Goal: Information Seeking & Learning: Learn about a topic

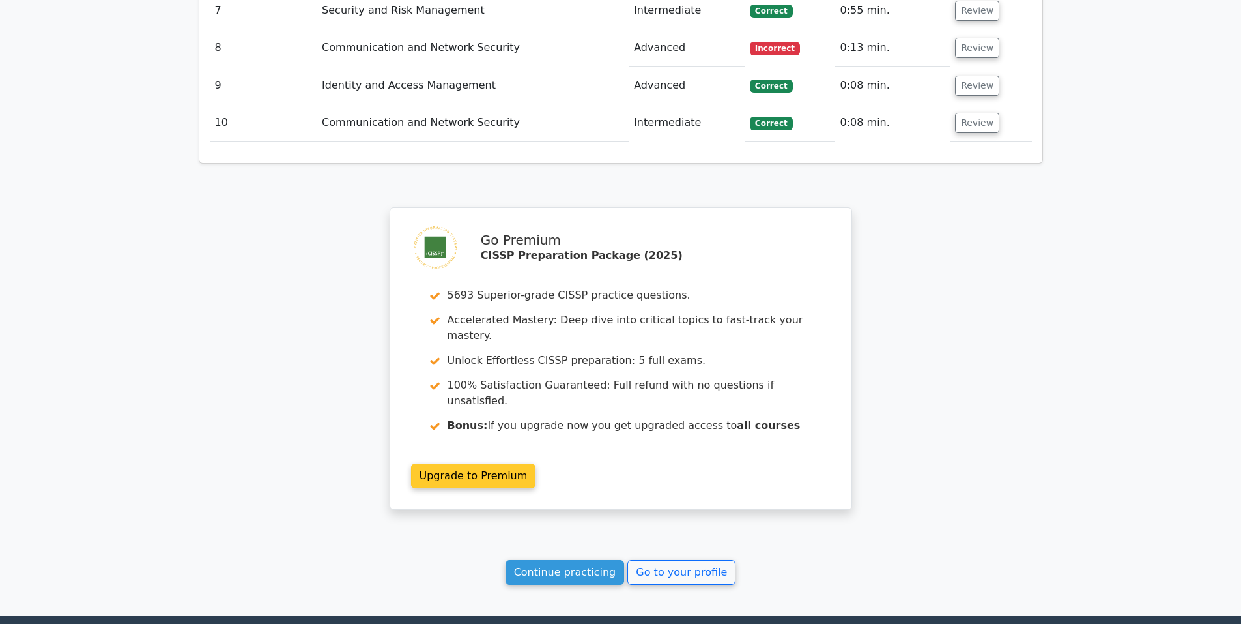
scroll to position [1784, 0]
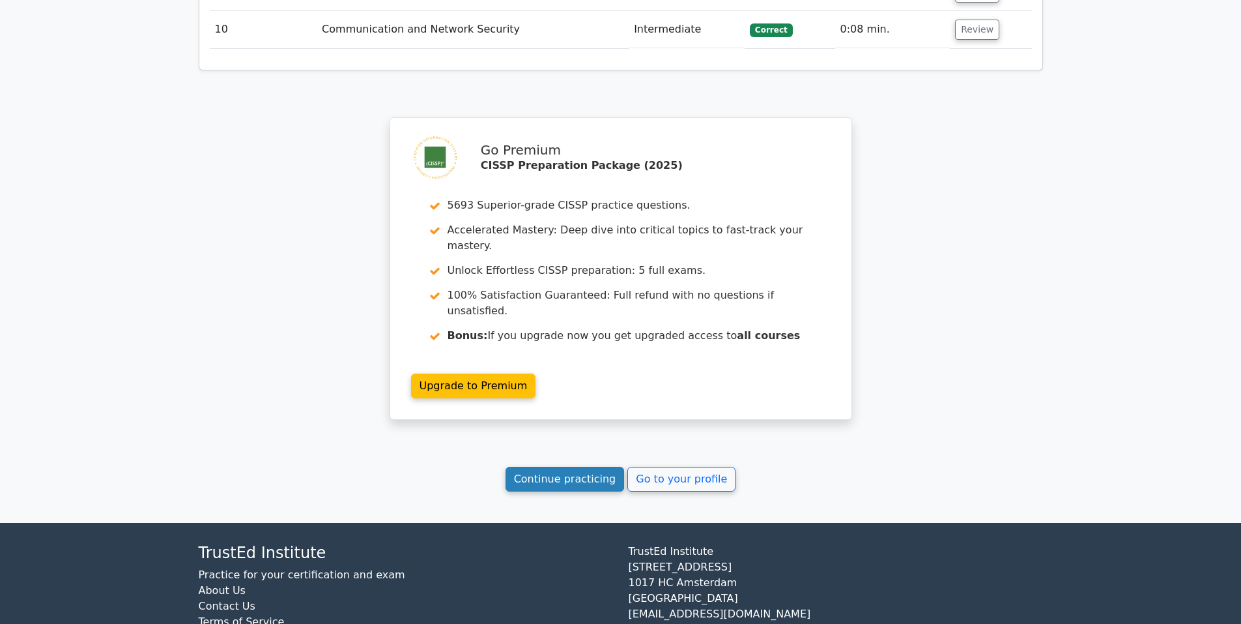
click at [583, 467] on link "Continue practicing" at bounding box center [565, 479] width 119 height 25
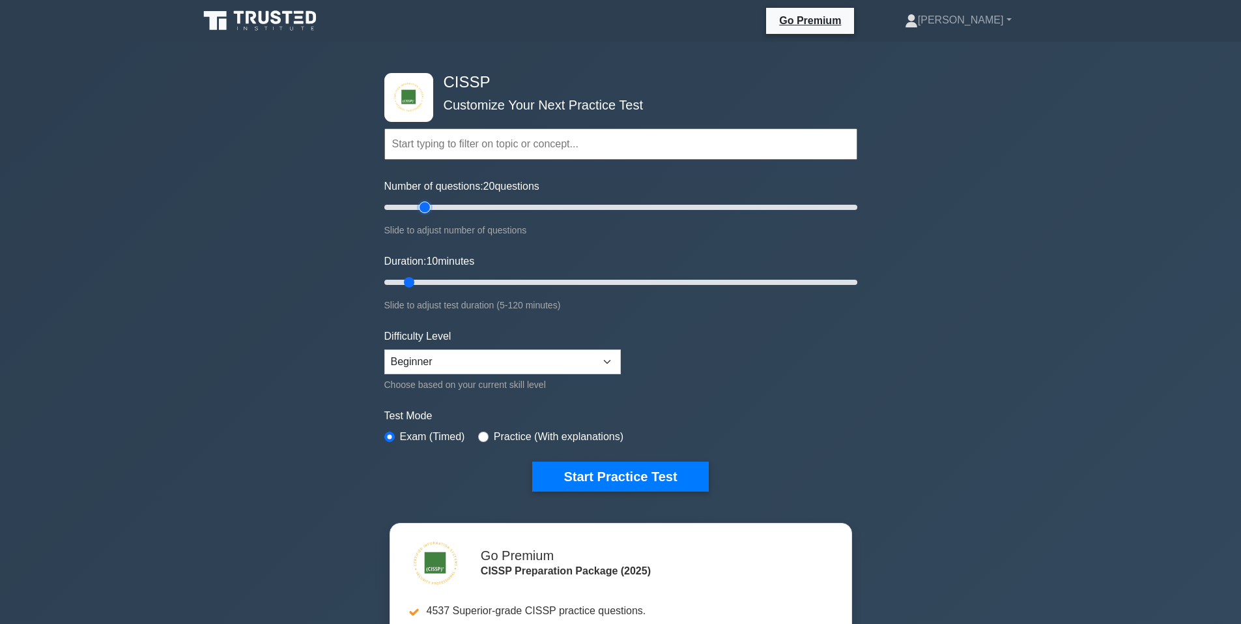
click at [425, 209] on input "Number of questions: 20 questions" at bounding box center [620, 207] width 473 height 16
click at [440, 208] on input "Number of questions: 25 questions" at bounding box center [620, 207] width 473 height 16
drag, startPoint x: 450, startPoint y: 210, endPoint x: 461, endPoint y: 206, distance: 11.7
click at [461, 206] on input "Number of questions: 35 questions" at bounding box center [620, 207] width 473 height 16
click at [461, 208] on input "Number of questions: 35 questions" at bounding box center [620, 207] width 473 height 16
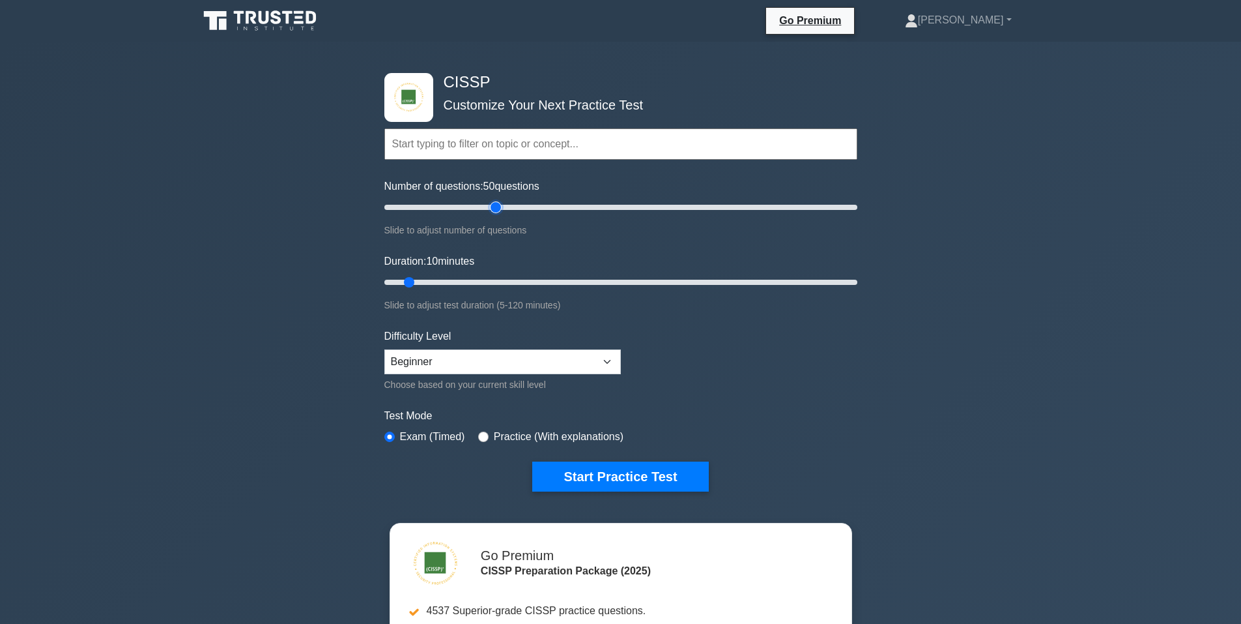
drag, startPoint x: 475, startPoint y: 206, endPoint x: 492, endPoint y: 209, distance: 17.1
type input "50"
click at [492, 209] on input "Number of questions: 50 questions" at bounding box center [620, 207] width 473 height 16
drag, startPoint x: 421, startPoint y: 280, endPoint x: 593, endPoint y: 280, distance: 172.0
type input "55"
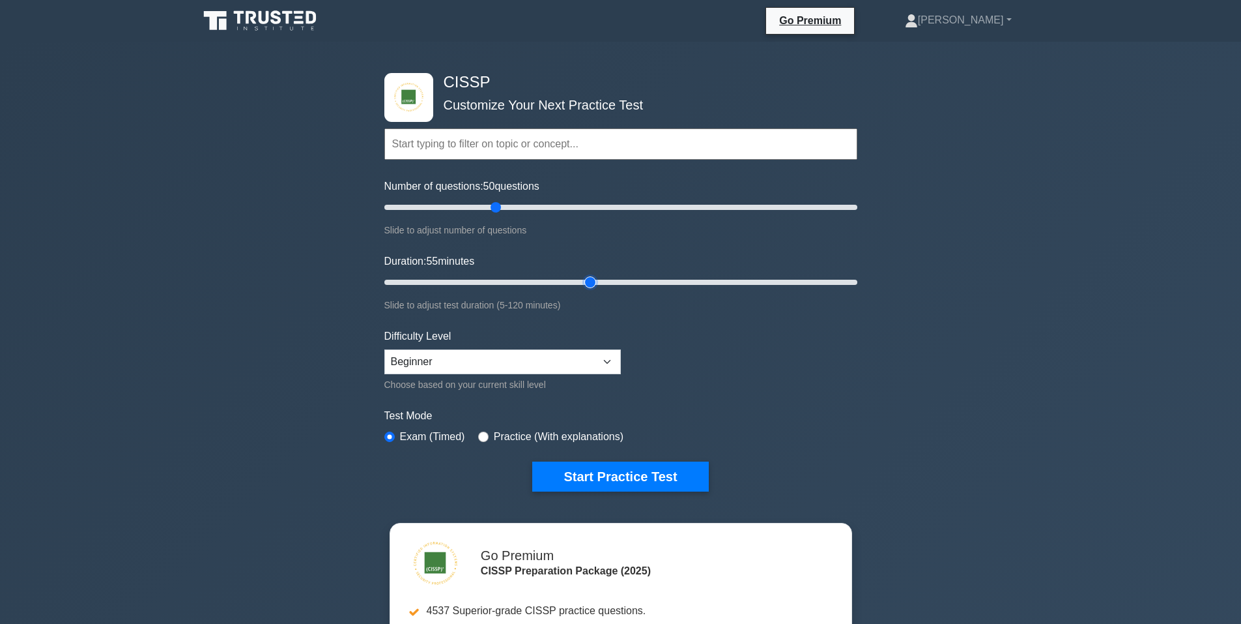
click at [593, 280] on input "Duration: 55 minutes" at bounding box center [620, 282] width 473 height 16
click at [522, 362] on select "Beginner Intermediate Expert" at bounding box center [502, 361] width 237 height 25
select select "intermediate"
click at [384, 349] on select "Beginner Intermediate Expert" at bounding box center [502, 361] width 237 height 25
click at [637, 480] on button "Start Practice Test" at bounding box center [620, 476] width 176 height 30
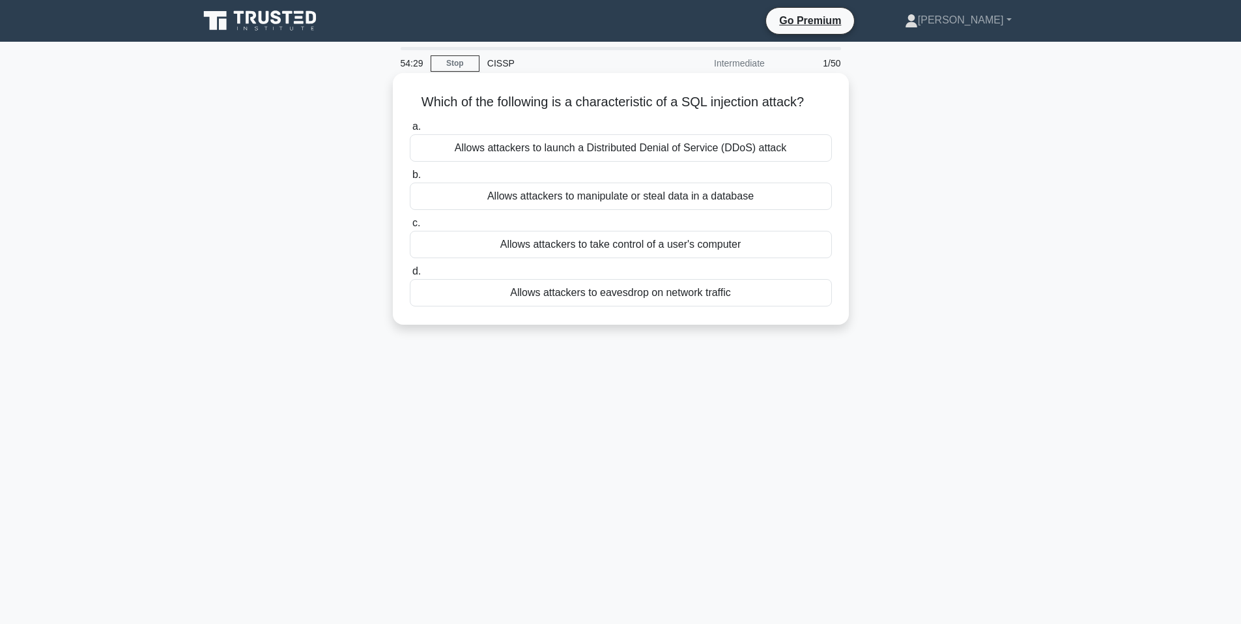
click at [679, 197] on div "Allows attackers to manipulate or steal data in a database" at bounding box center [621, 195] width 422 height 27
click at [410, 179] on input "b. Allows attackers to manipulate or steal data in a database" at bounding box center [410, 175] width 0 height 8
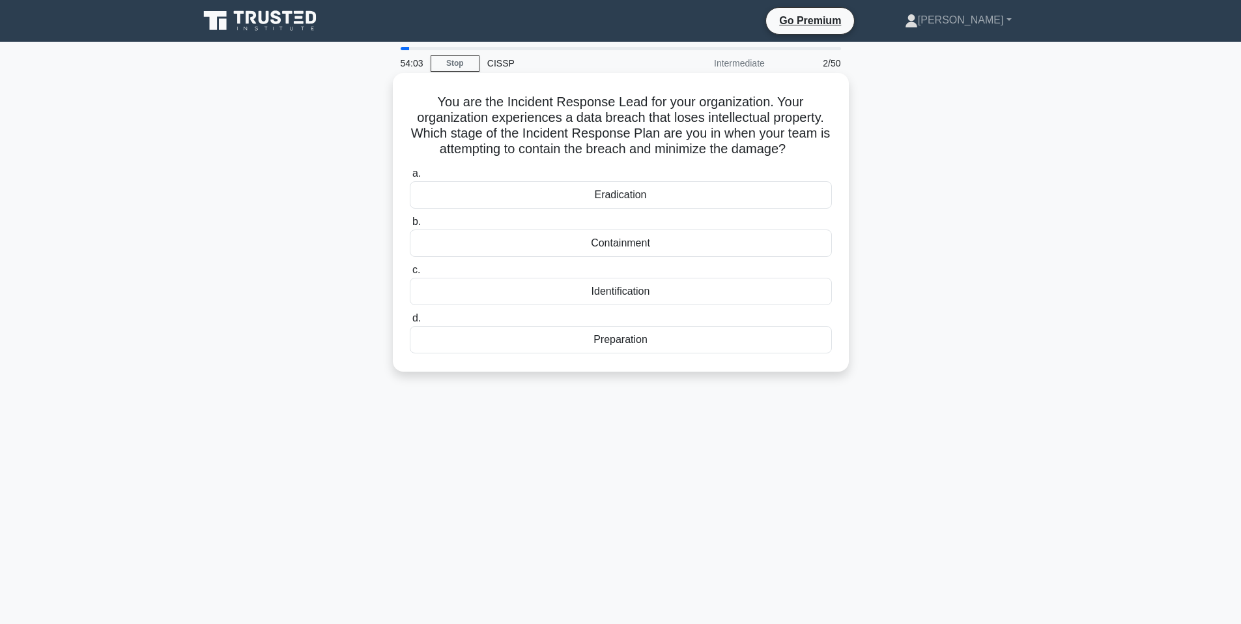
click at [698, 244] on div "Containment" at bounding box center [621, 242] width 422 height 27
click at [410, 226] on input "b. Containment" at bounding box center [410, 222] width 0 height 8
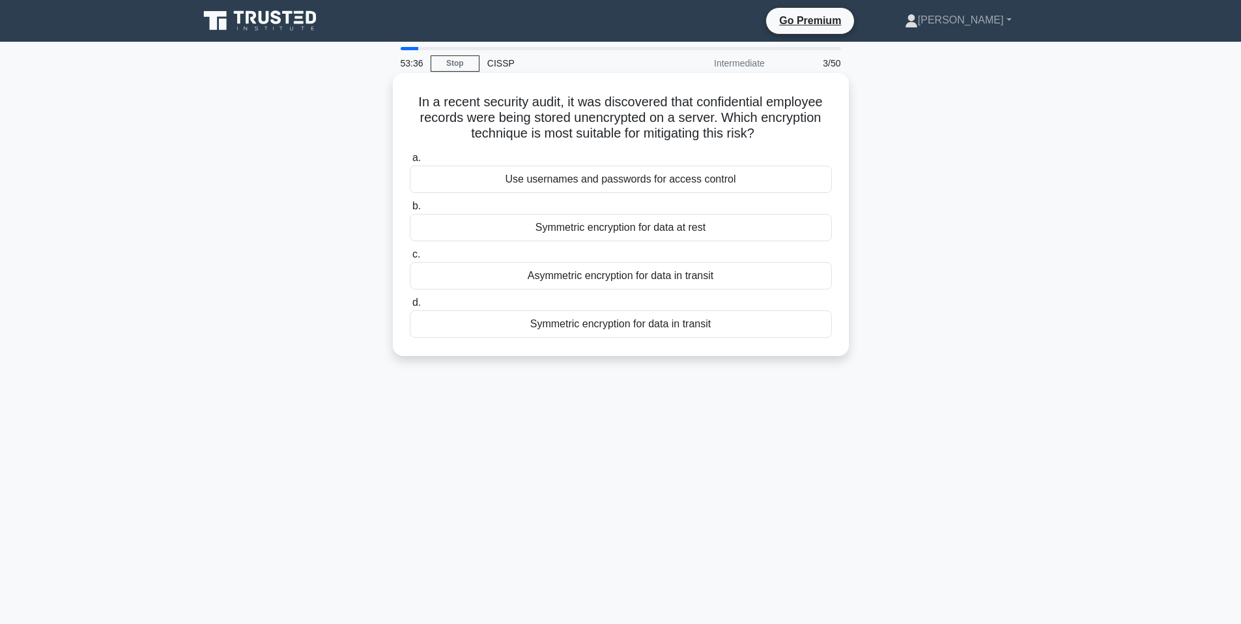
click at [749, 224] on div "Symmetric encryption for data at rest" at bounding box center [621, 227] width 422 height 27
click at [410, 210] on input "b. Symmetric encryption for data at rest" at bounding box center [410, 206] width 0 height 8
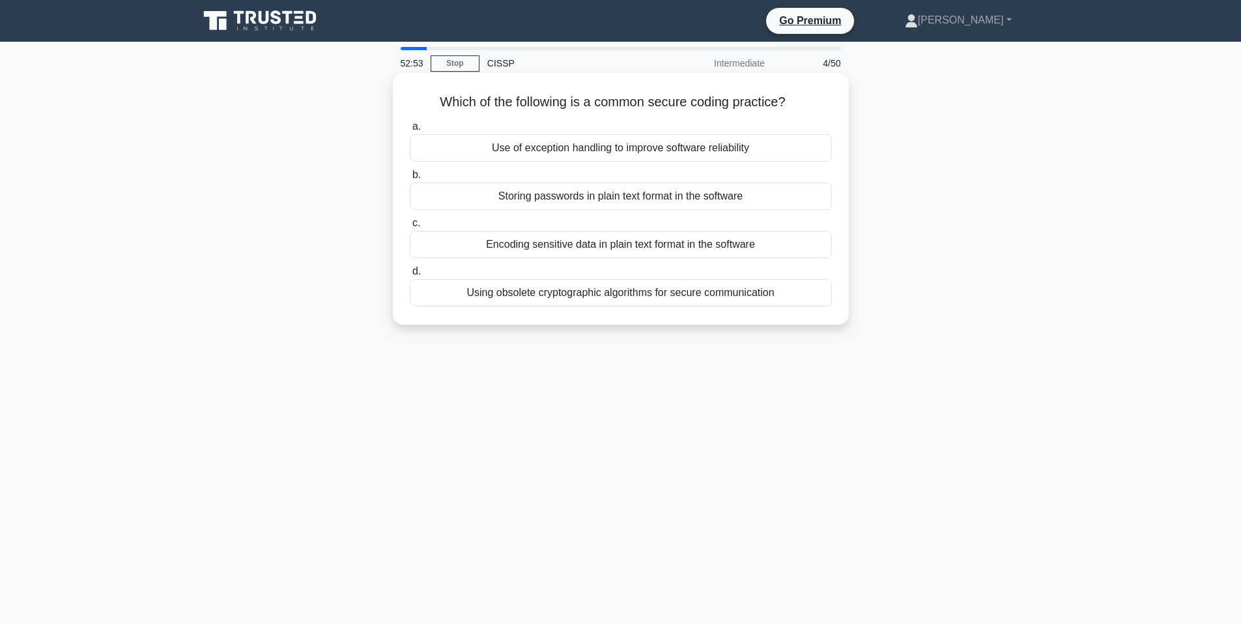
drag, startPoint x: 628, startPoint y: 145, endPoint x: 618, endPoint y: 173, distance: 29.9
click at [618, 173] on div "a. Use of exception handling to improve software reliability b. Storing passwor…" at bounding box center [621, 212] width 438 height 193
click at [596, 145] on div "Use of exception handling to improve software reliability" at bounding box center [621, 147] width 422 height 27
click at [410, 131] on input "a. Use of exception handling to improve software reliability" at bounding box center [410, 126] width 0 height 8
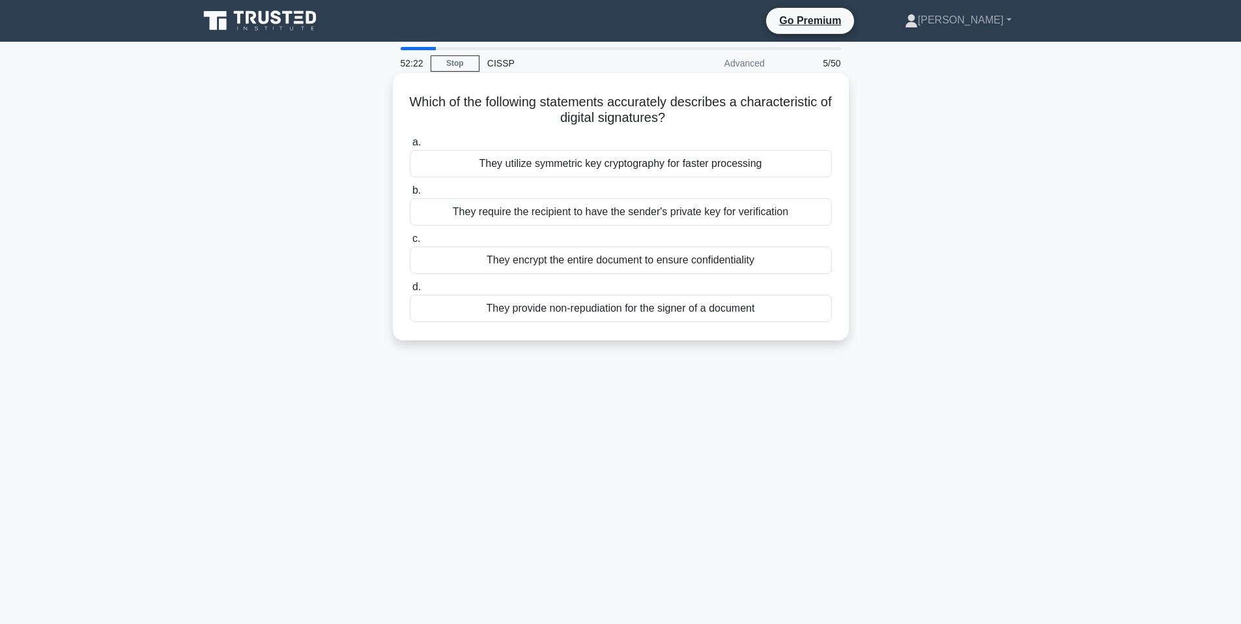
click at [617, 308] on div "They provide non-repudiation for the signer of a document" at bounding box center [621, 308] width 422 height 27
click at [410, 291] on input "d. They provide non-repudiation for the signer of a document" at bounding box center [410, 287] width 0 height 8
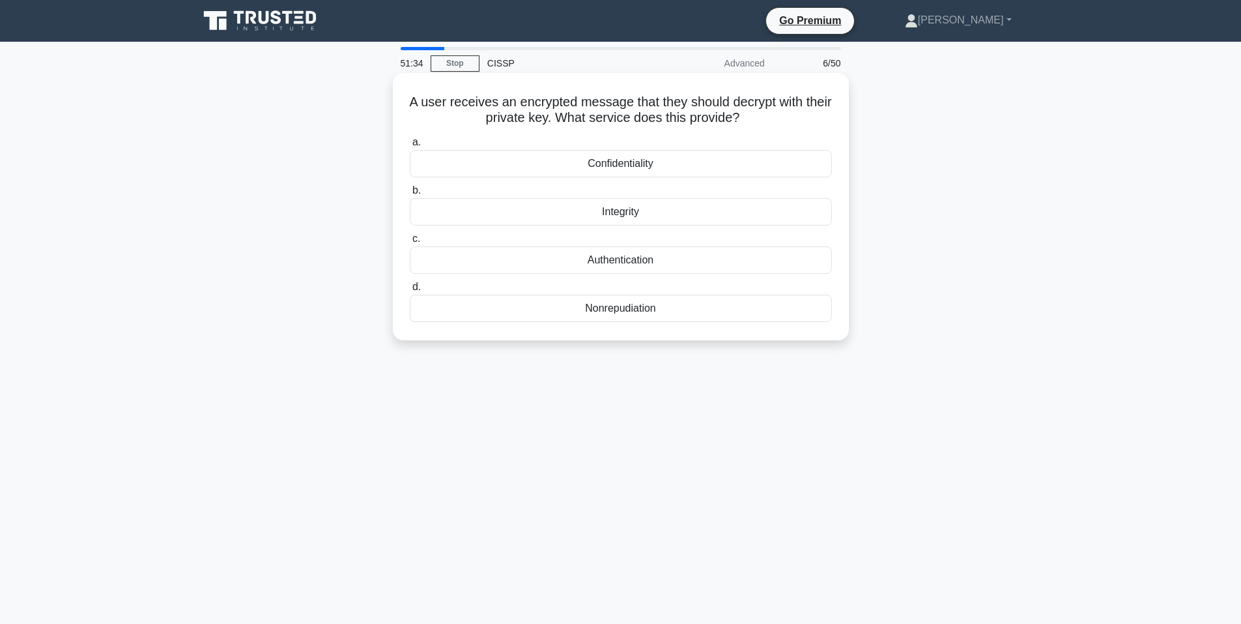
click at [669, 261] on div "Authentication" at bounding box center [621, 259] width 422 height 27
click at [410, 243] on input "c. Authentication" at bounding box center [410, 239] width 0 height 8
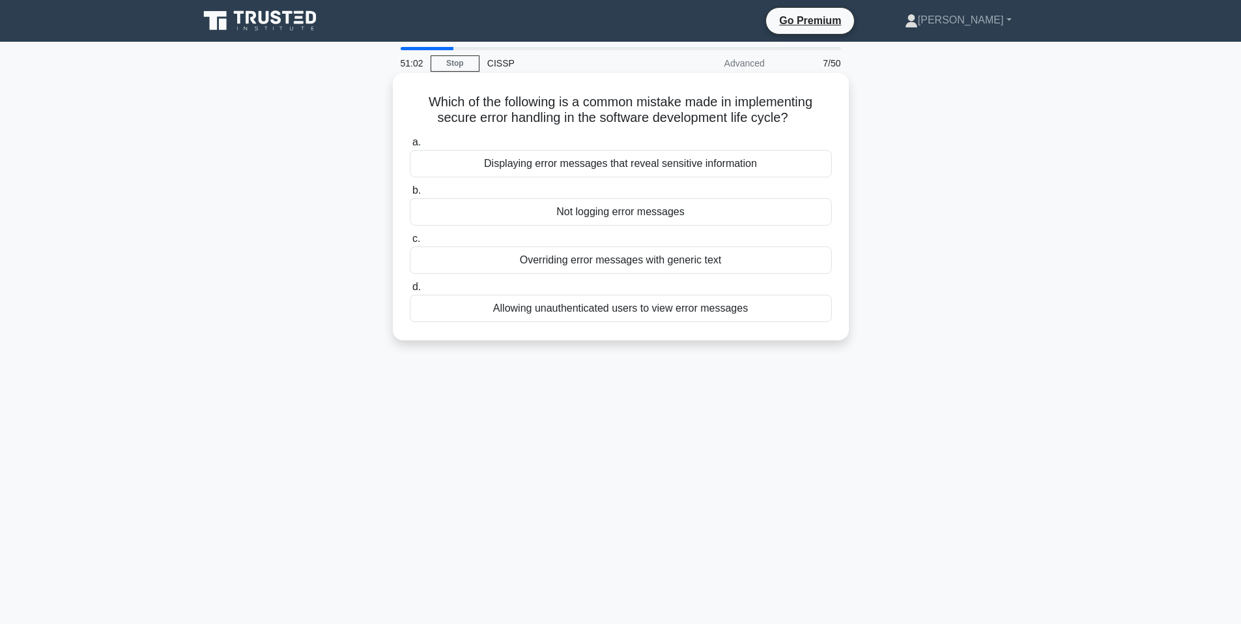
click at [721, 208] on div "Not logging error messages" at bounding box center [621, 211] width 422 height 27
click at [410, 195] on input "b. Not logging error messages" at bounding box center [410, 190] width 0 height 8
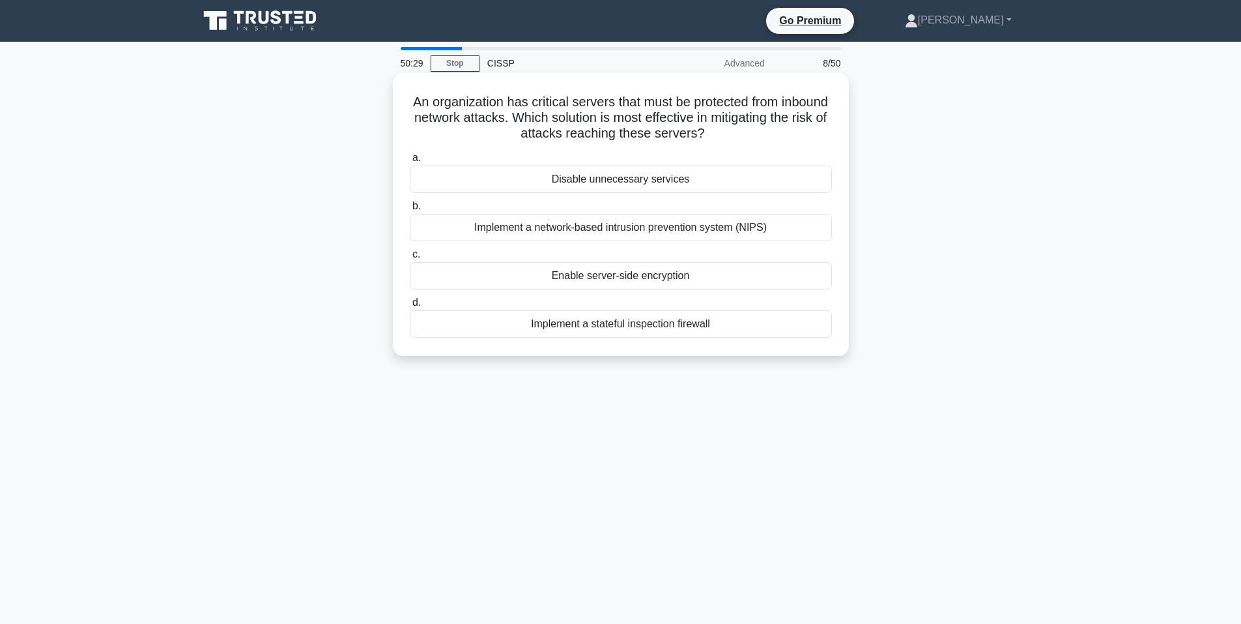
click at [672, 228] on div "Implement a network-based intrusion prevention system (NIPS)" at bounding box center [621, 227] width 422 height 27
click at [410, 210] on input "b. Implement a network-based intrusion prevention system (NIPS)" at bounding box center [410, 206] width 0 height 8
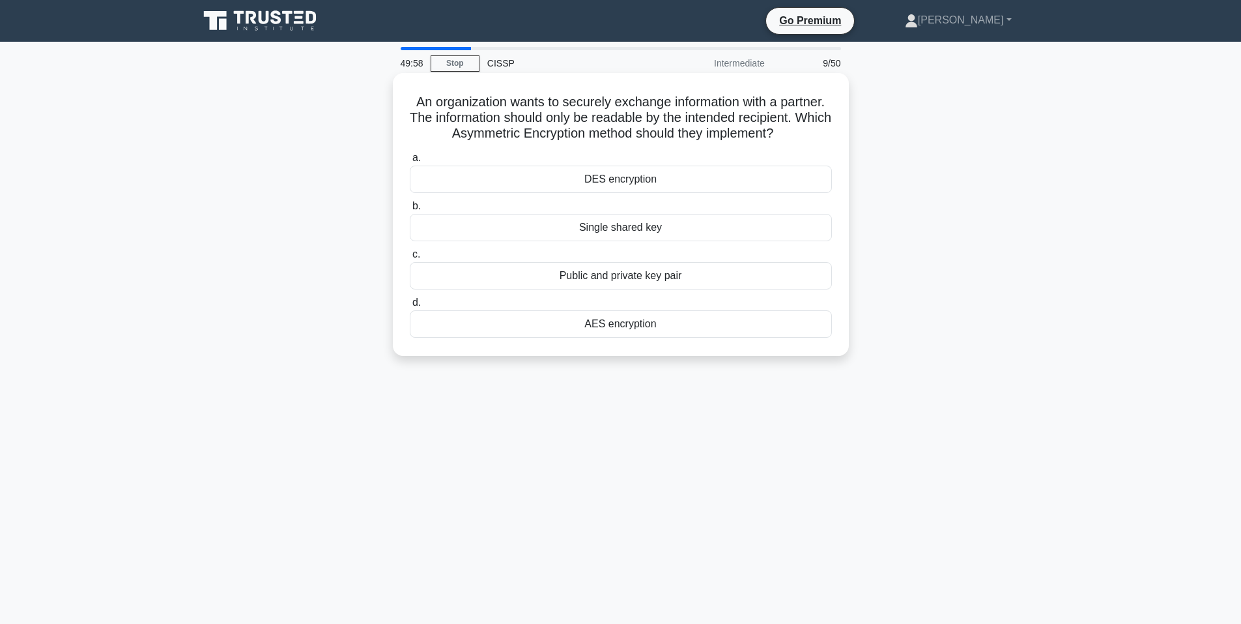
click at [699, 280] on div "Public and private key pair" at bounding box center [621, 275] width 422 height 27
click at [410, 259] on input "c. Public and private key pair" at bounding box center [410, 254] width 0 height 8
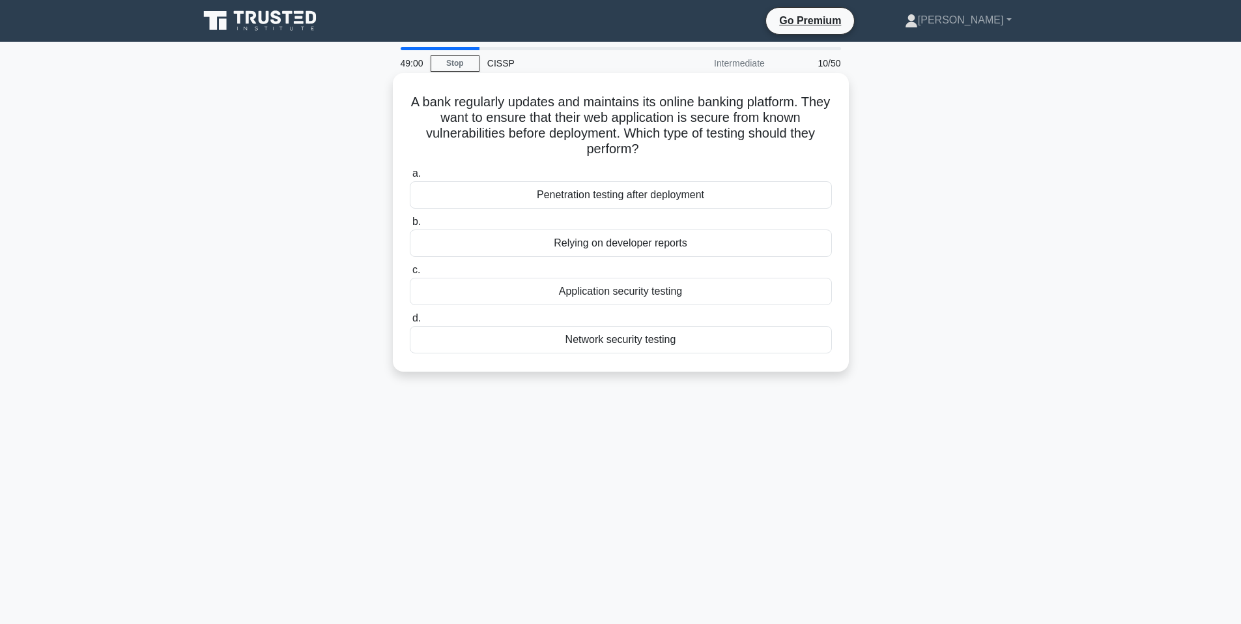
click at [663, 296] on div "Application security testing" at bounding box center [621, 291] width 422 height 27
click at [410, 274] on input "c. Application security testing" at bounding box center [410, 270] width 0 height 8
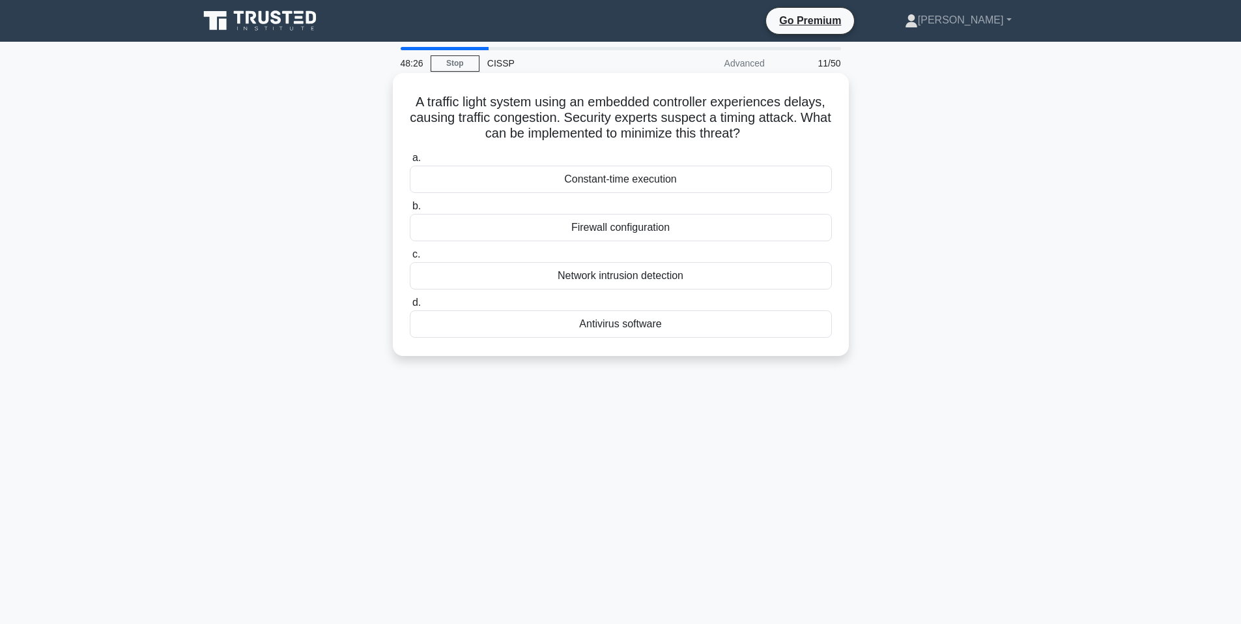
click at [637, 182] on div "Constant-time execution" at bounding box center [621, 178] width 422 height 27
click at [410, 162] on input "a. Constant-time execution" at bounding box center [410, 158] width 0 height 8
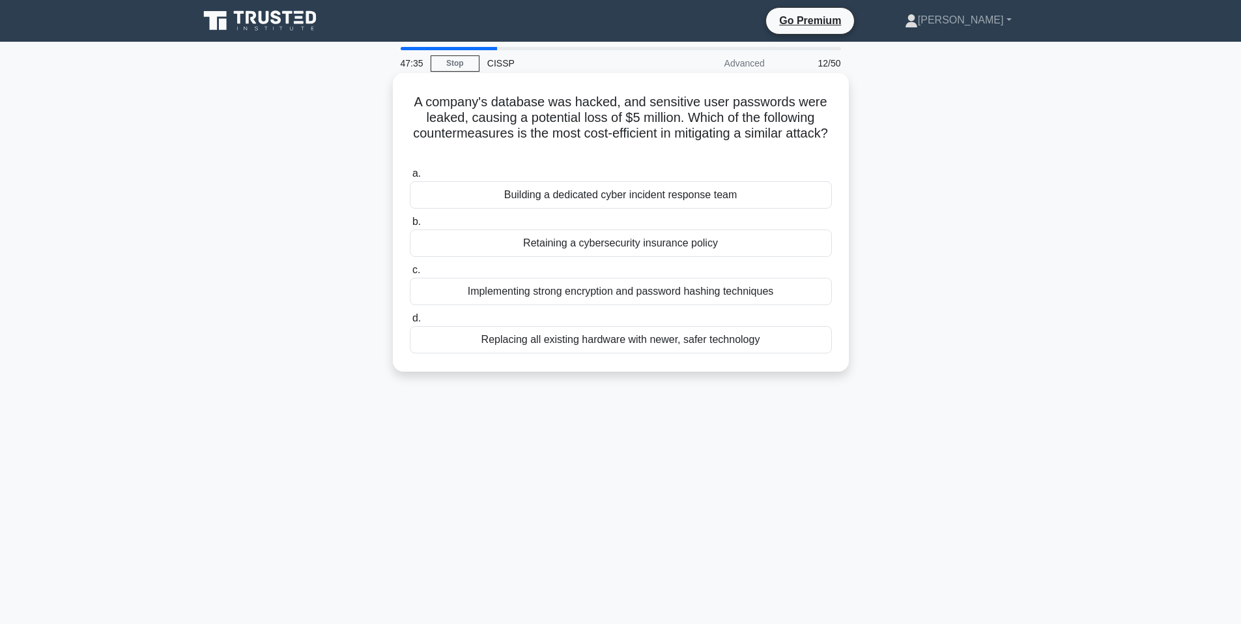
click at [639, 293] on div "Implementing strong encryption and password hashing techniques" at bounding box center [621, 291] width 422 height 27
click at [410, 274] on input "c. Implementing strong encryption and password hashing techniques" at bounding box center [410, 270] width 0 height 8
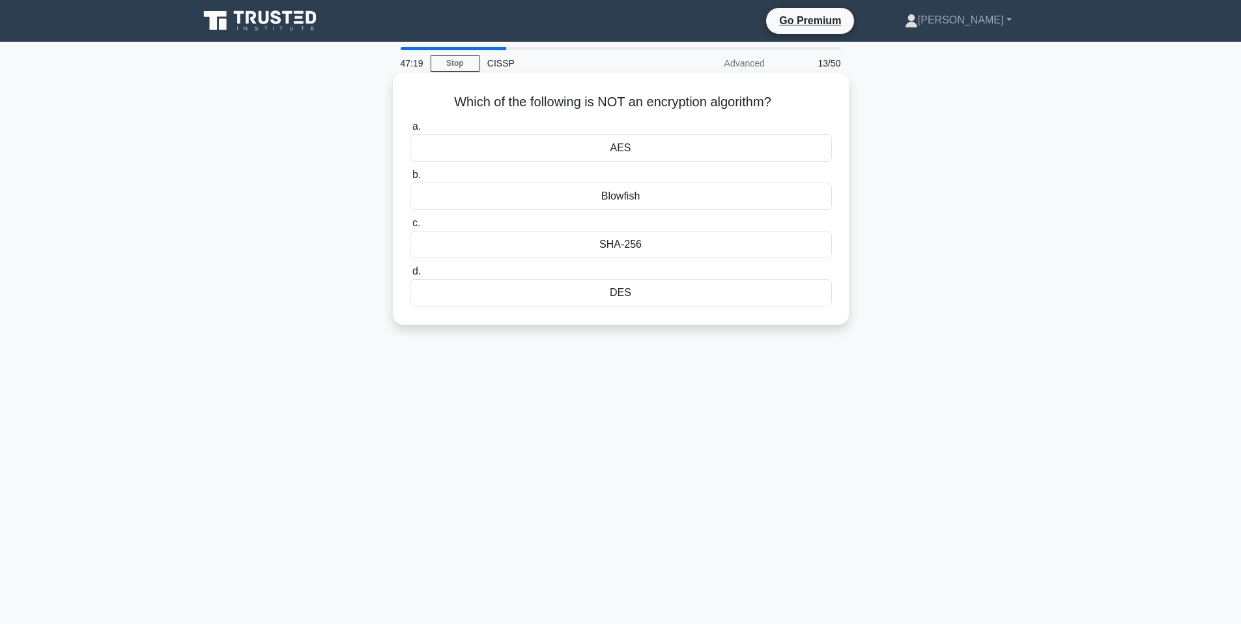
click at [660, 149] on div "AES" at bounding box center [621, 147] width 422 height 27
click at [410, 131] on input "a. AES" at bounding box center [410, 126] width 0 height 8
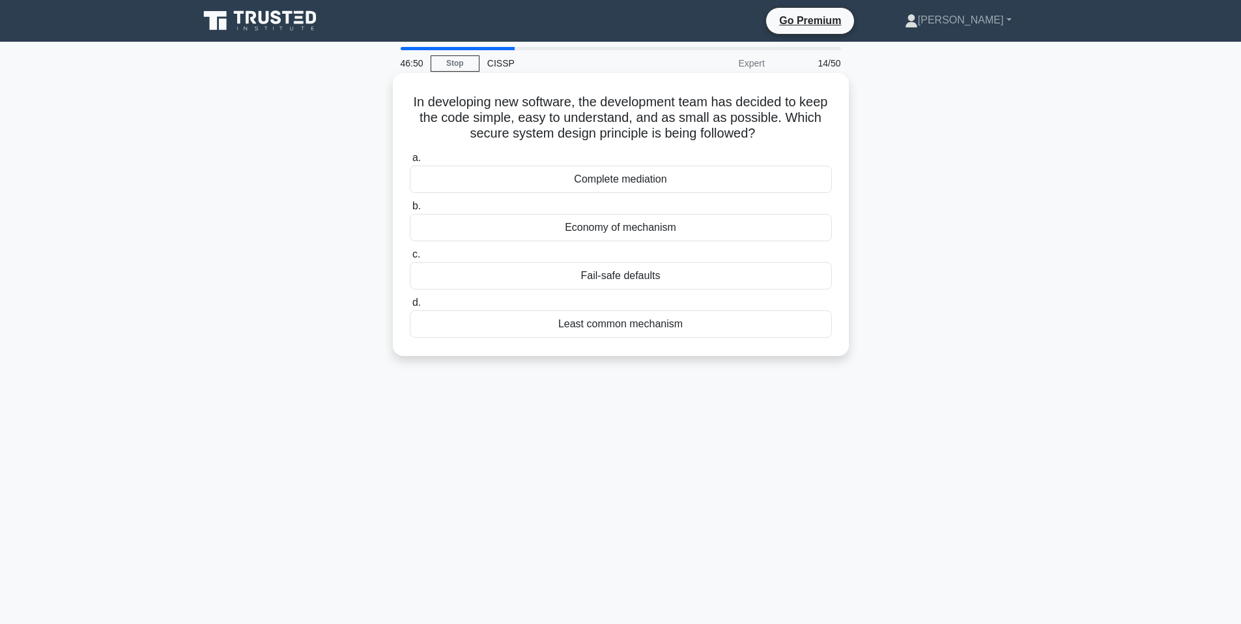
click at [719, 227] on div "Economy of mechanism" at bounding box center [621, 227] width 422 height 27
click at [410, 210] on input "b. Economy of mechanism" at bounding box center [410, 206] width 0 height 8
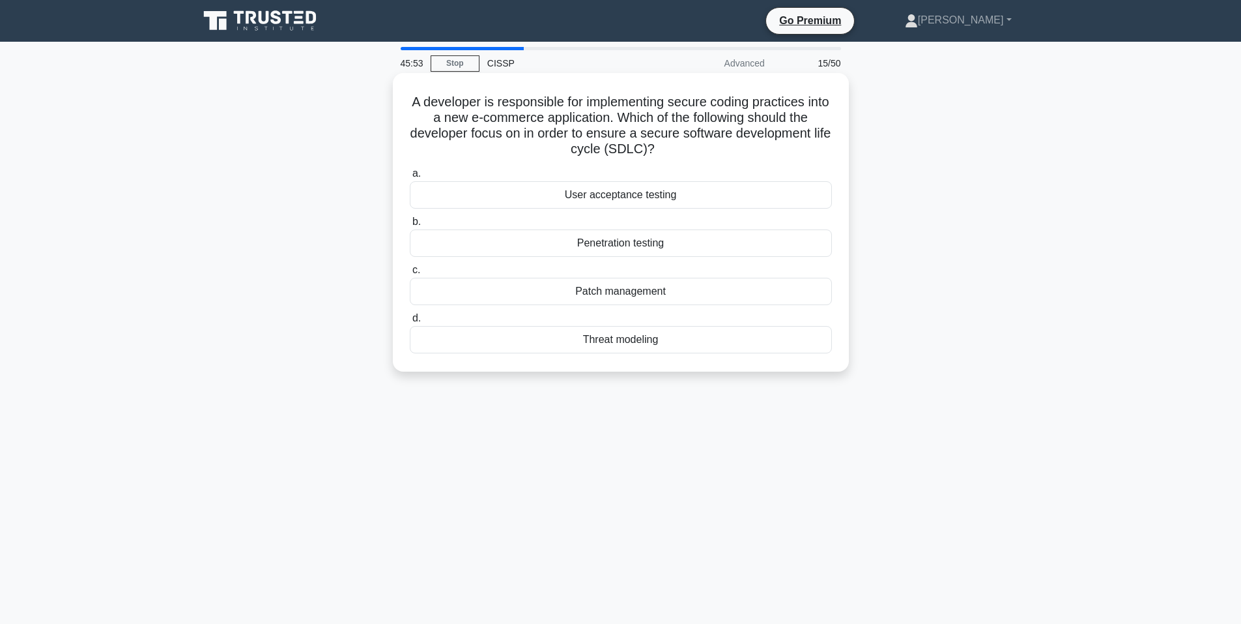
click at [646, 246] on div "Penetration testing" at bounding box center [621, 242] width 422 height 27
click at [410, 226] on input "b. Penetration testing" at bounding box center [410, 222] width 0 height 8
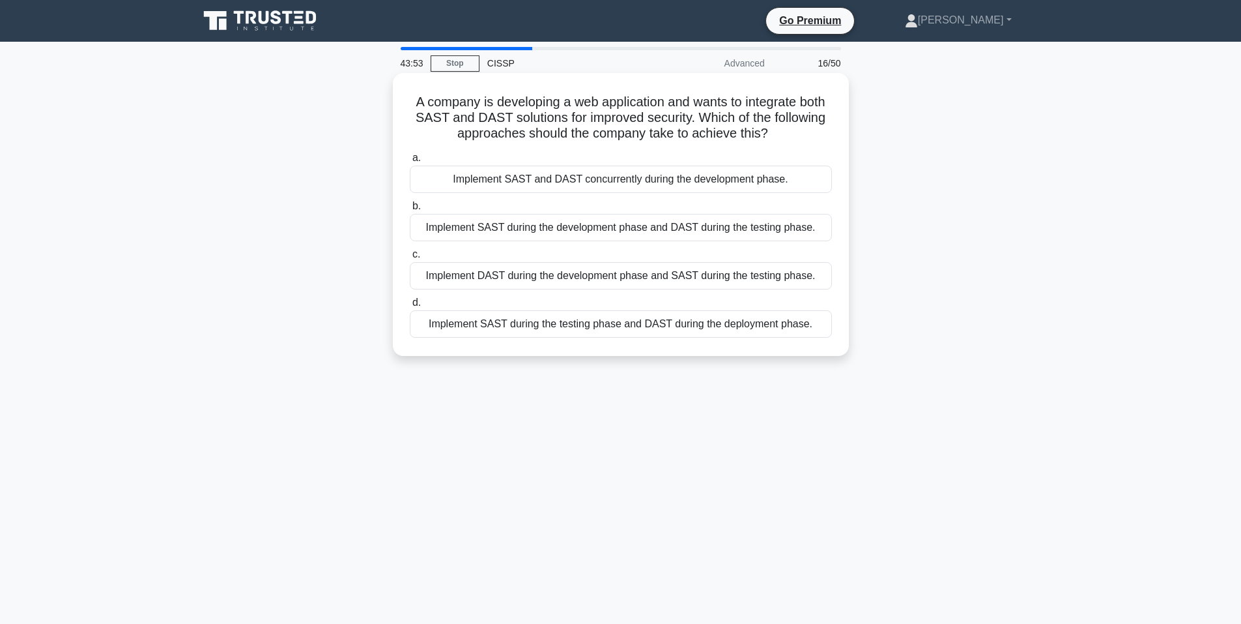
click at [522, 180] on div "Implement SAST and DAST concurrently during the development phase." at bounding box center [621, 178] width 422 height 27
click at [410, 162] on input "a. Implement SAST and DAST concurrently during the development phase." at bounding box center [410, 158] width 0 height 8
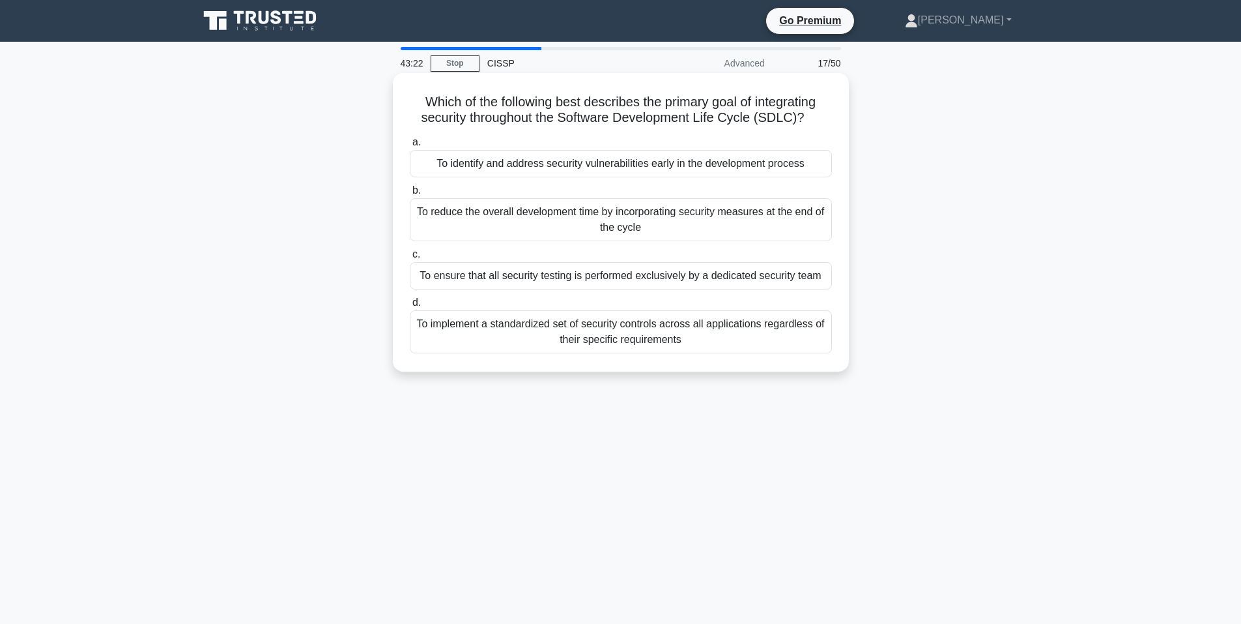
click at [514, 166] on div "To identify and address security vulnerabilities early in the development proce…" at bounding box center [621, 163] width 422 height 27
click at [410, 147] on input "a. To identify and address security vulnerabilities early in the development pr…" at bounding box center [410, 142] width 0 height 8
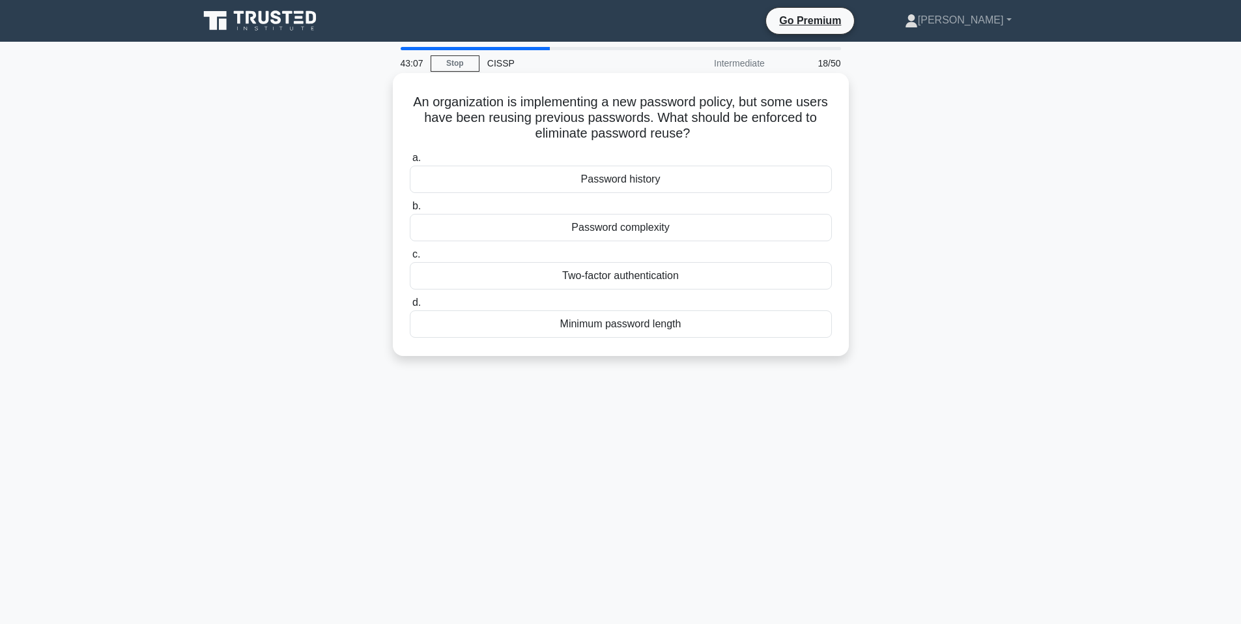
click at [635, 177] on div "Password history" at bounding box center [621, 178] width 422 height 27
click at [410, 162] on input "a. Password history" at bounding box center [410, 158] width 0 height 8
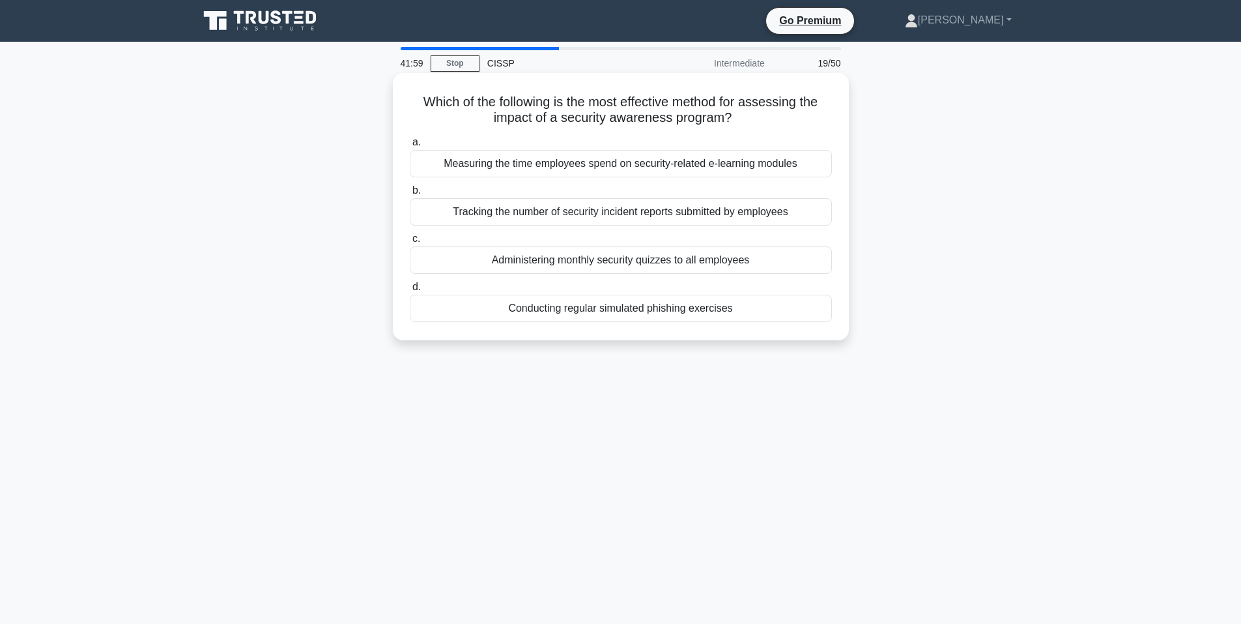
click at [671, 265] on div "Administering monthly security quizzes to all employees" at bounding box center [621, 259] width 422 height 27
click at [410, 243] on input "c. Administering monthly security quizzes to all employees" at bounding box center [410, 239] width 0 height 8
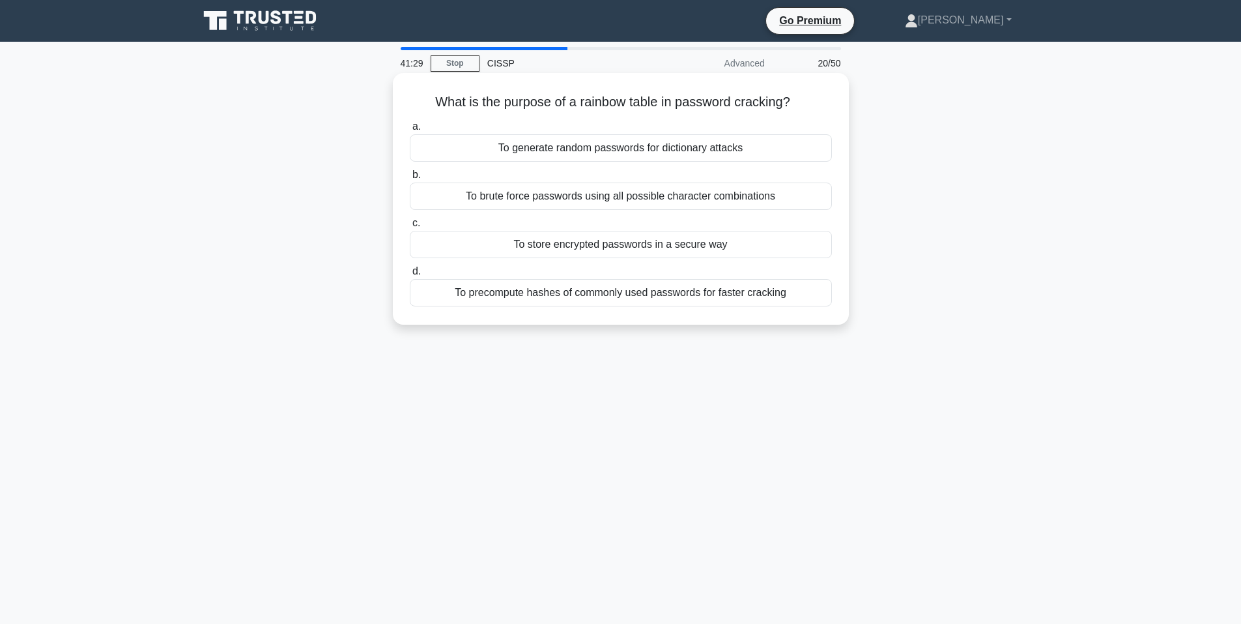
click at [674, 253] on div "To store encrypted passwords in a secure way" at bounding box center [621, 244] width 422 height 27
click at [410, 227] on input "c. To store encrypted passwords in a secure way" at bounding box center [410, 223] width 0 height 8
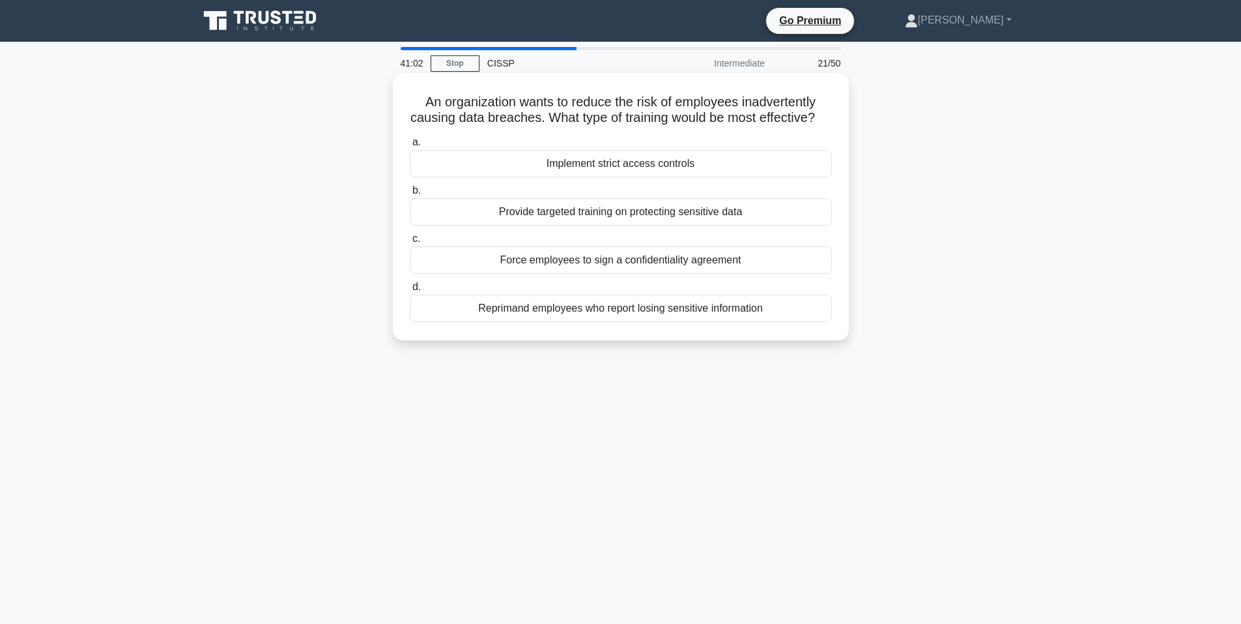
click at [660, 177] on div "Implement strict access controls" at bounding box center [621, 163] width 422 height 27
click at [410, 147] on input "a. Implement strict access controls" at bounding box center [410, 142] width 0 height 8
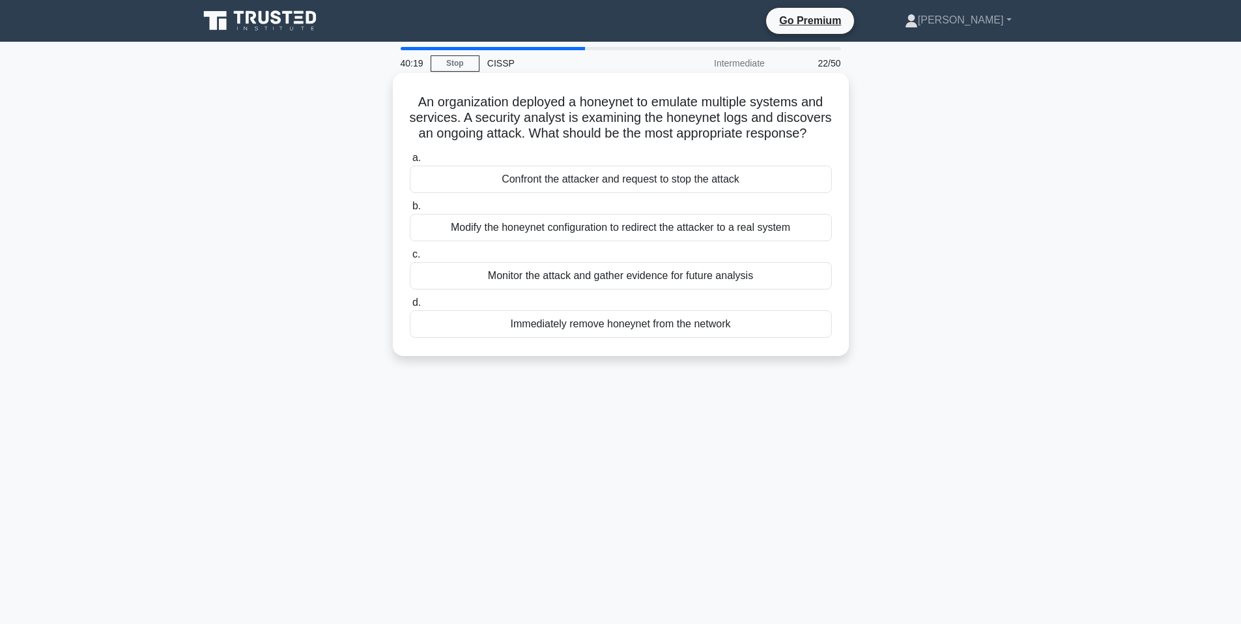
click at [626, 289] on div "Monitor the attack and gather evidence for future analysis" at bounding box center [621, 275] width 422 height 27
click at [410, 259] on input "c. Monitor the attack and gather evidence for future analysis" at bounding box center [410, 254] width 0 height 8
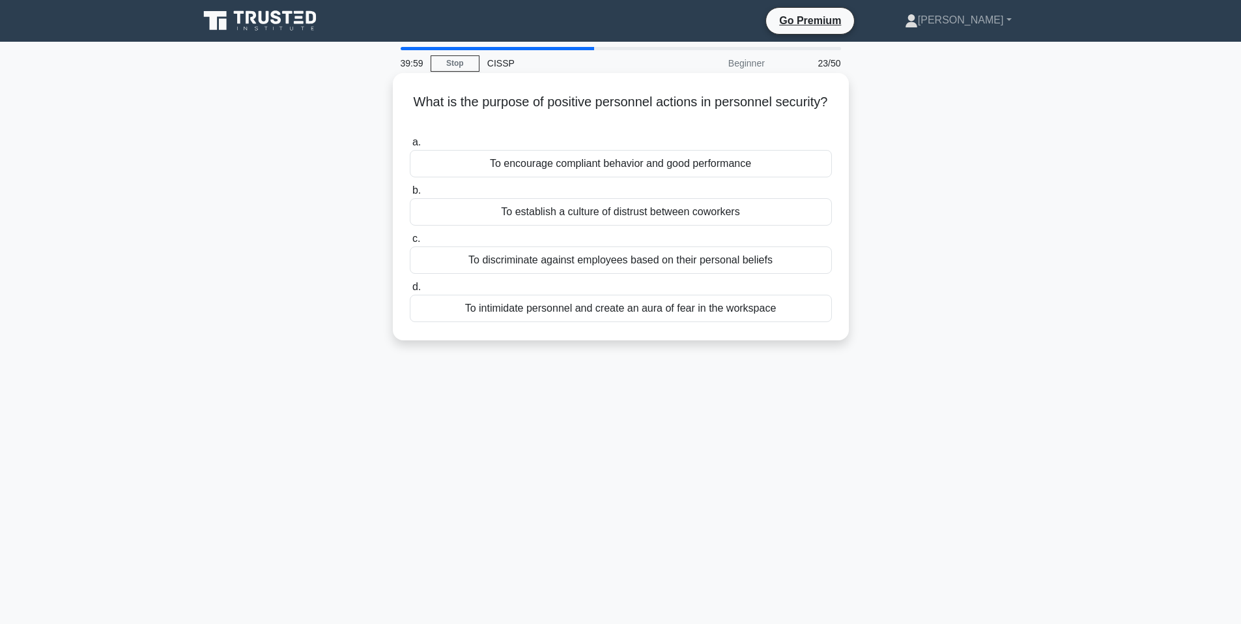
click at [601, 164] on div "To encourage compliant behavior and good performance" at bounding box center [621, 163] width 422 height 27
click at [410, 147] on input "a. To encourage compliant behavior and good performance" at bounding box center [410, 142] width 0 height 8
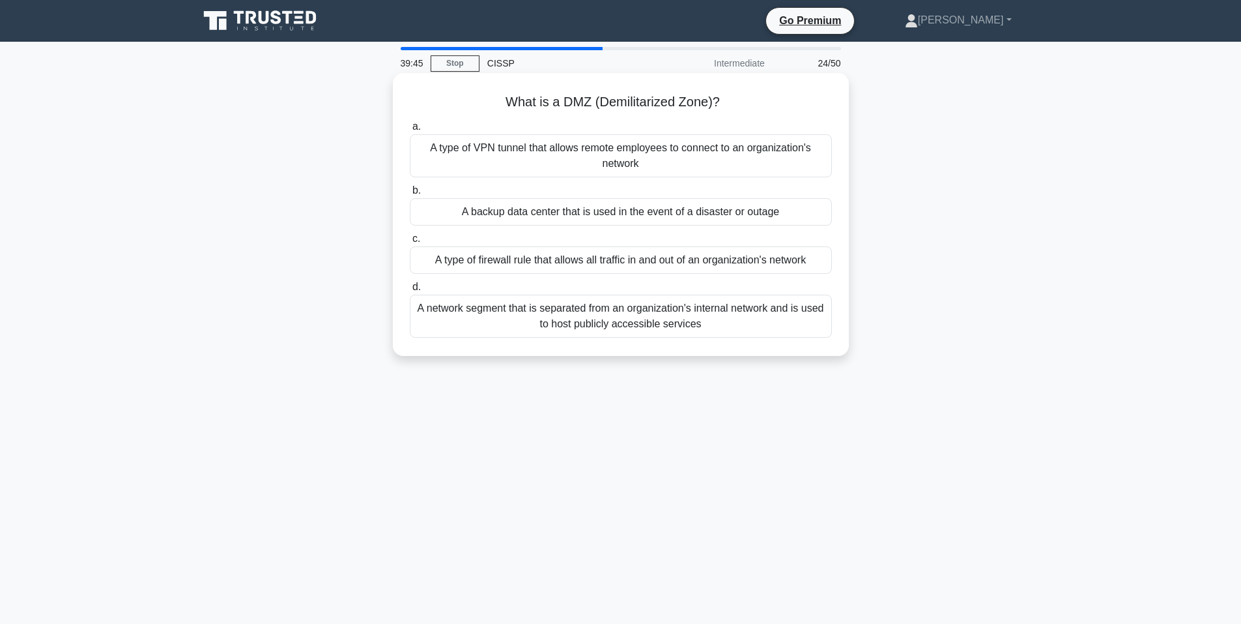
click at [589, 315] on div "A network segment that is separated from an organization's internal network and…" at bounding box center [621, 316] width 422 height 43
click at [410, 291] on input "d. A network segment that is separated from an organization's internal network …" at bounding box center [410, 287] width 0 height 8
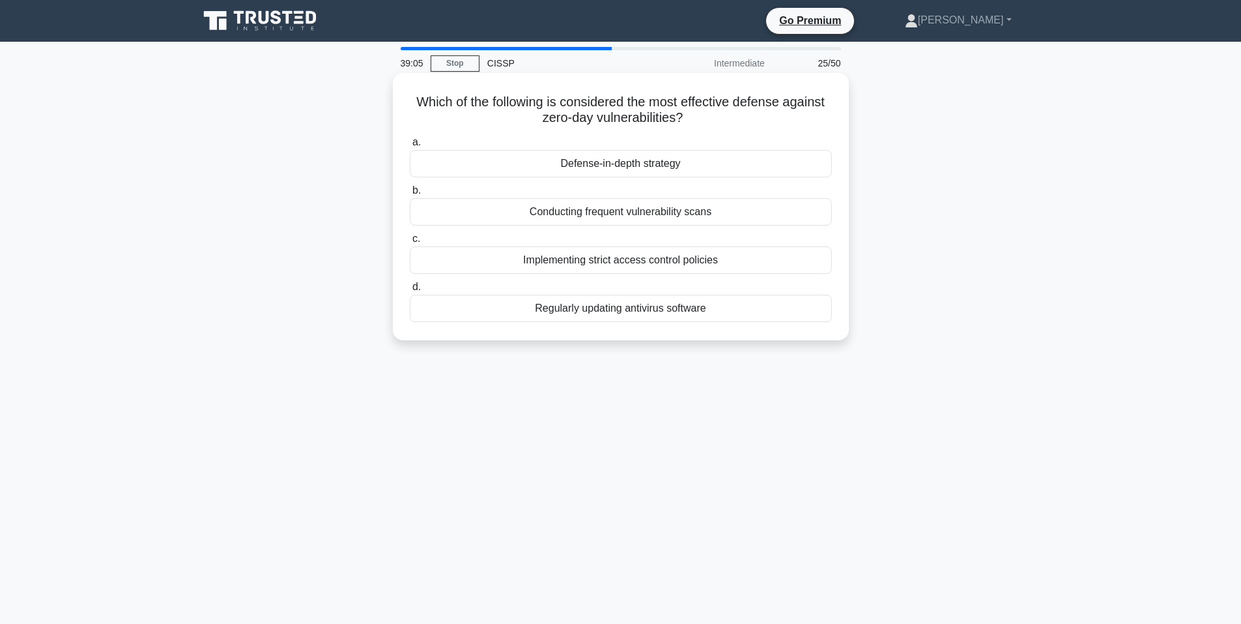
click at [670, 312] on div "Regularly updating antivirus software" at bounding box center [621, 308] width 422 height 27
click at [410, 291] on input "d. Regularly updating antivirus software" at bounding box center [410, 287] width 0 height 8
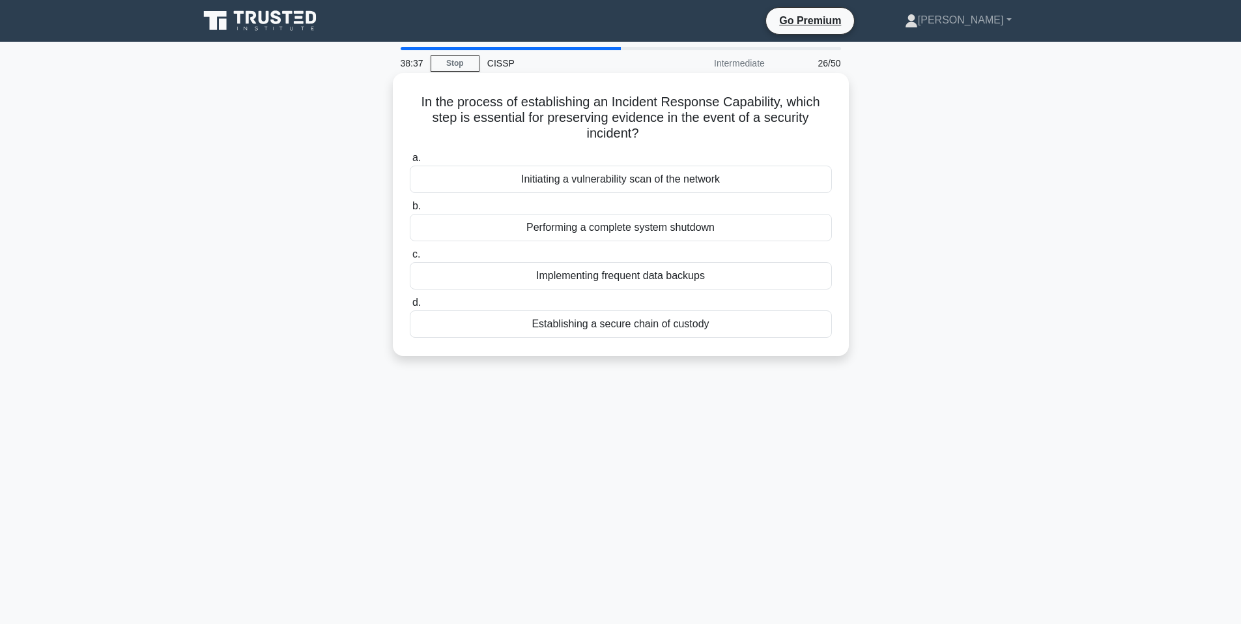
click at [623, 331] on div "Establishing a secure chain of custody" at bounding box center [621, 323] width 422 height 27
click at [410, 307] on input "d. Establishing a secure chain of custody" at bounding box center [410, 302] width 0 height 8
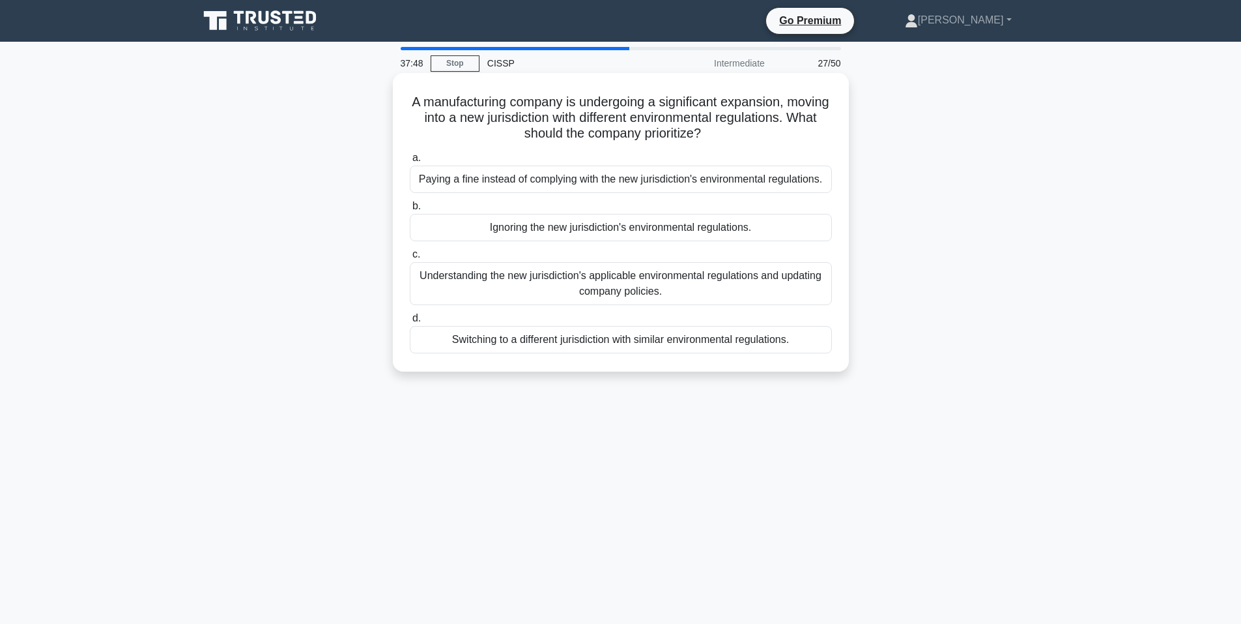
click at [640, 289] on div "Understanding the new jurisdiction's applicable environmental regulations and u…" at bounding box center [621, 283] width 422 height 43
click at [410, 259] on input "c. Understanding the new jurisdiction's applicable environmental regulations an…" at bounding box center [410, 254] width 0 height 8
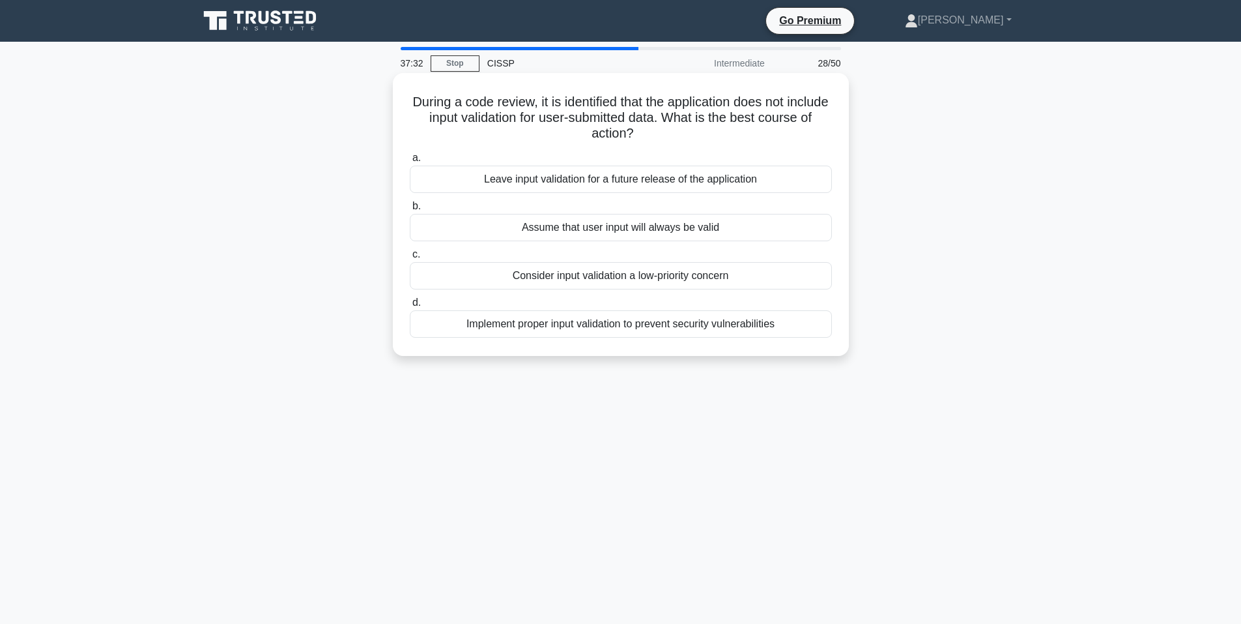
click at [660, 332] on div "Implement proper input validation to prevent security vulnerabilities" at bounding box center [621, 323] width 422 height 27
click at [410, 307] on input "d. Implement proper input validation to prevent security vulnerabilities" at bounding box center [410, 302] width 0 height 8
click at [661, 274] on div "Incorporate multinational regulatory compliance" at bounding box center [621, 275] width 422 height 27
click at [410, 259] on input "c. Incorporate multinational regulatory compliance" at bounding box center [410, 254] width 0 height 8
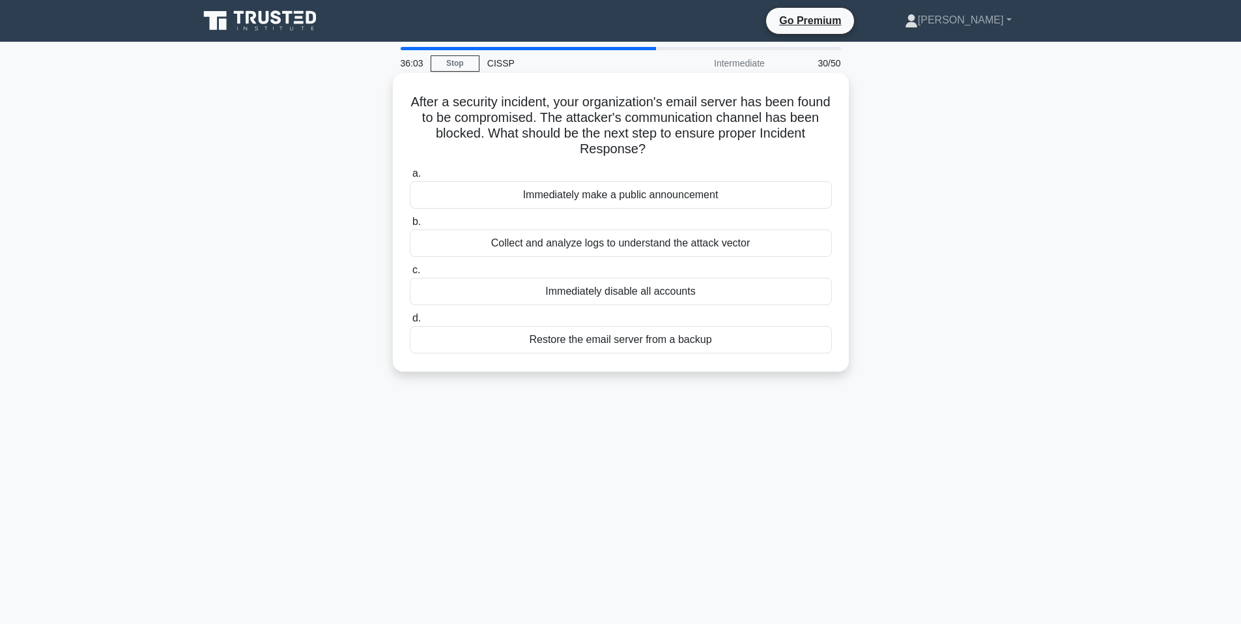
click at [620, 248] on div "Collect and analyze logs to understand the attack vector" at bounding box center [621, 242] width 422 height 27
click at [410, 226] on input "b. Collect and analyze logs to understand the attack vector" at bounding box center [410, 222] width 0 height 8
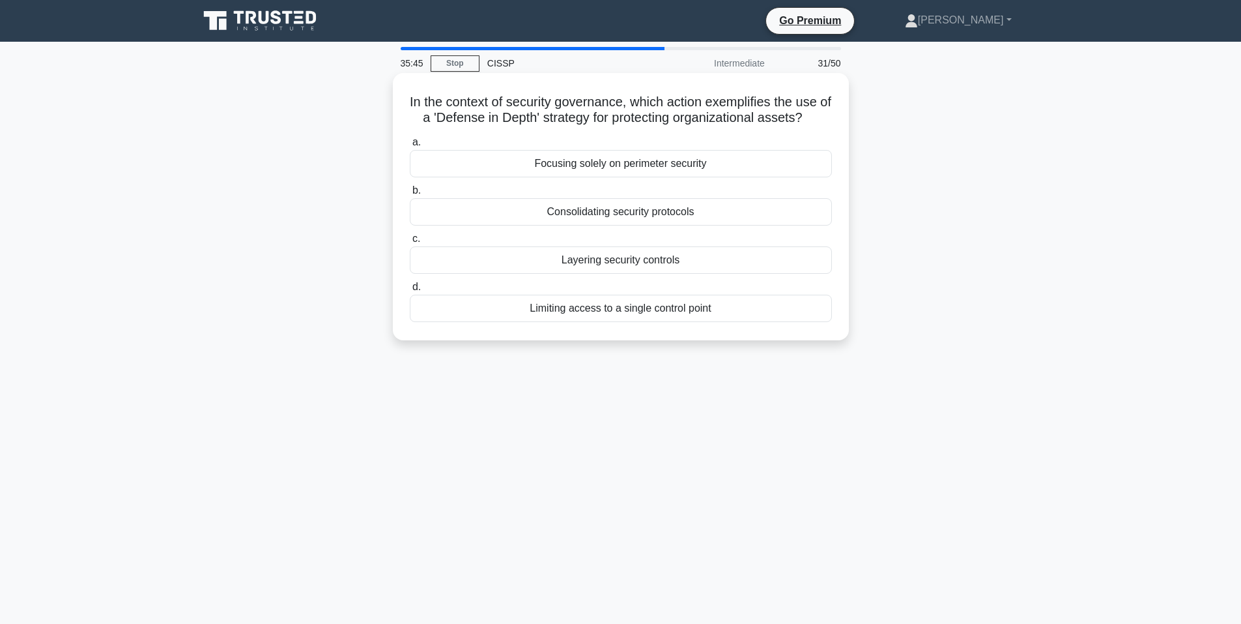
click at [640, 261] on div "Layering security controls" at bounding box center [621, 259] width 422 height 27
click at [410, 243] on input "c. Layering security controls" at bounding box center [410, 239] width 0 height 8
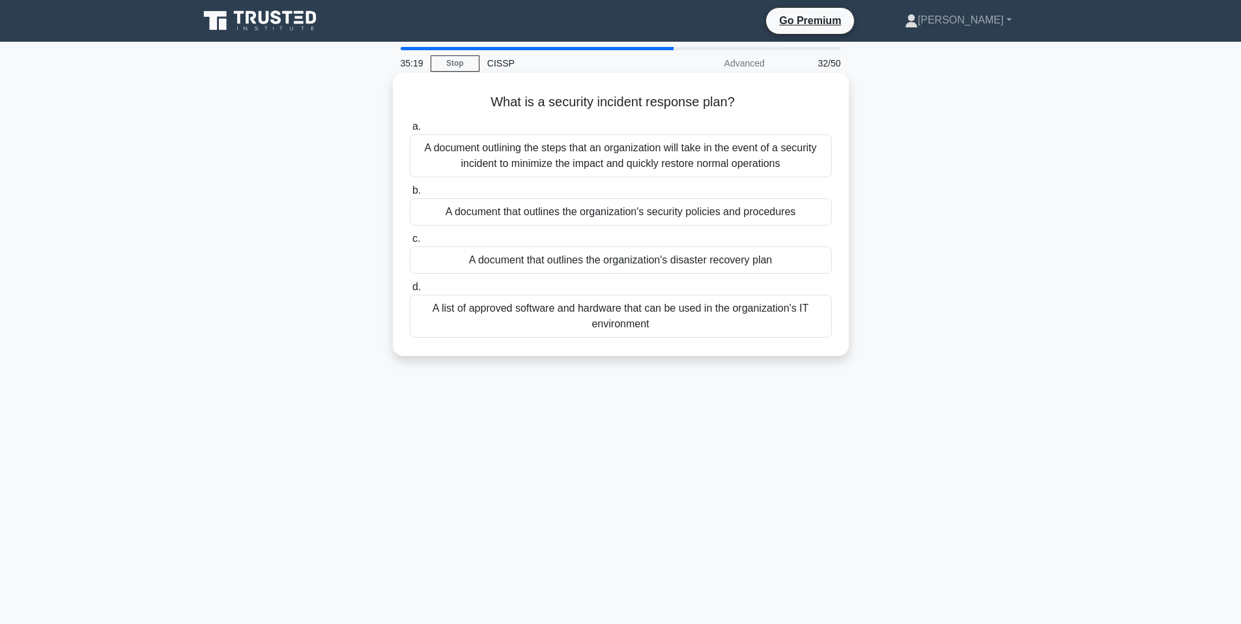
click at [626, 165] on div "A document outlining the steps that an organization will take in the event of a…" at bounding box center [621, 155] width 422 height 43
click at [410, 131] on input "a. A document outlining the steps that an organization will take in the event o…" at bounding box center [410, 126] width 0 height 8
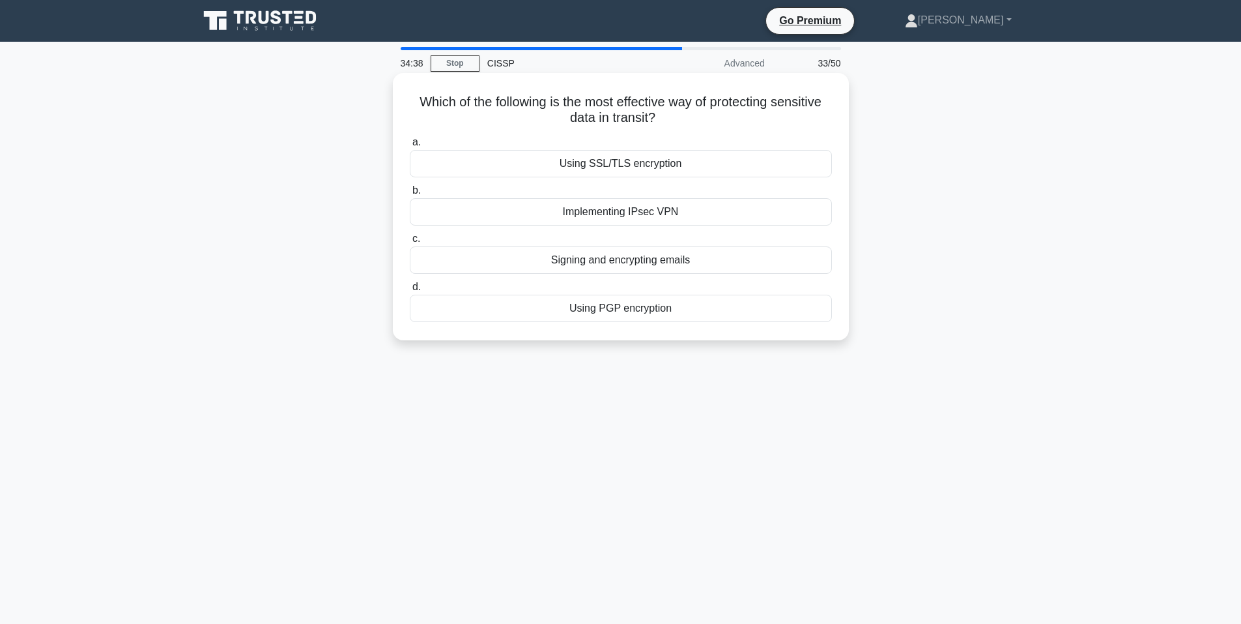
click at [654, 166] on div "Using SSL/TLS encryption" at bounding box center [621, 163] width 422 height 27
click at [410, 147] on input "a. Using SSL/TLS encryption" at bounding box center [410, 142] width 0 height 8
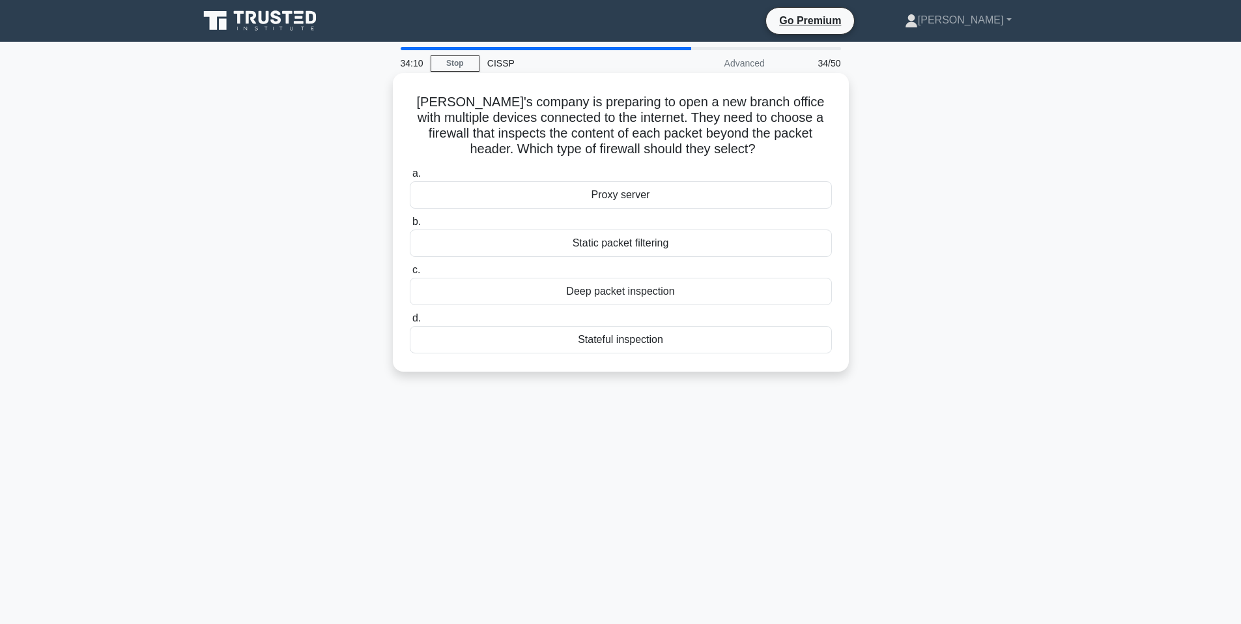
click at [763, 294] on div "Deep packet inspection" at bounding box center [621, 291] width 422 height 27
click at [410, 274] on input "c. Deep packet inspection" at bounding box center [410, 270] width 0 height 8
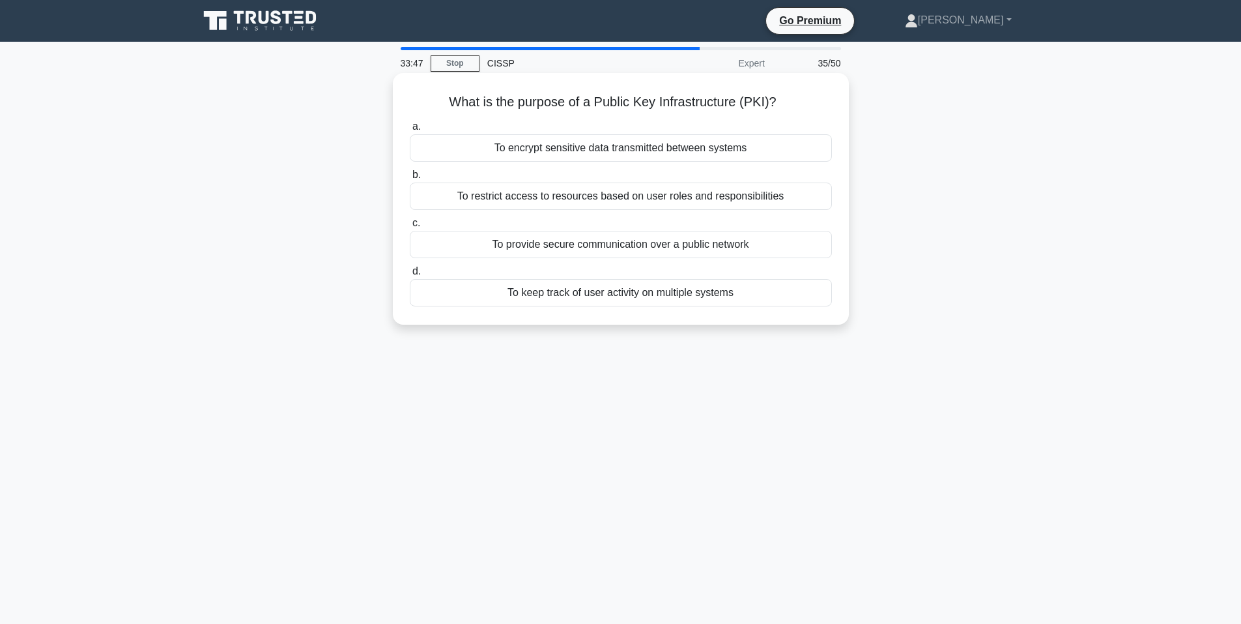
click at [669, 150] on div "To encrypt sensitive data transmitted between systems" at bounding box center [621, 147] width 422 height 27
click at [410, 131] on input "a. To encrypt sensitive data transmitted between systems" at bounding box center [410, 126] width 0 height 8
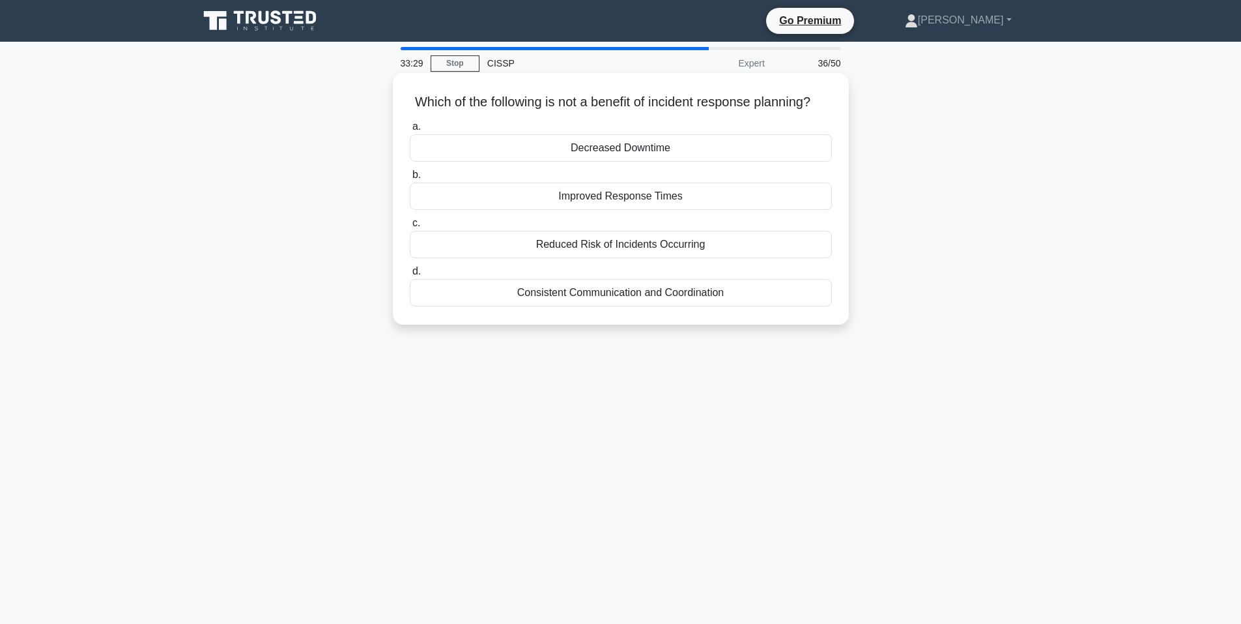
click at [670, 258] on div "Reduced Risk of Incidents Occurring" at bounding box center [621, 244] width 422 height 27
click at [410, 227] on input "c. Reduced Risk of Incidents Occurring" at bounding box center [410, 223] width 0 height 8
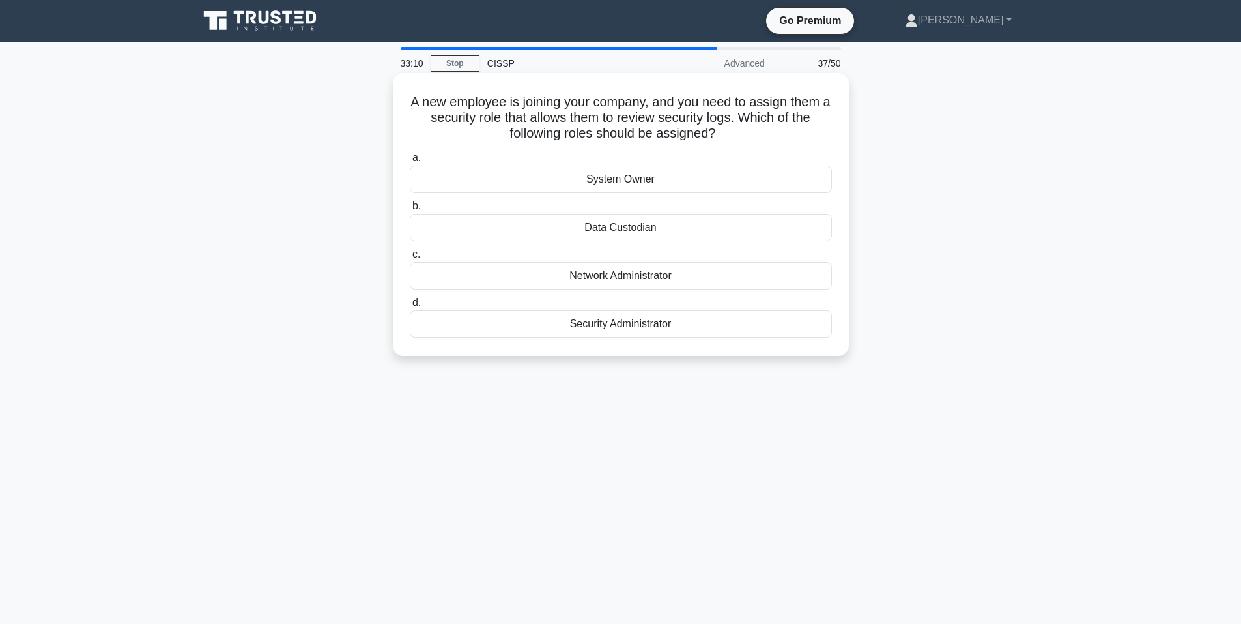
click at [659, 326] on div "Security Administrator" at bounding box center [621, 323] width 422 height 27
click at [410, 307] on input "d. Security Administrator" at bounding box center [410, 302] width 0 height 8
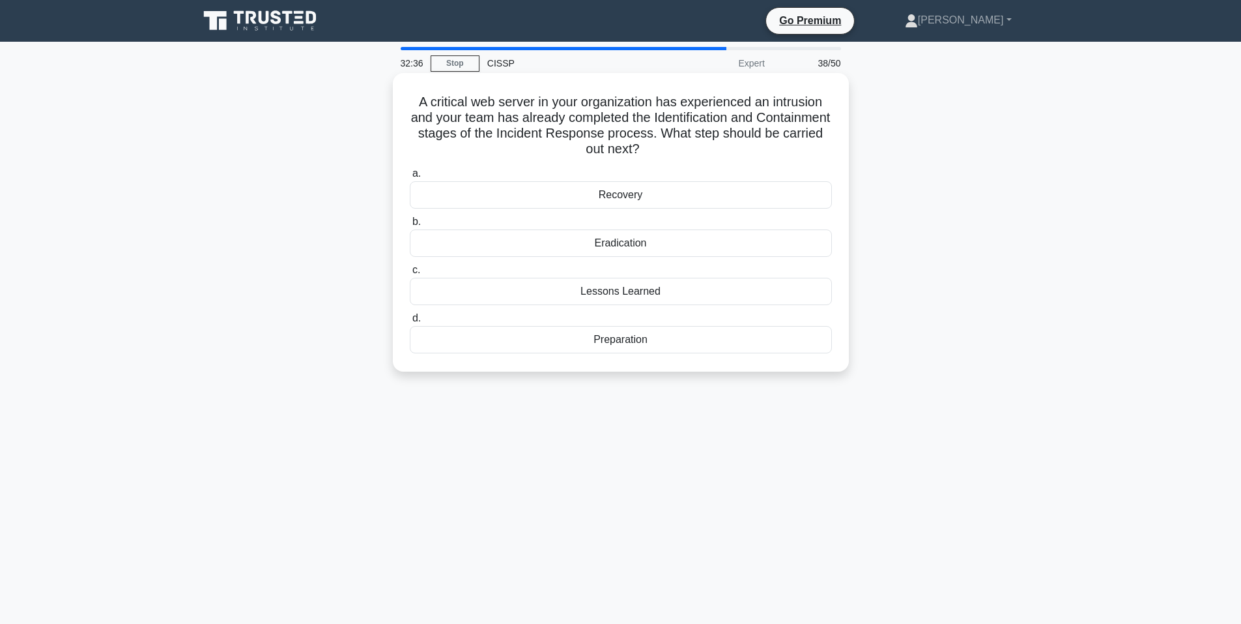
click at [659, 205] on div "Recovery" at bounding box center [621, 194] width 422 height 27
click at [410, 178] on input "a. Recovery" at bounding box center [410, 173] width 0 height 8
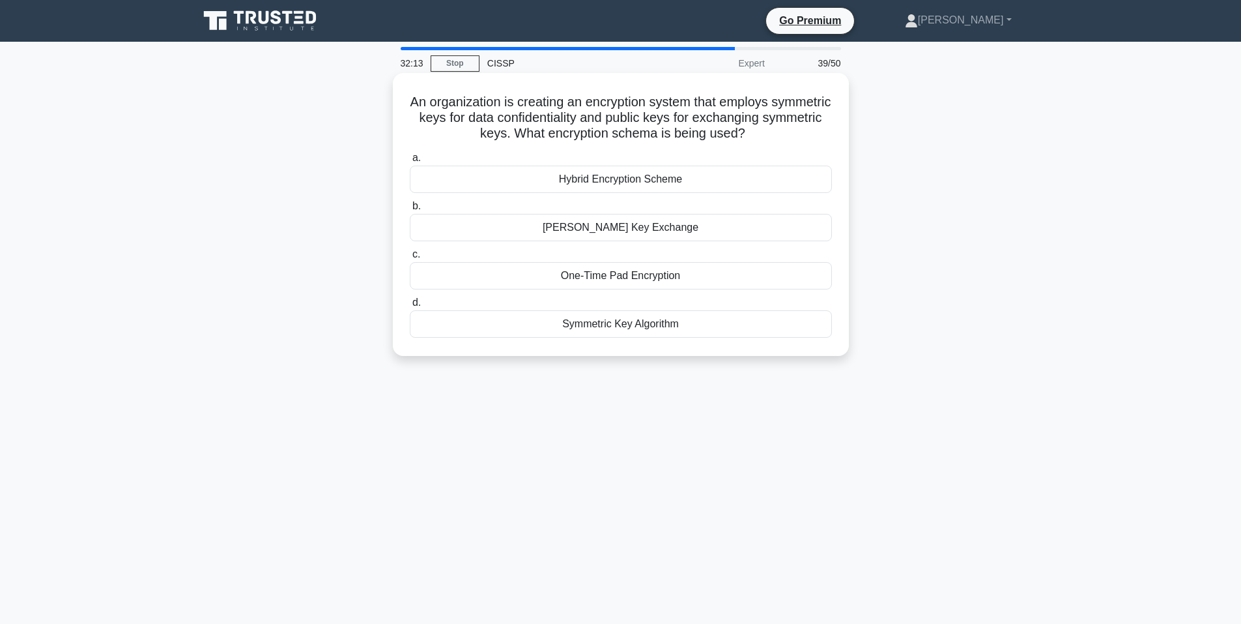
click at [771, 333] on div "Symmetric Key Algorithm" at bounding box center [621, 323] width 422 height 27
click at [410, 307] on input "d. Symmetric Key Algorithm" at bounding box center [410, 302] width 0 height 8
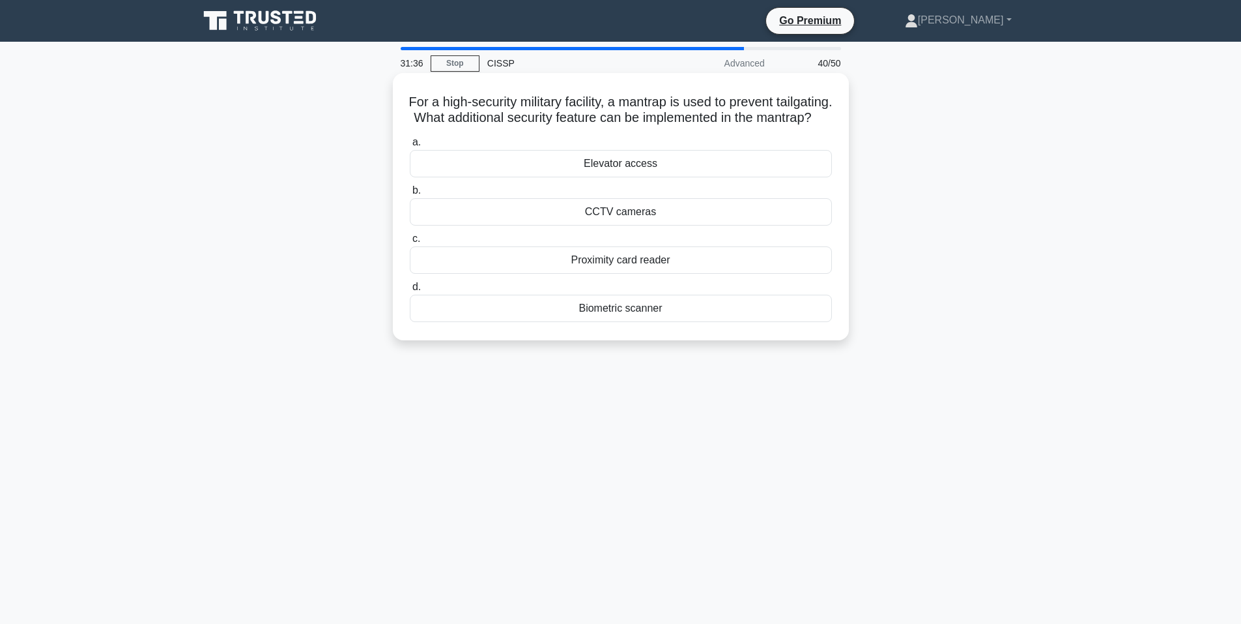
click at [689, 322] on div "Biometric scanner" at bounding box center [621, 308] width 422 height 27
click at [410, 291] on input "d. Biometric scanner" at bounding box center [410, 287] width 0 height 8
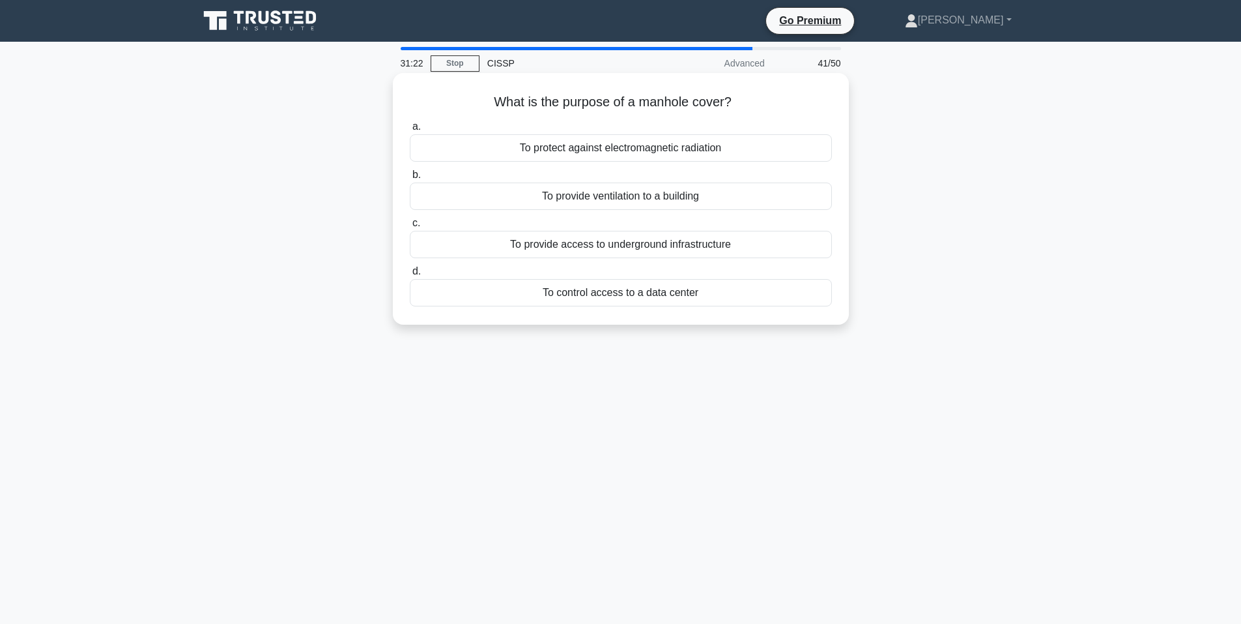
click at [749, 250] on div "To provide access to underground infrastructure" at bounding box center [621, 244] width 422 height 27
click at [410, 227] on input "c. To provide access to underground infrastructure" at bounding box center [410, 223] width 0 height 8
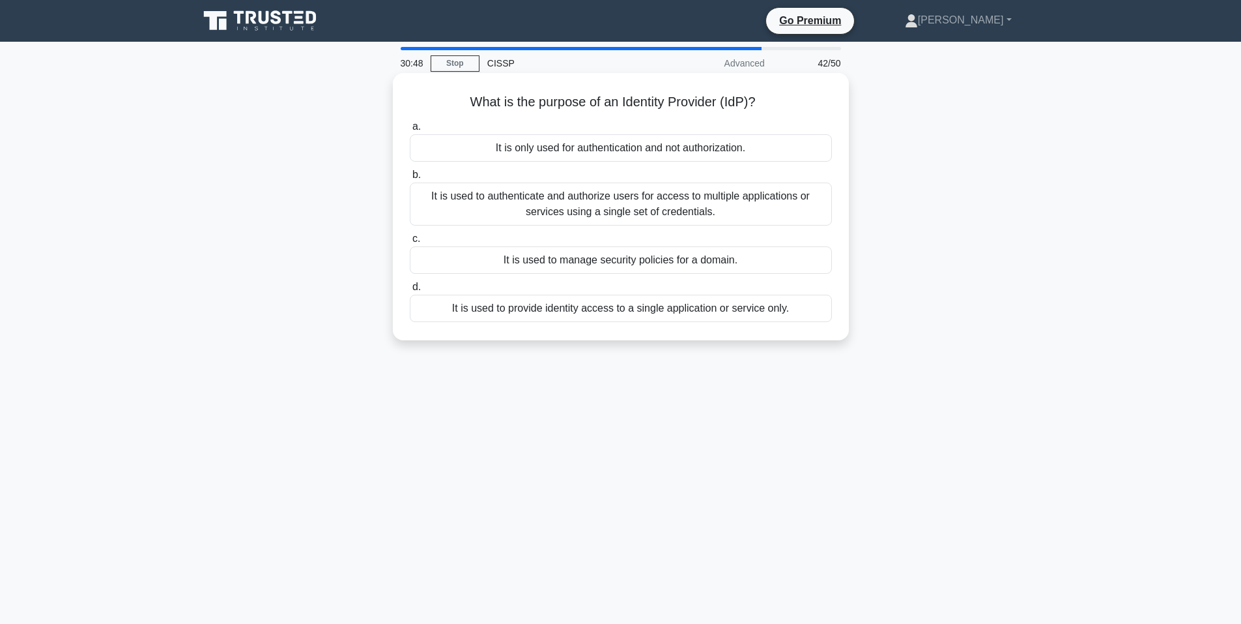
click at [697, 210] on div "It is used to authenticate and authorize users for access to multiple applicati…" at bounding box center [621, 203] width 422 height 43
click at [410, 179] on input "b. It is used to authenticate and authorize users for access to multiple applic…" at bounding box center [410, 175] width 0 height 8
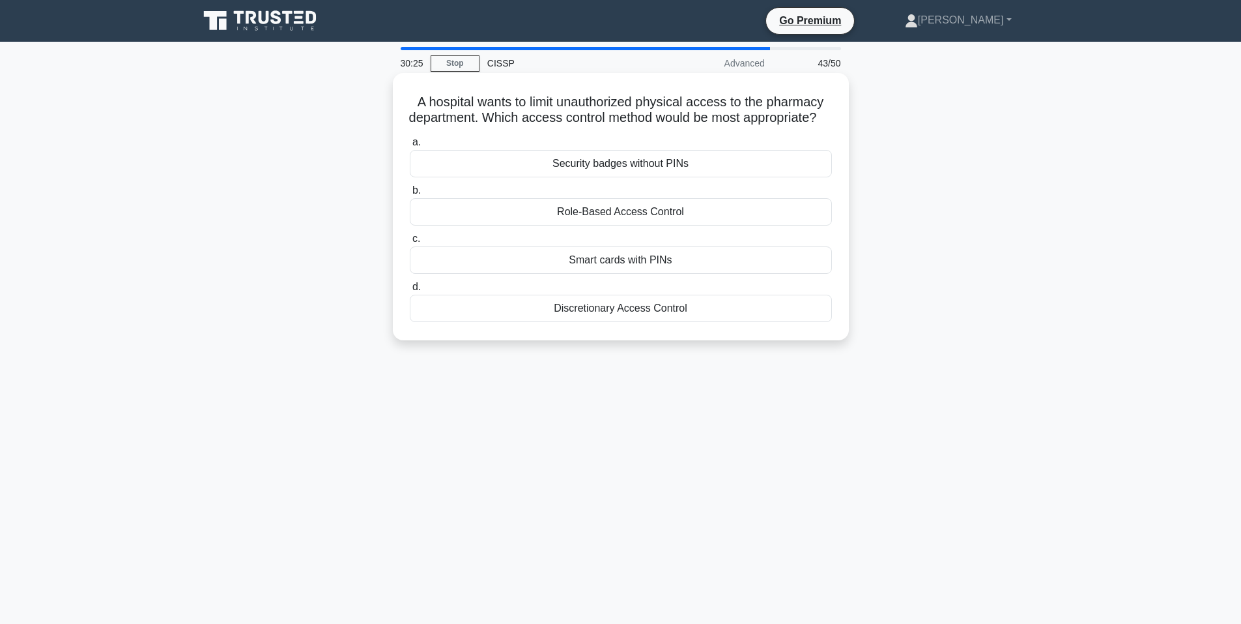
click at [690, 274] on div "Smart cards with PINs" at bounding box center [621, 259] width 422 height 27
click at [410, 243] on input "c. Smart cards with PINs" at bounding box center [410, 239] width 0 height 8
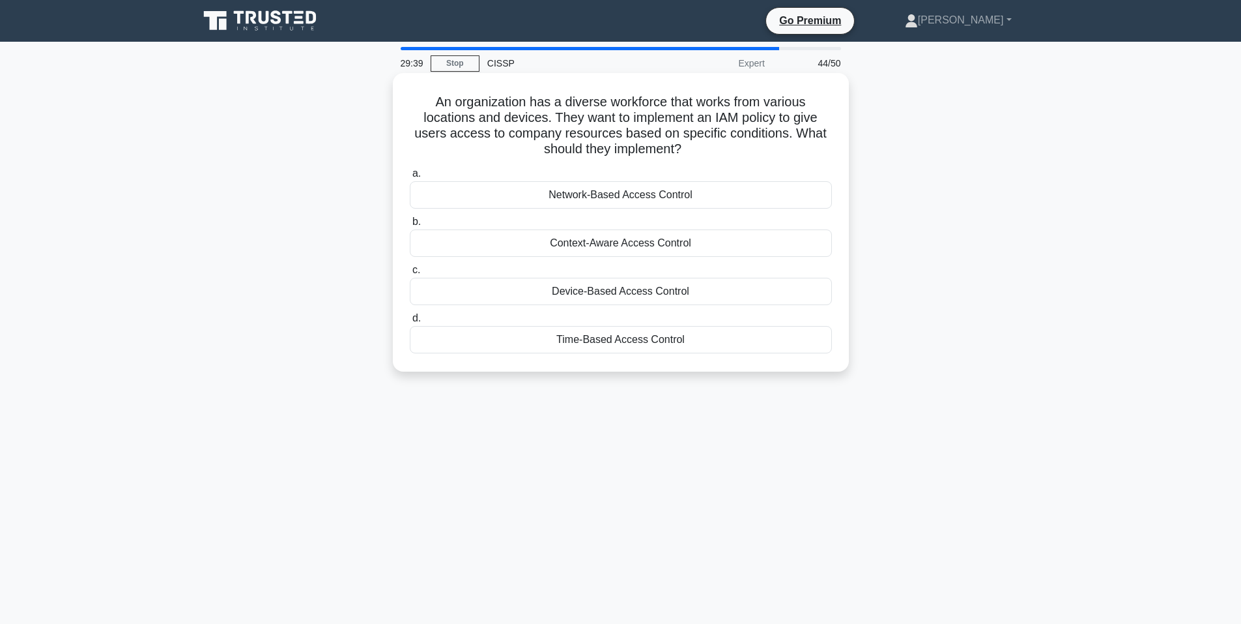
click at [568, 247] on div "Context-Aware Access Control" at bounding box center [621, 242] width 422 height 27
click at [410, 226] on input "b. Context-Aware Access Control" at bounding box center [410, 222] width 0 height 8
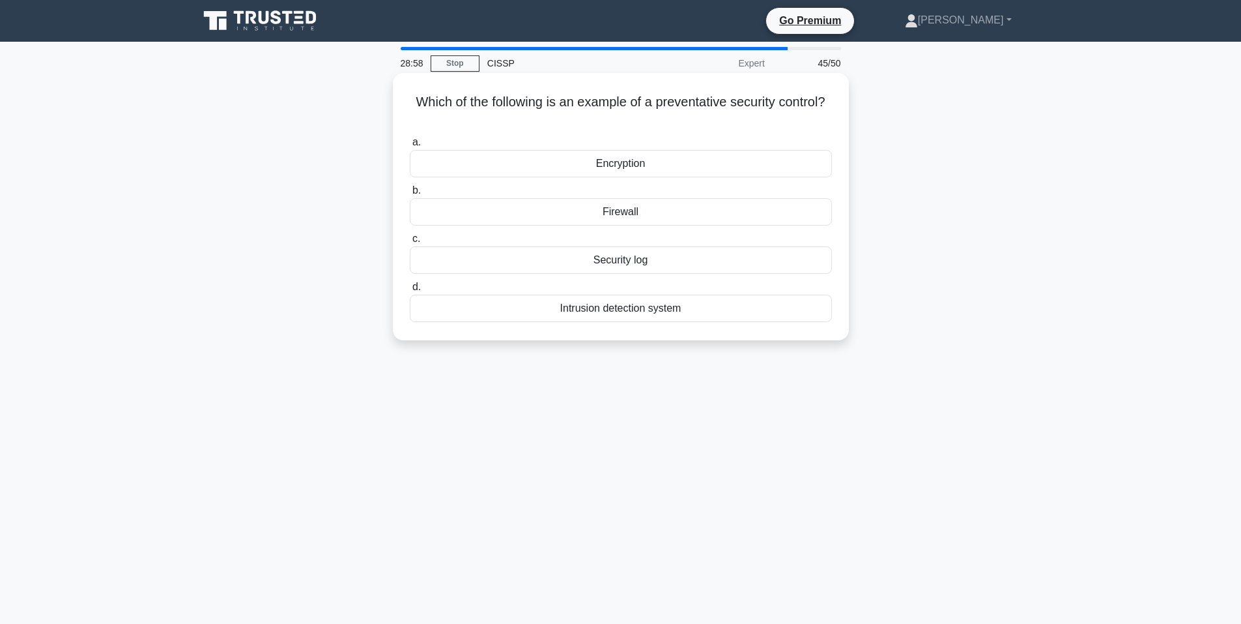
click at [695, 313] on div "Intrusion detection system" at bounding box center [621, 308] width 422 height 27
click at [410, 291] on input "d. Intrusion detection system" at bounding box center [410, 287] width 0 height 8
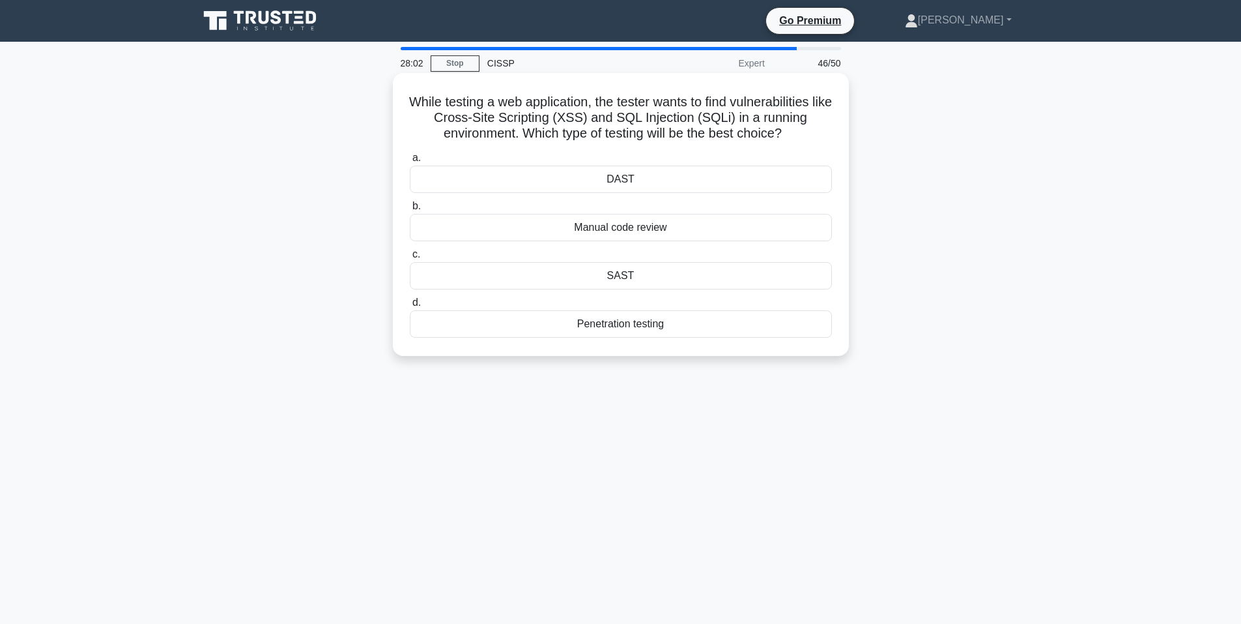
click at [625, 320] on div "Penetration testing" at bounding box center [621, 323] width 422 height 27
click at [410, 307] on input "d. Penetration testing" at bounding box center [410, 302] width 0 height 8
click at [665, 222] on div "Data masking" at bounding box center [621, 227] width 422 height 27
click at [410, 210] on input "b. Data masking" at bounding box center [410, 206] width 0 height 8
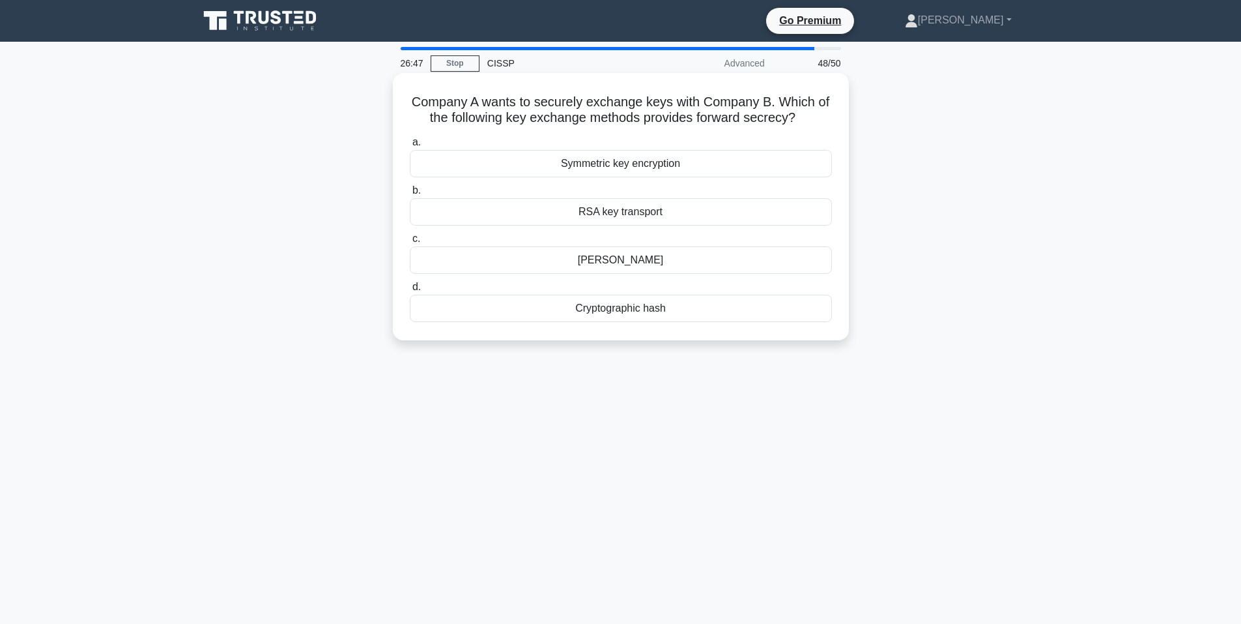
click at [663, 172] on div "Symmetric key encryption" at bounding box center [621, 163] width 422 height 27
click at [410, 147] on input "a. Symmetric key encryption" at bounding box center [410, 142] width 0 height 8
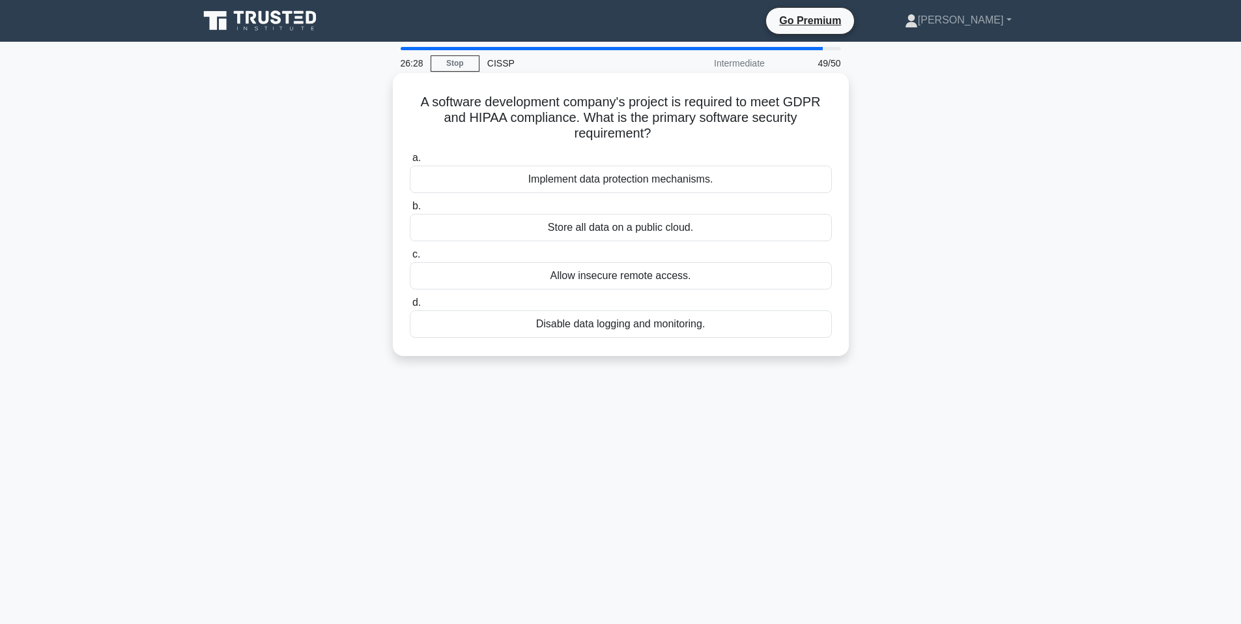
click at [679, 179] on div "Implement data protection mechanisms." at bounding box center [621, 178] width 422 height 27
click at [410, 162] on input "a. Implement data protection mechanisms." at bounding box center [410, 158] width 0 height 8
click at [698, 229] on div "Motion-activated floodlights" at bounding box center [621, 227] width 422 height 27
click at [410, 210] on input "b. Motion-activated floodlights" at bounding box center [410, 206] width 0 height 8
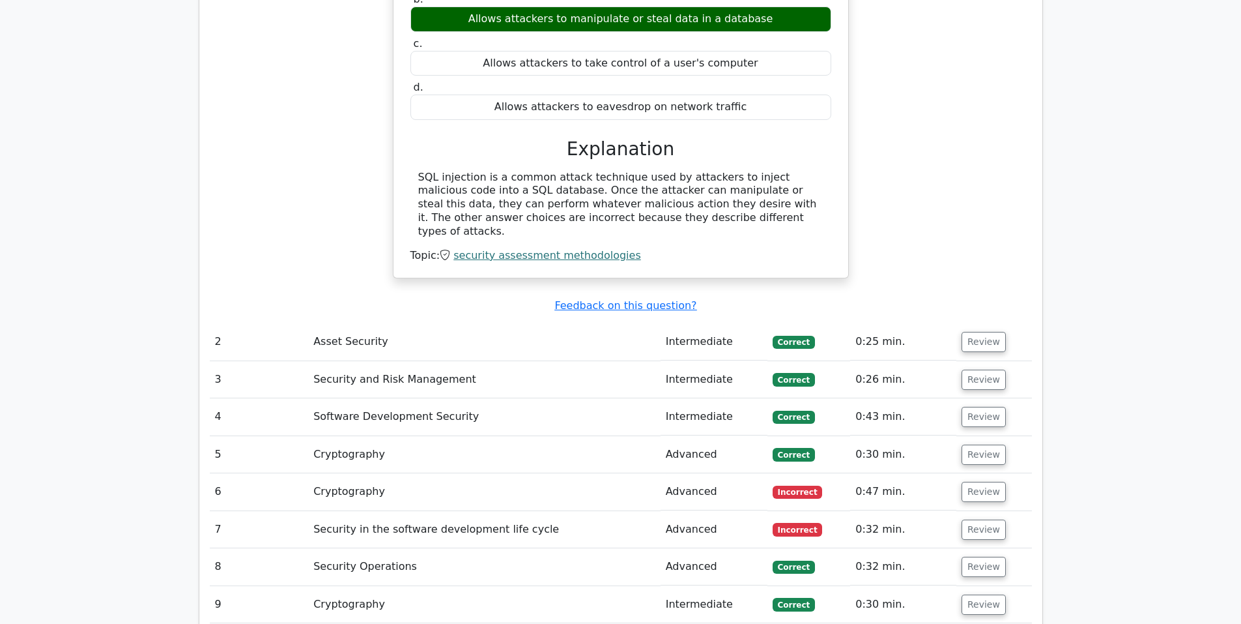
scroll to position [1738, 0]
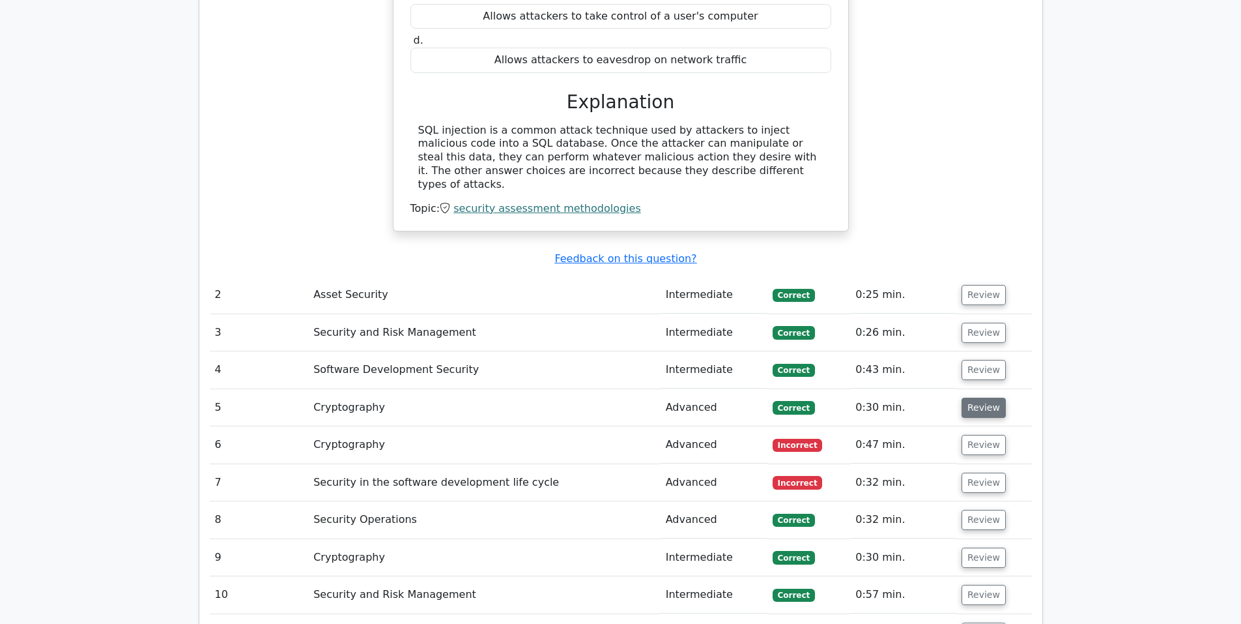
click at [978, 397] on button "Review" at bounding box center [984, 407] width 44 height 20
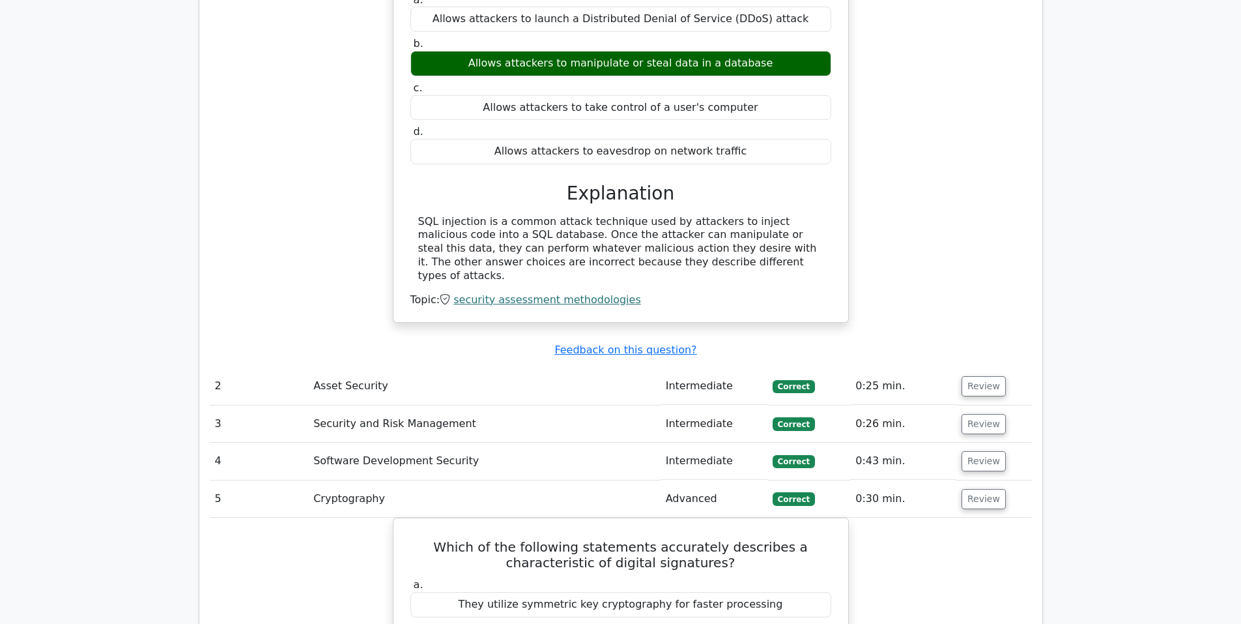
scroll to position [1846, 0]
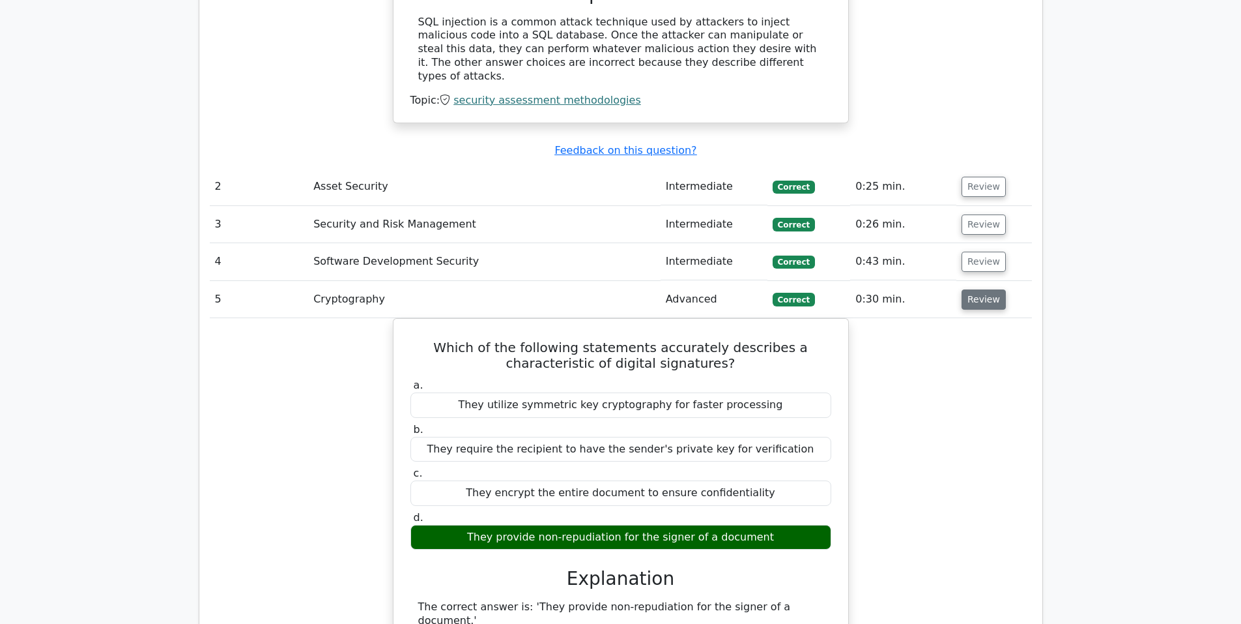
click at [981, 289] on button "Review" at bounding box center [984, 299] width 44 height 20
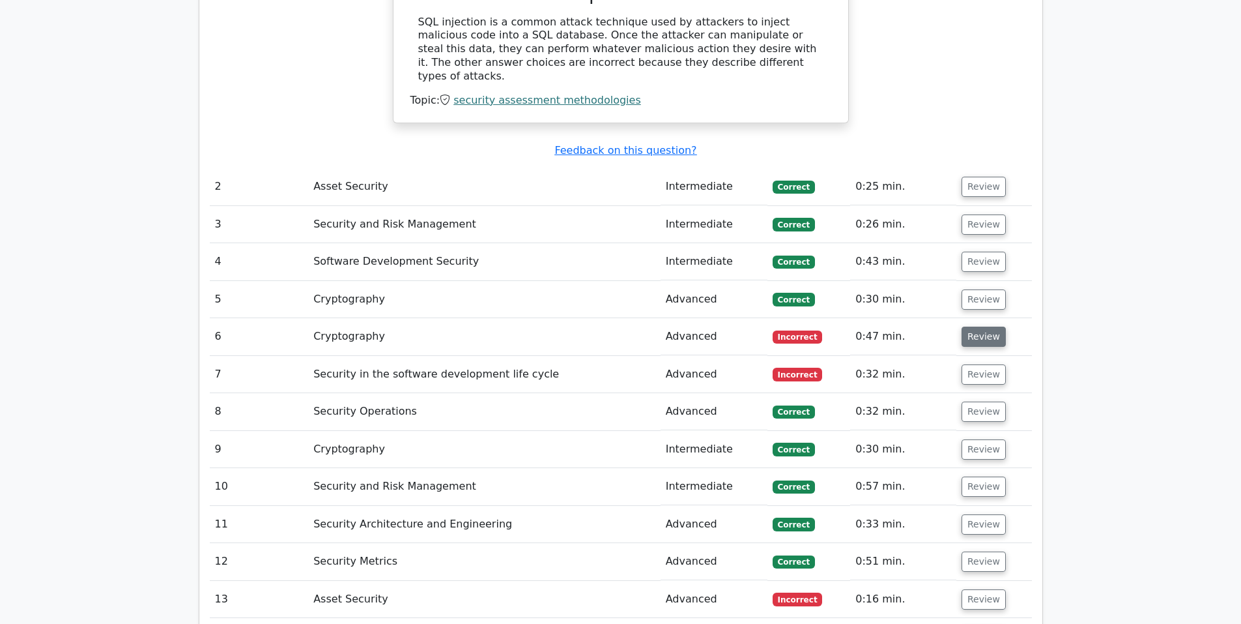
click at [979, 326] on button "Review" at bounding box center [984, 336] width 44 height 20
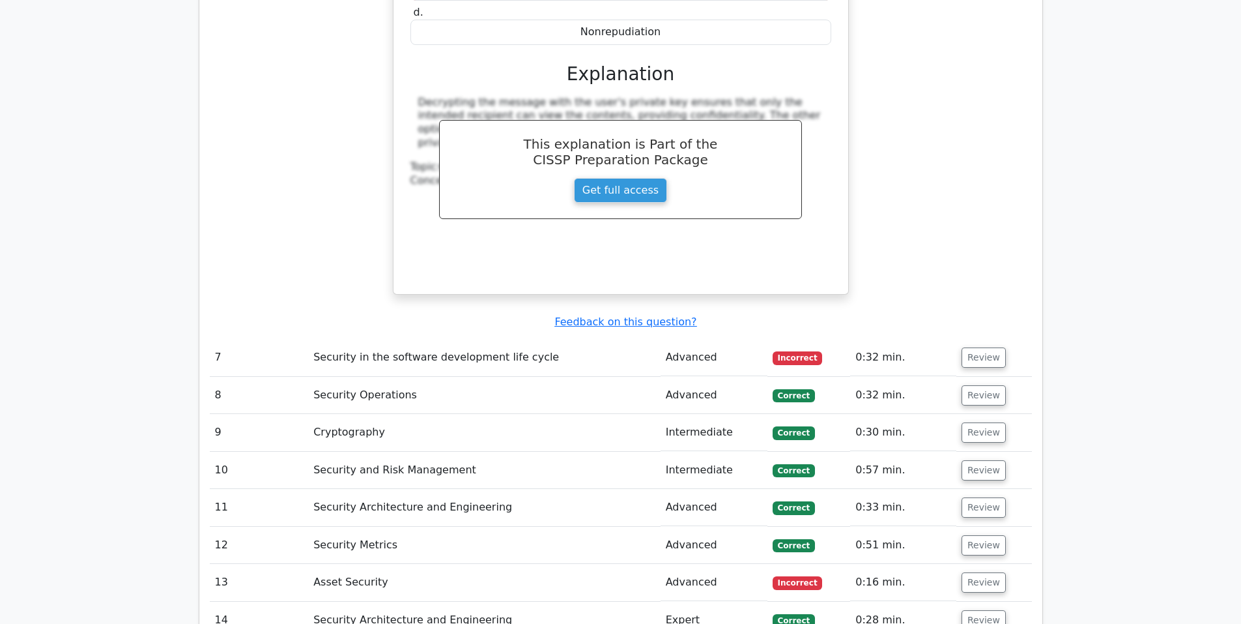
scroll to position [2389, 0]
click at [988, 346] on button "Review" at bounding box center [984, 356] width 44 height 20
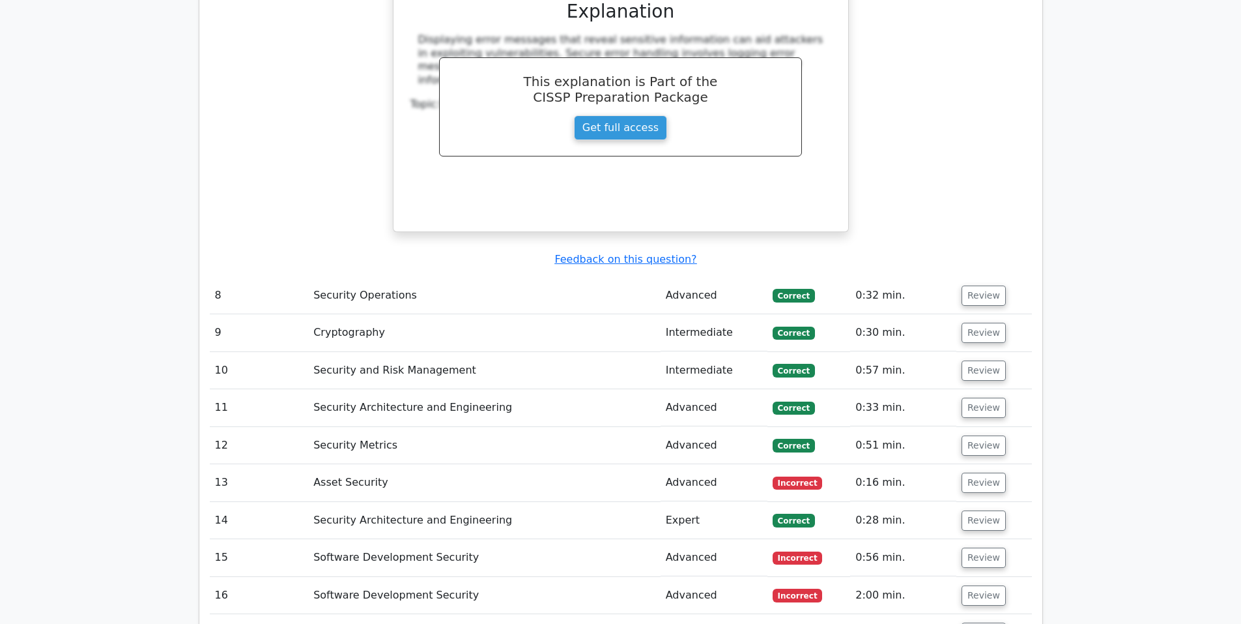
scroll to position [3149, 0]
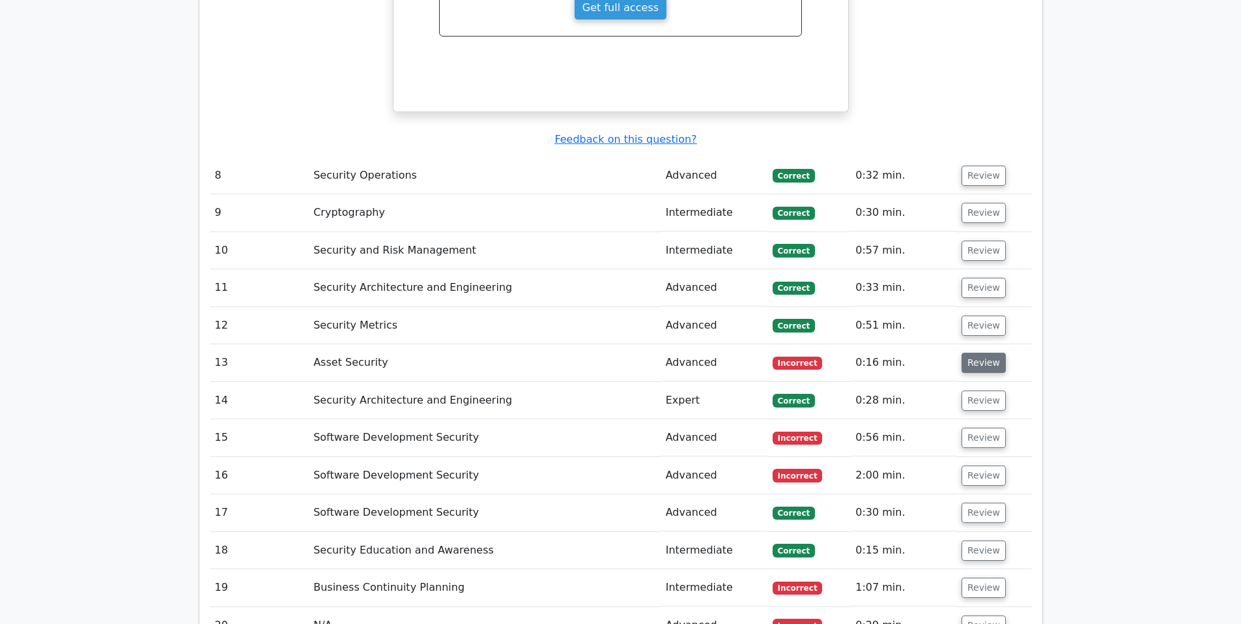
click at [963, 352] on button "Review" at bounding box center [984, 362] width 44 height 20
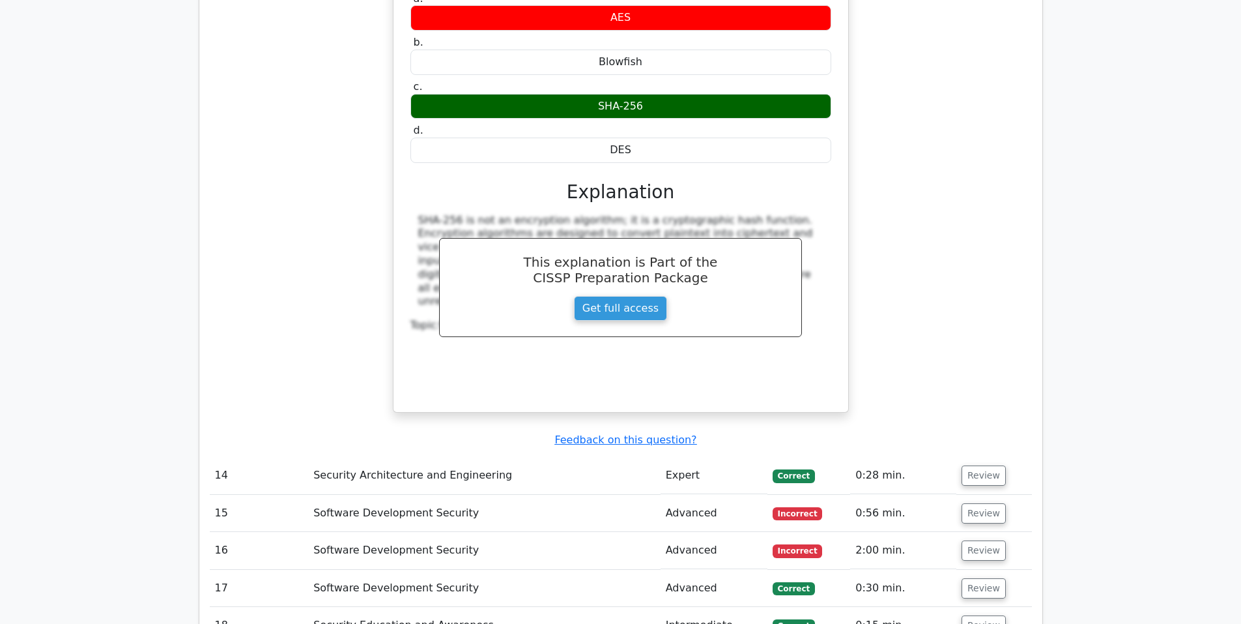
scroll to position [3801, 0]
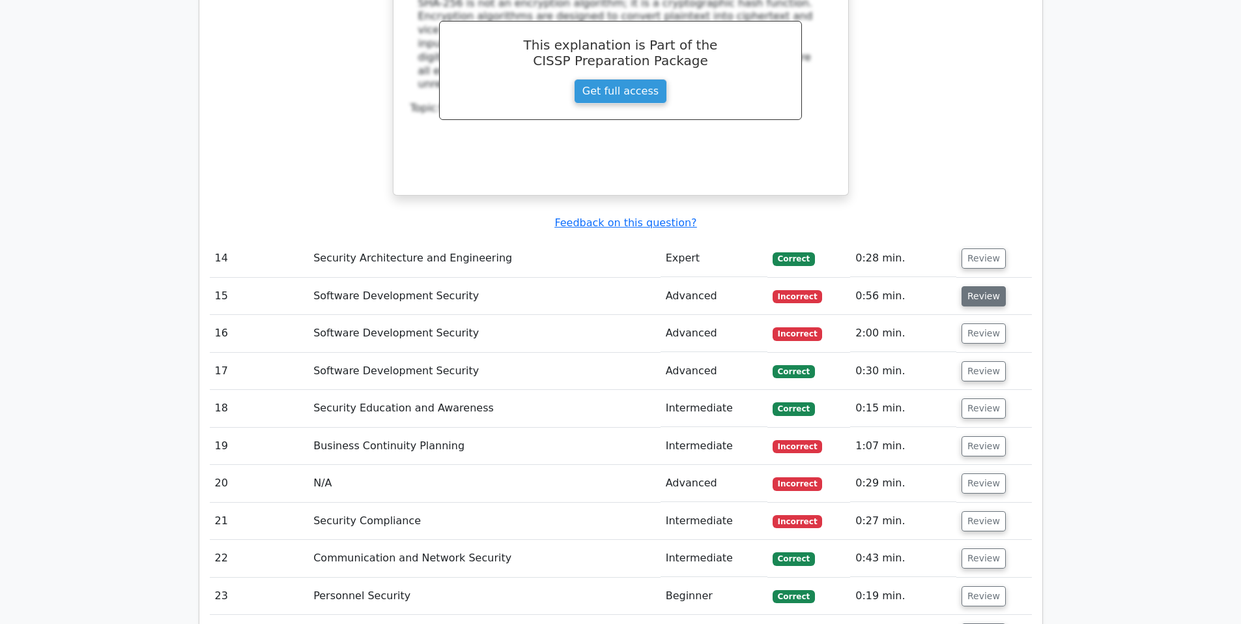
click at [966, 286] on button "Review" at bounding box center [984, 296] width 44 height 20
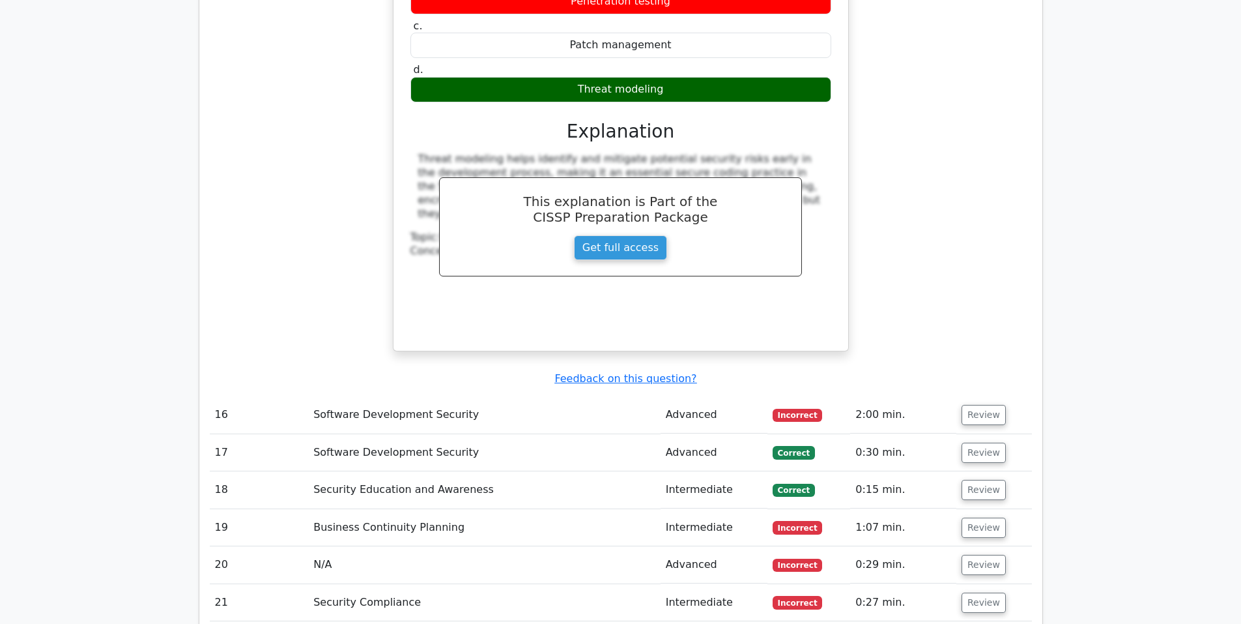
scroll to position [4344, 0]
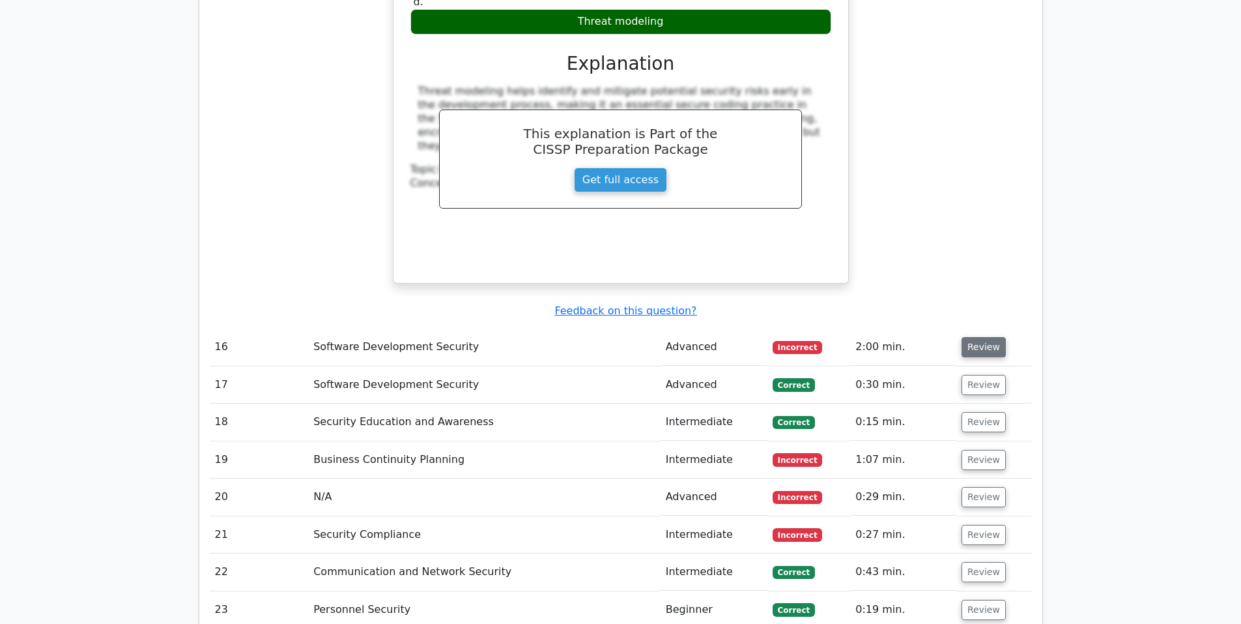
click at [986, 337] on button "Review" at bounding box center [984, 347] width 44 height 20
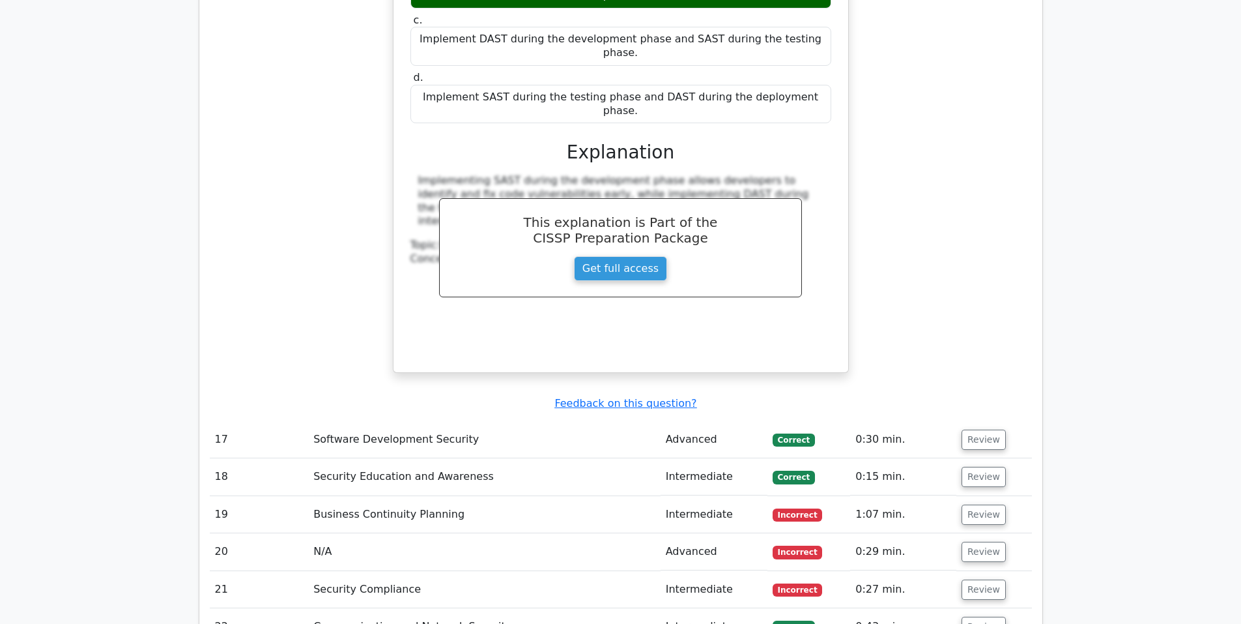
scroll to position [4996, 0]
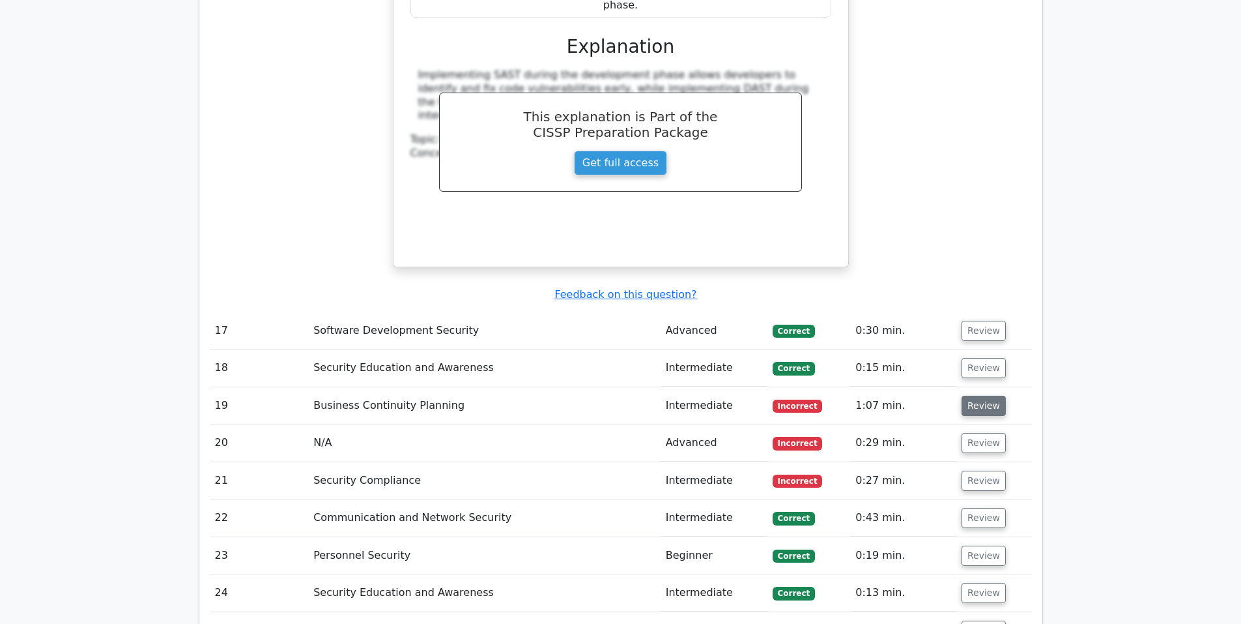
click at [976, 396] on button "Review" at bounding box center [984, 406] width 44 height 20
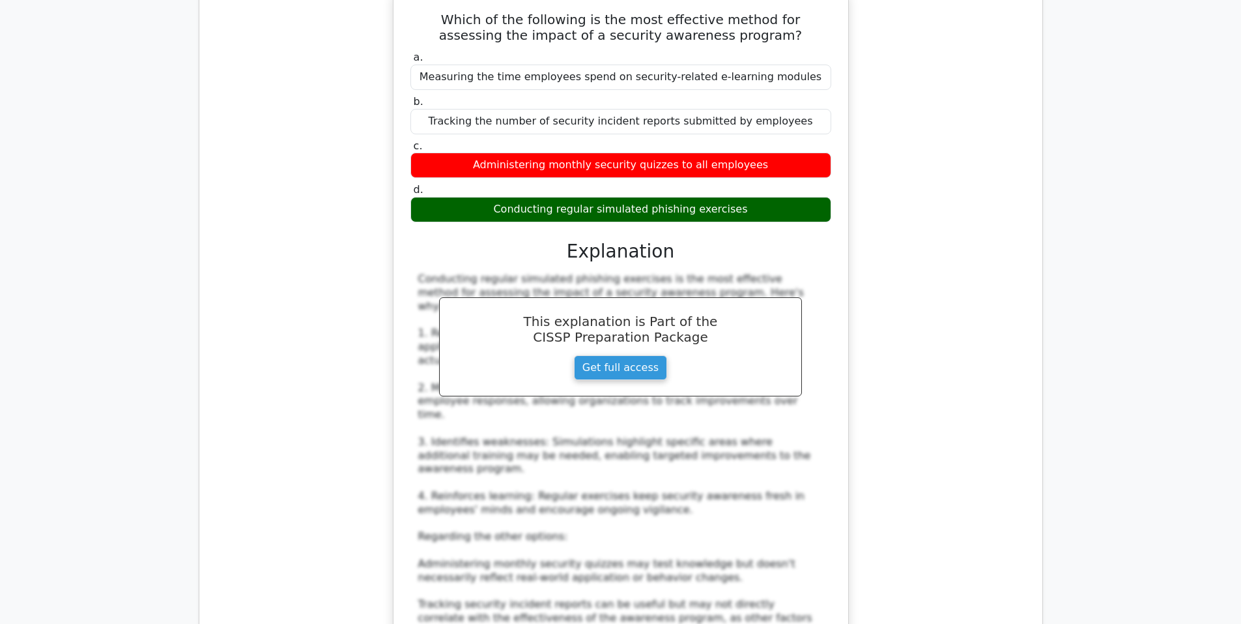
scroll to position [5647, 0]
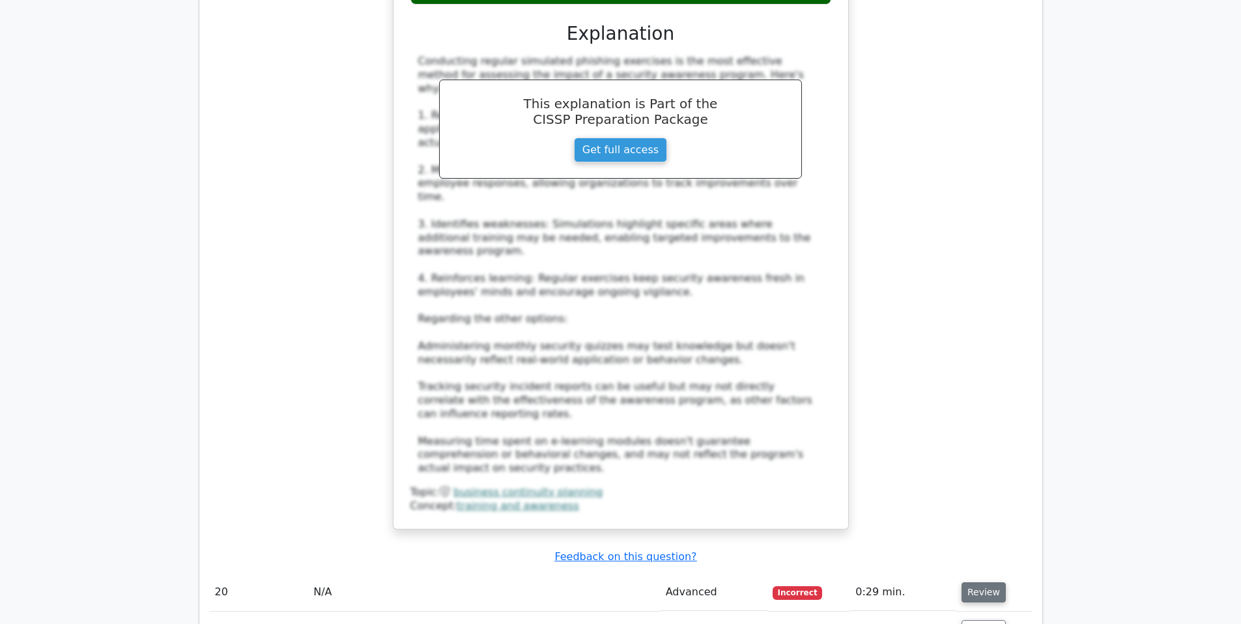
click at [971, 582] on button "Review" at bounding box center [984, 592] width 44 height 20
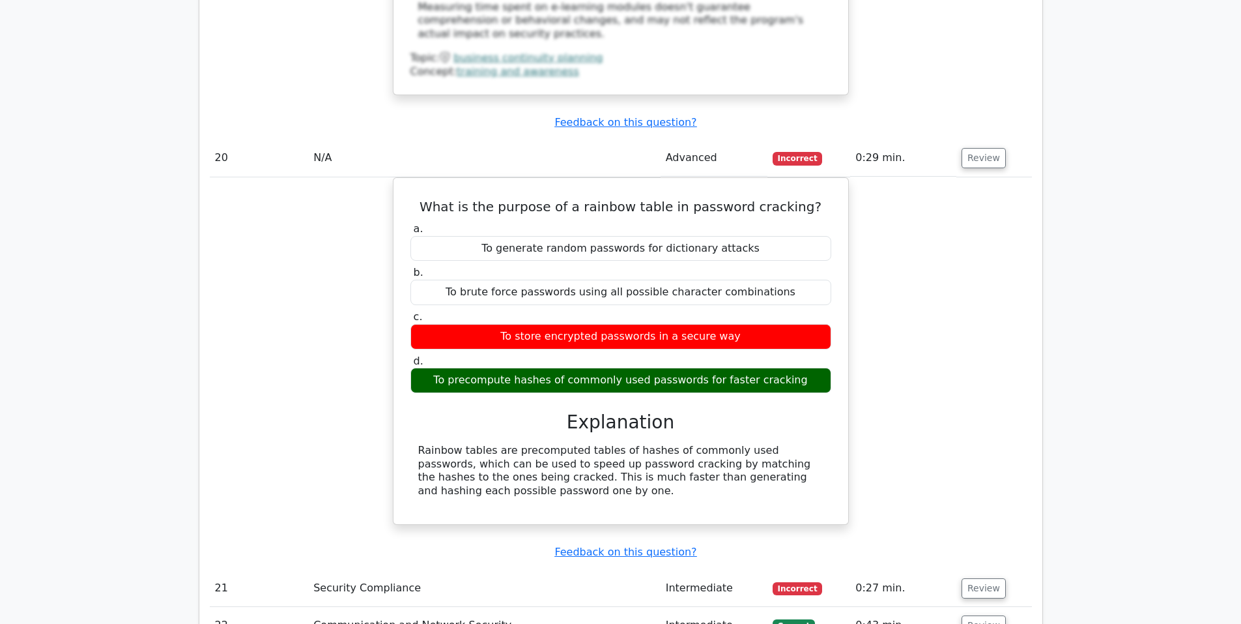
scroll to position [6190, 0]
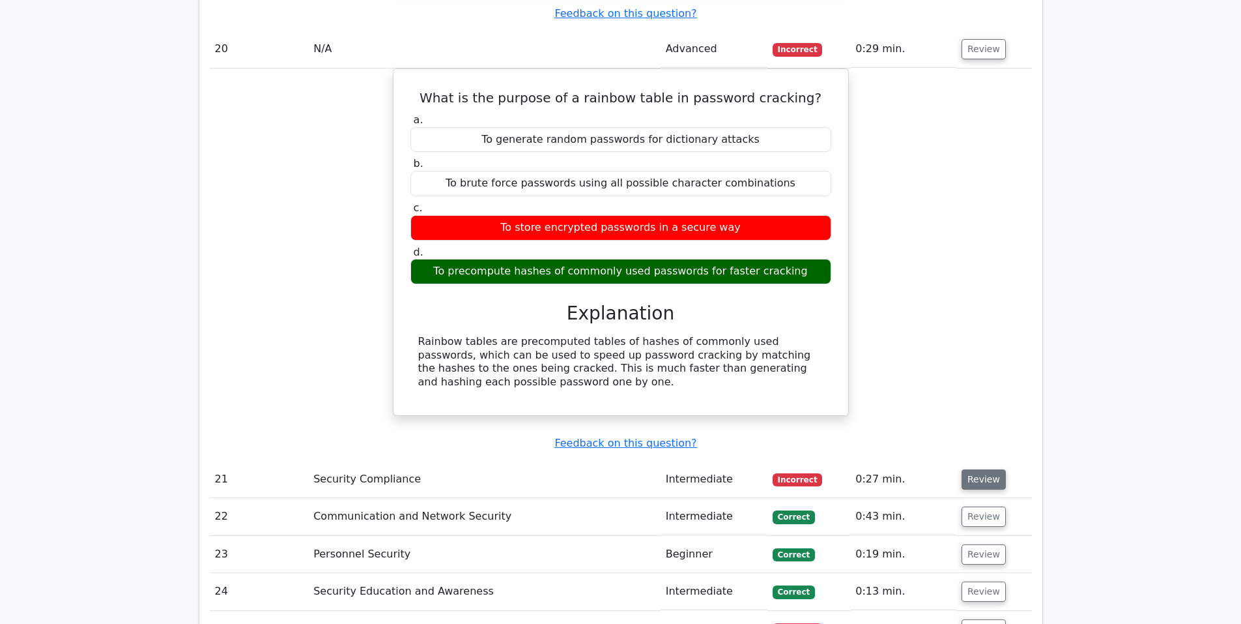
click at [985, 469] on button "Review" at bounding box center [984, 479] width 44 height 20
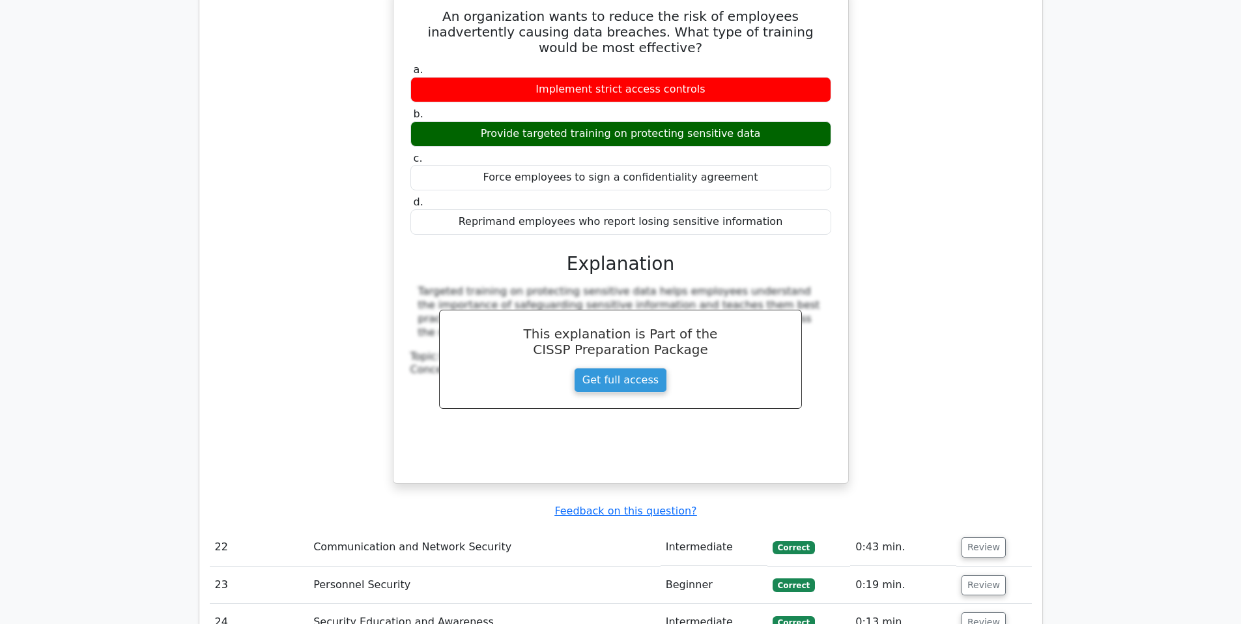
scroll to position [6733, 0]
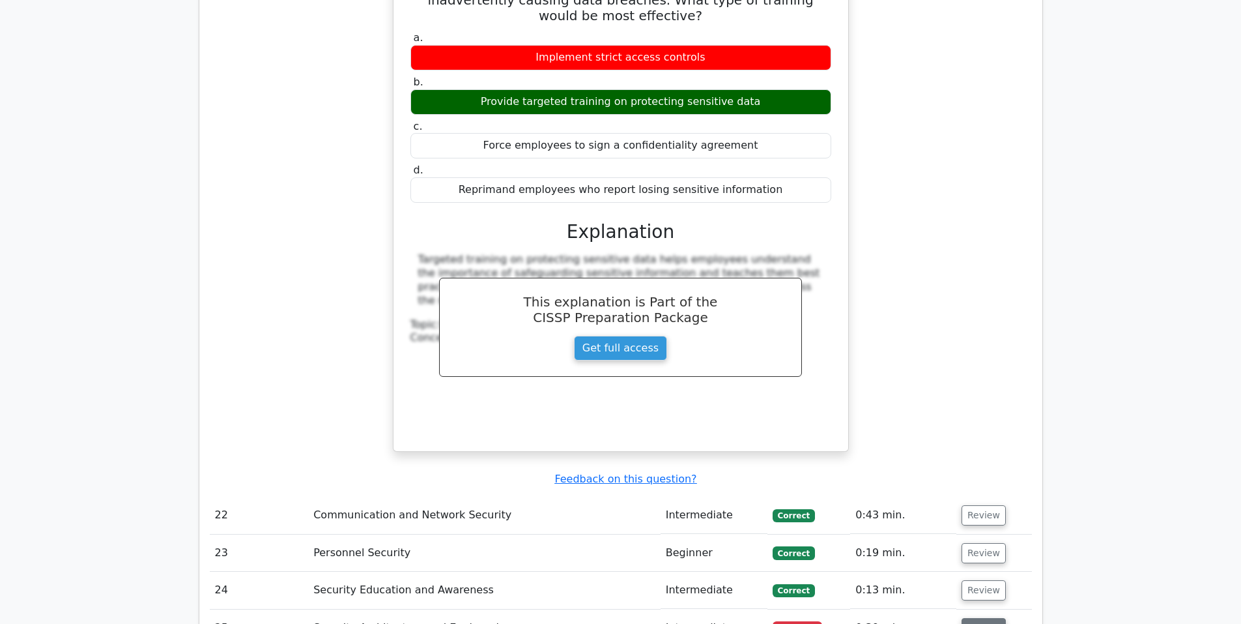
click at [987, 618] on button "Review" at bounding box center [984, 628] width 44 height 20
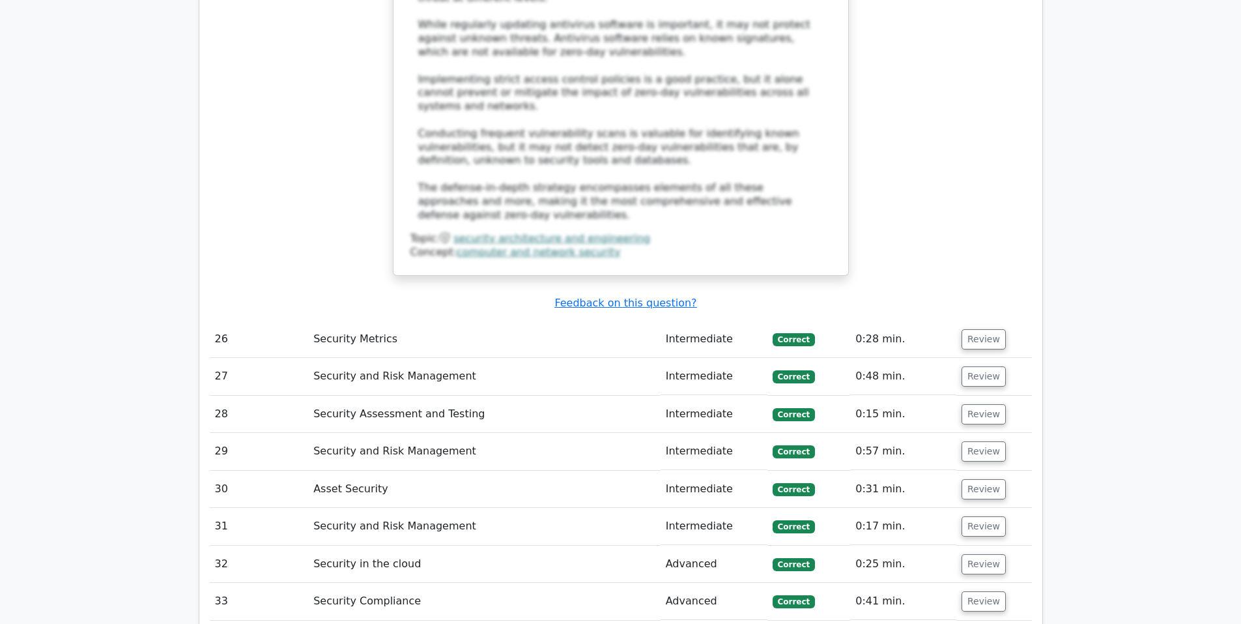
scroll to position [8036, 0]
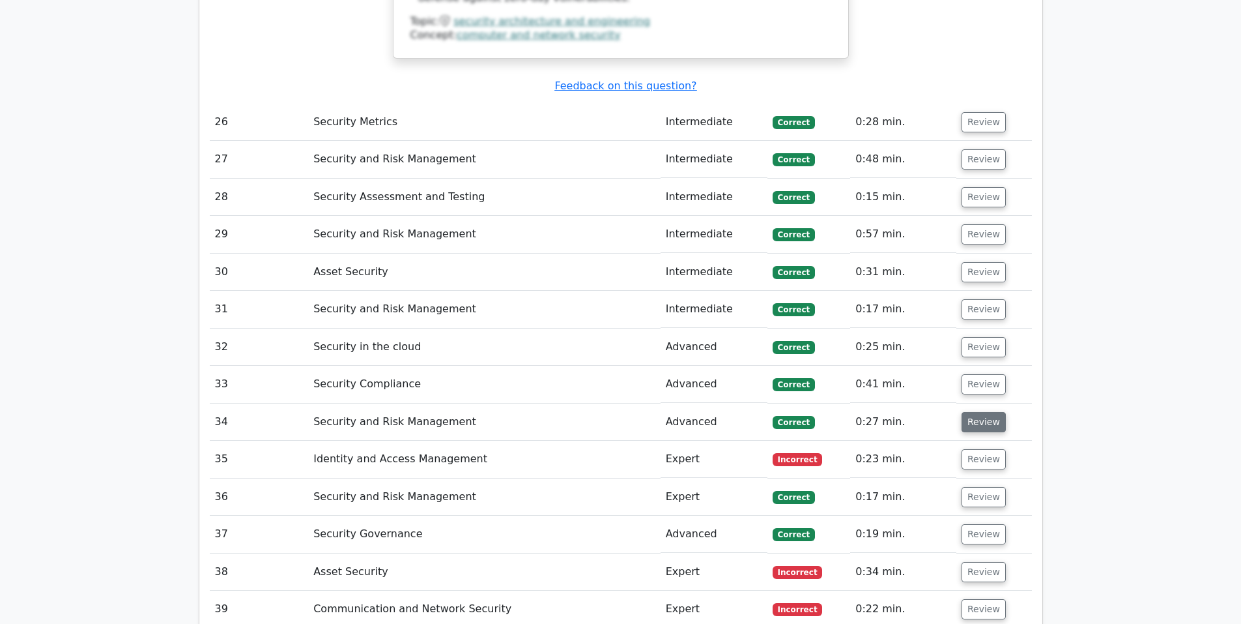
click at [979, 412] on button "Review" at bounding box center [984, 422] width 44 height 20
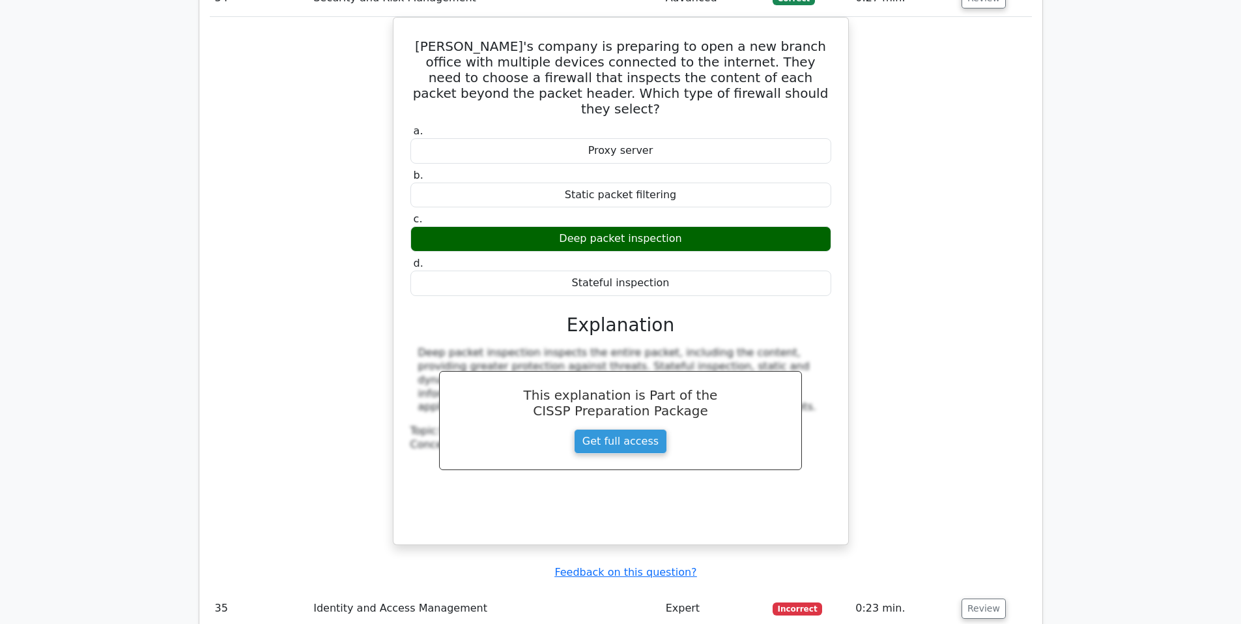
scroll to position [8579, 0]
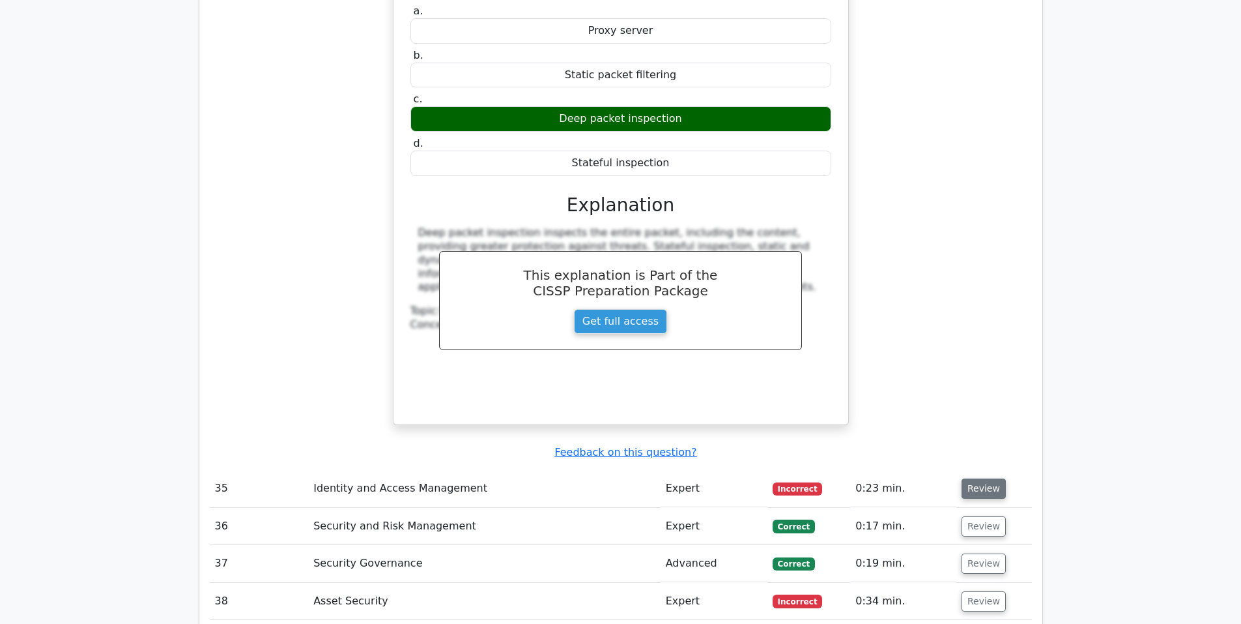
click at [982, 478] on button "Review" at bounding box center [984, 488] width 44 height 20
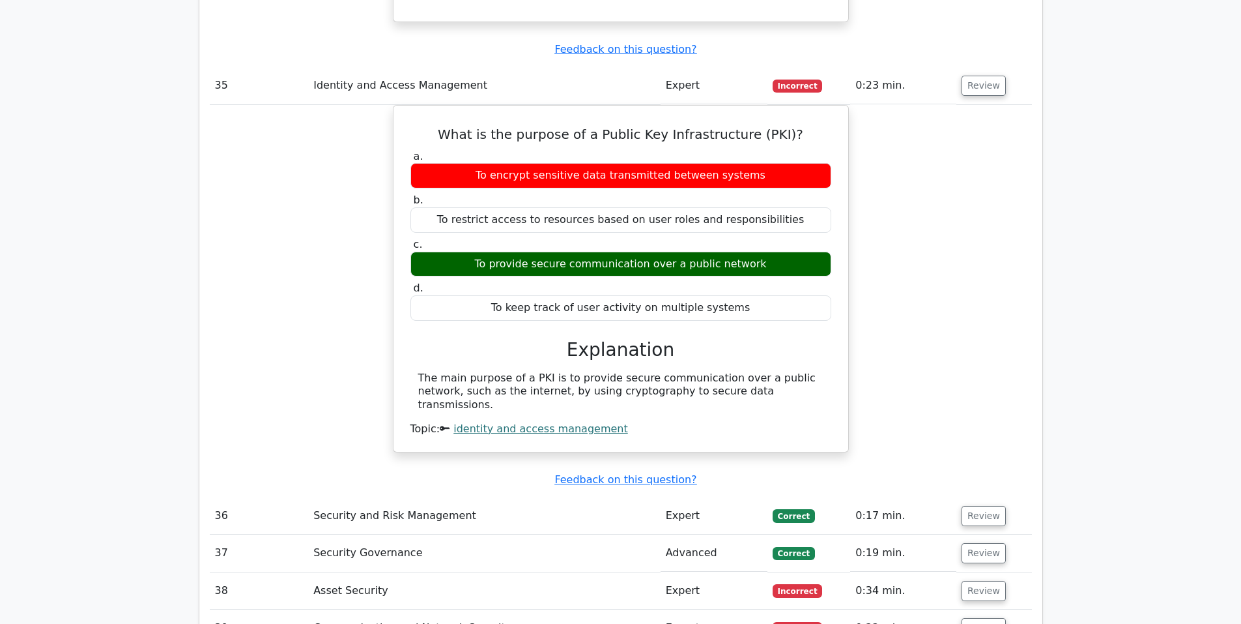
scroll to position [9013, 0]
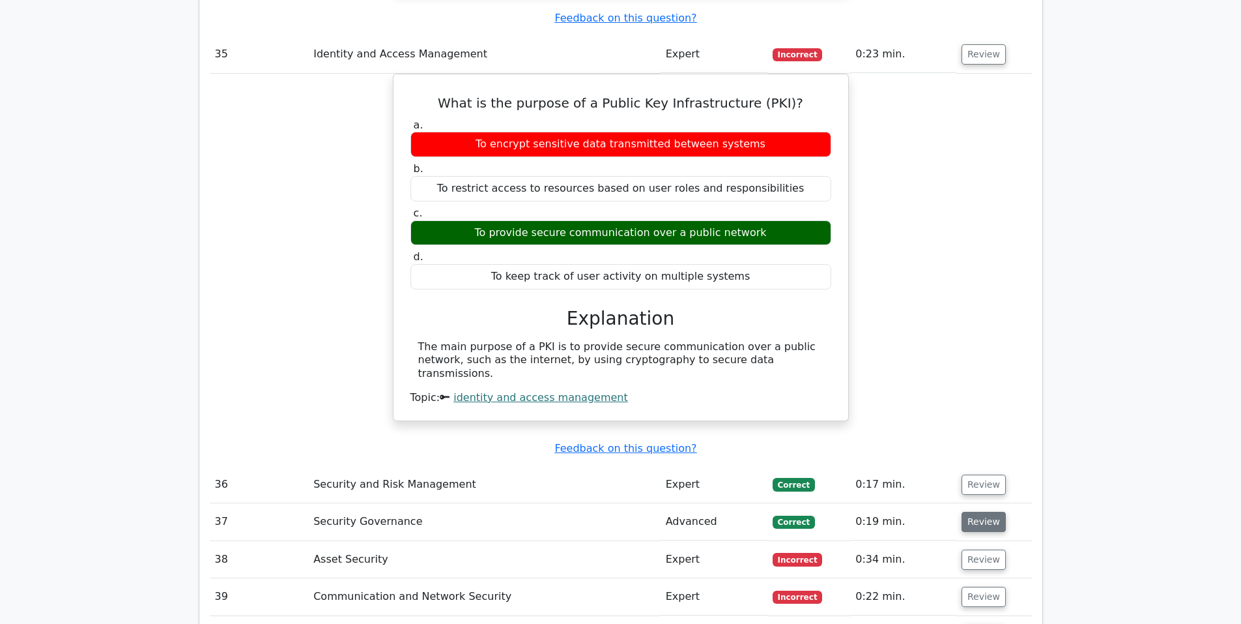
click at [986, 511] on button "Review" at bounding box center [984, 521] width 44 height 20
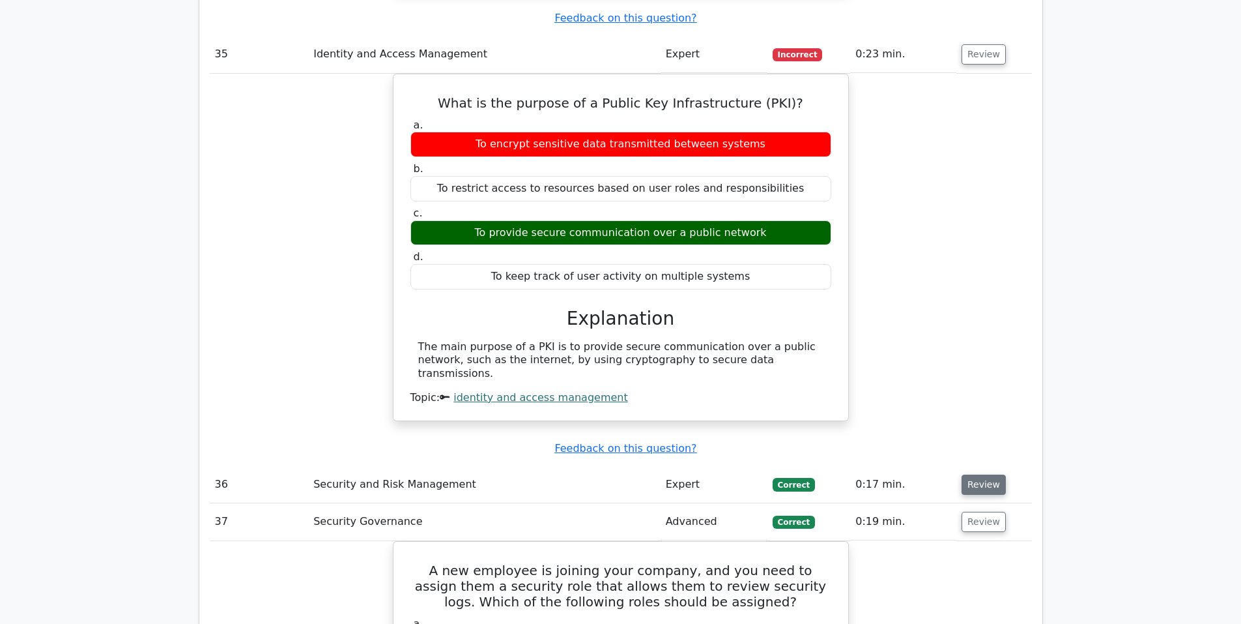
click at [979, 474] on button "Review" at bounding box center [984, 484] width 44 height 20
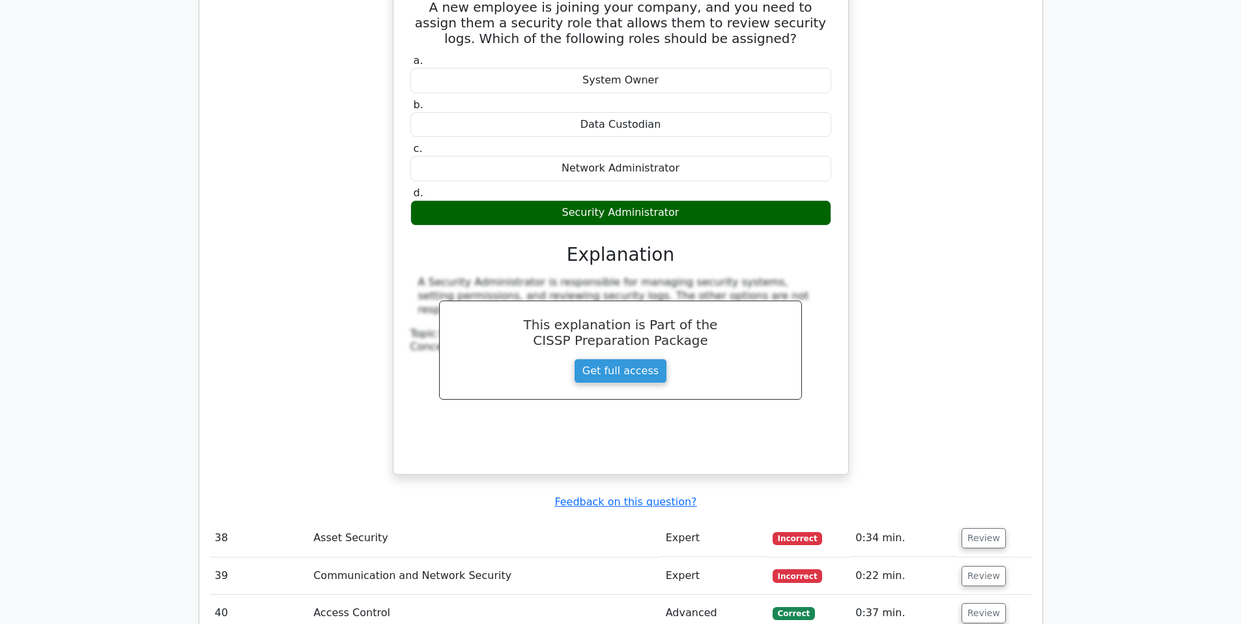
scroll to position [10208, 0]
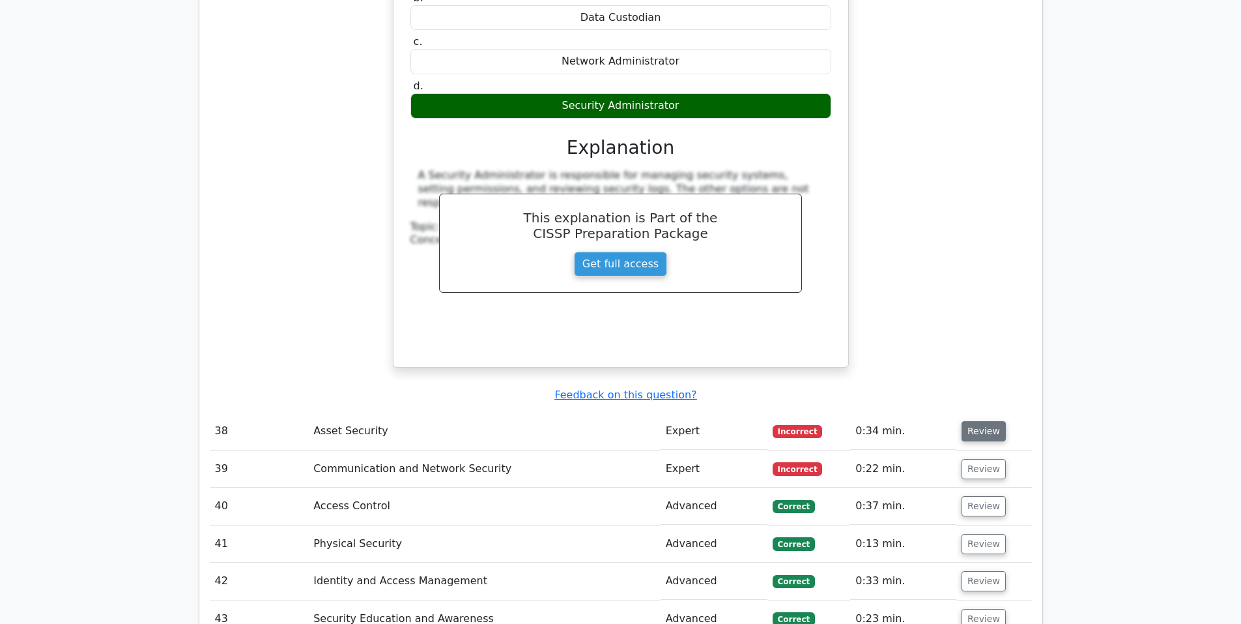
click at [975, 421] on button "Review" at bounding box center [984, 431] width 44 height 20
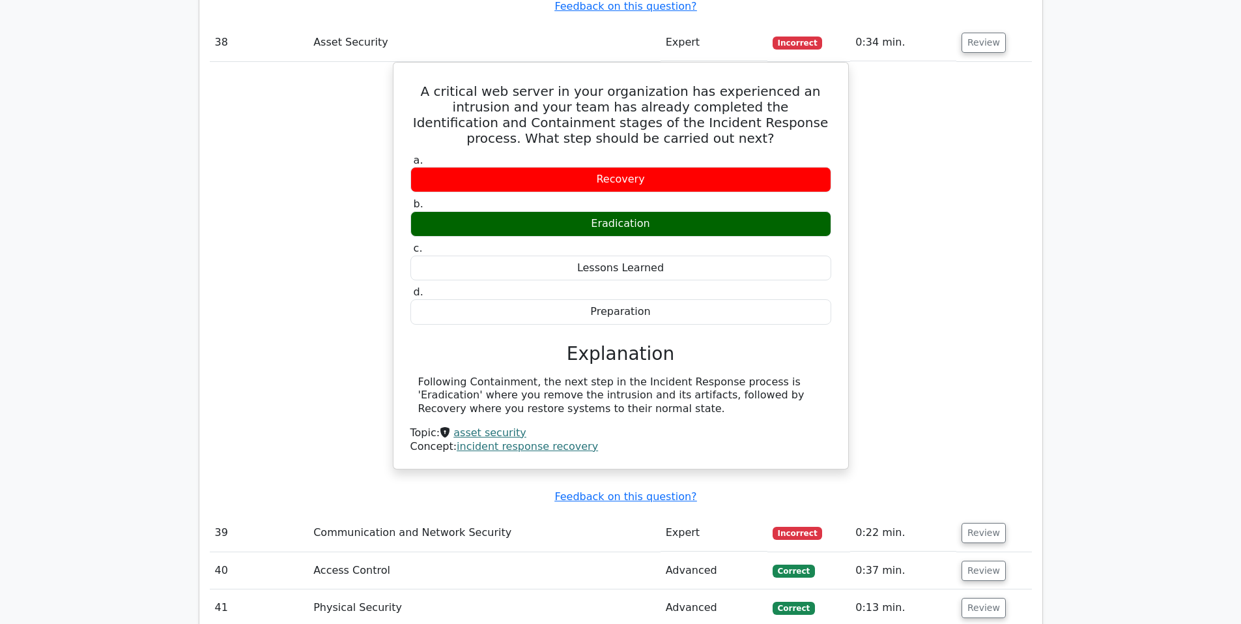
scroll to position [10642, 0]
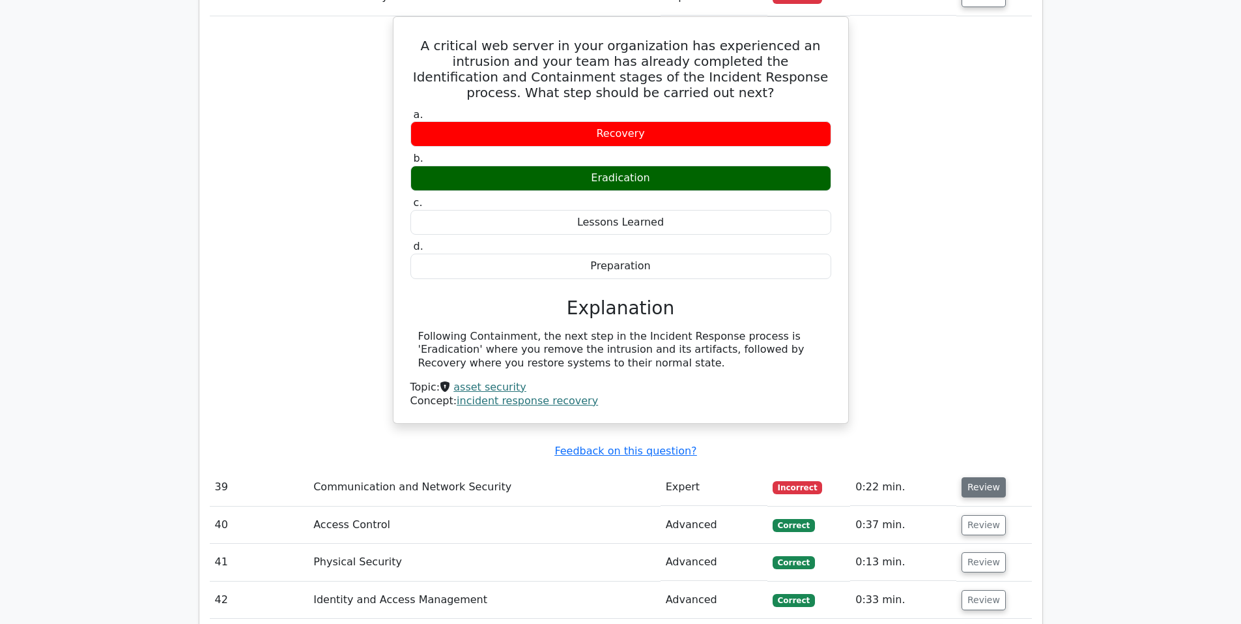
click at [977, 477] on button "Review" at bounding box center [984, 487] width 44 height 20
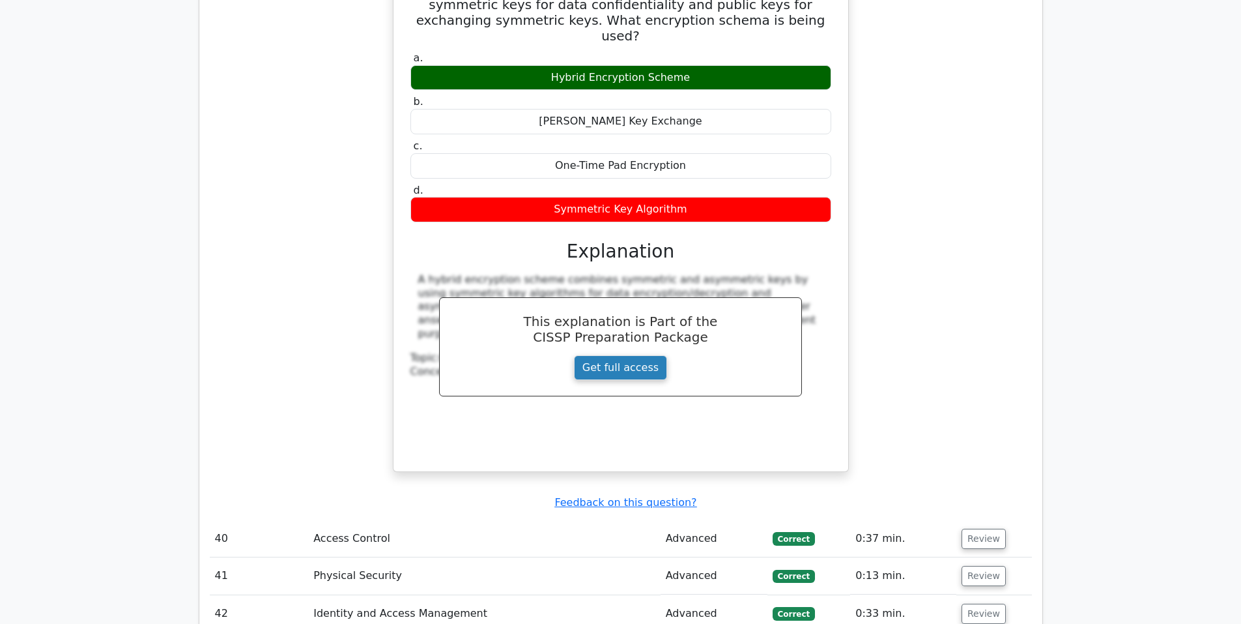
scroll to position [11294, 0]
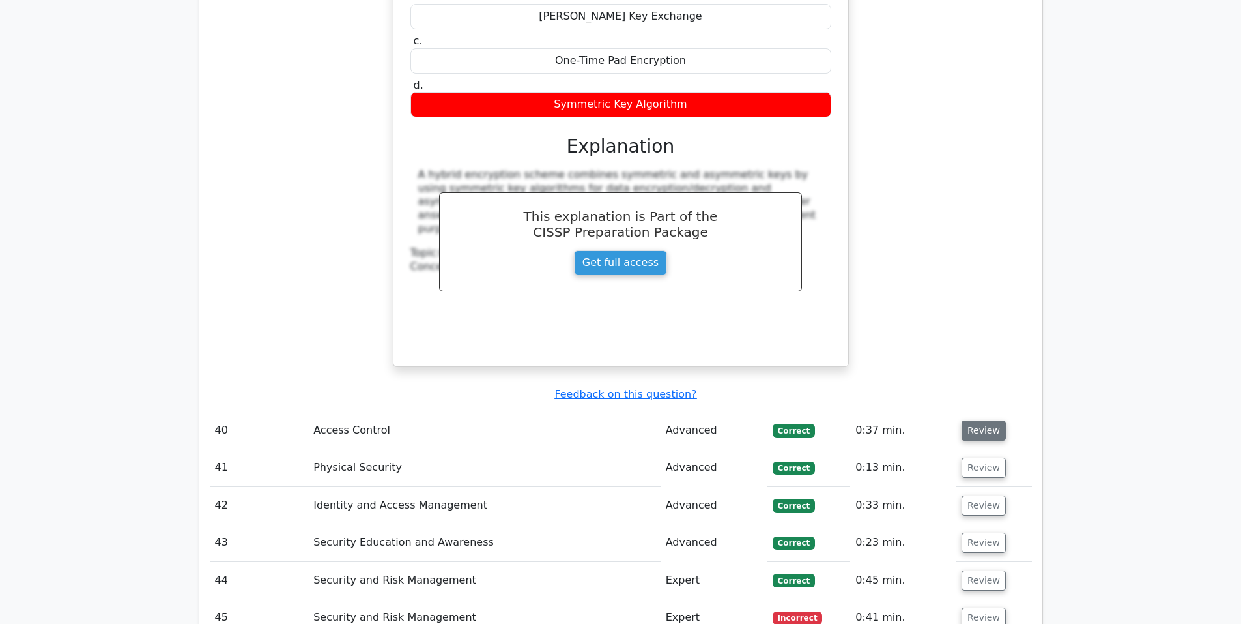
click at [985, 420] on button "Review" at bounding box center [984, 430] width 44 height 20
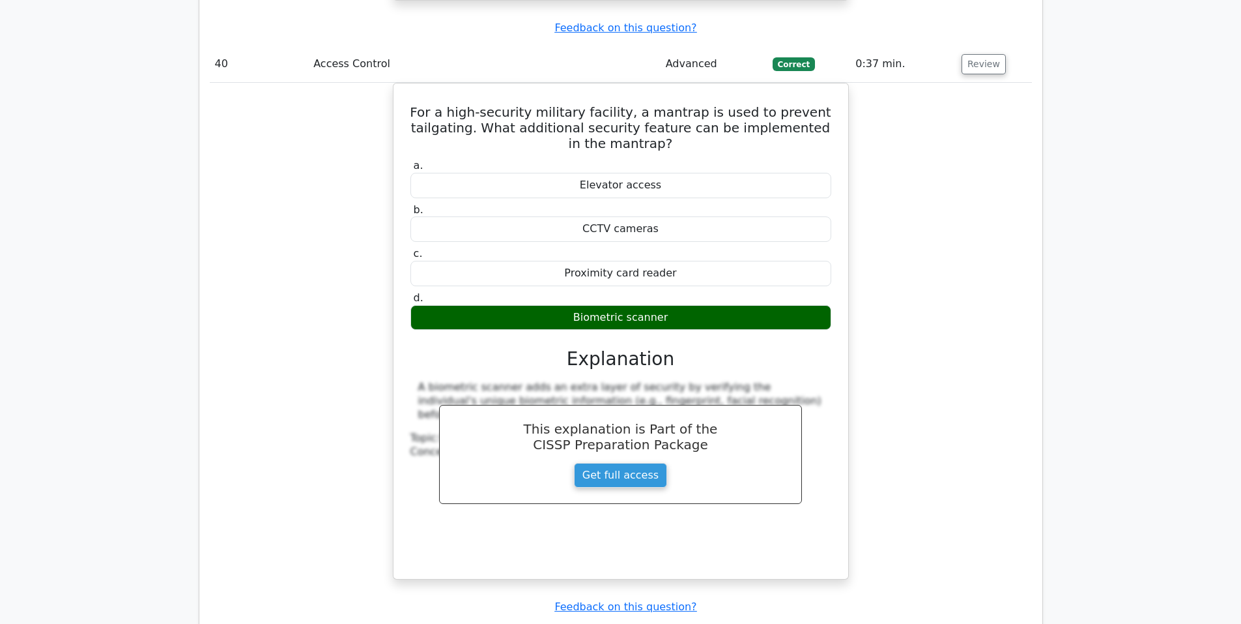
scroll to position [11728, 0]
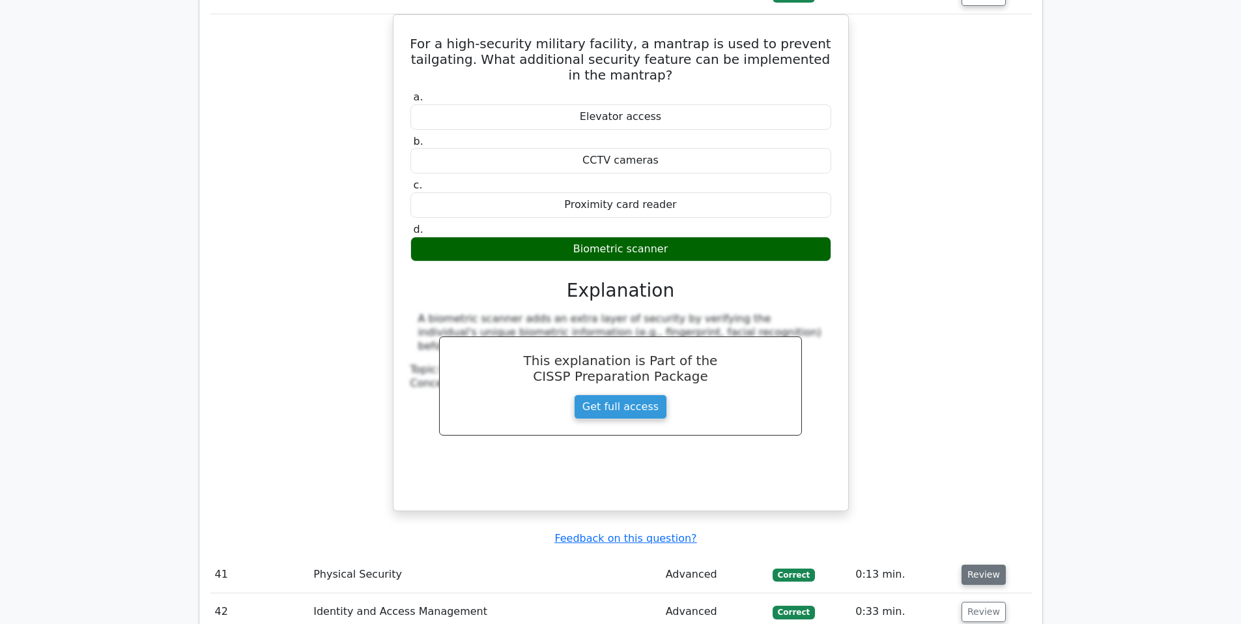
click at [973, 564] on button "Review" at bounding box center [984, 574] width 44 height 20
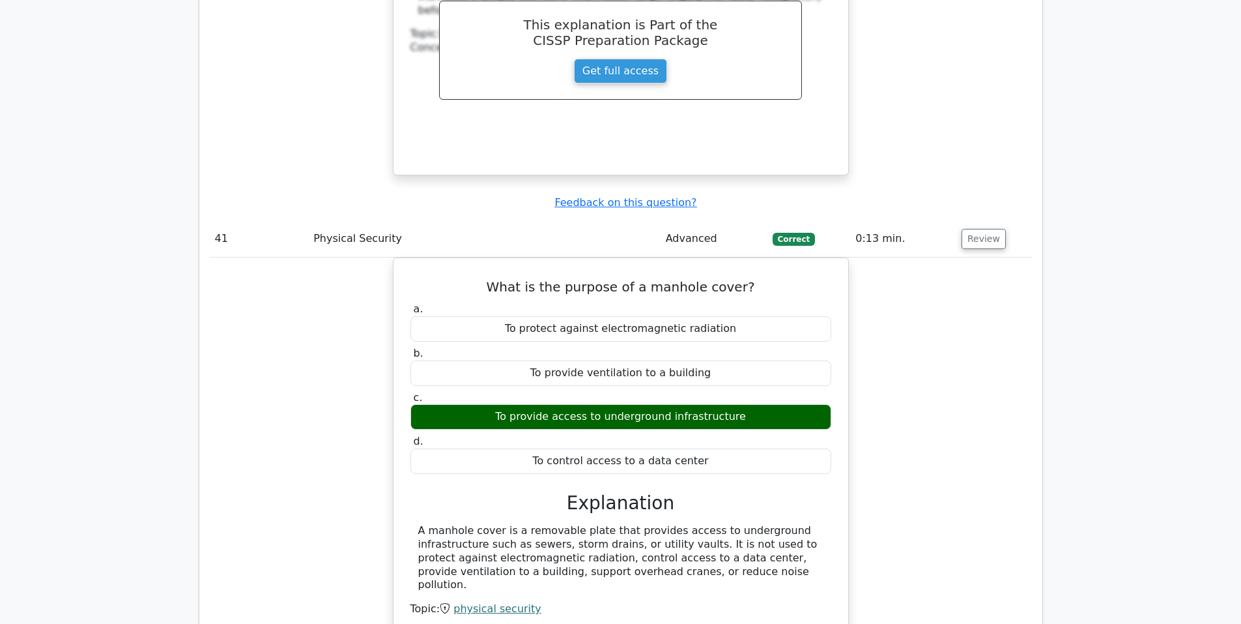
scroll to position [12163, 0]
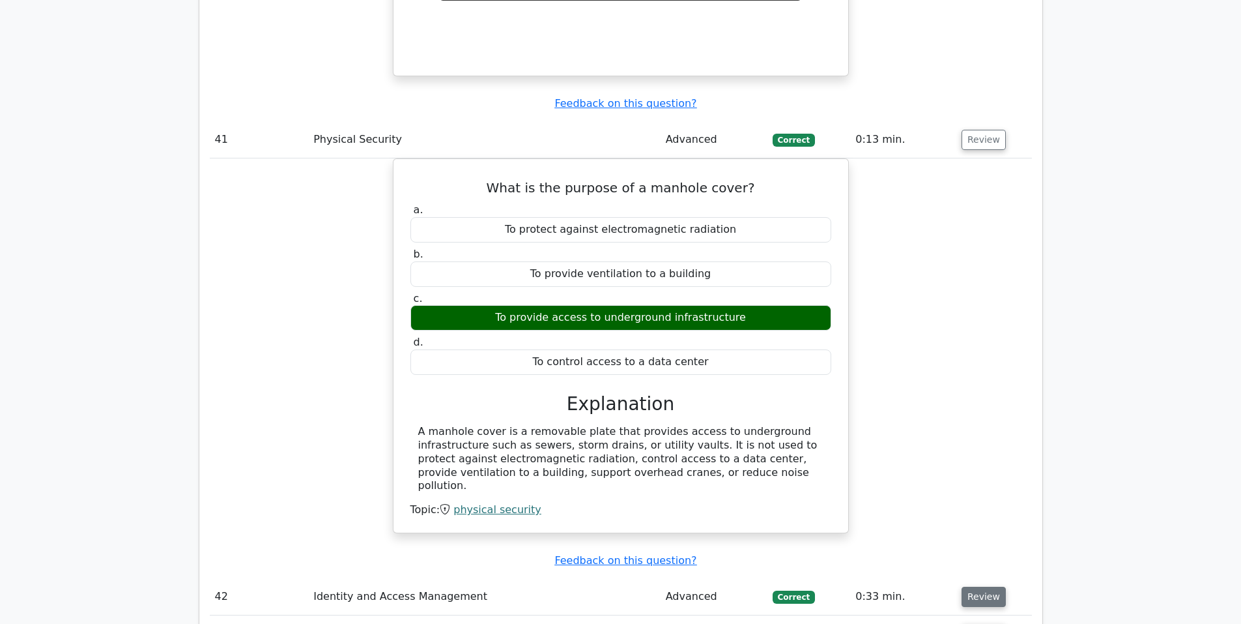
click at [975, 586] on button "Review" at bounding box center [984, 596] width 44 height 20
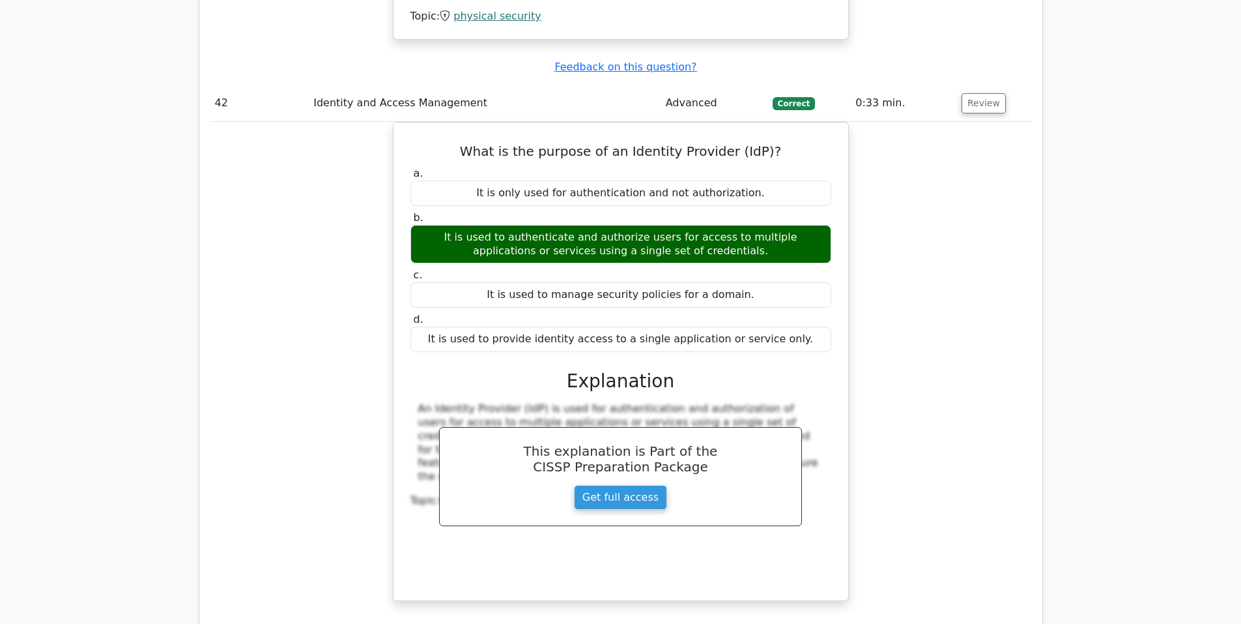
scroll to position [12814, 0]
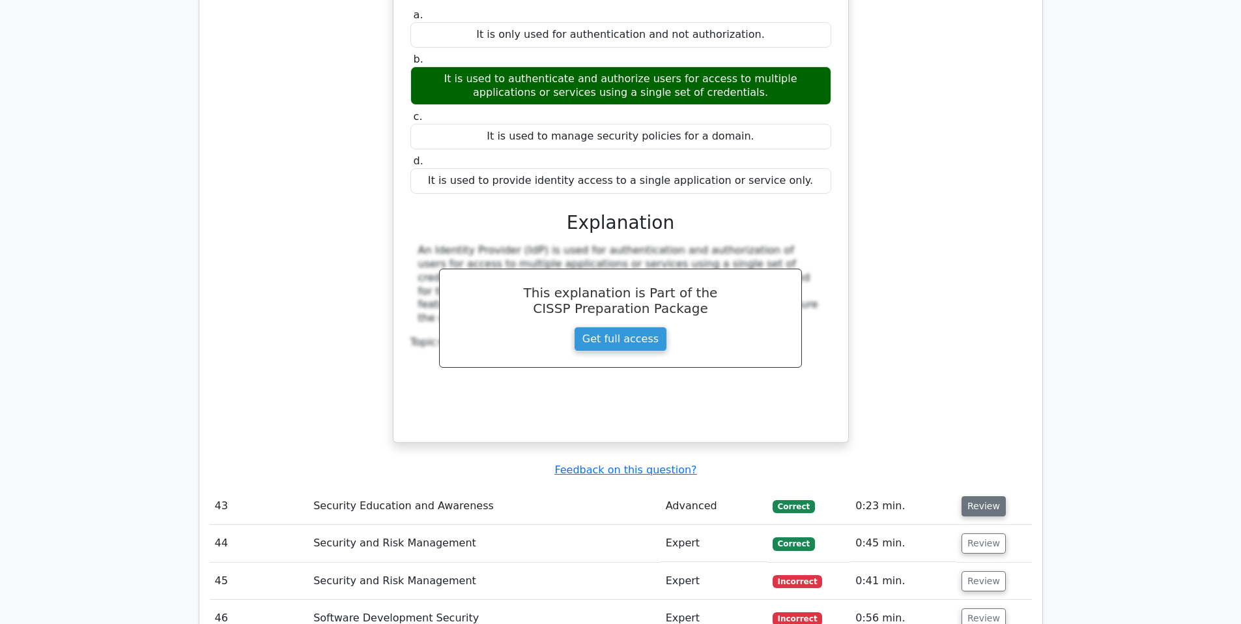
click at [975, 496] on button "Review" at bounding box center [984, 506] width 44 height 20
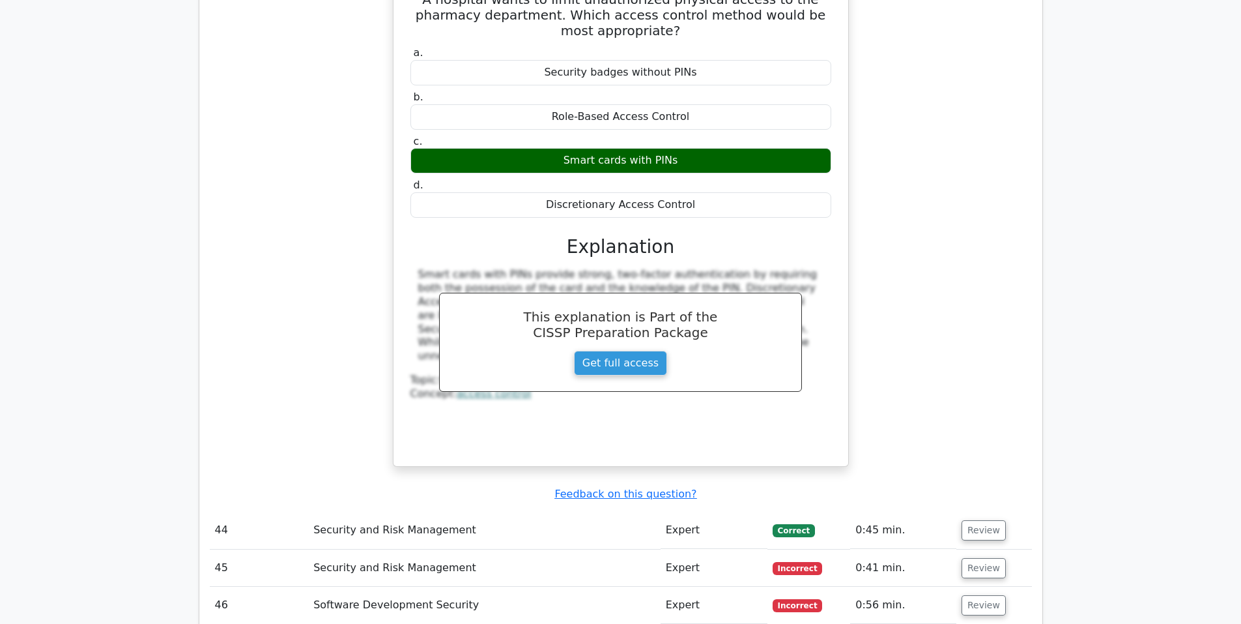
scroll to position [13466, 0]
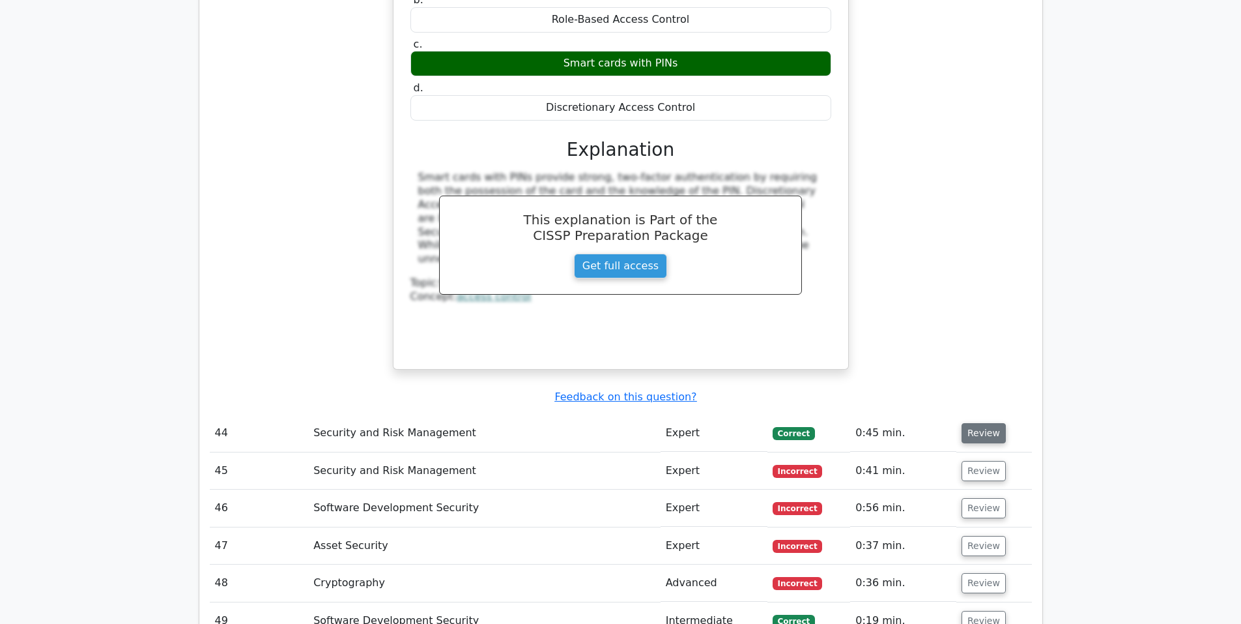
click at [986, 423] on button "Review" at bounding box center [984, 433] width 44 height 20
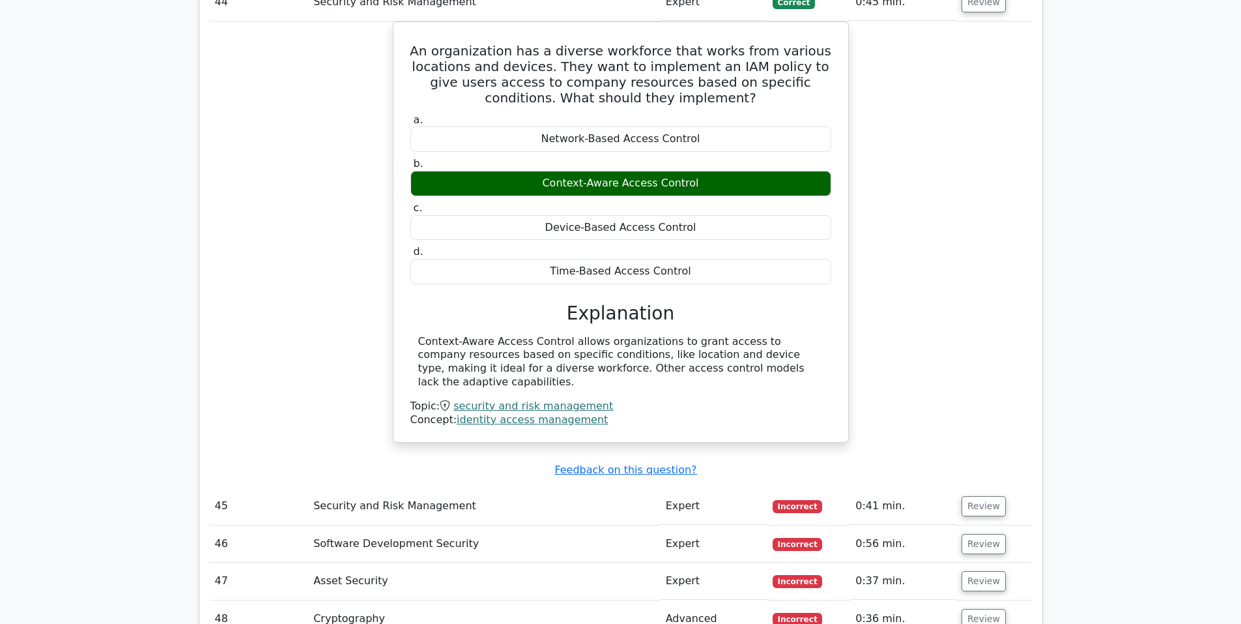
scroll to position [13900, 0]
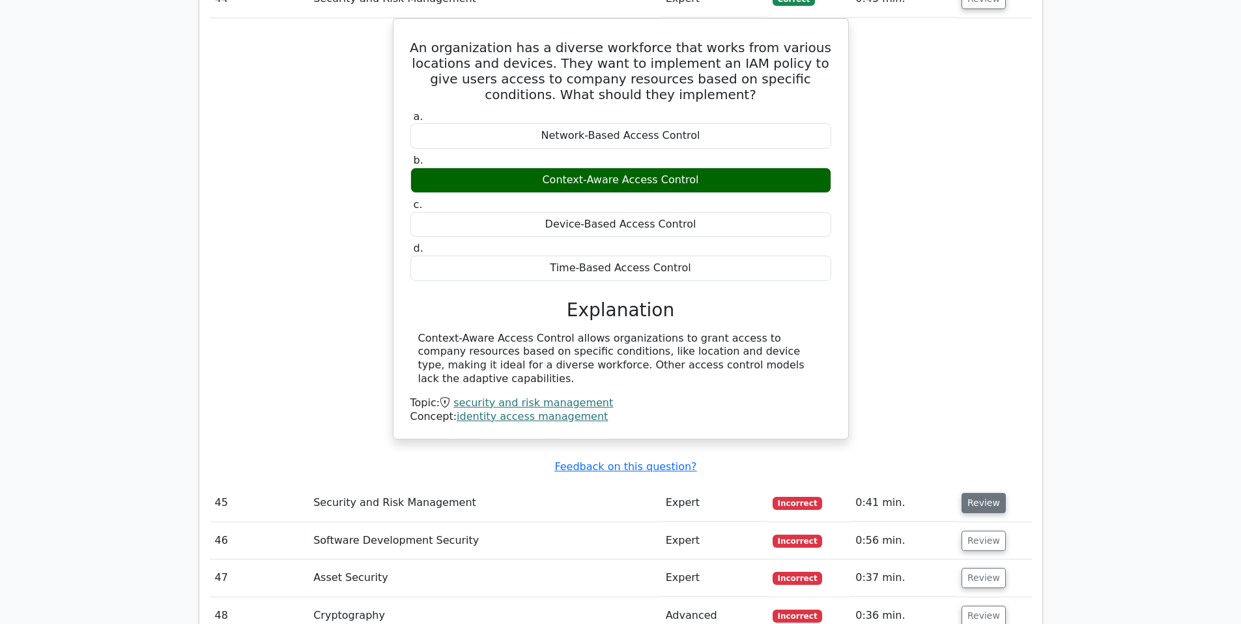
drag, startPoint x: 981, startPoint y: 188, endPoint x: 933, endPoint y: 188, distance: 48.2
click at [981, 493] on button "Review" at bounding box center [984, 503] width 44 height 20
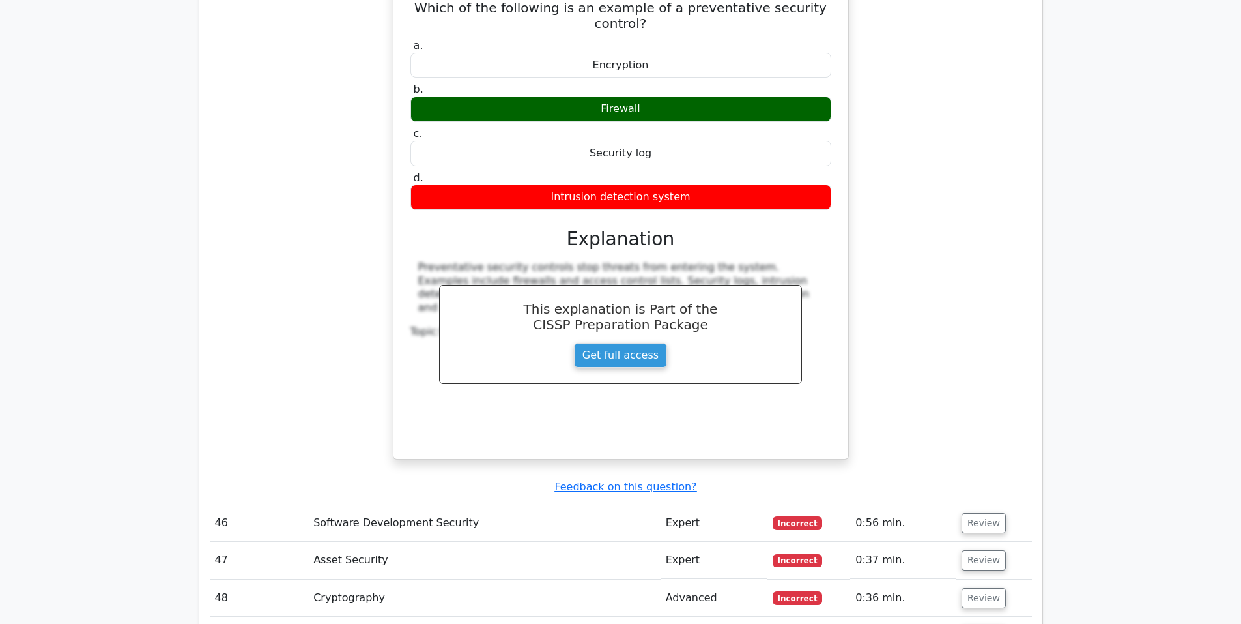
scroll to position [14226, 0]
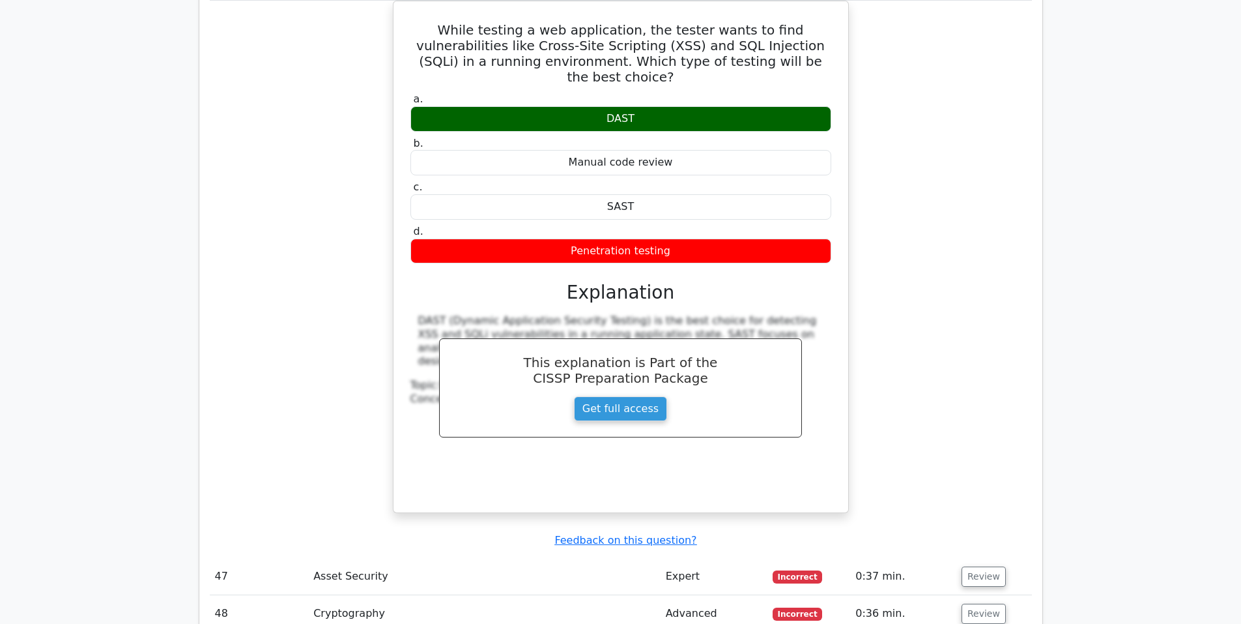
scroll to position [14986, 0]
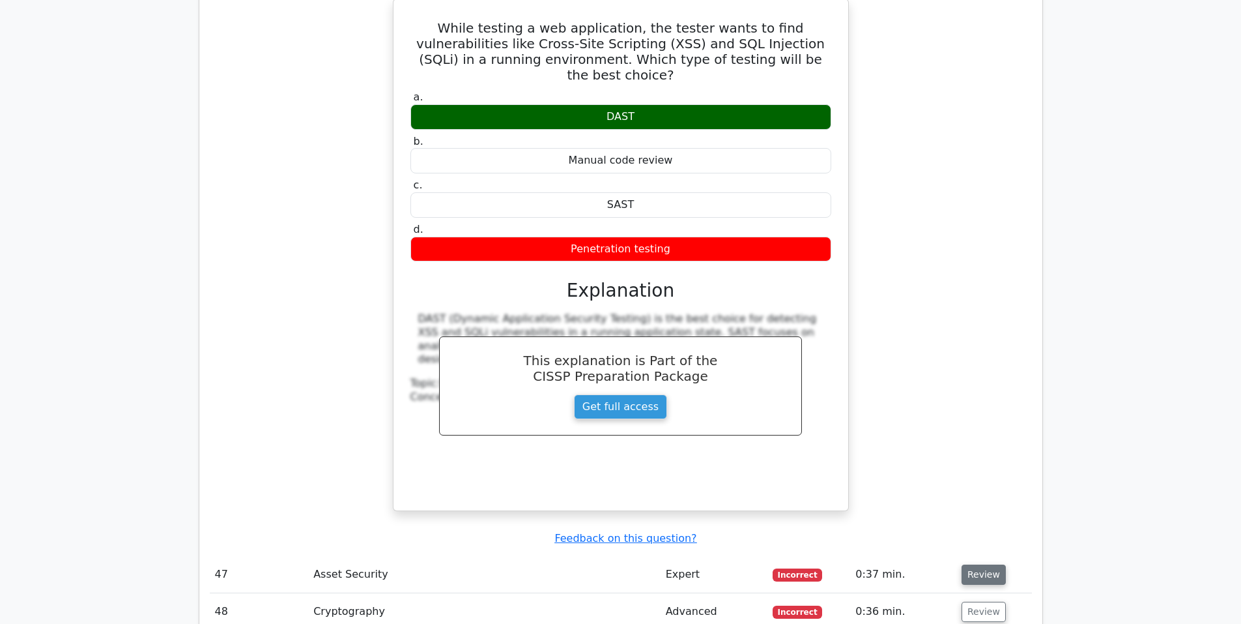
drag, startPoint x: 988, startPoint y: 226, endPoint x: 897, endPoint y: 226, distance: 91.2
click at [987, 564] on button "Review" at bounding box center [984, 574] width 44 height 20
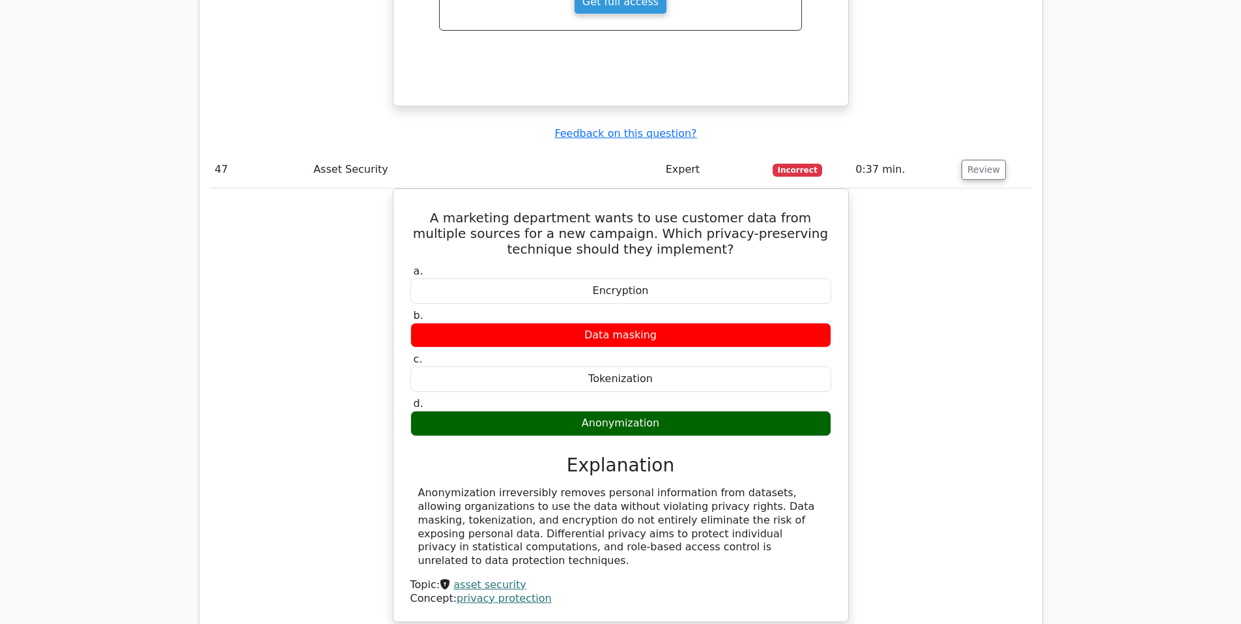
scroll to position [15529, 0]
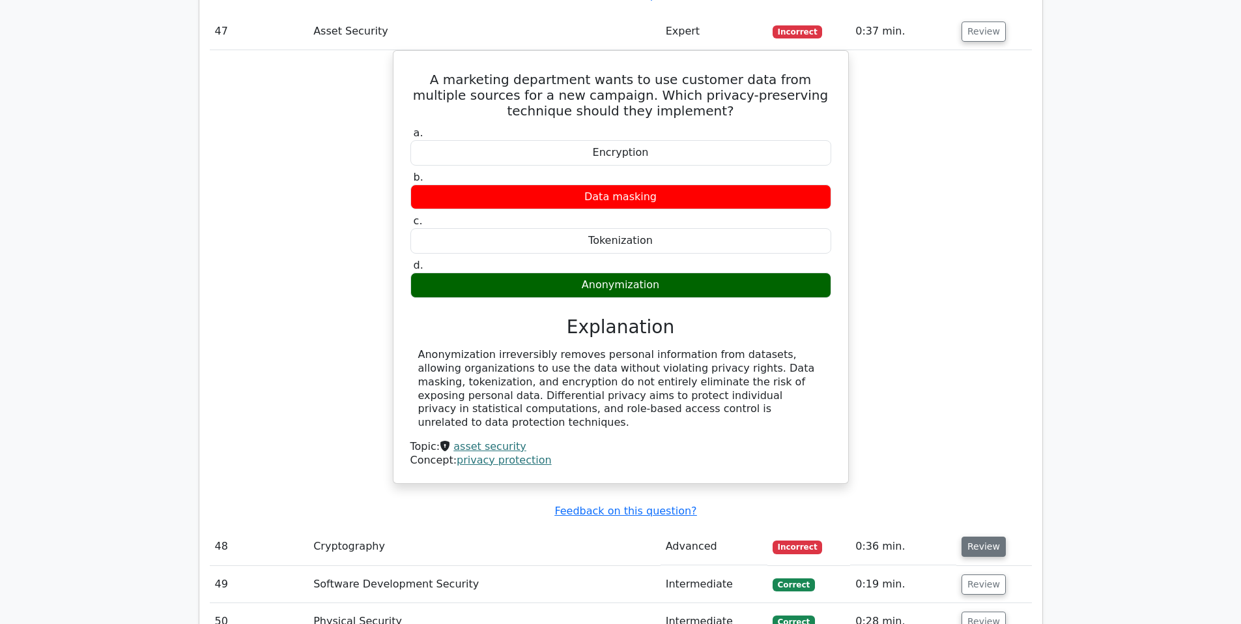
click at [986, 536] on button "Review" at bounding box center [984, 546] width 44 height 20
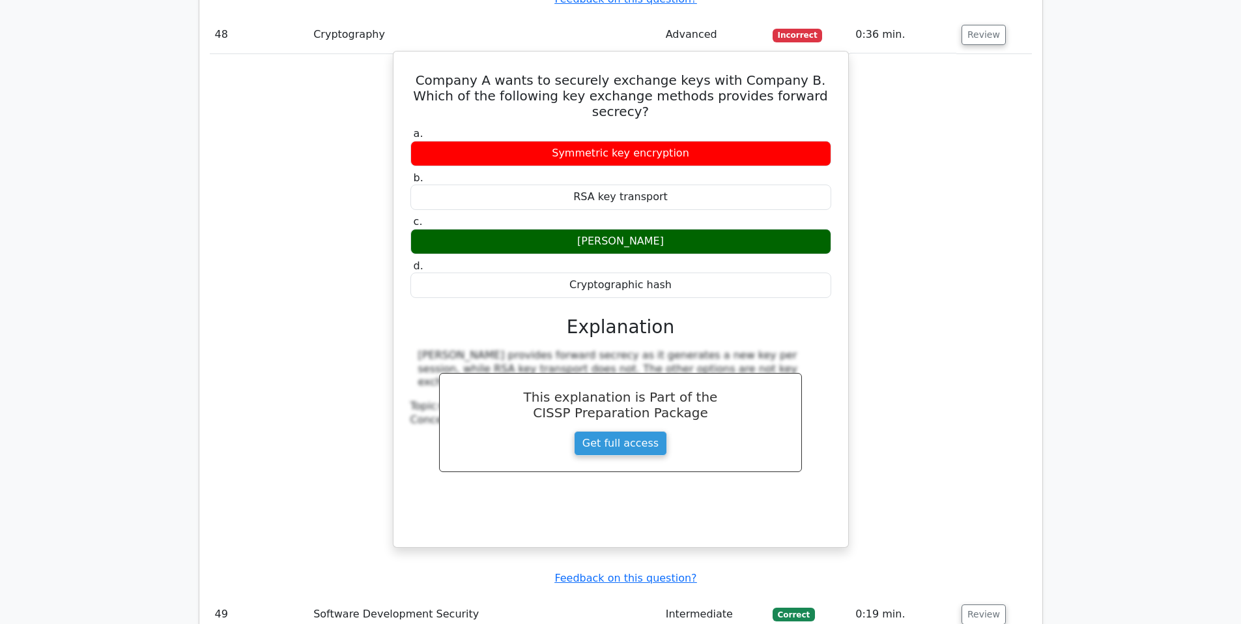
scroll to position [16072, 0]
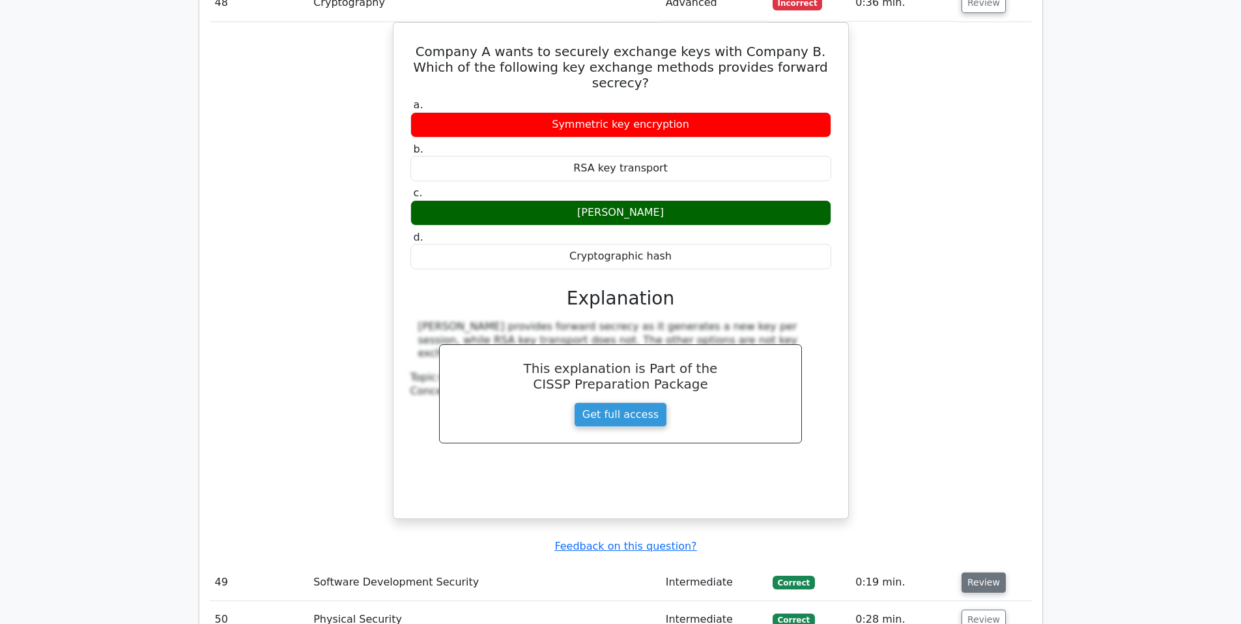
click at [988, 572] on button "Review" at bounding box center [984, 582] width 44 height 20
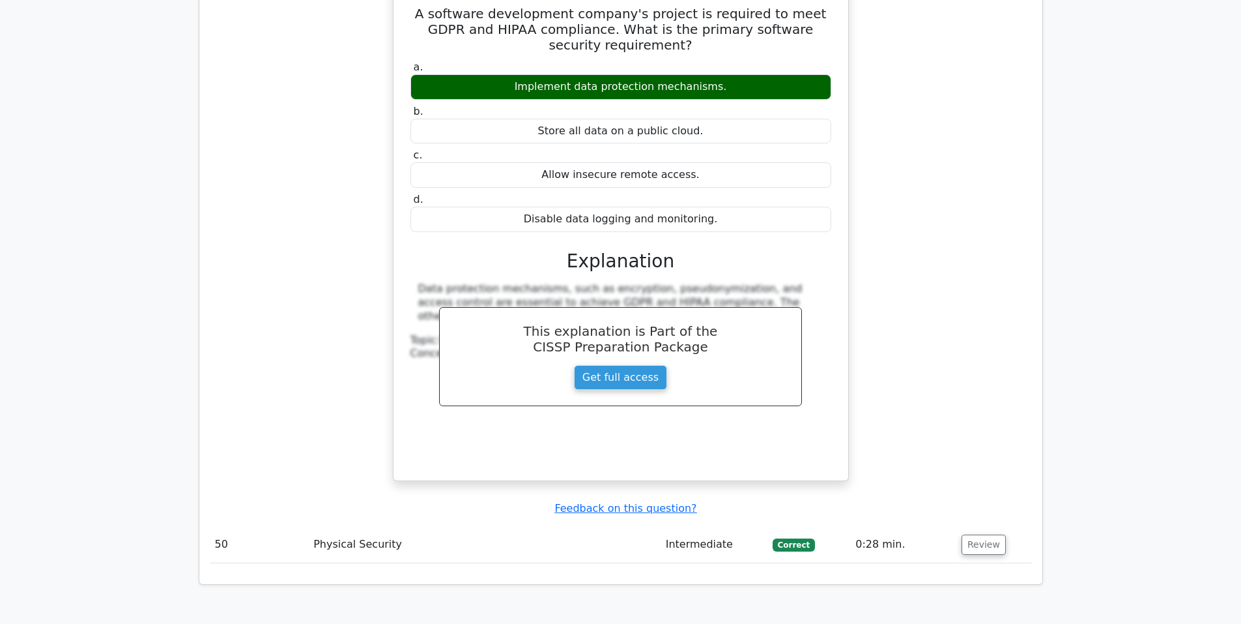
scroll to position [16724, 0]
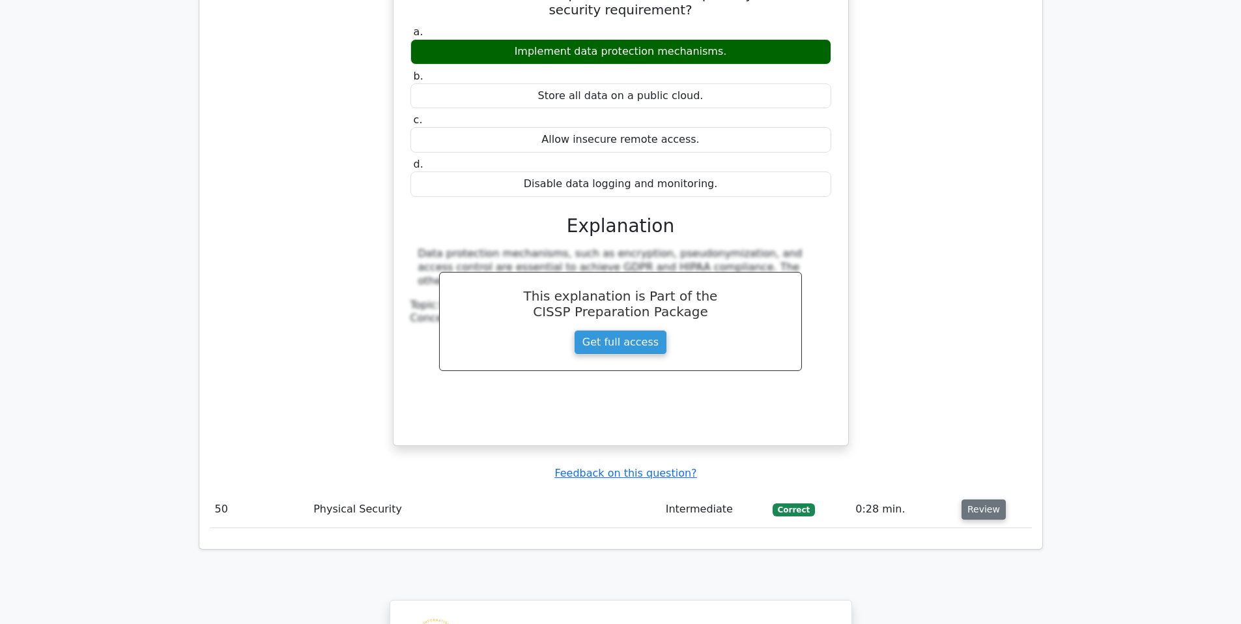
click at [980, 499] on button "Review" at bounding box center [984, 509] width 44 height 20
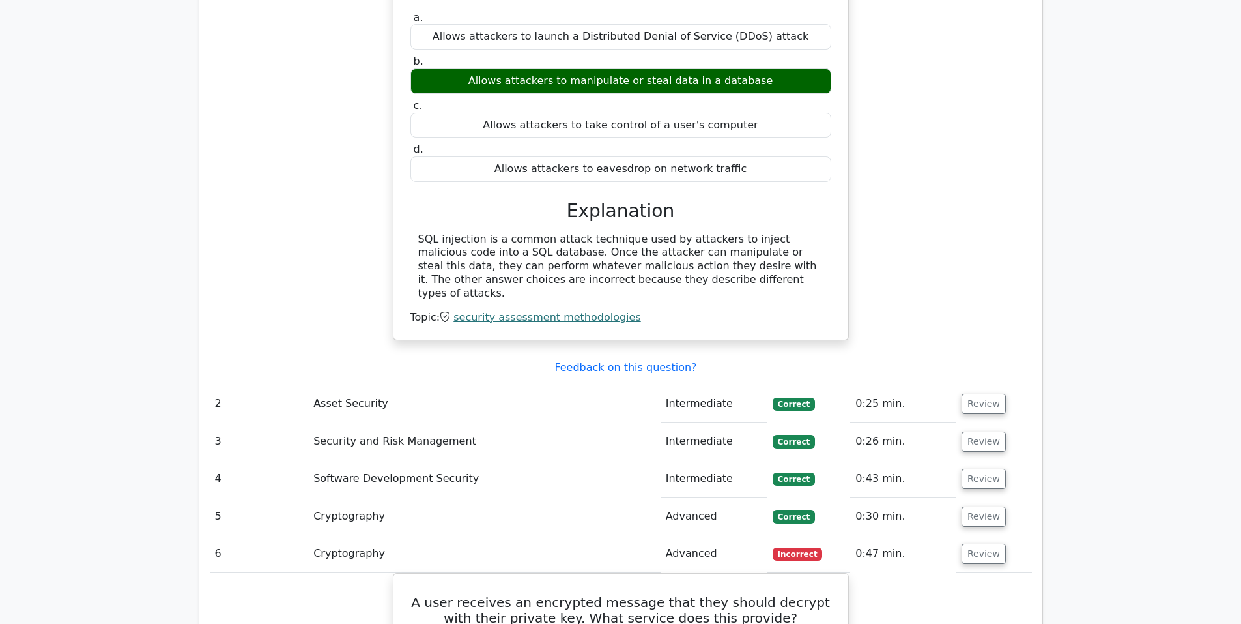
scroll to position [1738, 0]
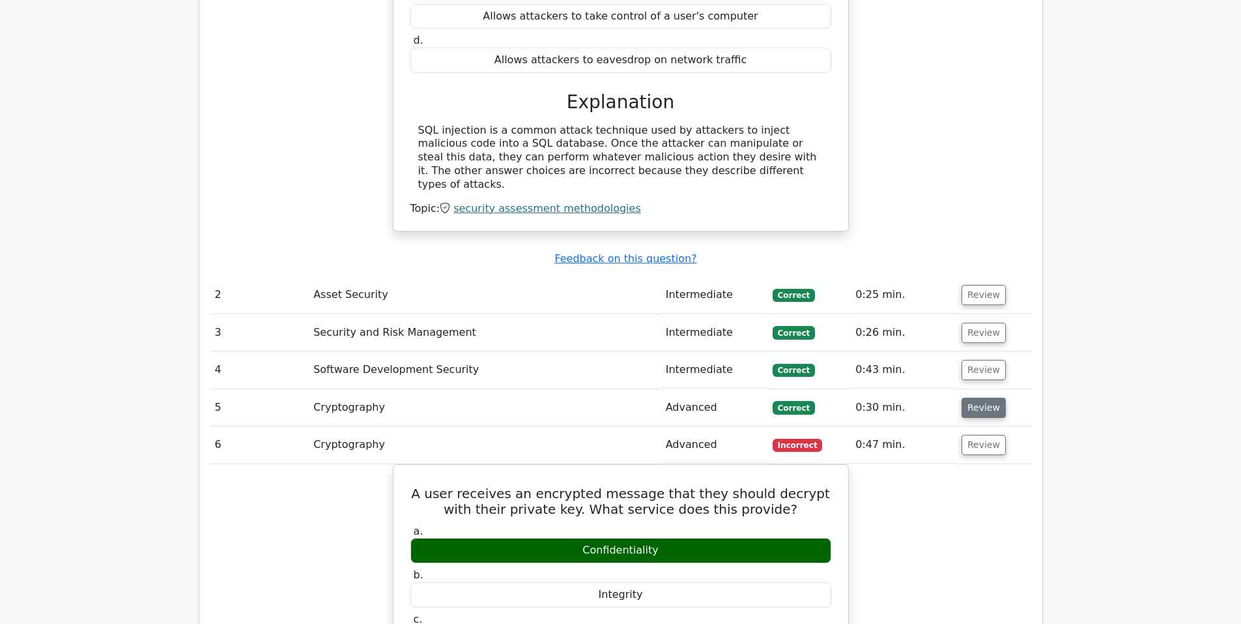
click at [973, 397] on button "Review" at bounding box center [984, 407] width 44 height 20
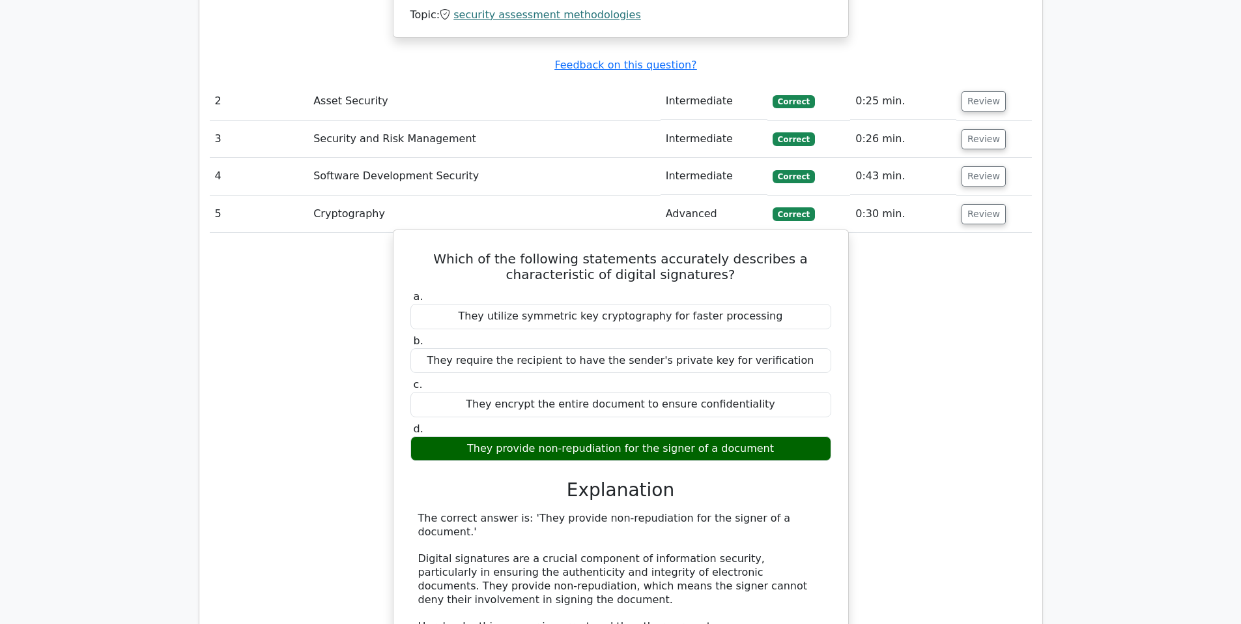
scroll to position [1955, 0]
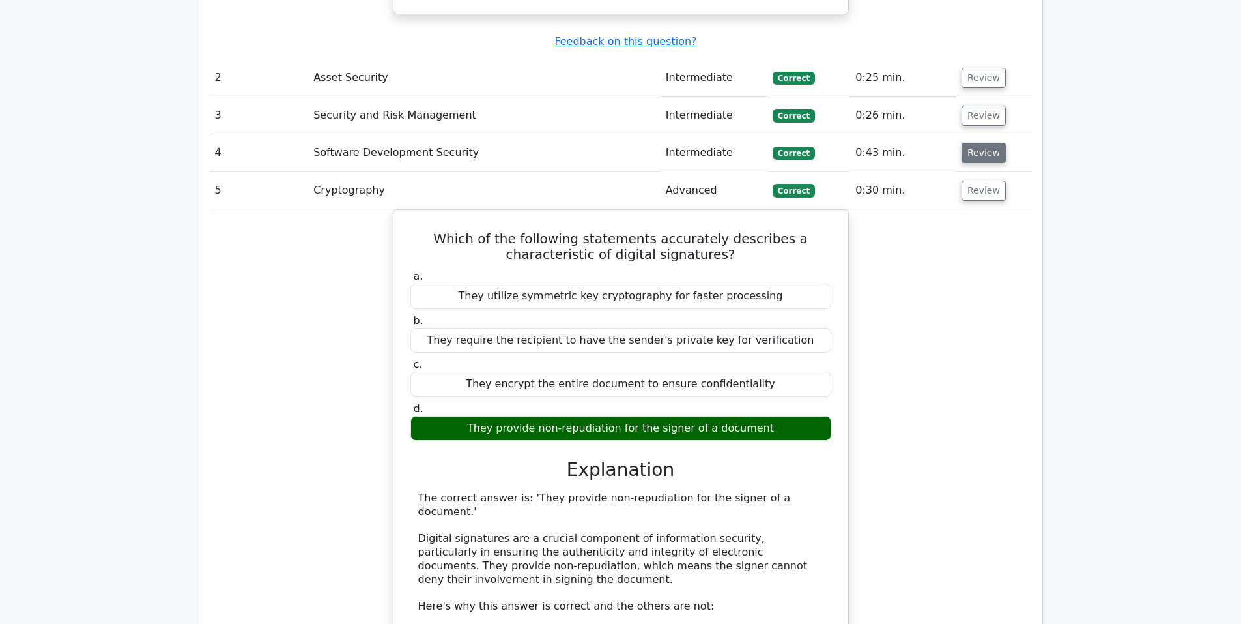
click at [972, 143] on button "Review" at bounding box center [984, 153] width 44 height 20
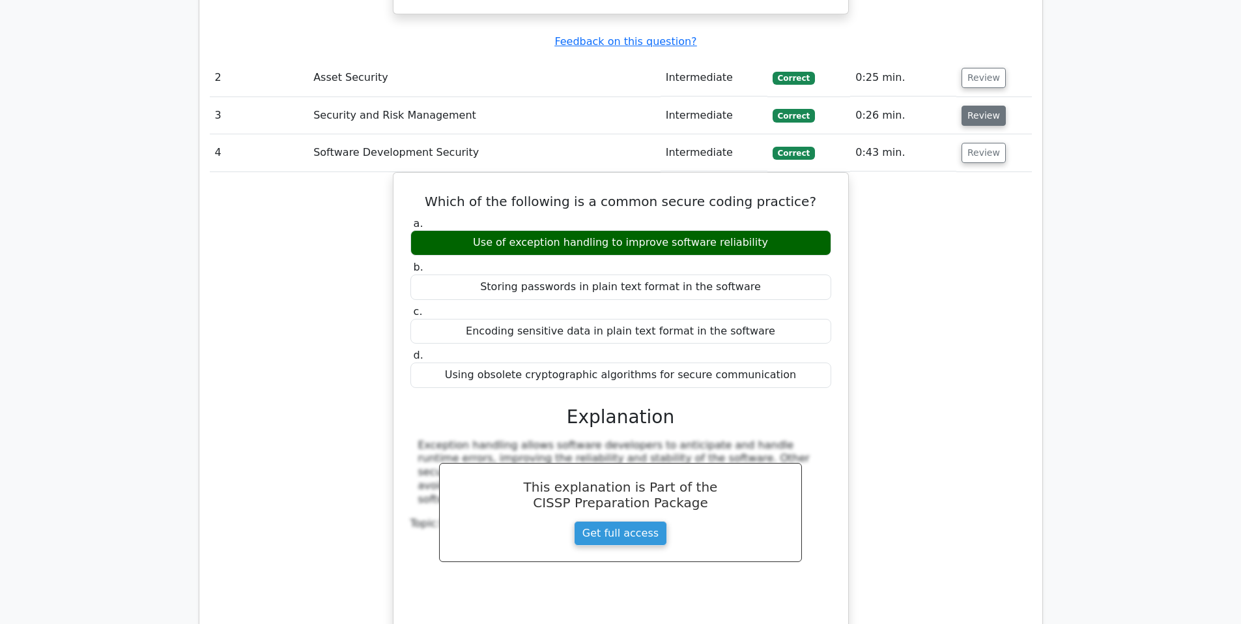
click at [982, 106] on button "Review" at bounding box center [984, 116] width 44 height 20
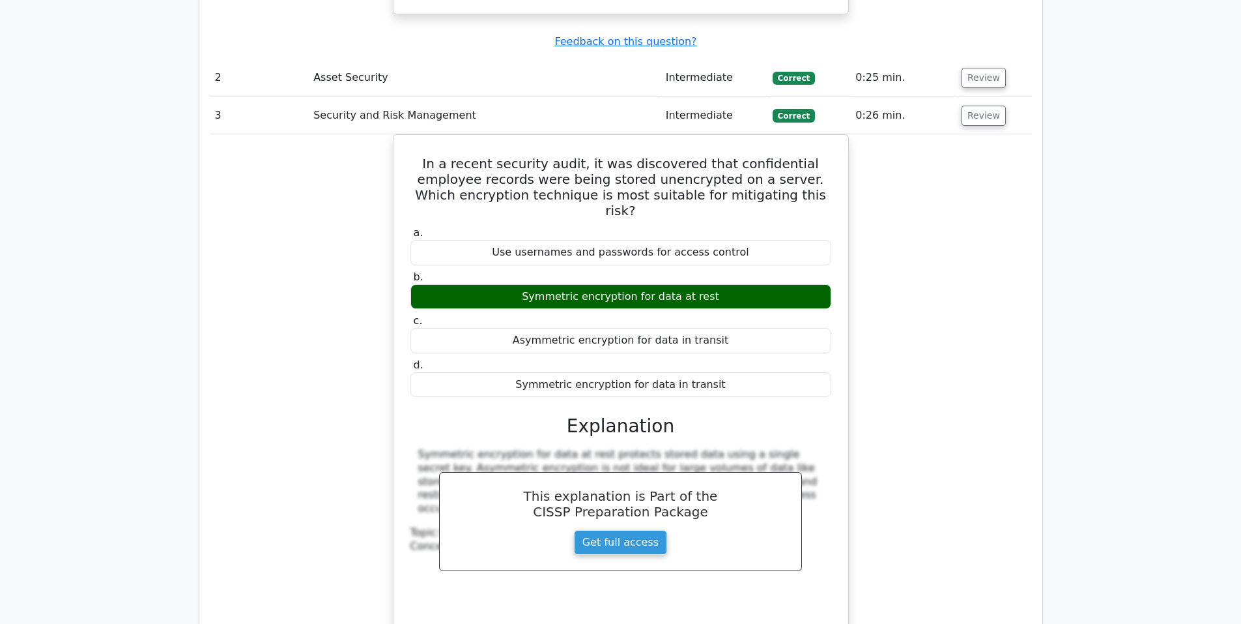
scroll to position [1629, 0]
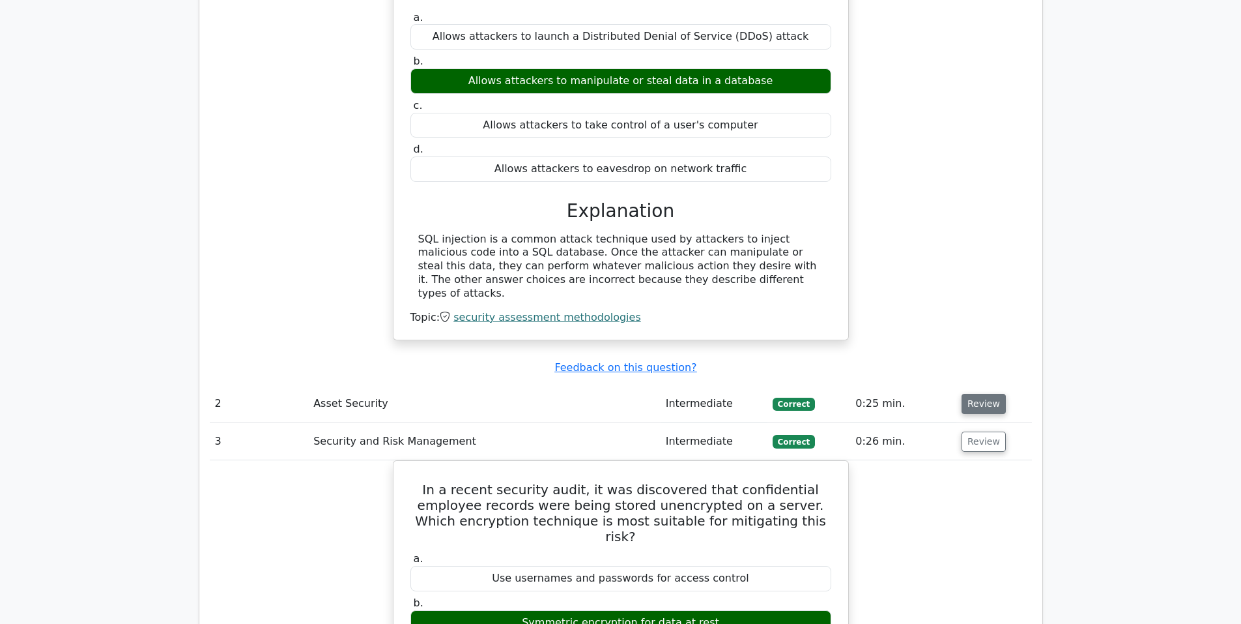
click at [978, 394] on button "Review" at bounding box center [984, 404] width 44 height 20
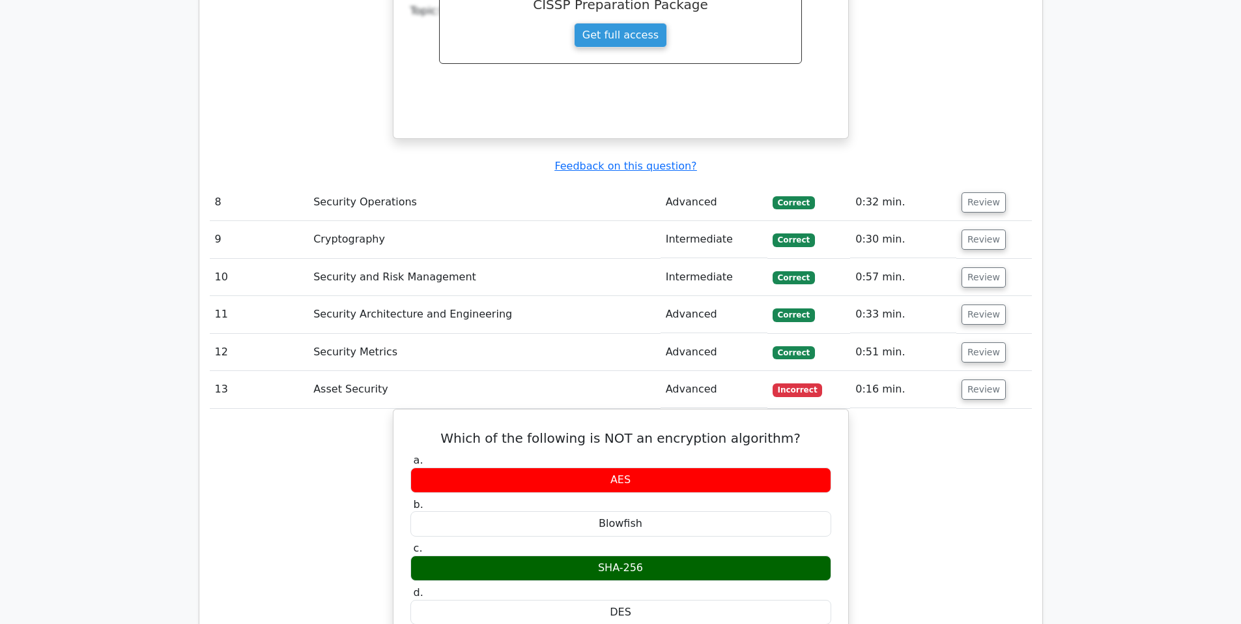
scroll to position [5430, 0]
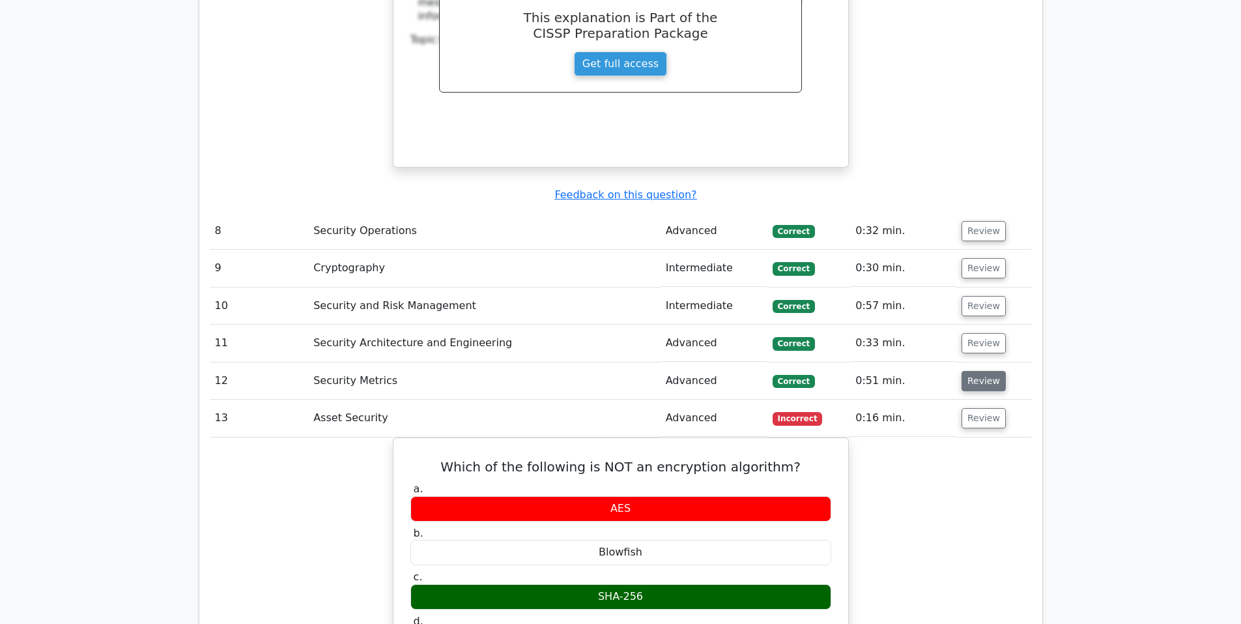
click at [971, 371] on button "Review" at bounding box center [984, 381] width 44 height 20
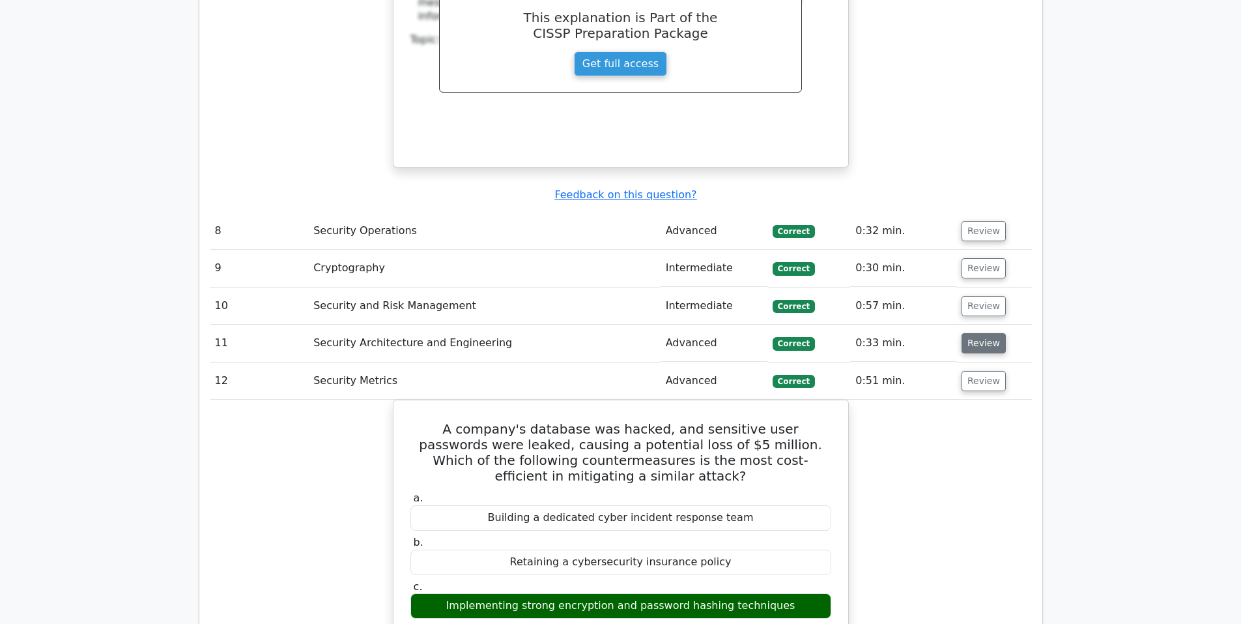
click at [983, 333] on button "Review" at bounding box center [984, 343] width 44 height 20
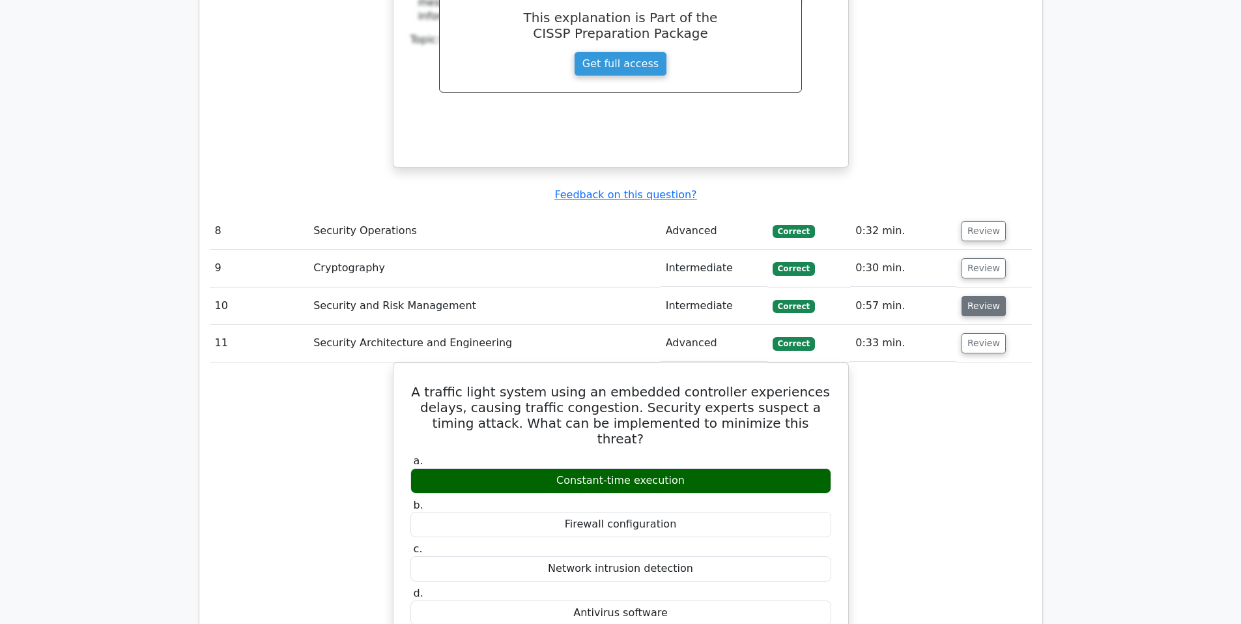
click at [975, 296] on button "Review" at bounding box center [984, 306] width 44 height 20
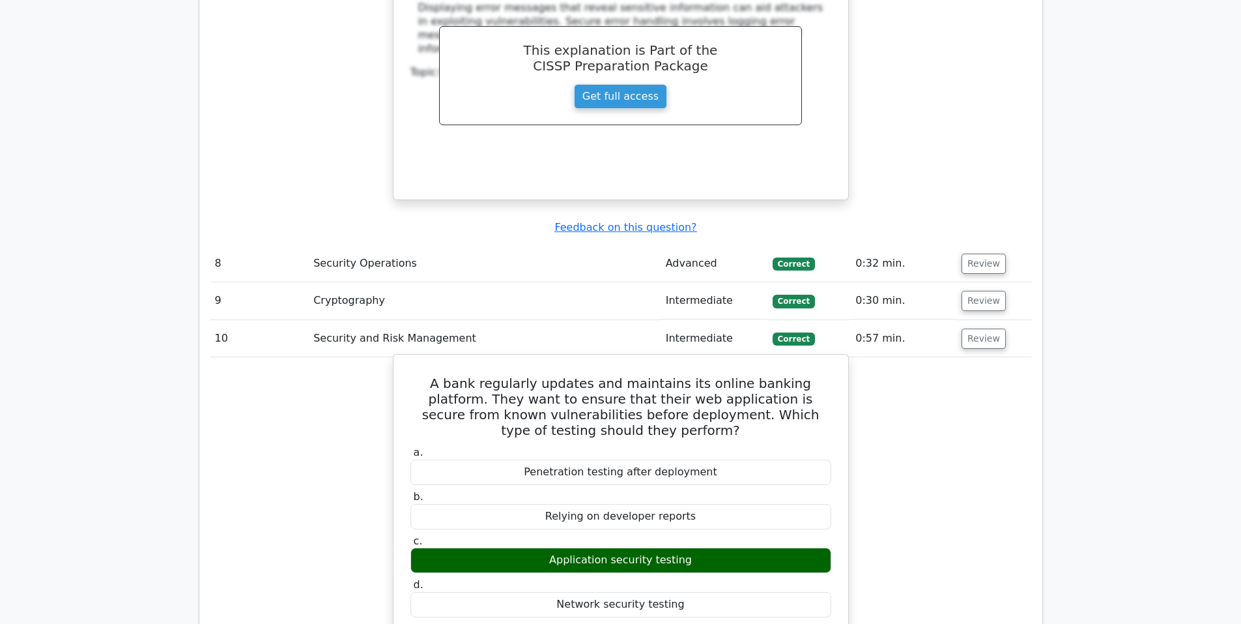
scroll to position [5213, 0]
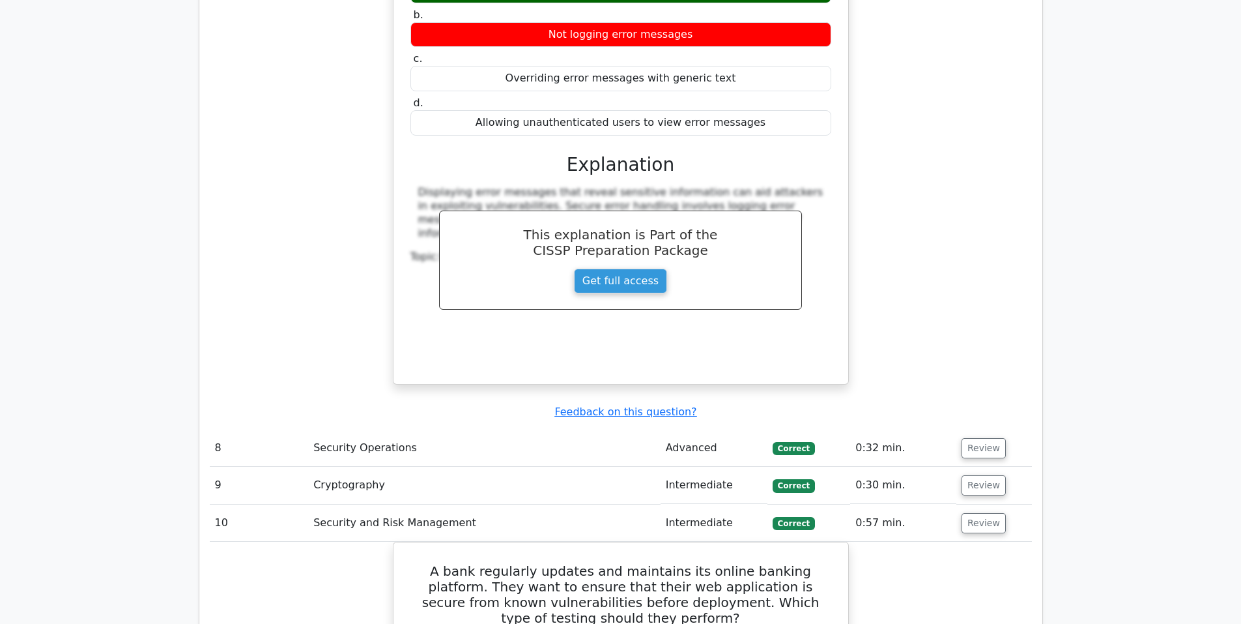
click at [786, 479] on span "Correct" at bounding box center [794, 485] width 42 height 13
click at [979, 513] on button "Review" at bounding box center [984, 523] width 44 height 20
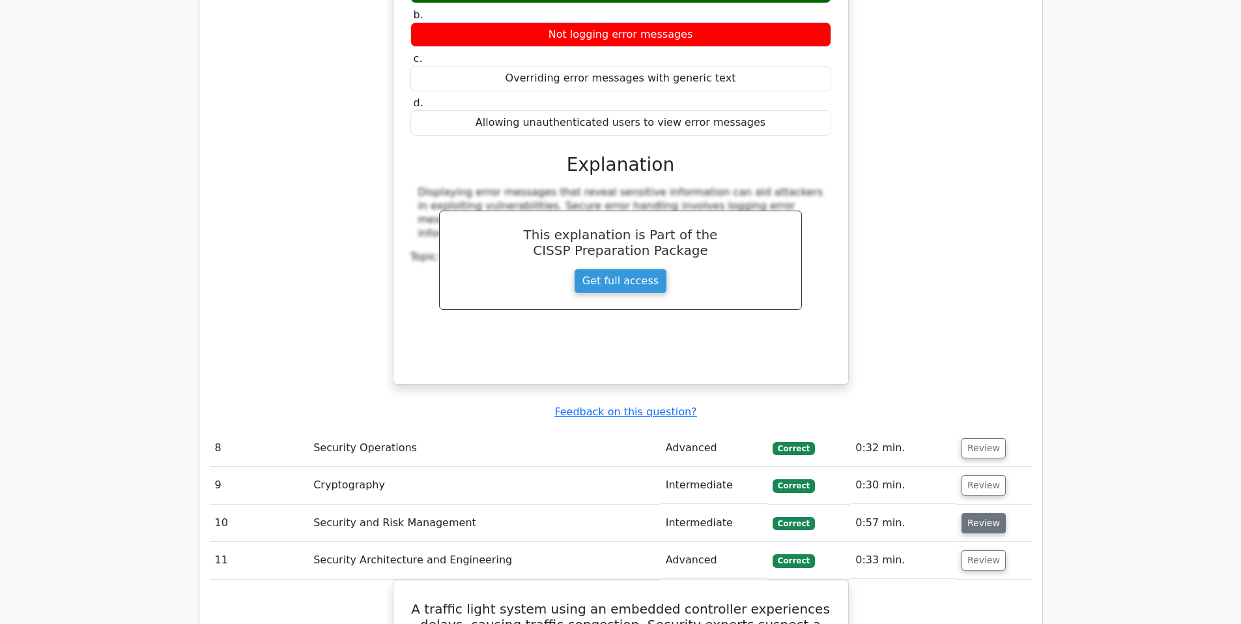
click at [979, 513] on button "Review" at bounding box center [984, 523] width 44 height 20
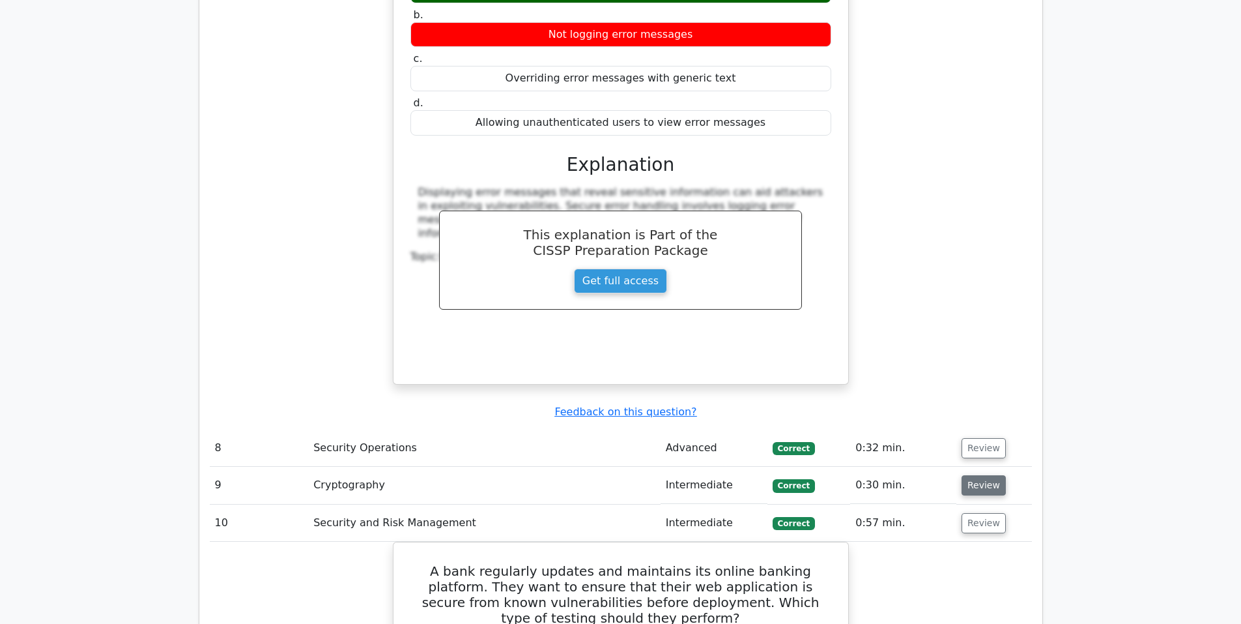
click at [975, 475] on button "Review" at bounding box center [984, 485] width 44 height 20
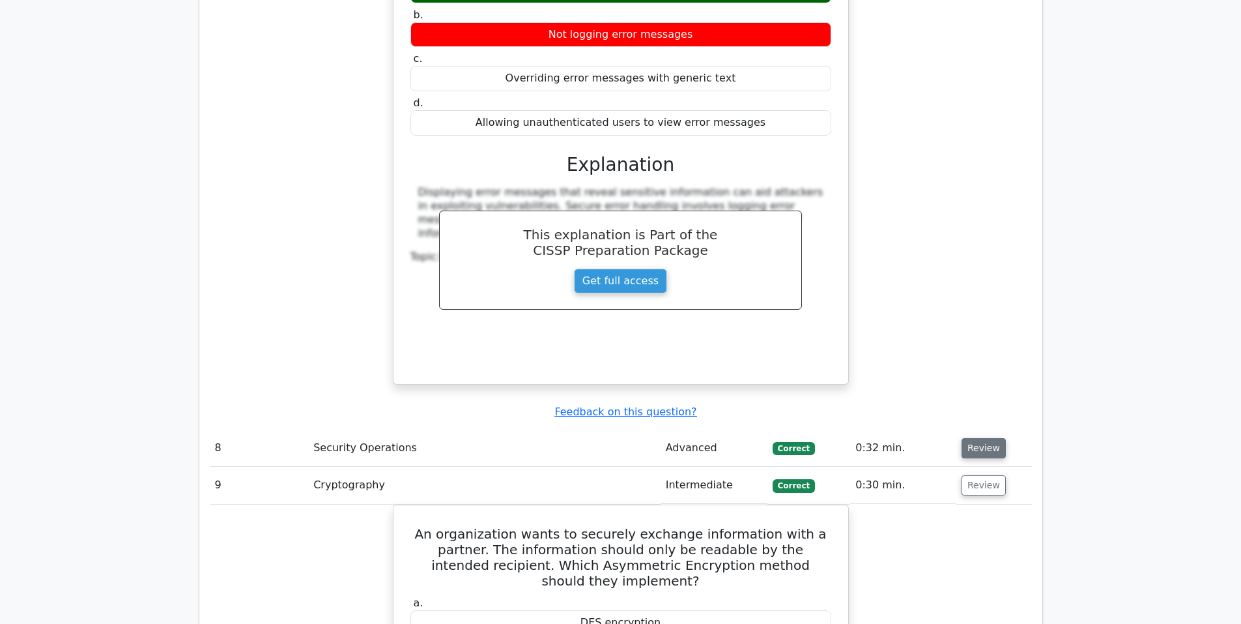
click at [966, 438] on button "Review" at bounding box center [984, 448] width 44 height 20
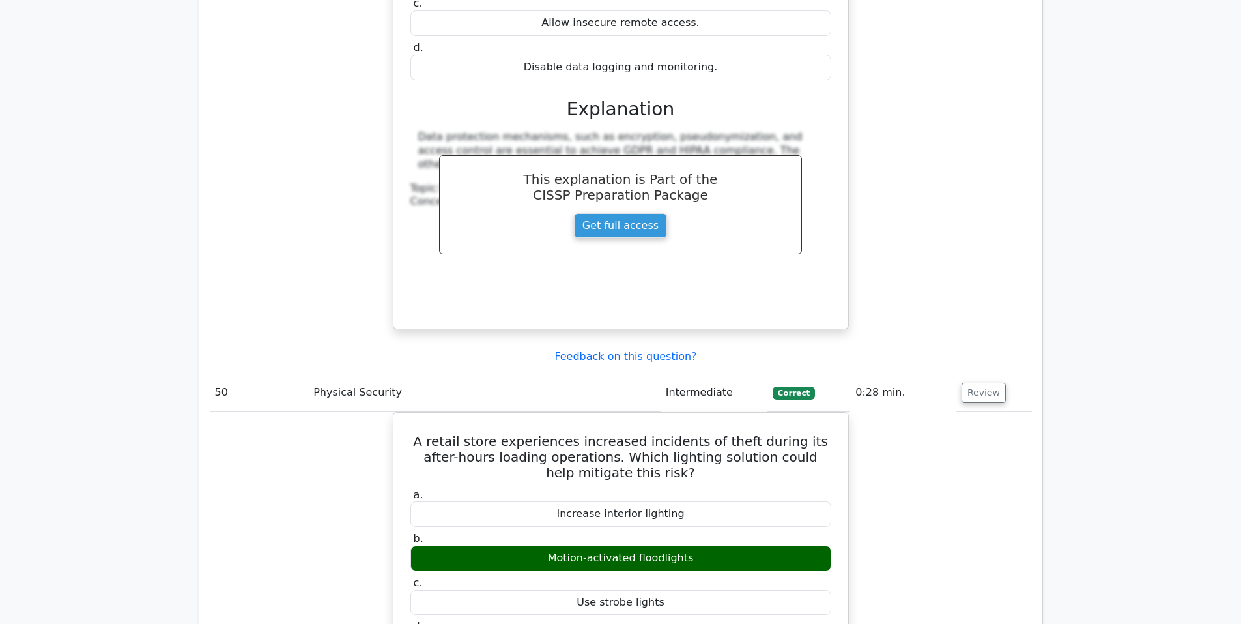
scroll to position [21695, 0]
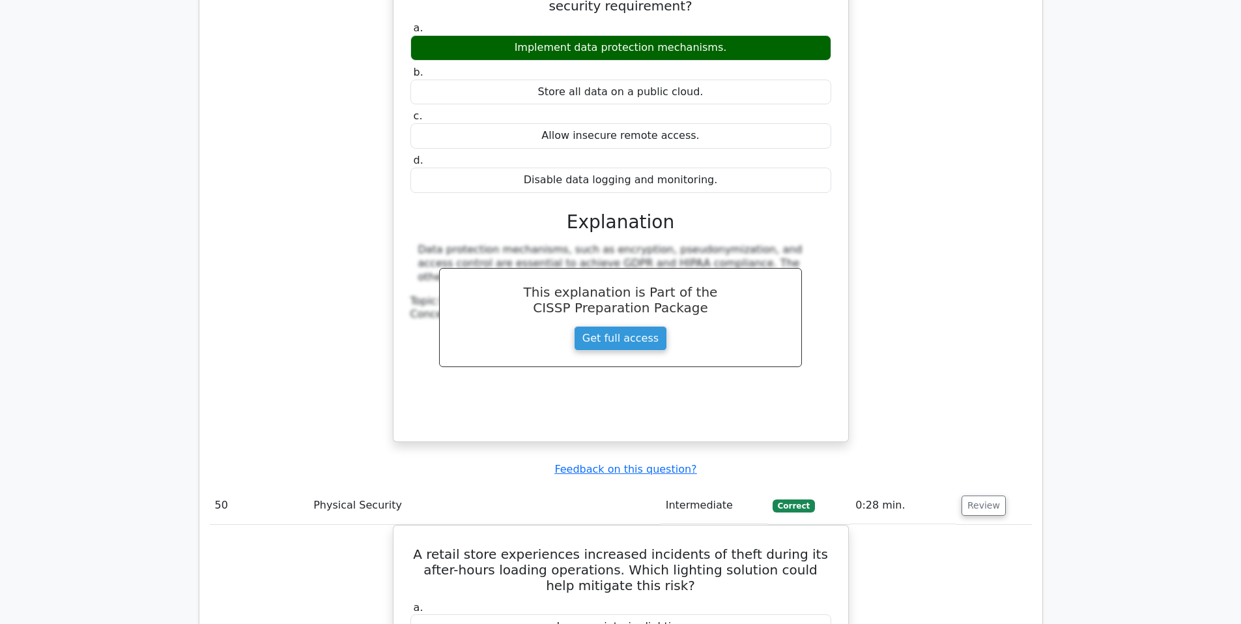
drag, startPoint x: 1003, startPoint y: 89, endPoint x: 1139, endPoint y: 404, distance: 342.9
drag, startPoint x: 1139, startPoint y: 404, endPoint x: 1144, endPoint y: 367, distance: 36.9
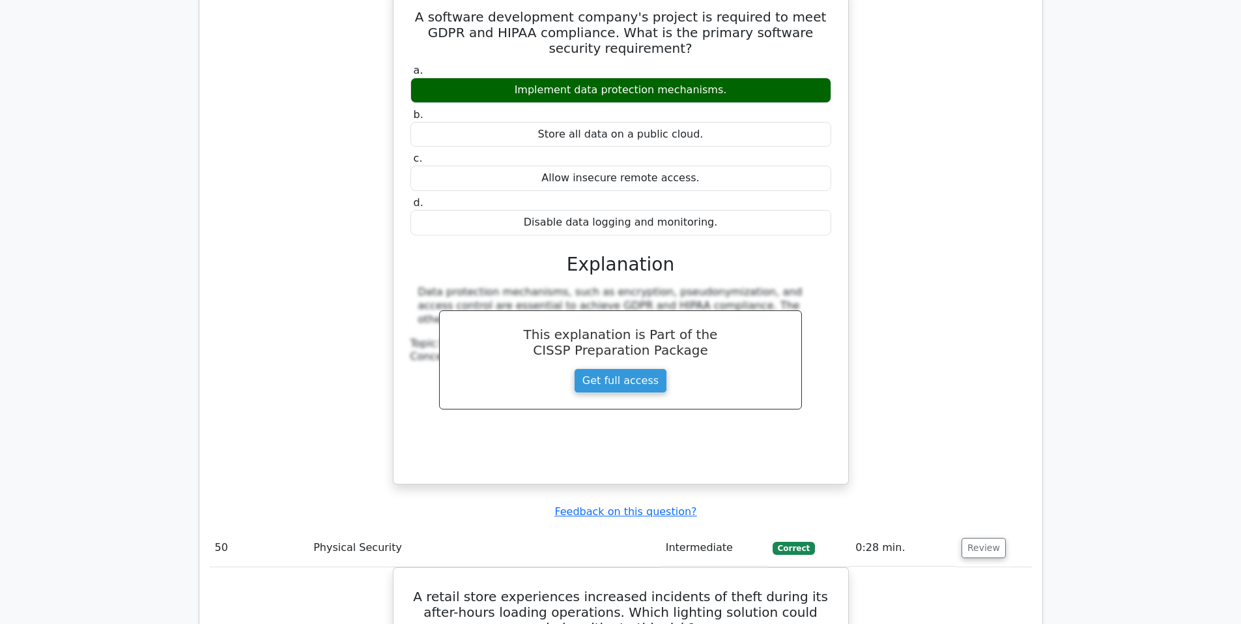
scroll to position [22021, 0]
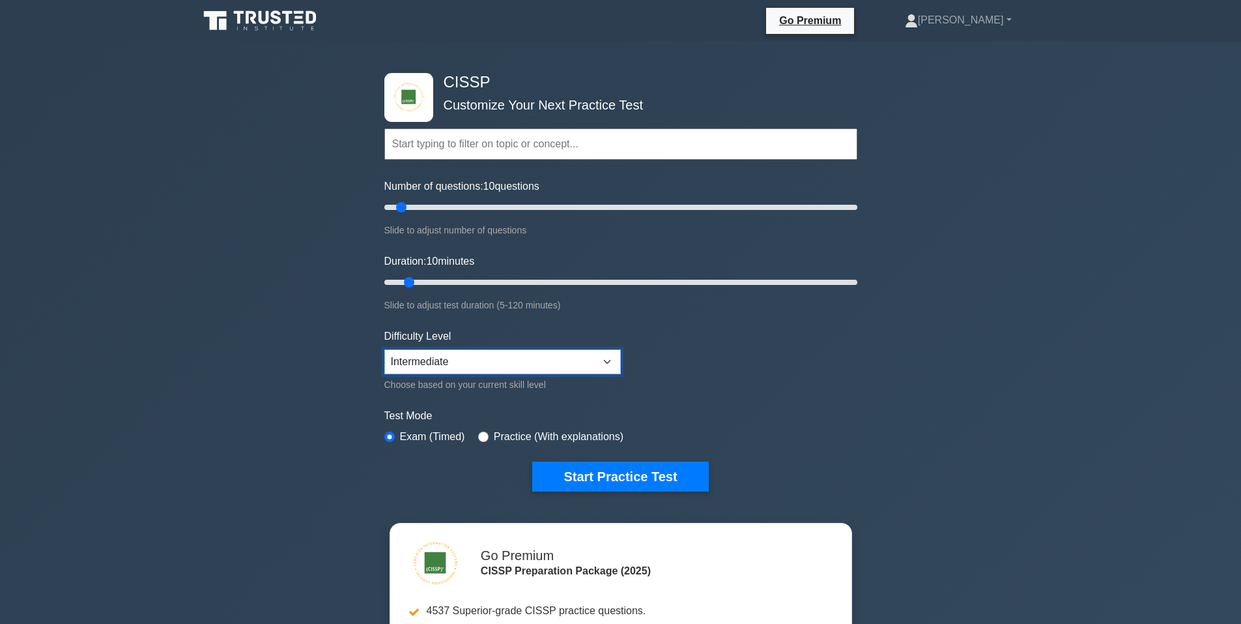
click at [496, 362] on select "Beginner Intermediate Expert" at bounding box center [502, 361] width 237 height 25
select select "expert"
click at [384, 349] on select "Beginner Intermediate Expert" at bounding box center [502, 361] width 237 height 25
drag, startPoint x: 633, startPoint y: 478, endPoint x: 663, endPoint y: 468, distance: 31.5
click at [633, 478] on button "Start Practice Test" at bounding box center [620, 476] width 176 height 30
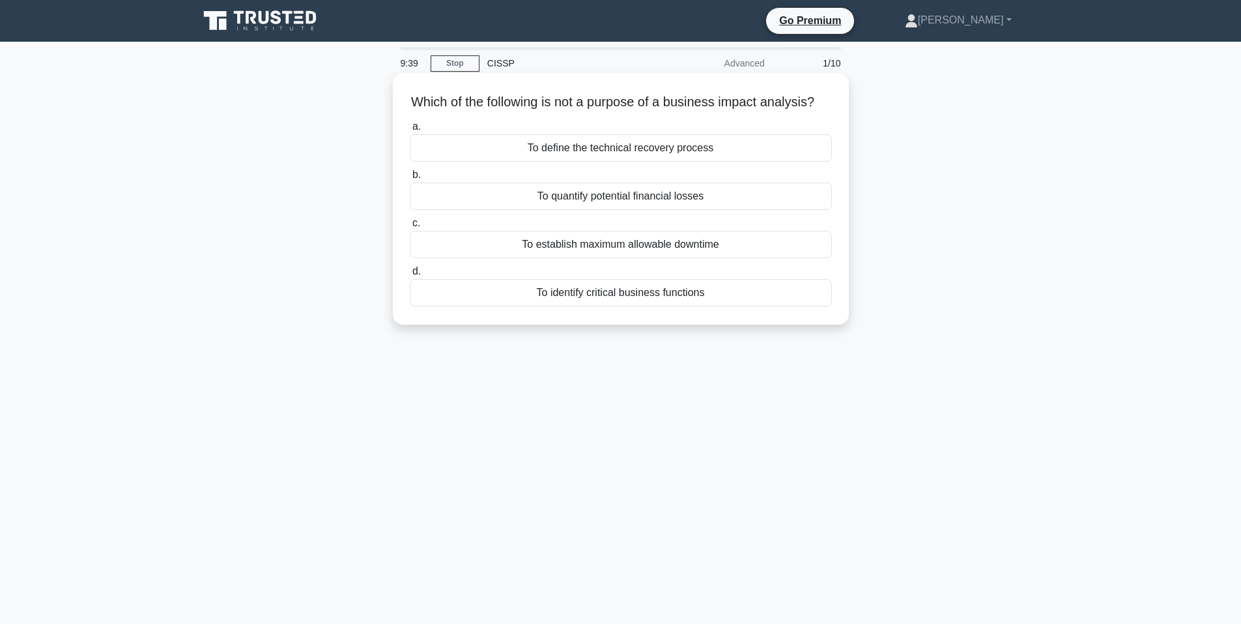
click at [684, 162] on div "To define the technical recovery process" at bounding box center [621, 147] width 422 height 27
click at [410, 131] on input "a. To define the technical recovery process" at bounding box center [410, 126] width 0 height 8
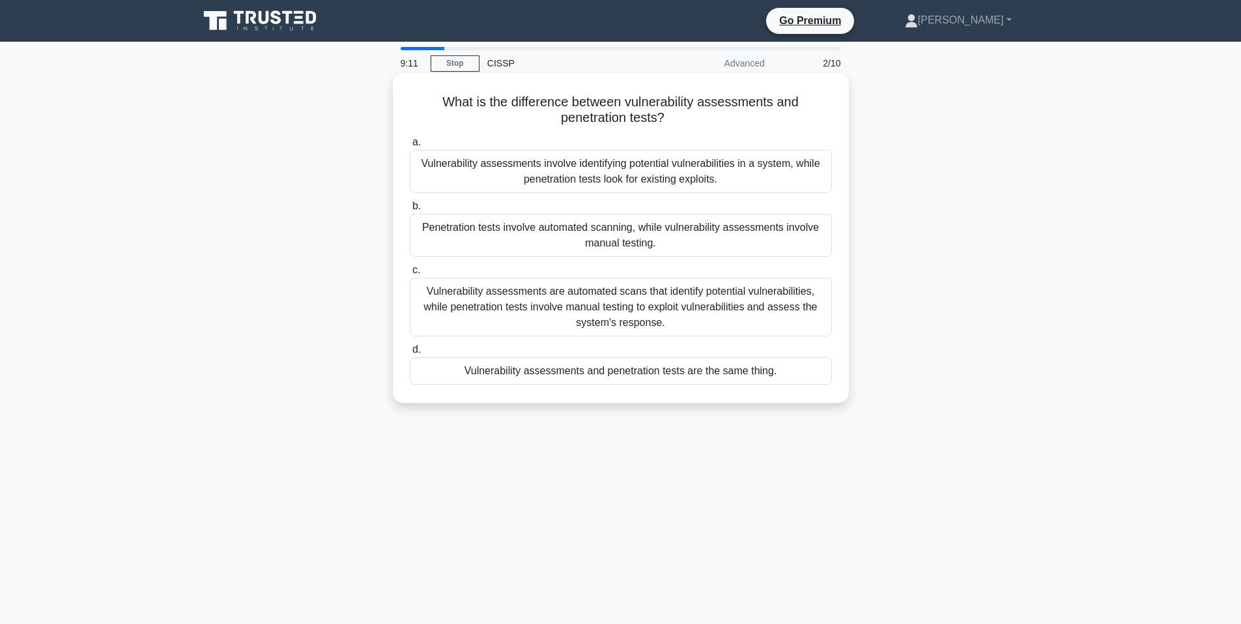
click at [669, 174] on div "Vulnerability assessments involve identifying potential vulnerabilities in a sy…" at bounding box center [621, 171] width 422 height 43
click at [410, 147] on input "a. Vulnerability assessments involve identifying potential vulnerabilities in a…" at bounding box center [410, 142] width 0 height 8
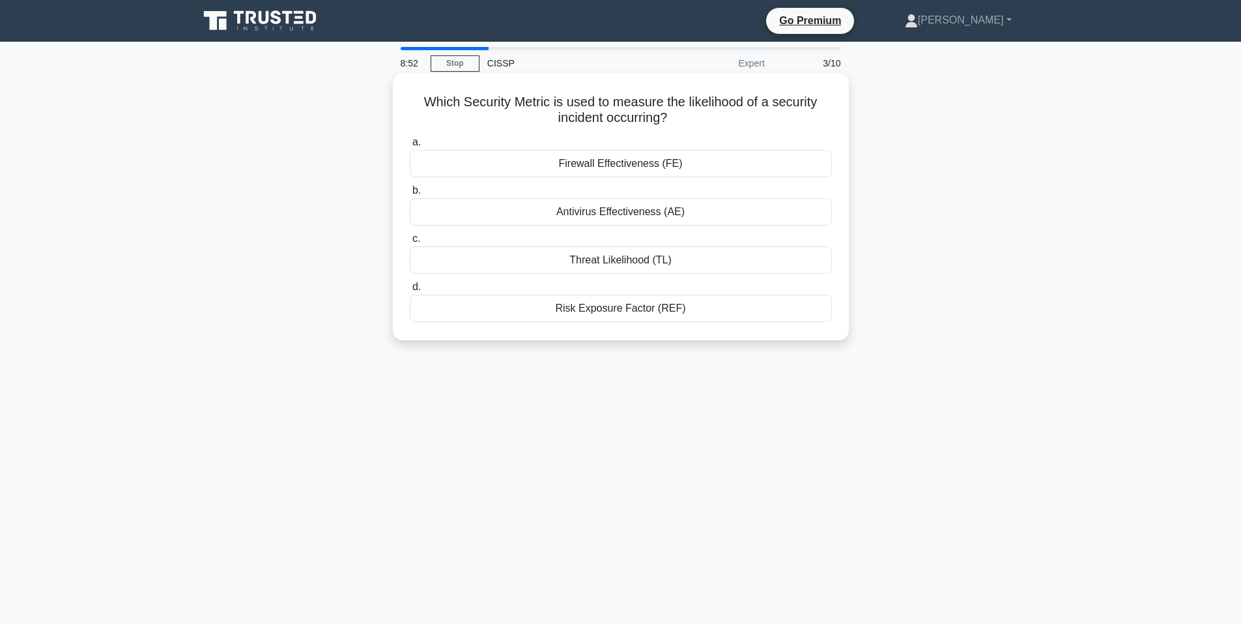
click at [637, 259] on div "Threat Likelihood (TL)" at bounding box center [621, 259] width 422 height 27
click at [410, 243] on input "c. Threat Likelihood (TL)" at bounding box center [410, 239] width 0 height 8
click at [601, 210] on div "Third-party dependencies" at bounding box center [621, 211] width 422 height 27
click at [410, 195] on input "b. Third-party dependencies" at bounding box center [410, 190] width 0 height 8
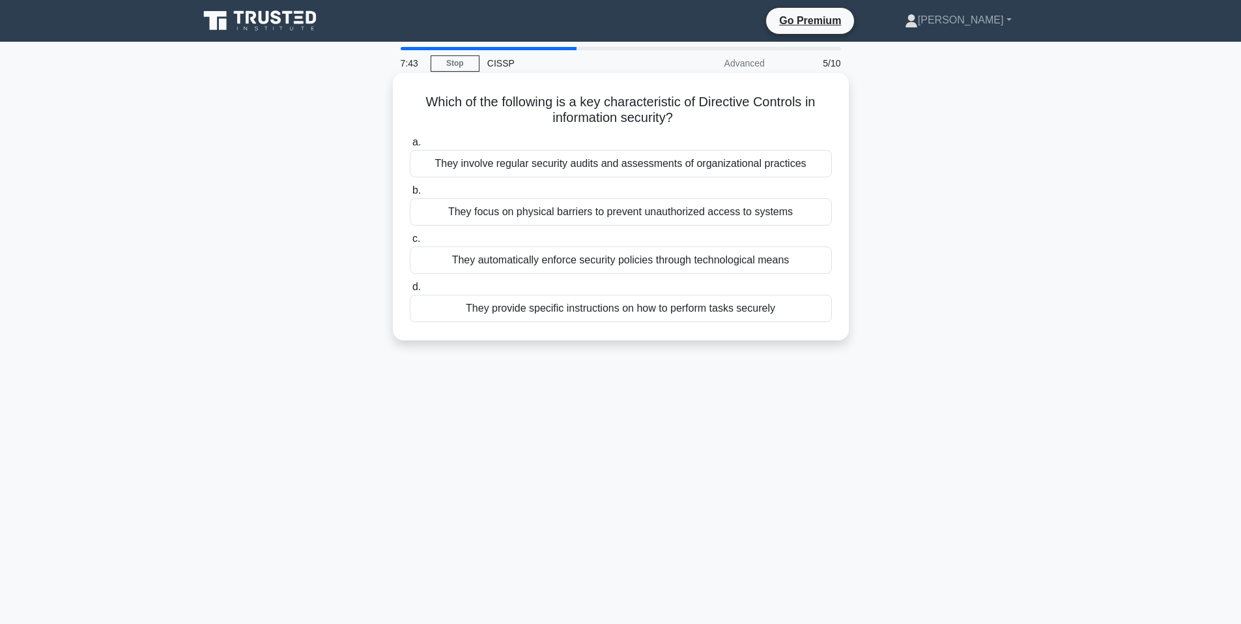
click at [669, 313] on div "They provide specific instructions on how to perform tasks securely" at bounding box center [621, 308] width 422 height 27
click at [410, 291] on input "d. They provide specific instructions on how to perform tasks securely" at bounding box center [410, 287] width 0 height 8
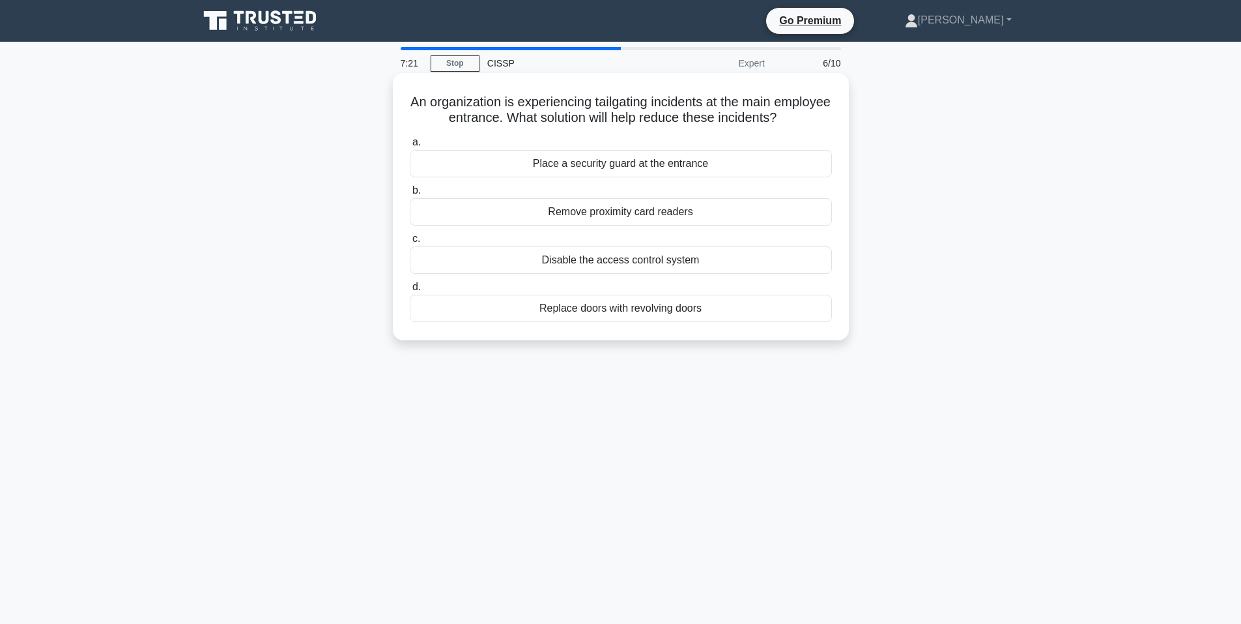
click at [661, 165] on div "Place a security guard at the entrance" at bounding box center [621, 163] width 422 height 27
click at [410, 147] on input "a. Place a security guard at the entrance" at bounding box center [410, 142] width 0 height 8
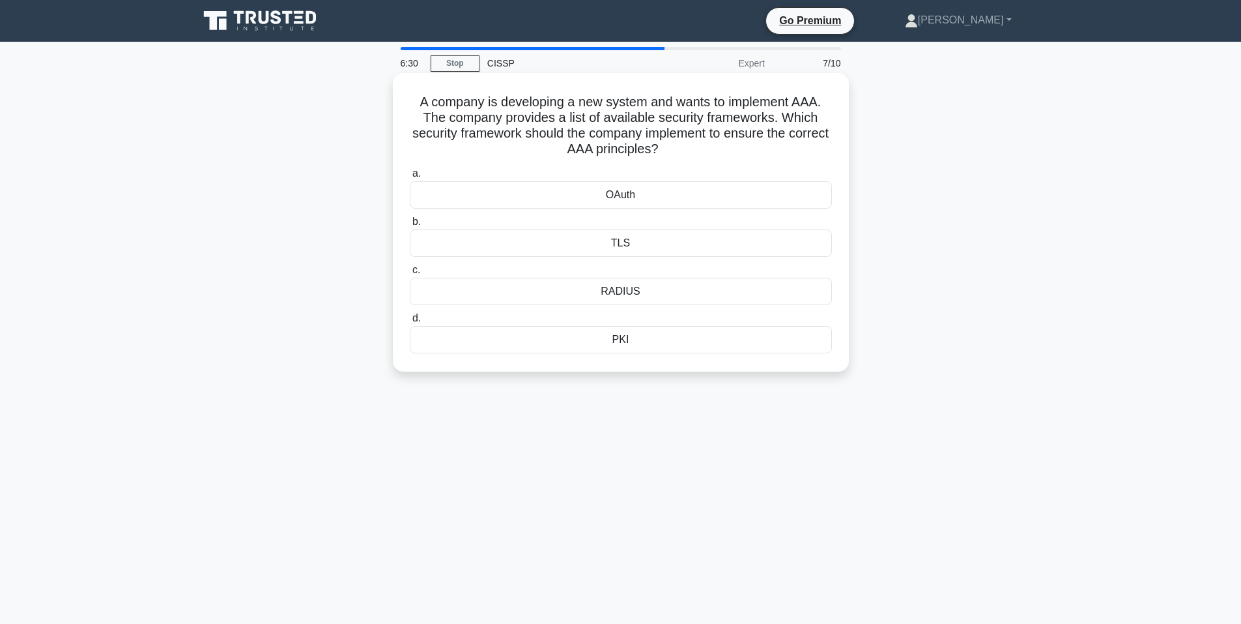
click at [661, 345] on div "PKI" at bounding box center [621, 339] width 422 height 27
click at [410, 323] on input "d. PKI" at bounding box center [410, 318] width 0 height 8
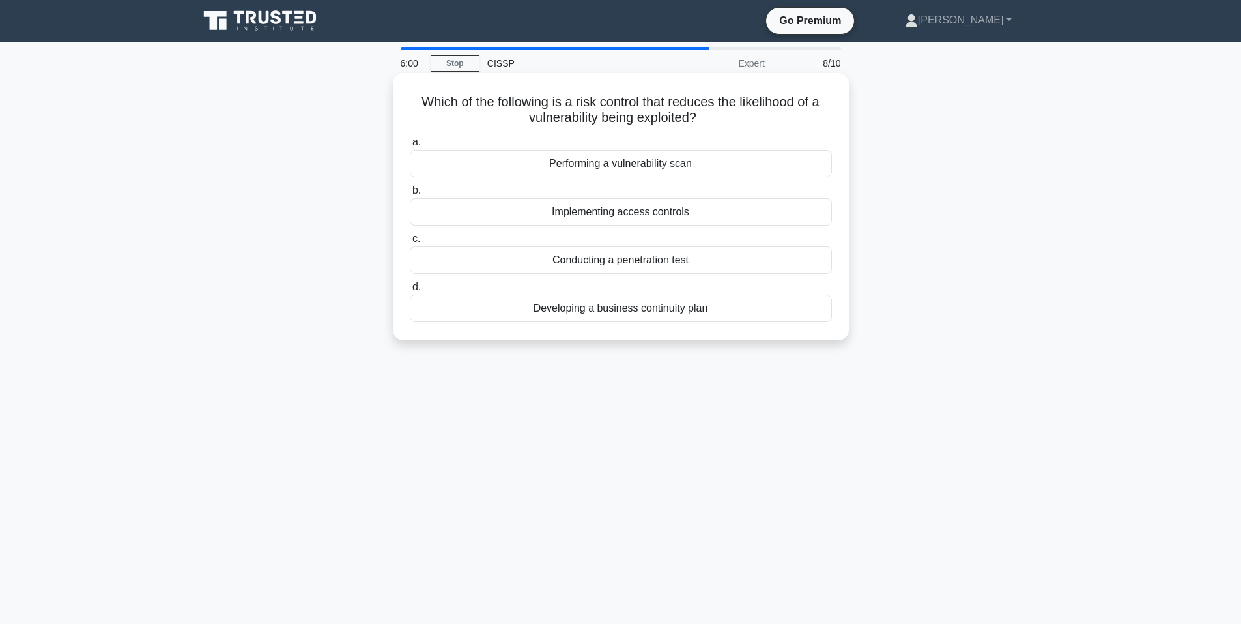
click at [687, 171] on div "Performing a vulnerability scan" at bounding box center [621, 163] width 422 height 27
click at [410, 147] on input "a. Performing a vulnerability scan" at bounding box center [410, 142] width 0 height 8
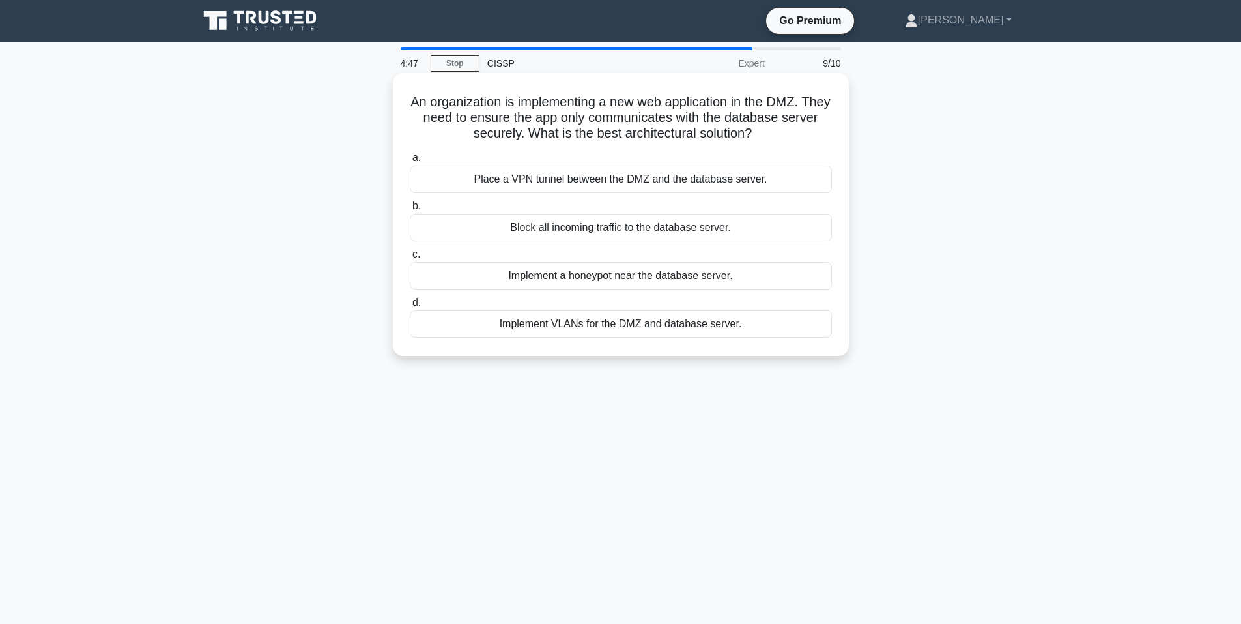
click at [700, 182] on div "Place a VPN tunnel between the DMZ and the database server." at bounding box center [621, 178] width 422 height 27
click at [410, 162] on input "a. Place a VPN tunnel between the DMZ and the database server." at bounding box center [410, 158] width 0 height 8
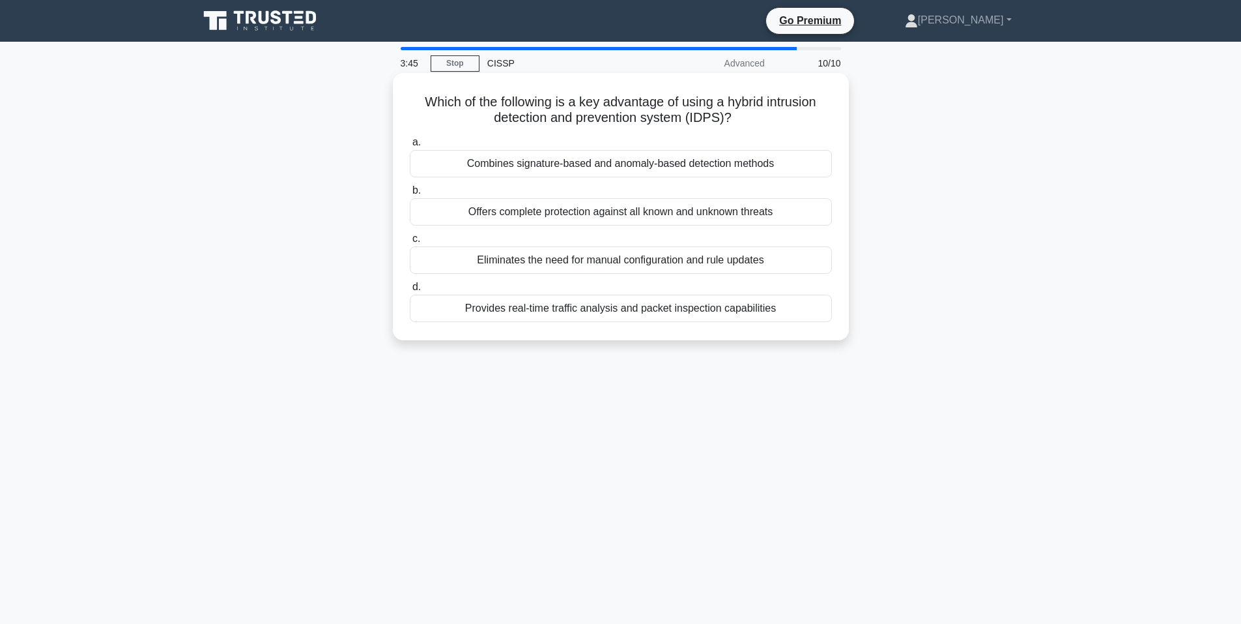
click at [706, 164] on div "Combines signature-based and anomaly-based detection methods" at bounding box center [621, 163] width 422 height 27
click at [410, 147] on input "a. Combines signature-based and anomaly-based detection methods" at bounding box center [410, 142] width 0 height 8
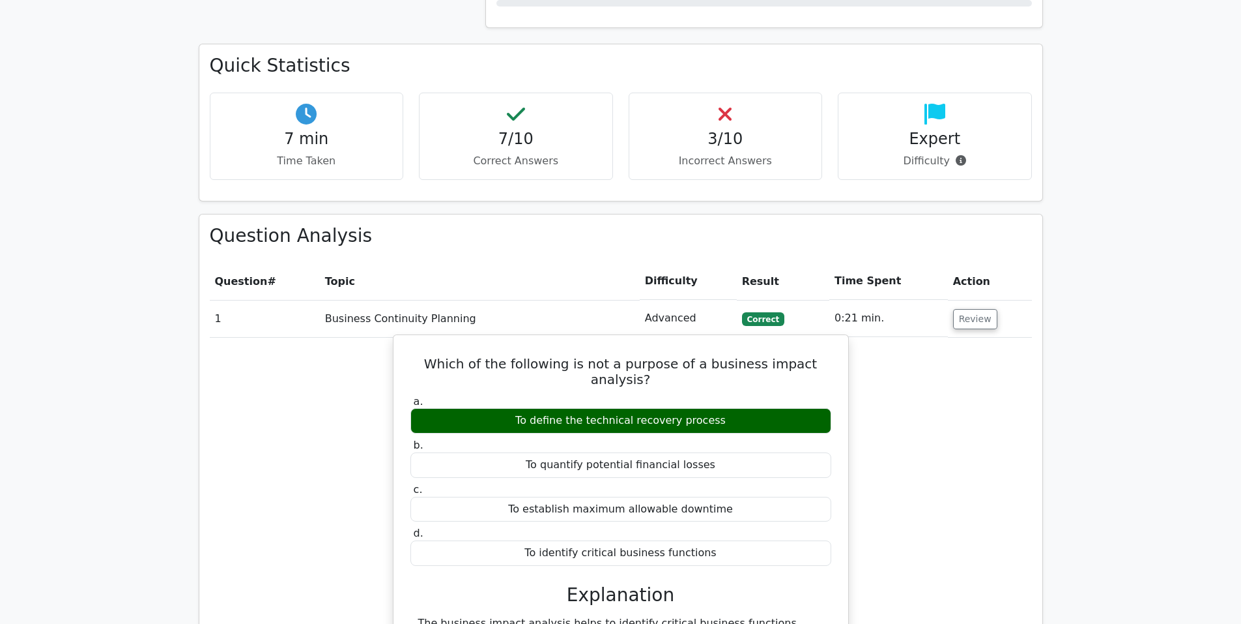
scroll to position [977, 0]
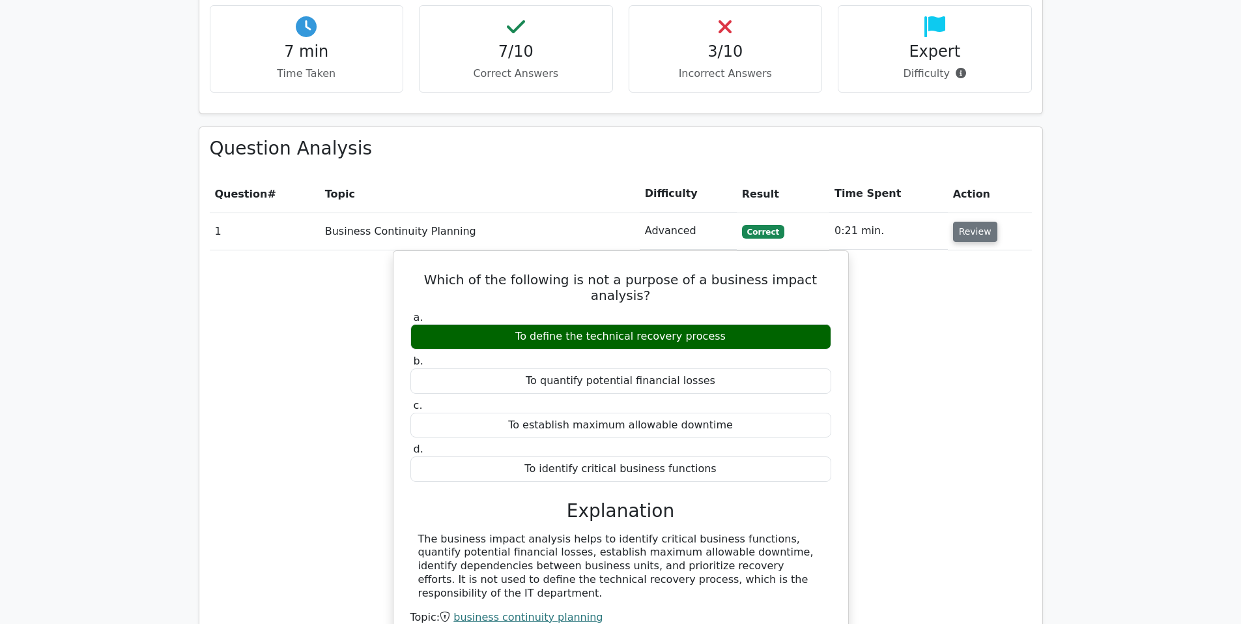
click at [977, 222] on button "Review" at bounding box center [975, 232] width 44 height 20
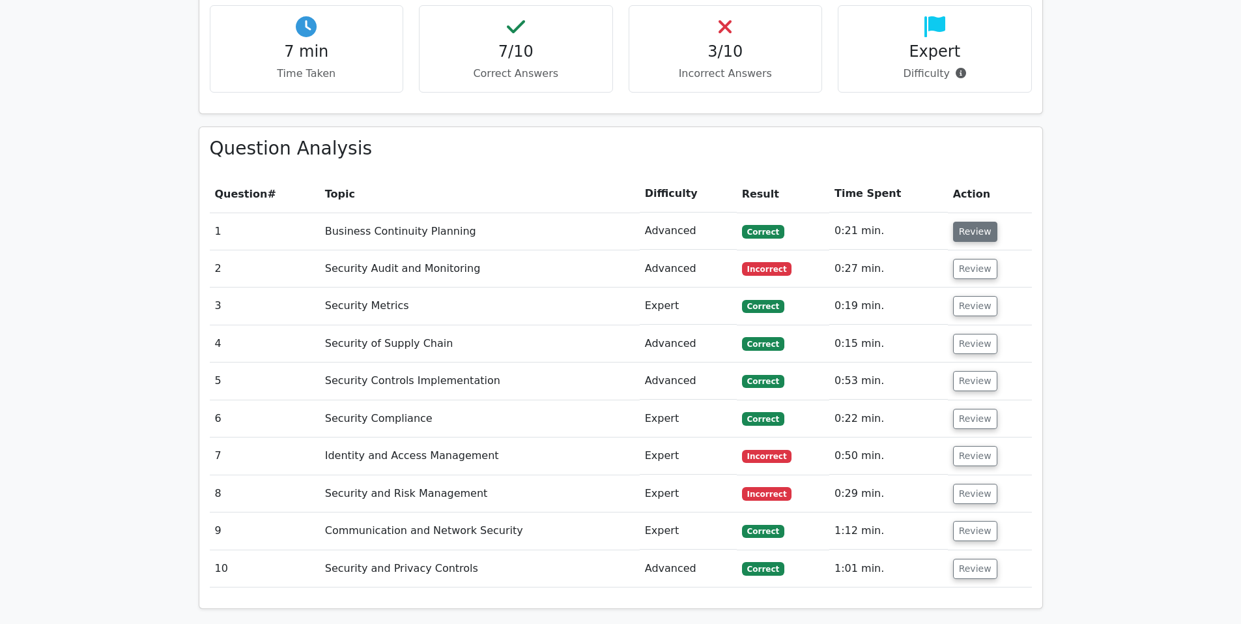
click at [955, 222] on button "Review" at bounding box center [975, 232] width 44 height 20
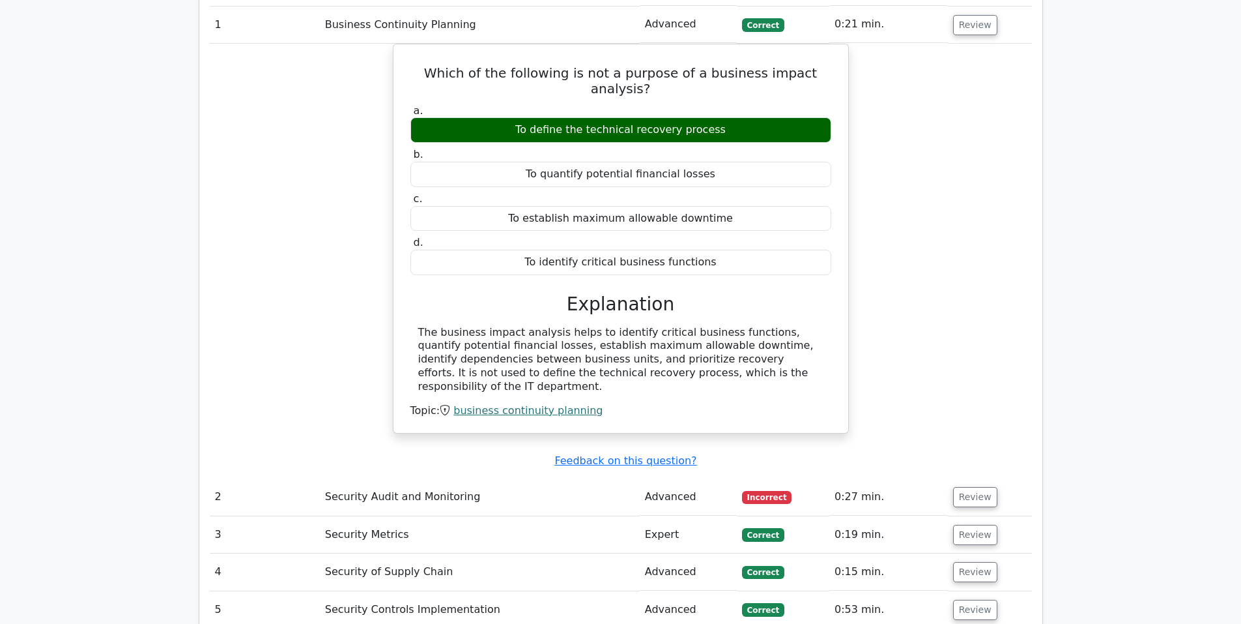
scroll to position [1194, 0]
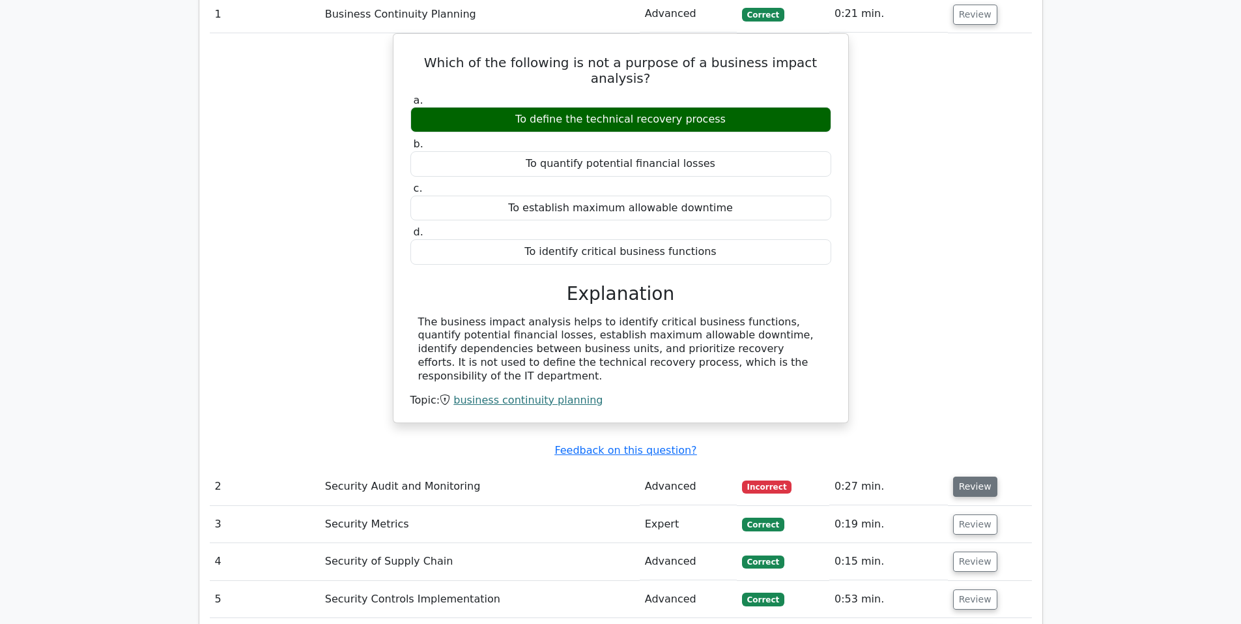
click at [970, 476] on button "Review" at bounding box center [975, 486] width 44 height 20
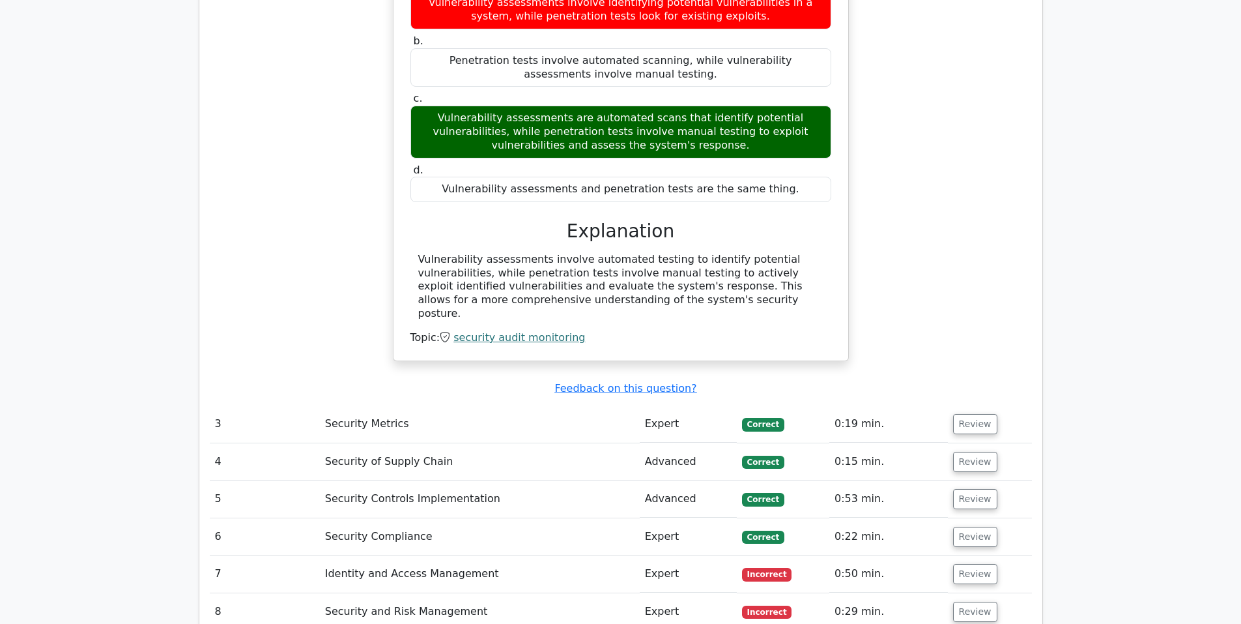
scroll to position [1846, 0]
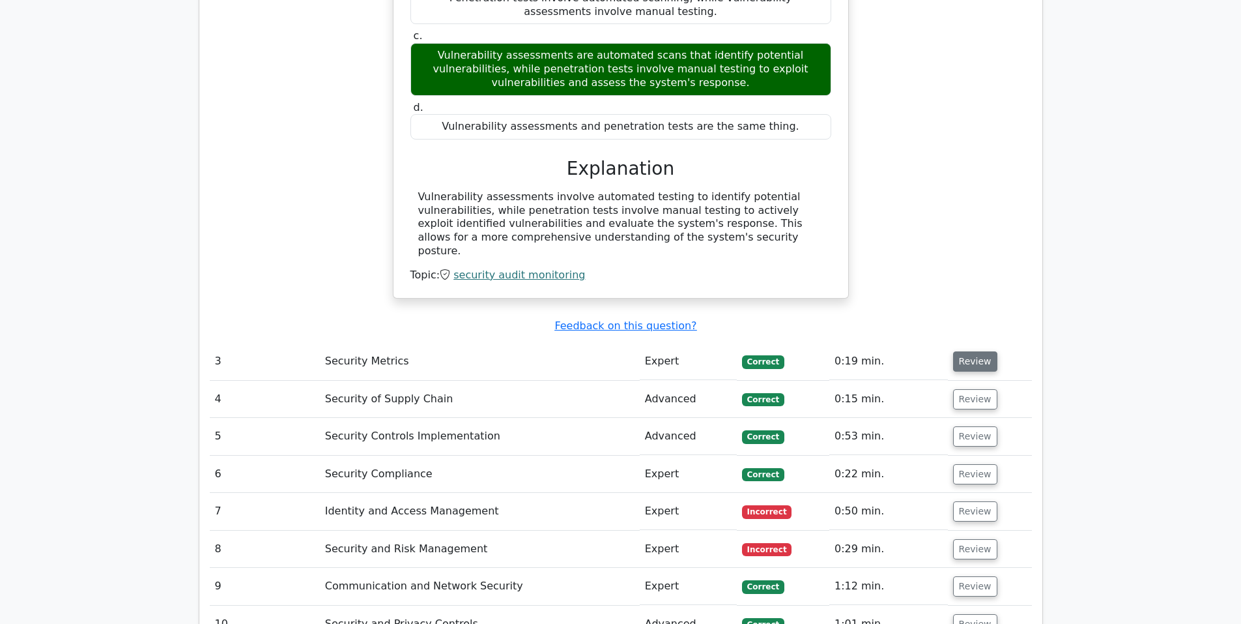
click at [969, 351] on button "Review" at bounding box center [975, 361] width 44 height 20
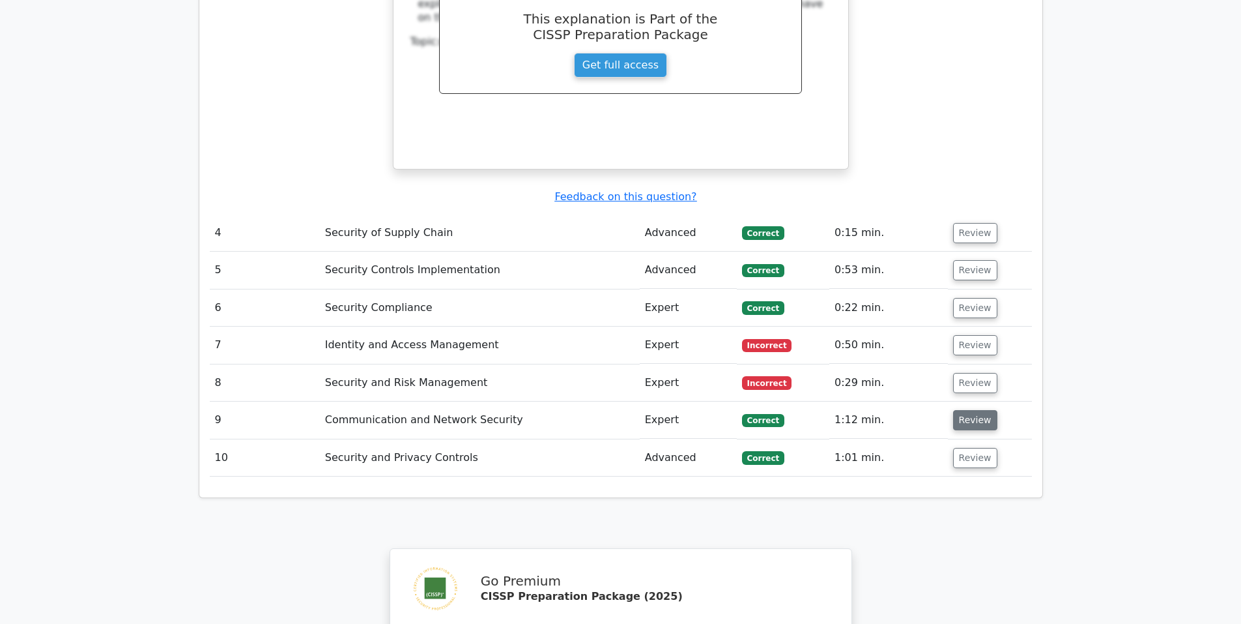
scroll to position [2606, 0]
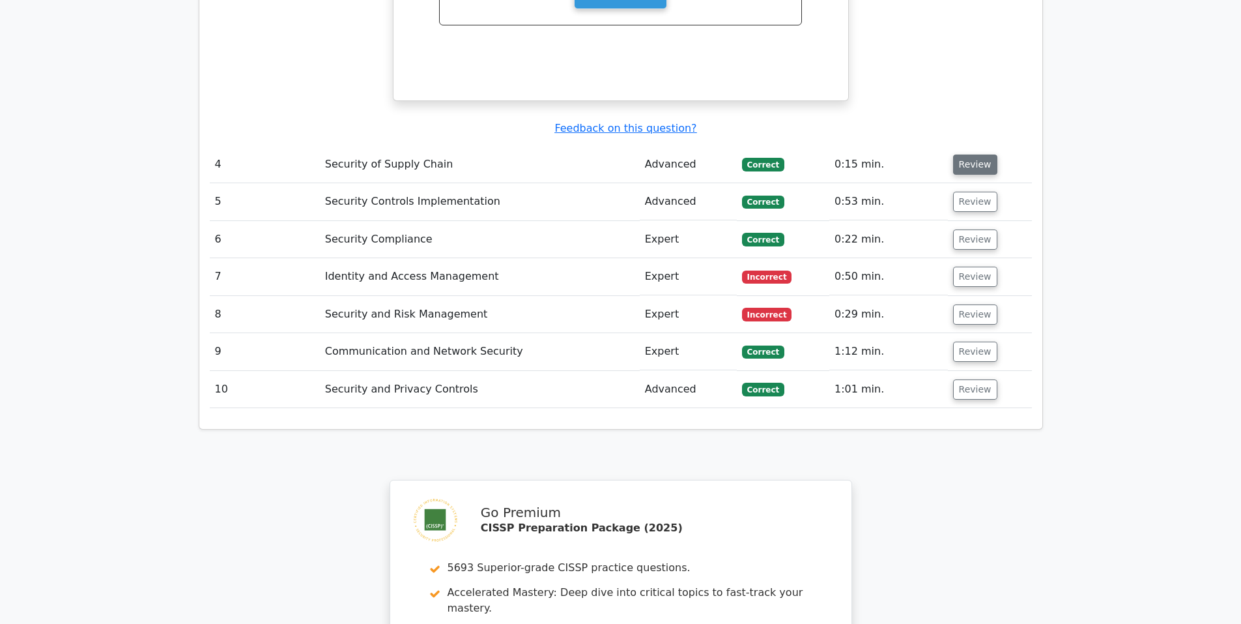
click at [973, 154] on button "Review" at bounding box center [975, 164] width 44 height 20
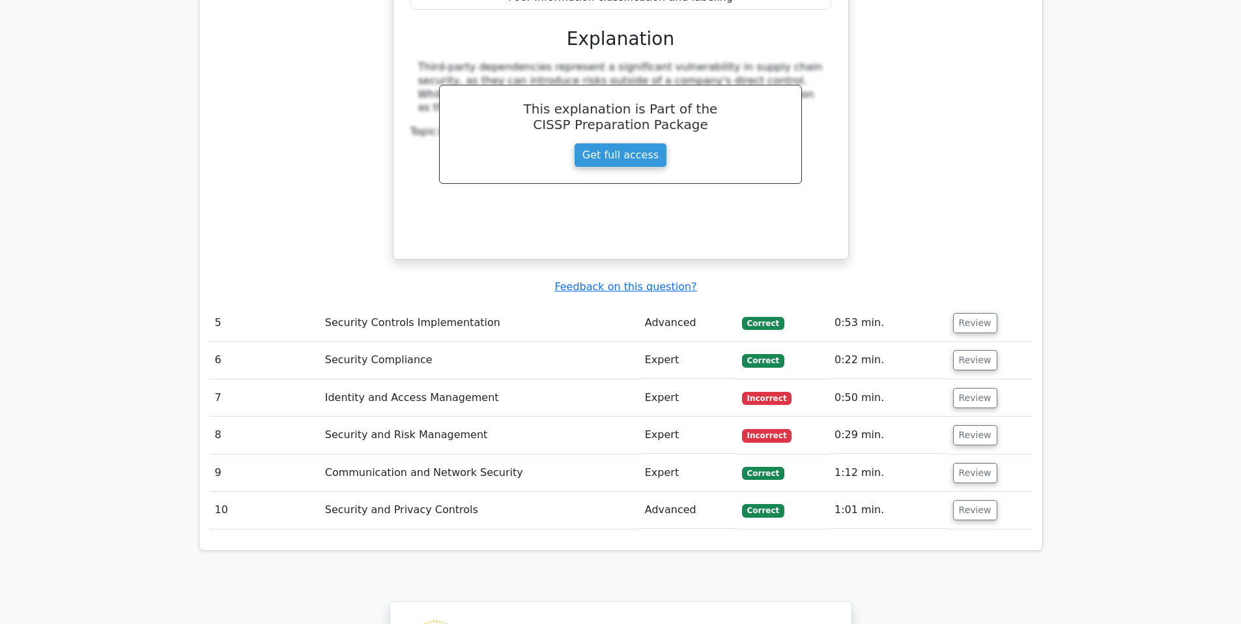
scroll to position [3041, 0]
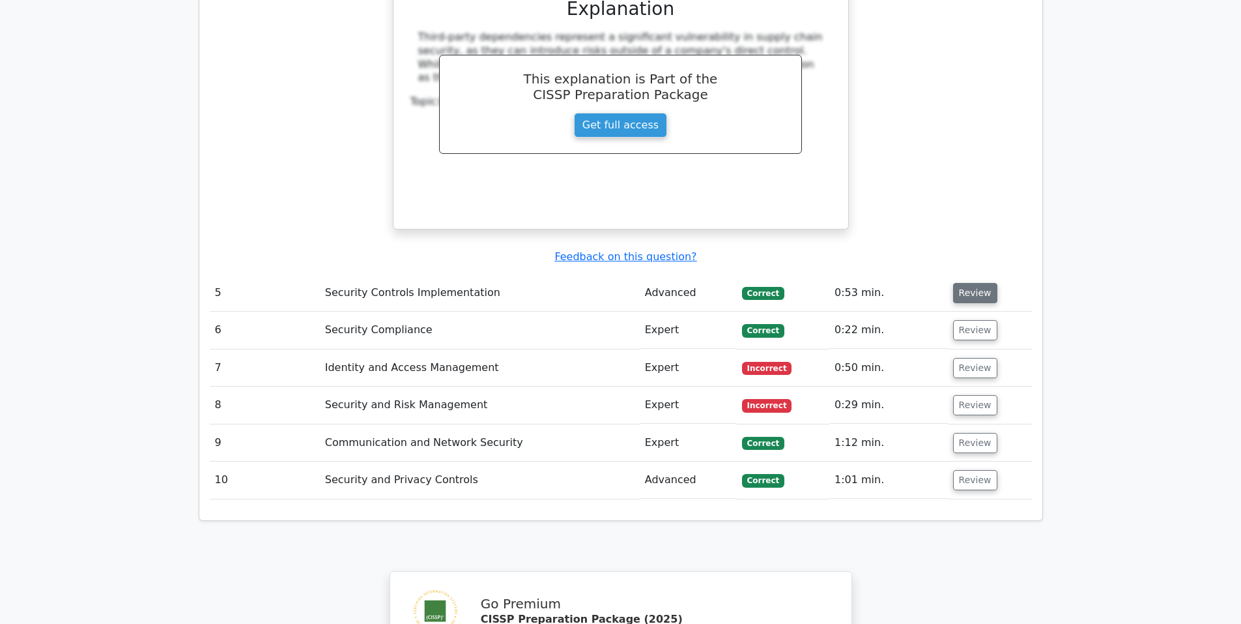
click at [970, 283] on button "Review" at bounding box center [975, 293] width 44 height 20
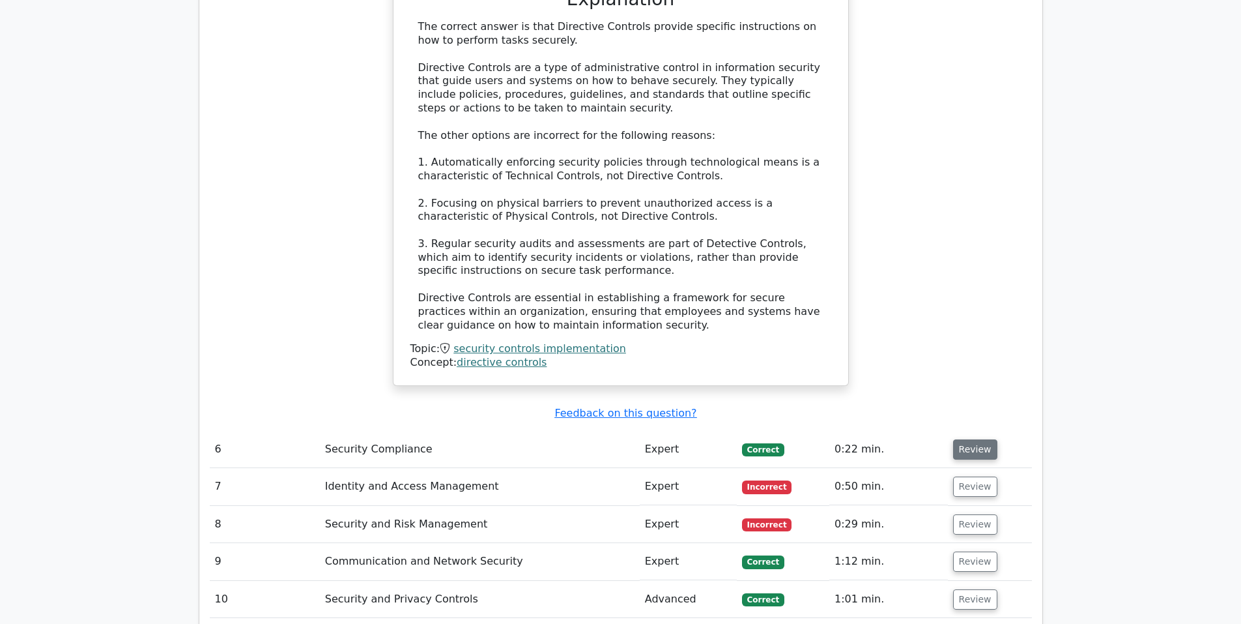
scroll to position [3692, 0]
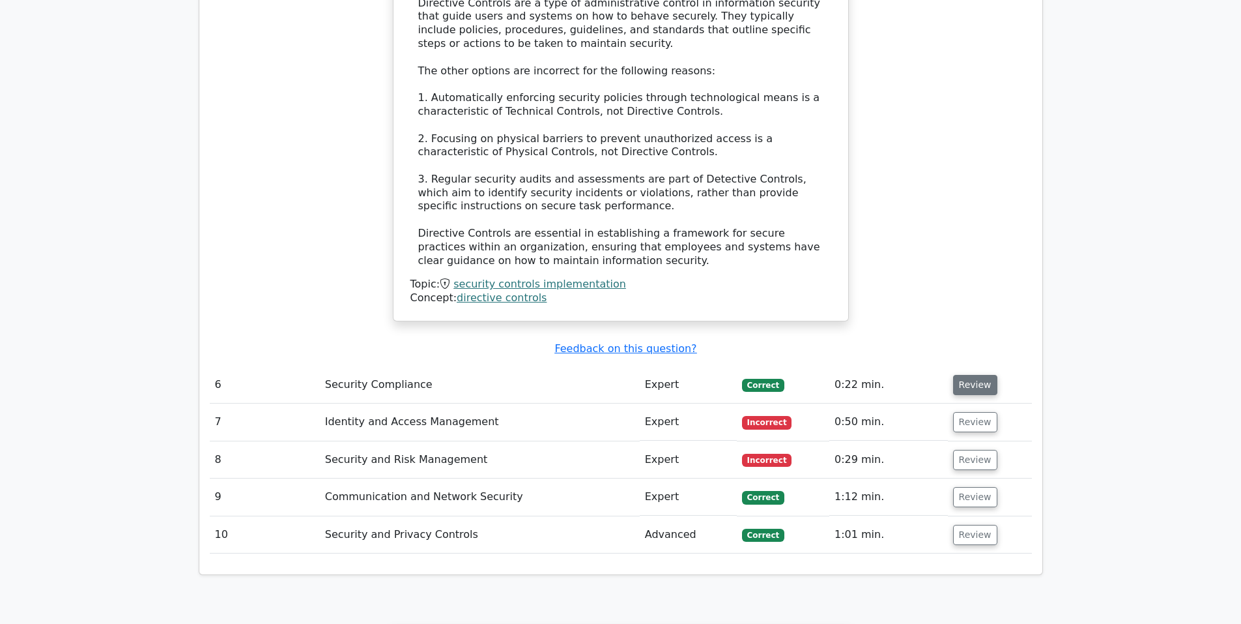
click at [970, 375] on button "Review" at bounding box center [975, 385] width 44 height 20
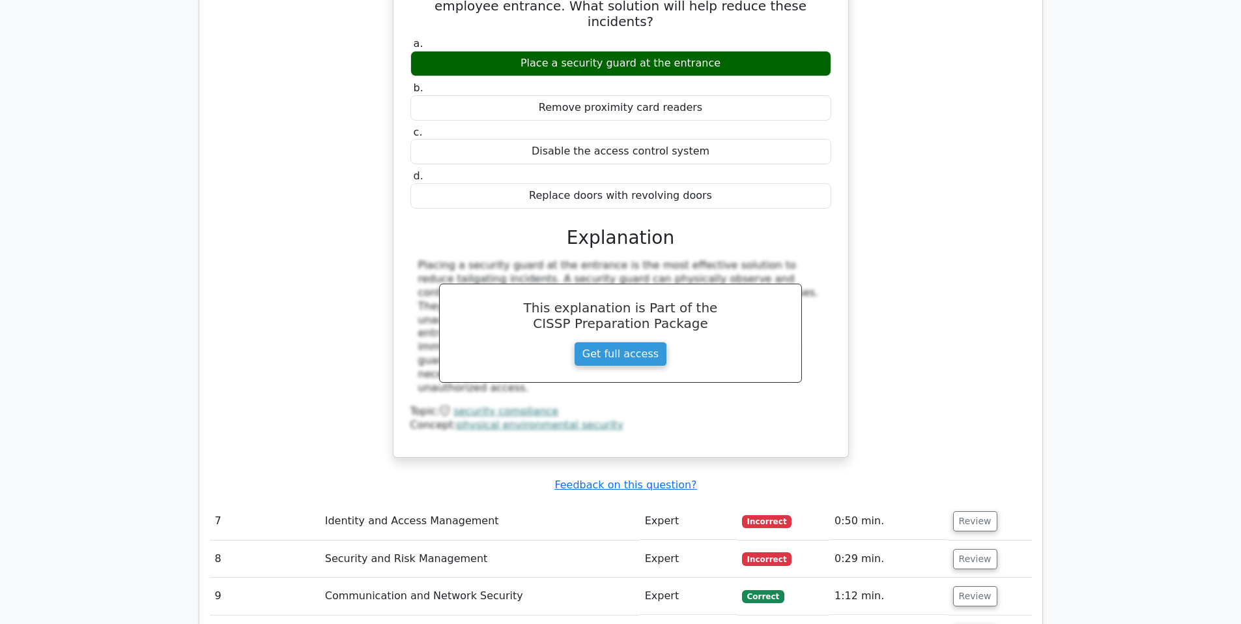
scroll to position [4235, 0]
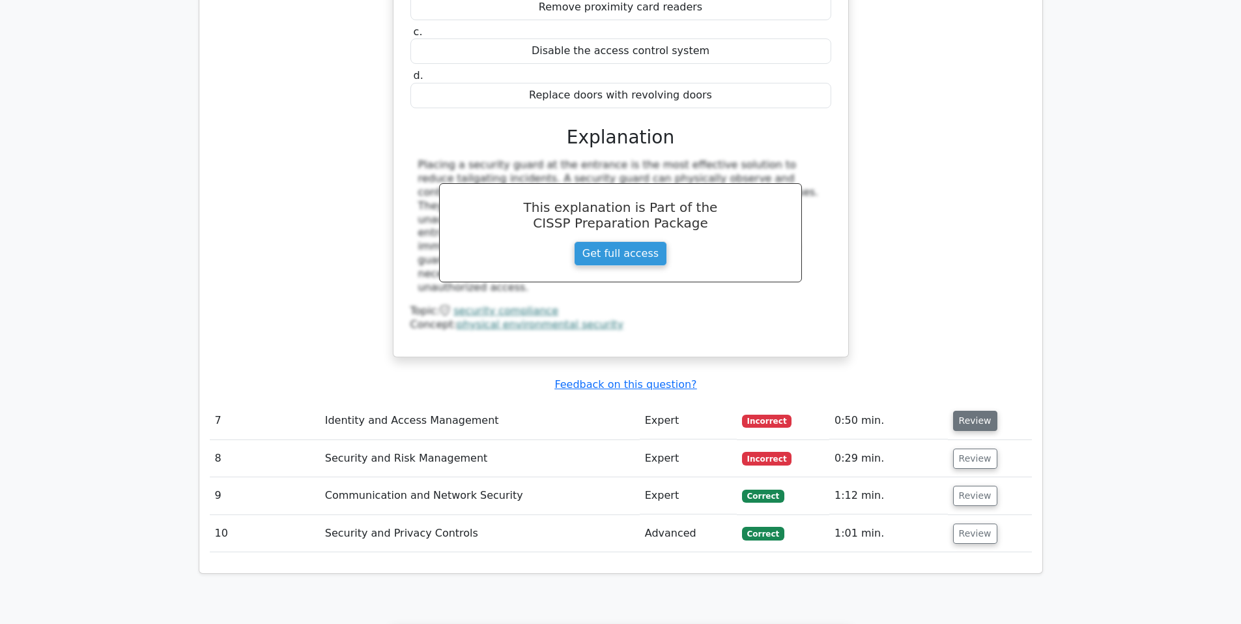
click at [973, 410] on button "Review" at bounding box center [975, 420] width 44 height 20
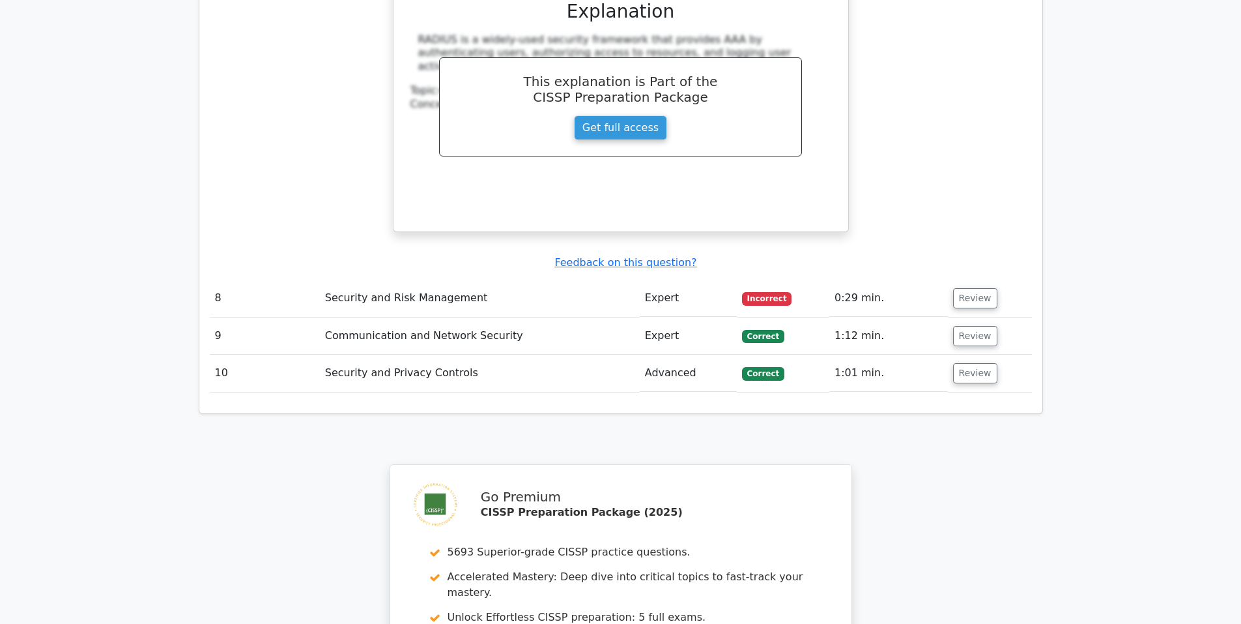
scroll to position [4996, 0]
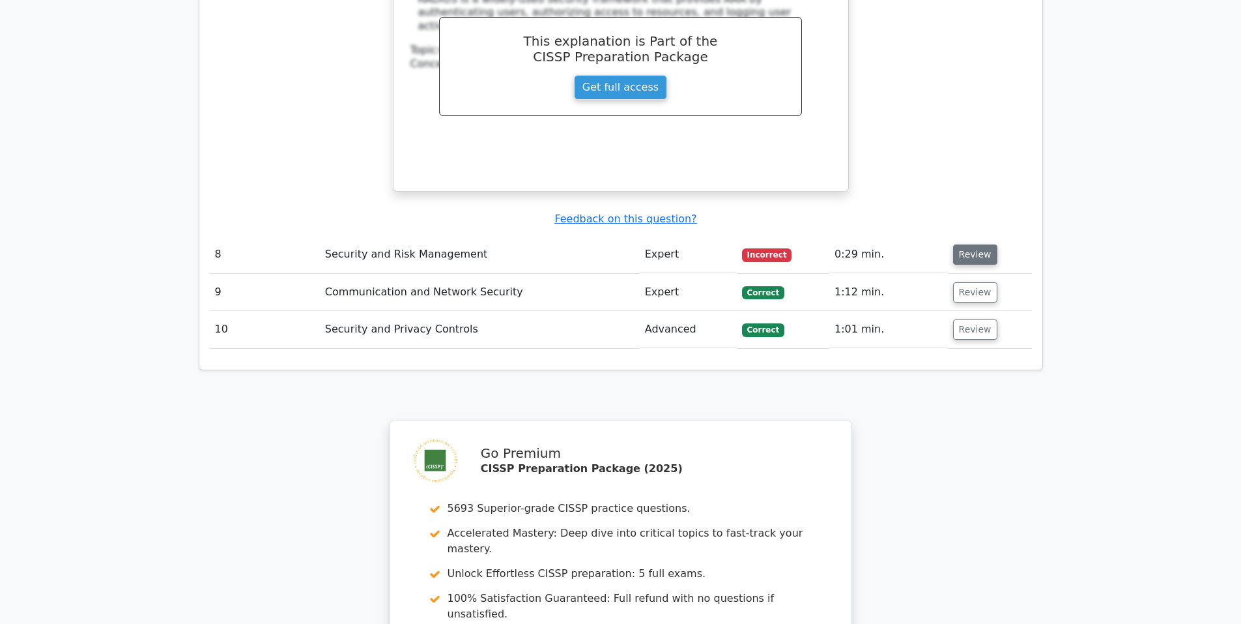
click at [968, 244] on button "Review" at bounding box center [975, 254] width 44 height 20
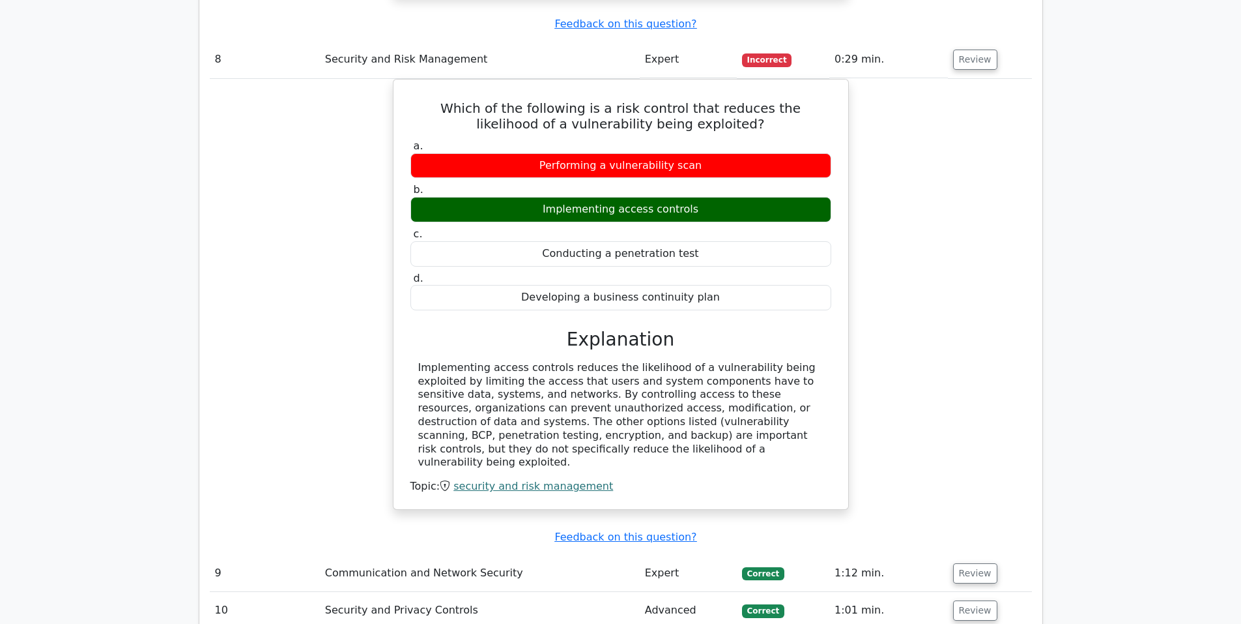
scroll to position [5213, 0]
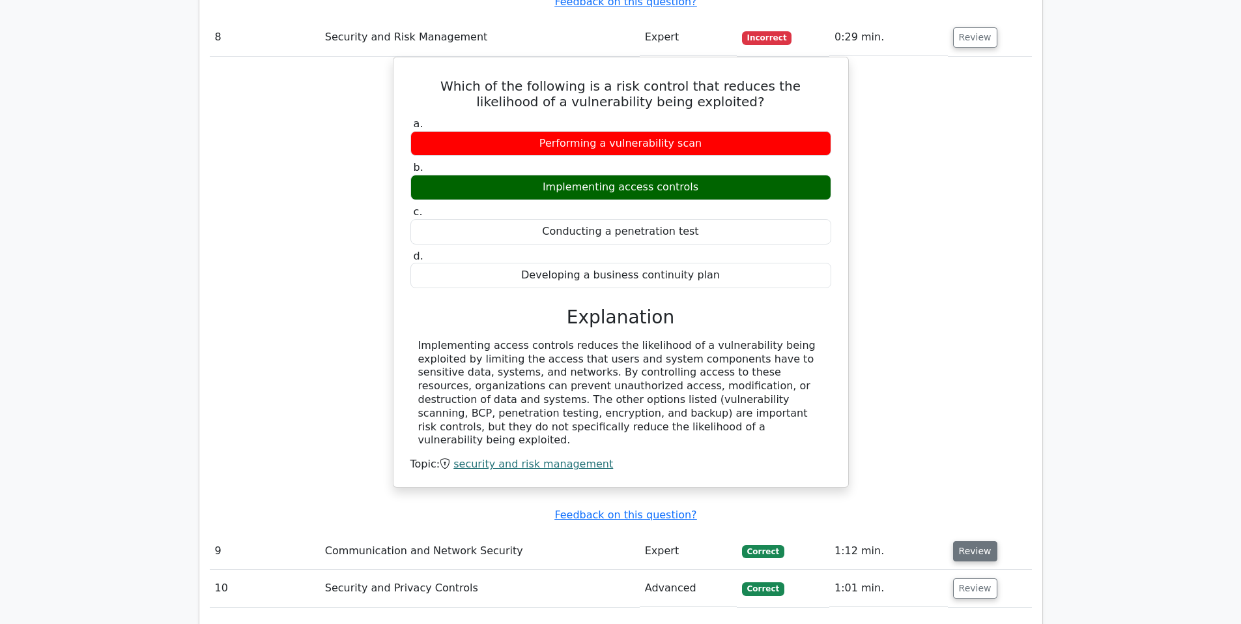
click at [973, 541] on button "Review" at bounding box center [975, 551] width 44 height 20
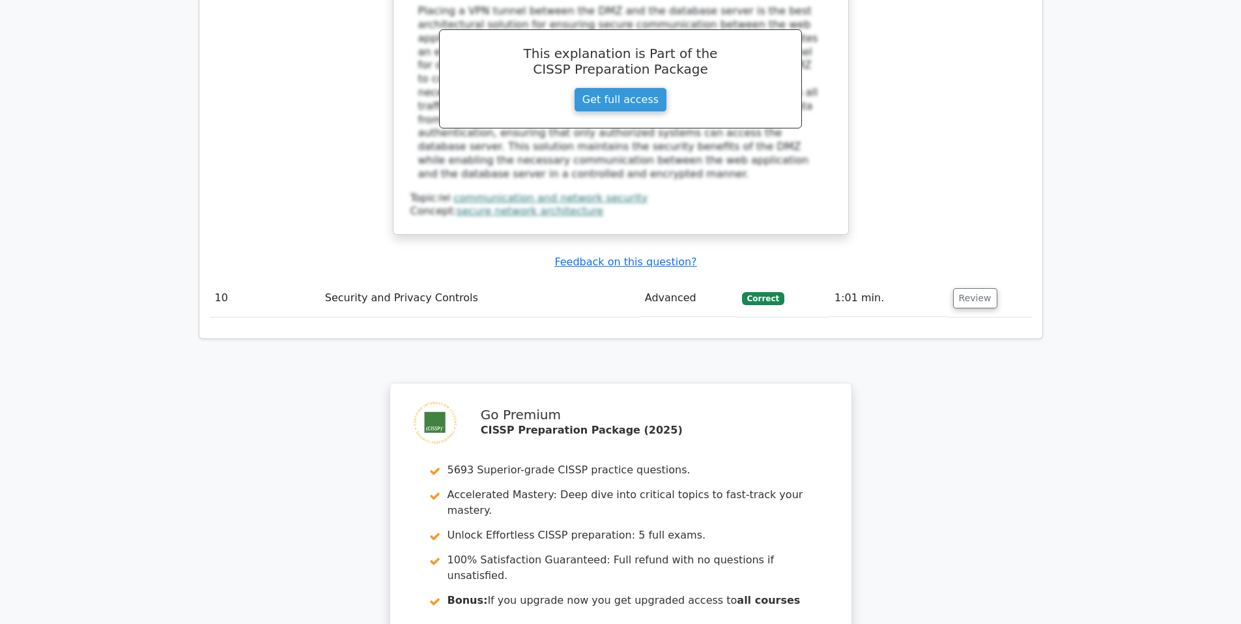
scroll to position [6190, 0]
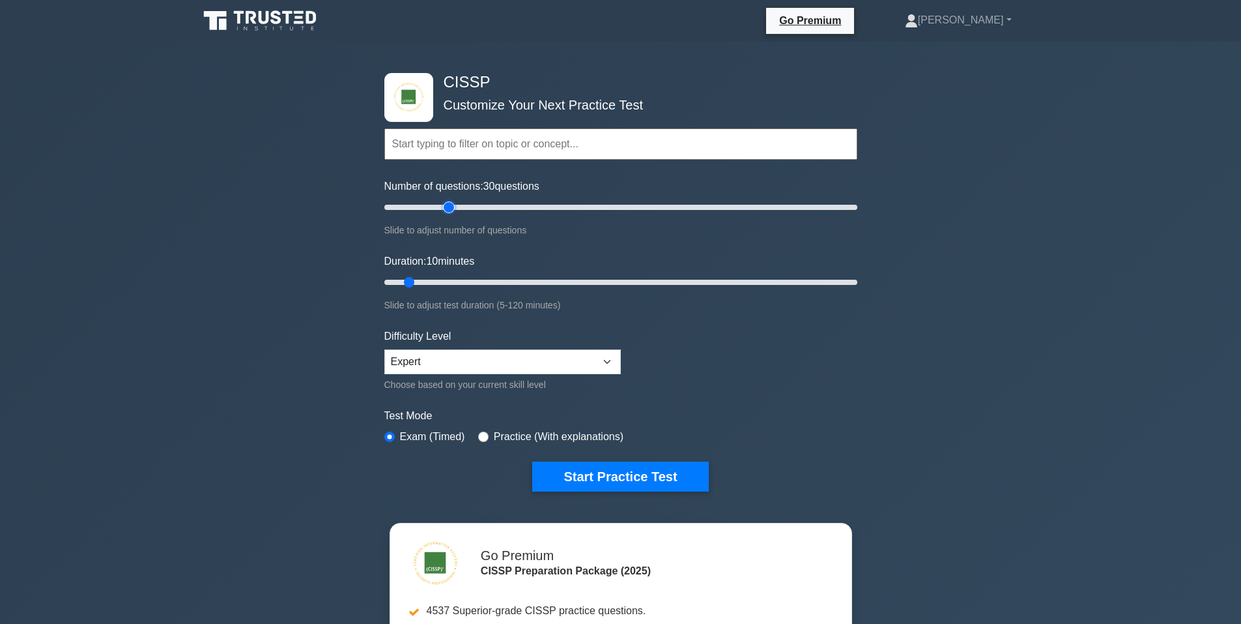
drag, startPoint x: 403, startPoint y: 209, endPoint x: 448, endPoint y: 204, distance: 44.5
type input "30"
click at [448, 204] on input "Number of questions: 30 questions" at bounding box center [620, 207] width 473 height 16
drag, startPoint x: 410, startPoint y: 280, endPoint x: 463, endPoint y: 280, distance: 53.4
type input "25"
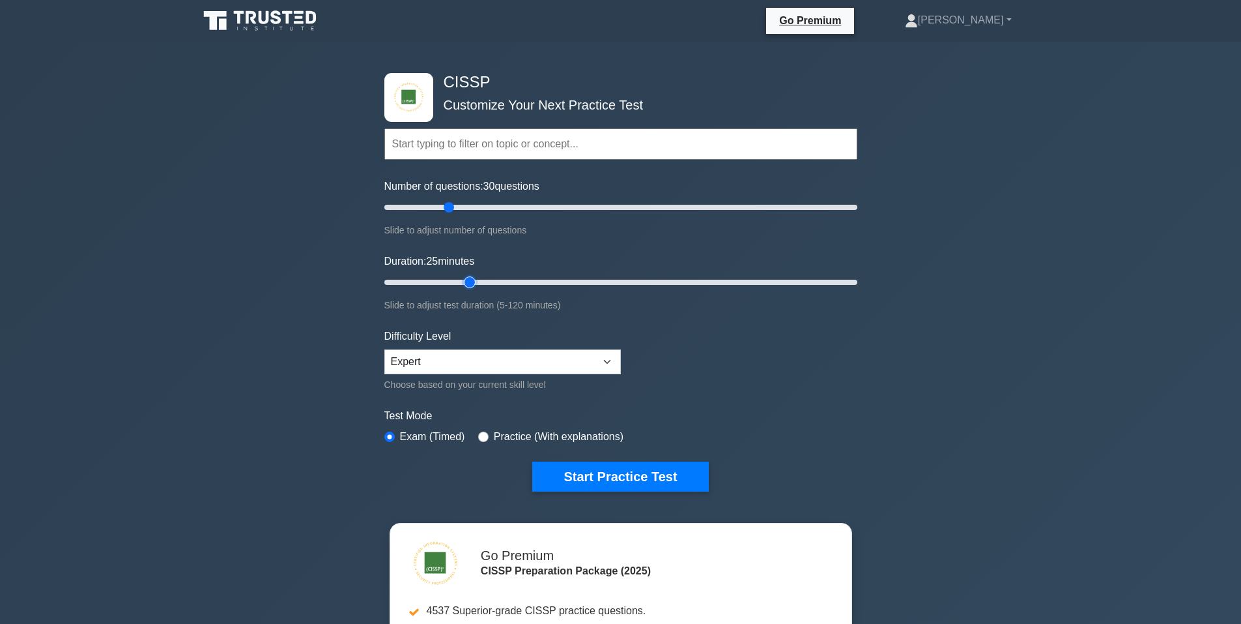
click at [463, 280] on input "Duration: 25 minutes" at bounding box center [620, 282] width 473 height 16
drag, startPoint x: 467, startPoint y: 281, endPoint x: 473, endPoint y: 281, distance: 6.5
click at [473, 281] on input "Duration: 25 minutes" at bounding box center [620, 282] width 473 height 16
click at [609, 478] on button "Start Practice Test" at bounding box center [620, 476] width 176 height 30
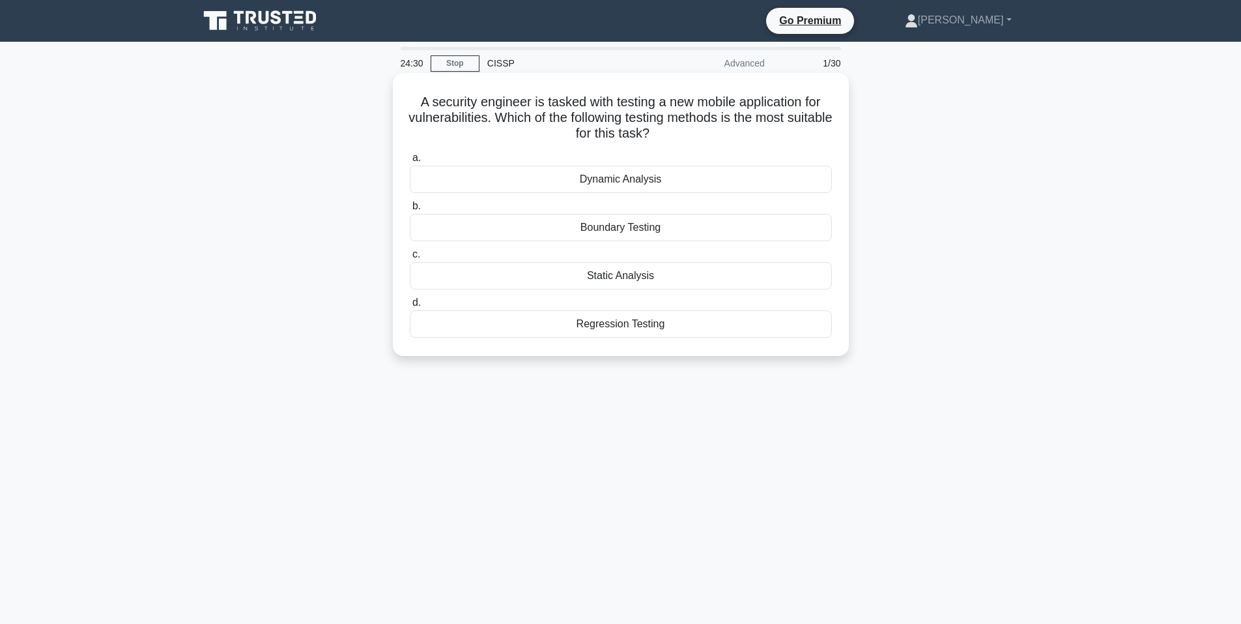
click at [617, 184] on div "Dynamic Analysis" at bounding box center [621, 178] width 422 height 27
click at [410, 162] on input "a. Dynamic Analysis" at bounding box center [410, 158] width 0 height 8
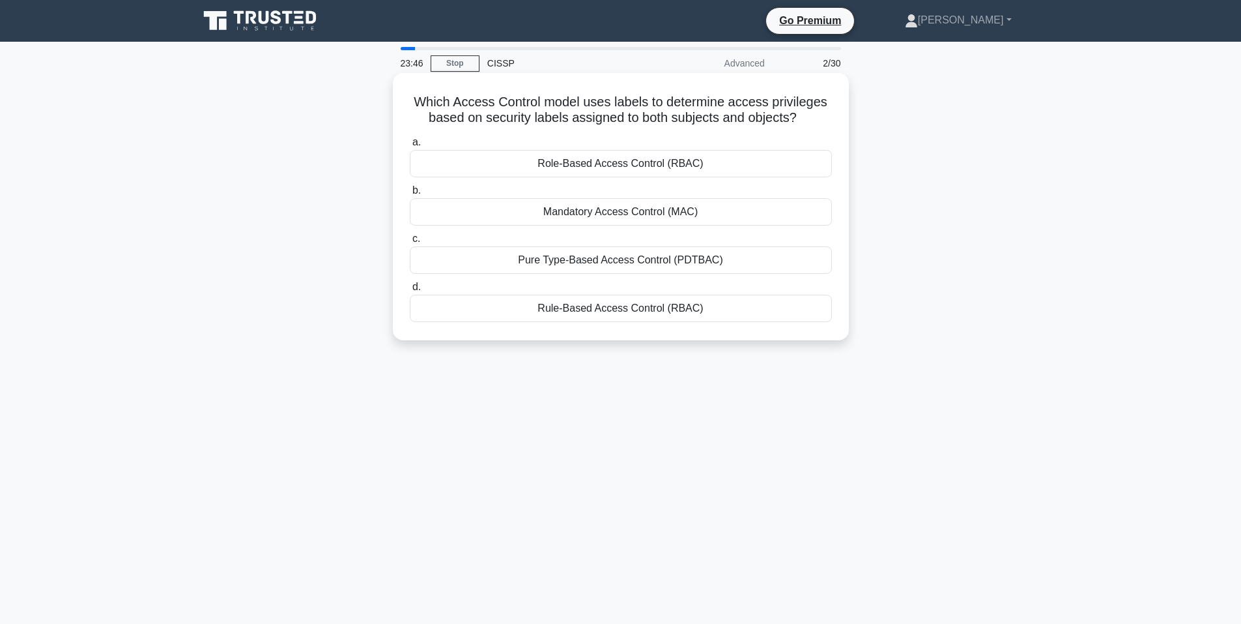
click at [633, 212] on div "Mandatory Access Control (MAC)" at bounding box center [621, 211] width 422 height 27
click at [410, 195] on input "b. Mandatory Access Control (MAC)" at bounding box center [410, 190] width 0 height 8
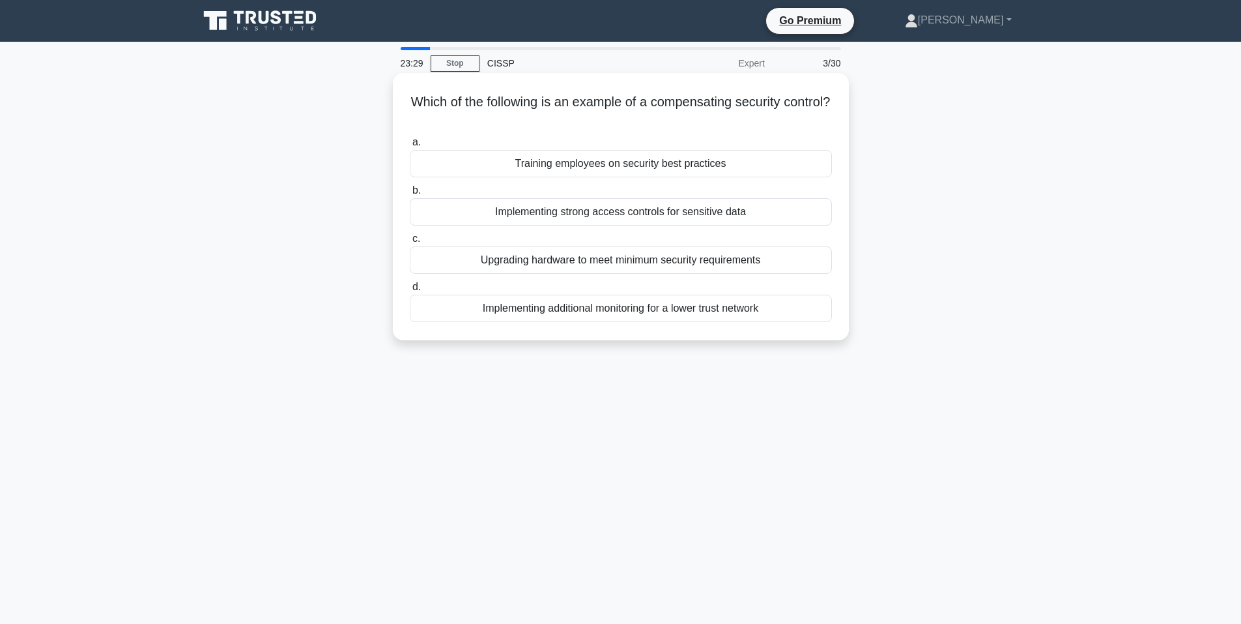
click at [594, 309] on div "Implementing additional monitoring for a lower trust network" at bounding box center [621, 308] width 422 height 27
click at [410, 291] on input "d. Implementing additional monitoring for a lower trust network" at bounding box center [410, 287] width 0 height 8
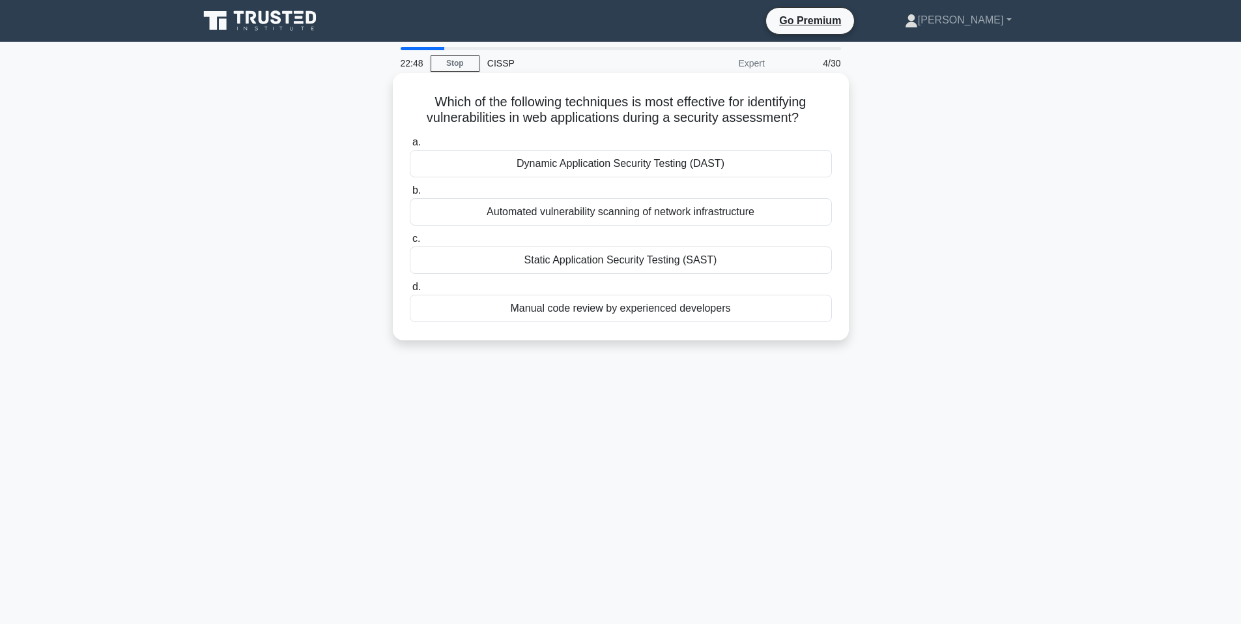
click at [582, 163] on div "Dynamic Application Security Testing (DAST)" at bounding box center [621, 163] width 422 height 27
click at [410, 147] on input "a. Dynamic Application Security Testing (DAST)" at bounding box center [410, 142] width 0 height 8
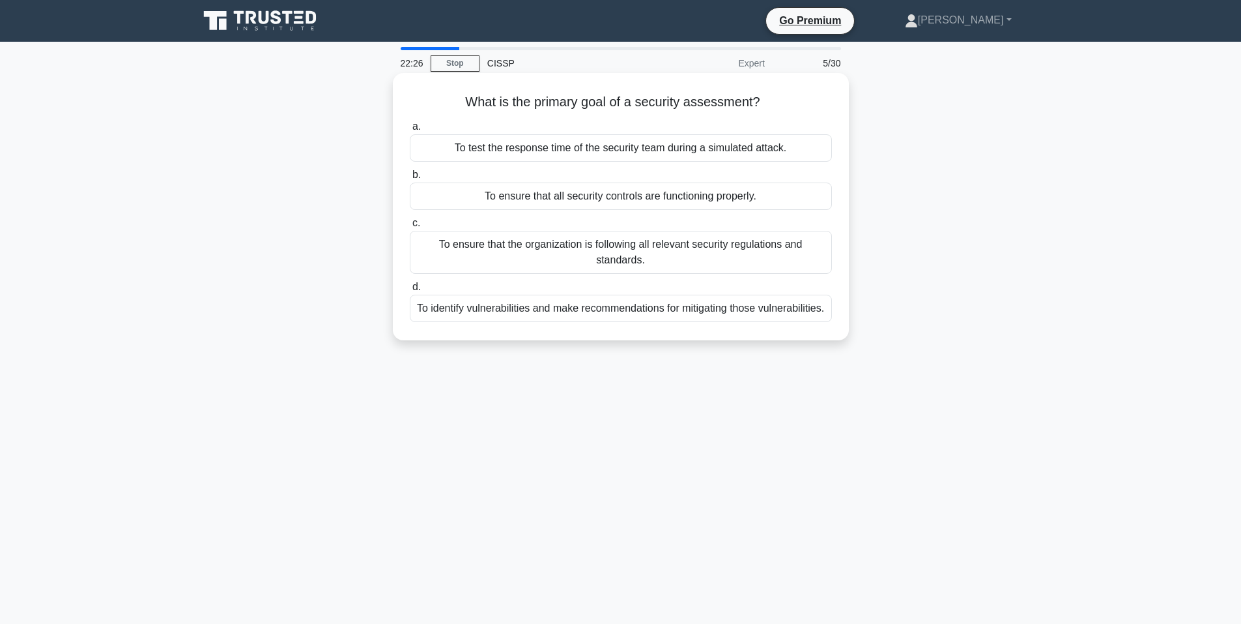
click at [573, 317] on div "To identify vulnerabilities and make recommendations for mitigating those vulne…" at bounding box center [621, 308] width 422 height 27
click at [410, 291] on input "d. To identify vulnerabilities and make recommendations for mitigating those vu…" at bounding box center [410, 287] width 0 height 8
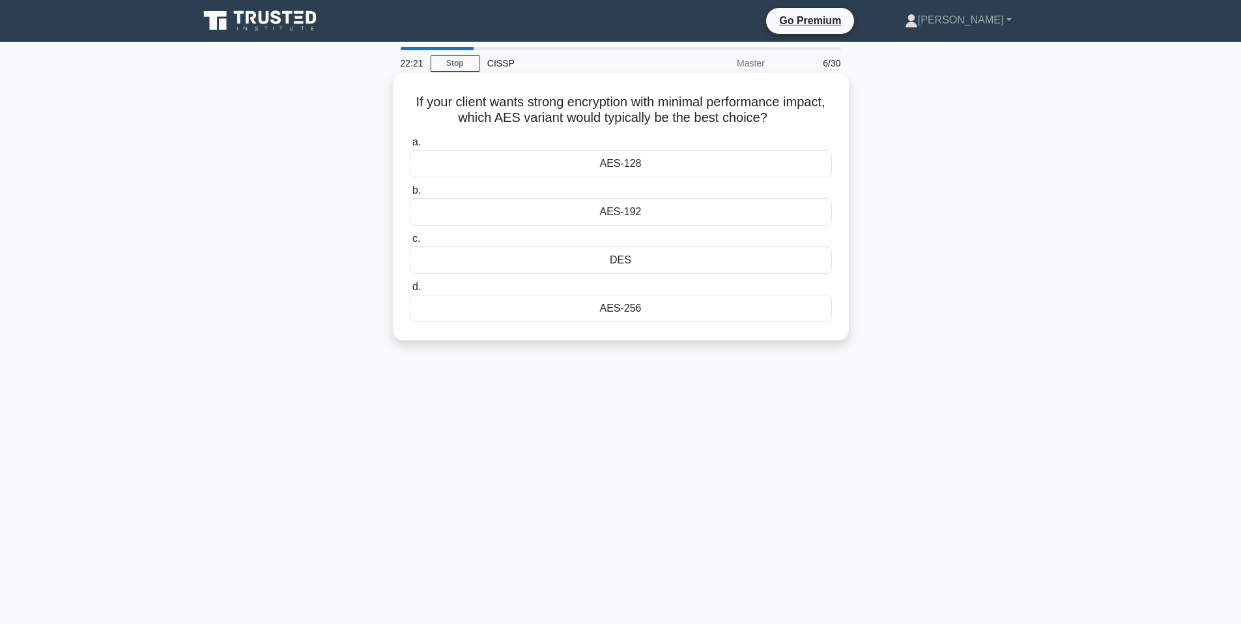
click at [623, 311] on div "AES-256" at bounding box center [621, 308] width 422 height 27
click at [410, 291] on input "d. AES-256" at bounding box center [410, 287] width 0 height 8
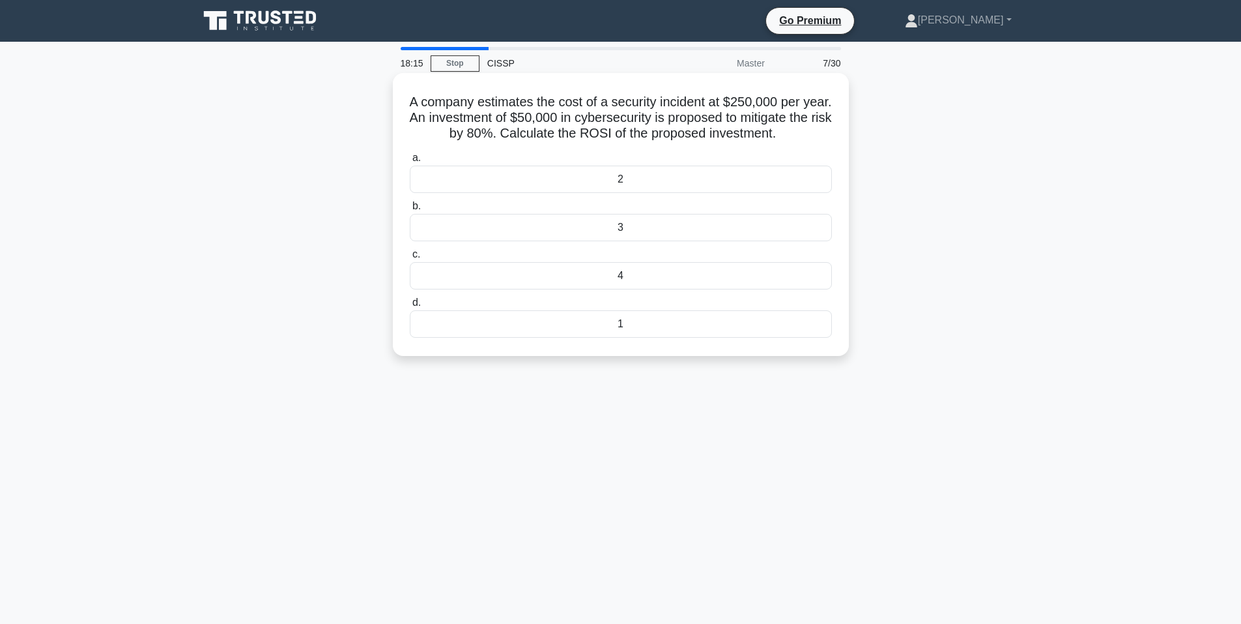
click at [665, 330] on div "1" at bounding box center [621, 323] width 422 height 27
click at [410, 307] on input "d. 1" at bounding box center [410, 302] width 0 height 8
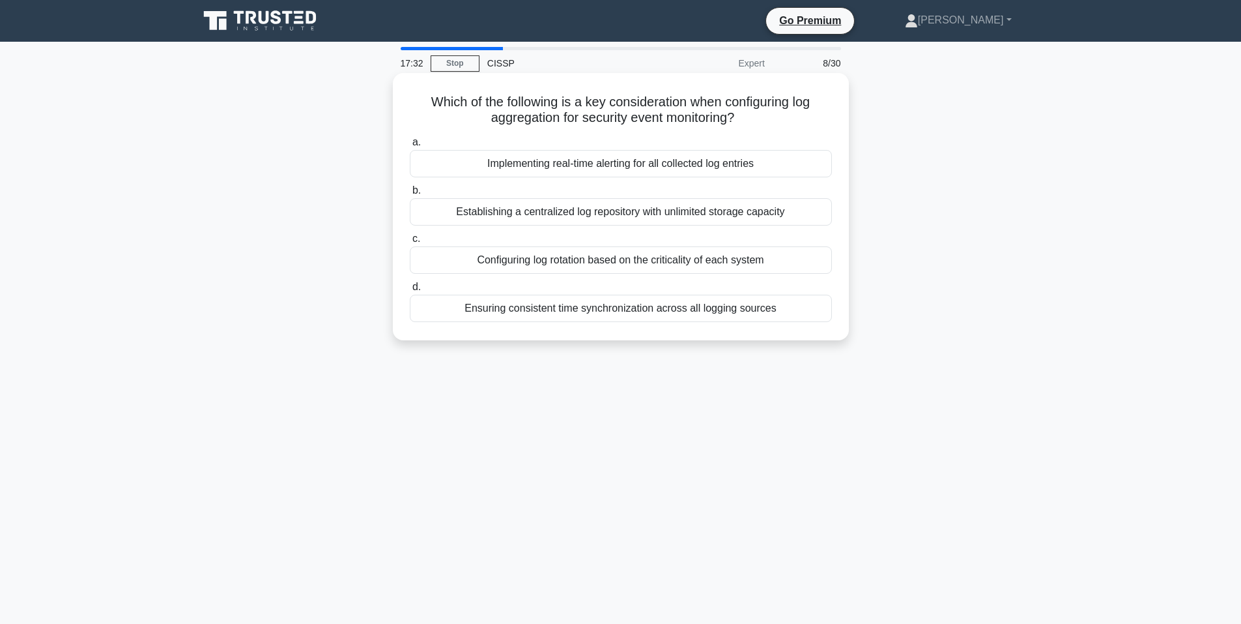
click at [611, 311] on div "Ensuring consistent time synchronization across all logging sources" at bounding box center [621, 308] width 422 height 27
click at [410, 291] on input "d. Ensuring consistent time synchronization across all logging sources" at bounding box center [410, 287] width 0 height 8
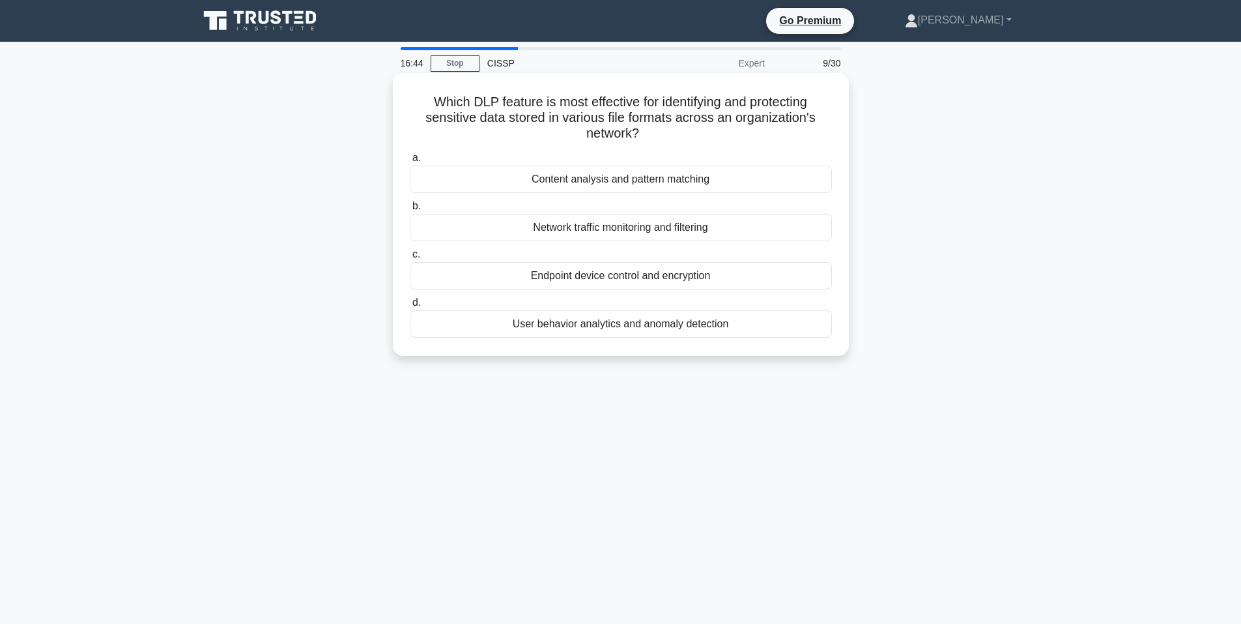
click at [662, 226] on div "Network traffic monitoring and filtering" at bounding box center [621, 227] width 422 height 27
click at [410, 210] on input "b. Network traffic monitoring and filtering" at bounding box center [410, 206] width 0 height 8
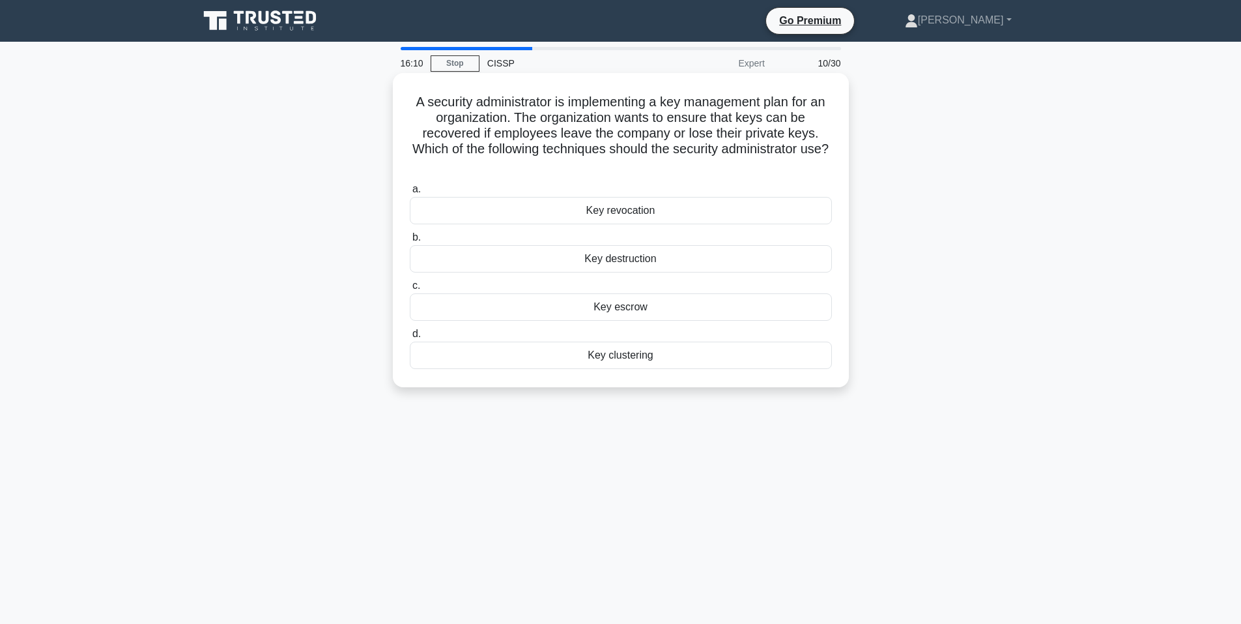
click at [762, 216] on div "Key revocation" at bounding box center [621, 210] width 422 height 27
click at [410, 194] on input "a. Key revocation" at bounding box center [410, 189] width 0 height 8
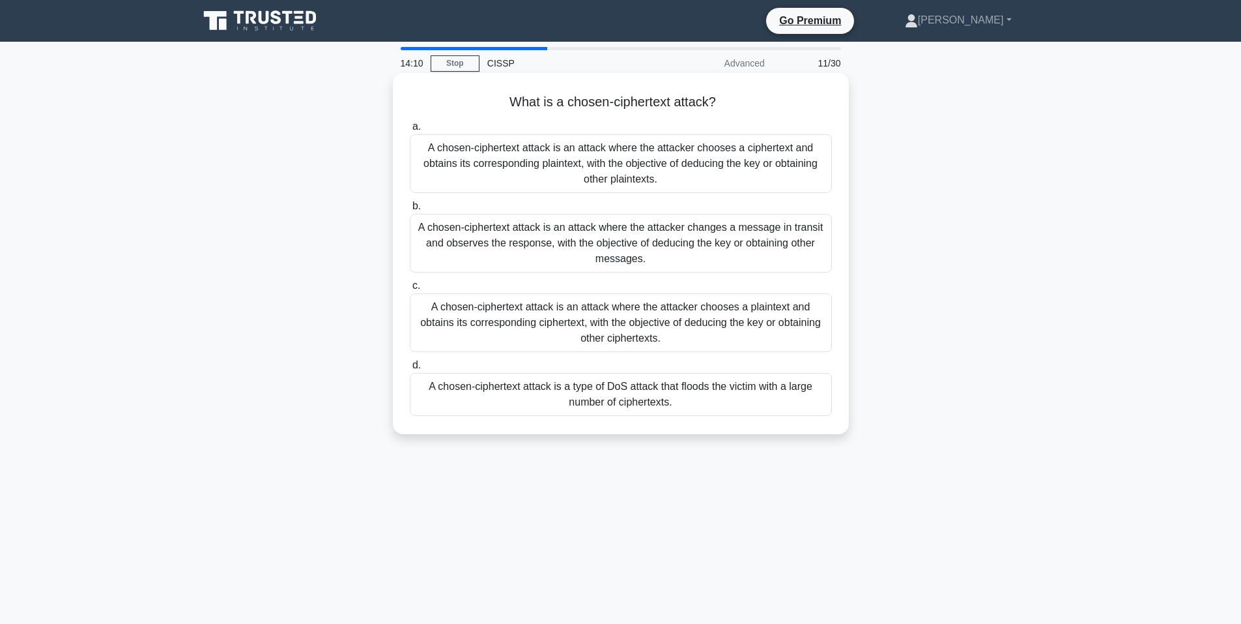
click at [641, 403] on div "A chosen-ciphertext attack is a type of DoS attack that floods the victim with …" at bounding box center [621, 394] width 422 height 43
click at [410, 369] on input "d. A chosen-ciphertext attack is a type of DoS attack that floods the victim wi…" at bounding box center [410, 365] width 0 height 8
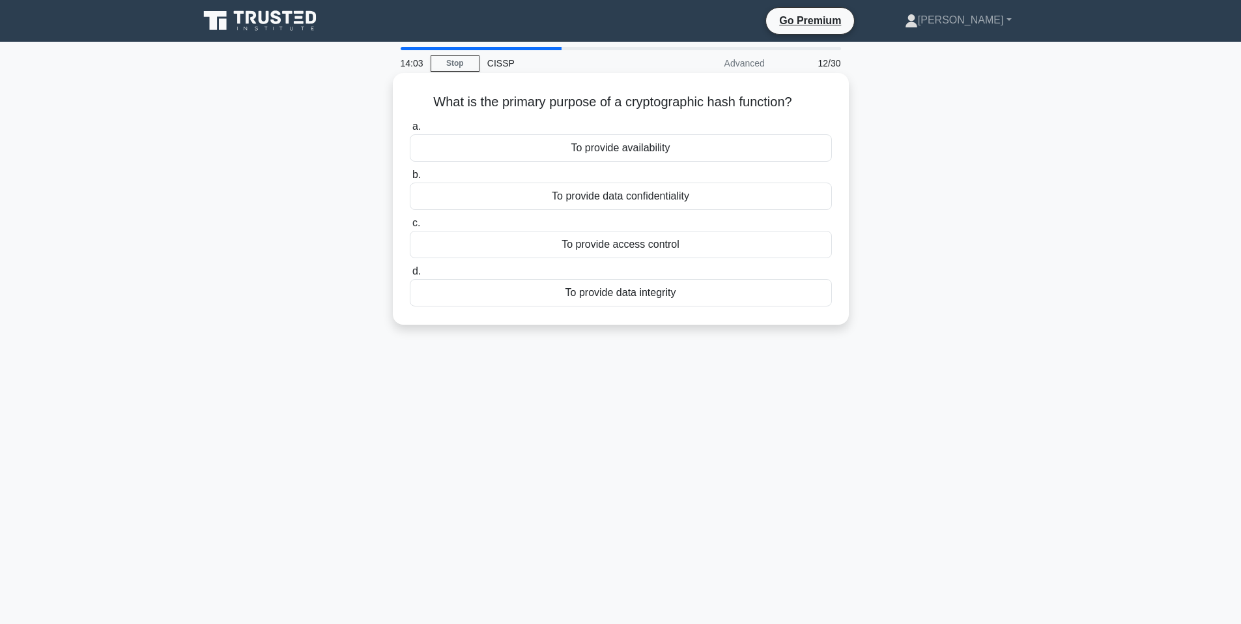
click at [683, 293] on div "To provide data integrity" at bounding box center [621, 292] width 422 height 27
click at [410, 276] on input "d. To provide data integrity" at bounding box center [410, 271] width 0 height 8
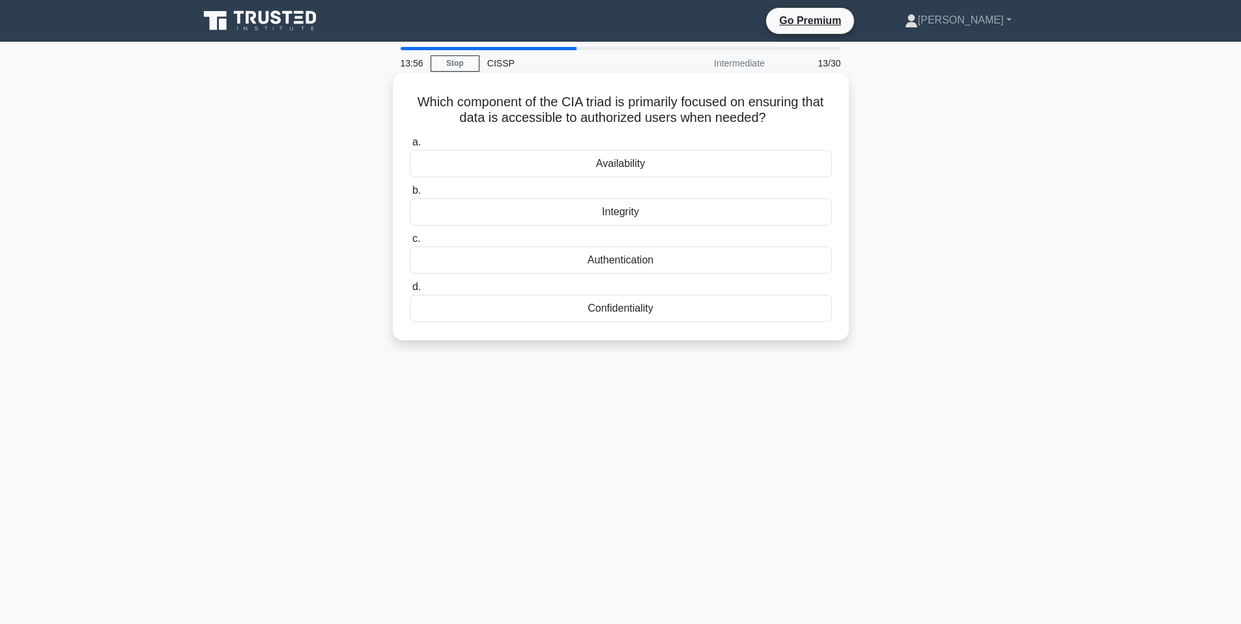
click at [678, 162] on div "Availability" at bounding box center [621, 163] width 422 height 27
click at [410, 147] on input "a. Availability" at bounding box center [410, 142] width 0 height 8
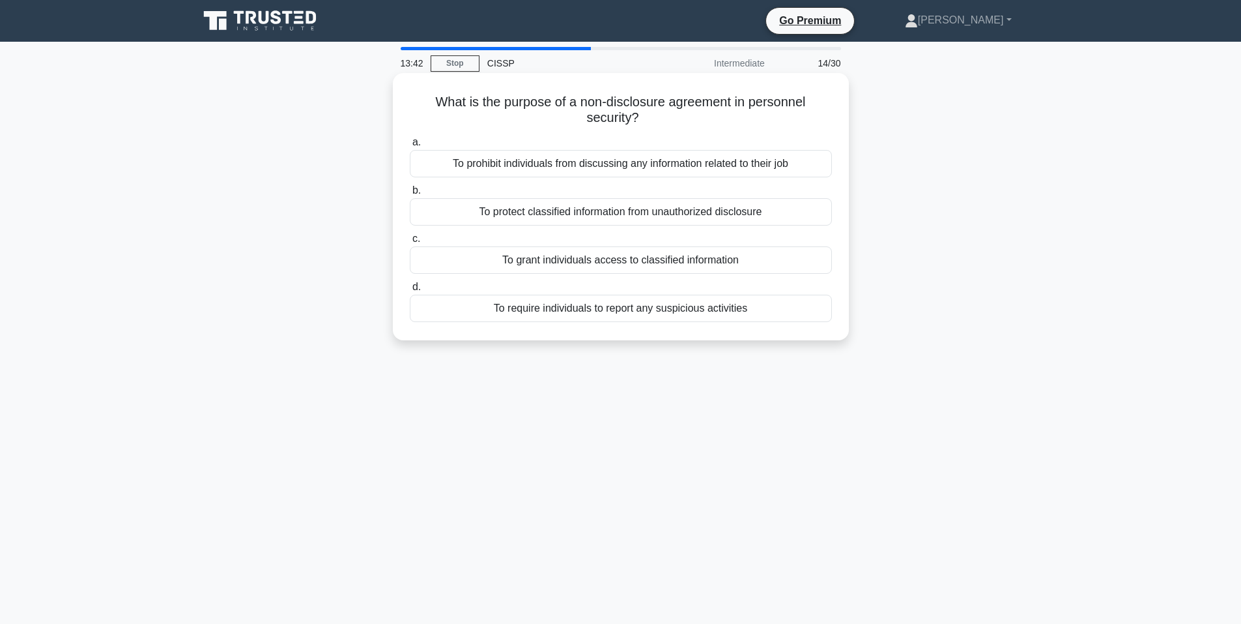
click at [679, 167] on div "To prohibit individuals from discussing any information related to their job" at bounding box center [621, 163] width 422 height 27
click at [410, 147] on input "a. To prohibit individuals from discussing any information related to their job" at bounding box center [410, 142] width 0 height 8
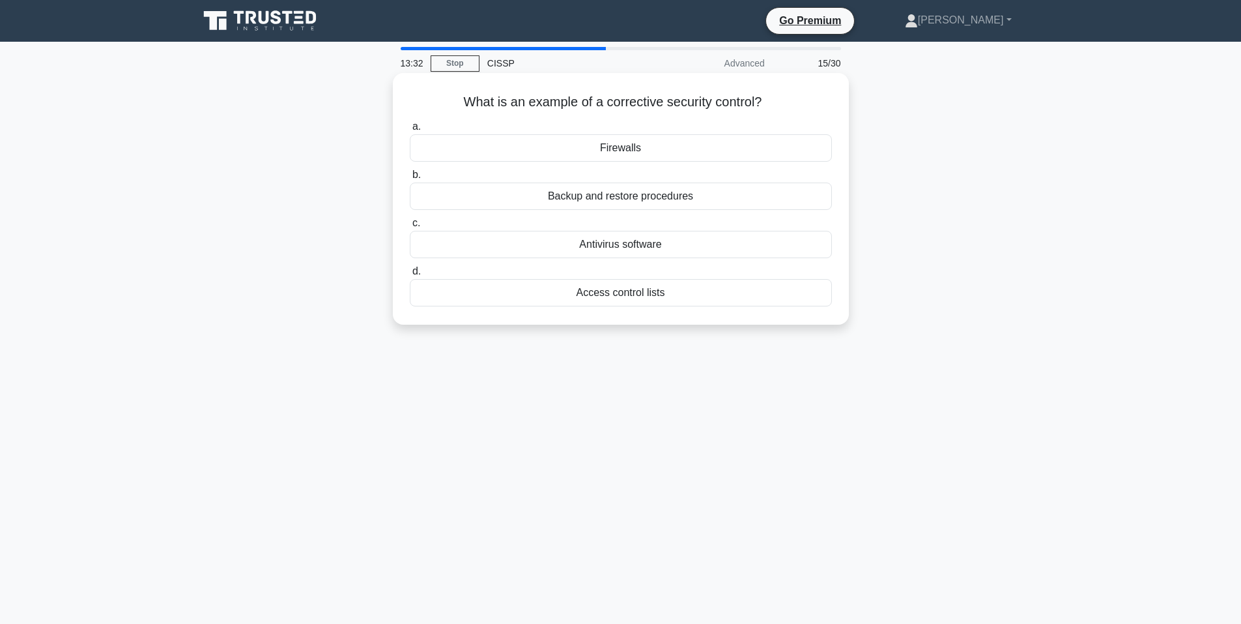
click at [701, 195] on div "Backup and restore procedures" at bounding box center [621, 195] width 422 height 27
click at [410, 179] on input "b. Backup and restore procedures" at bounding box center [410, 175] width 0 height 8
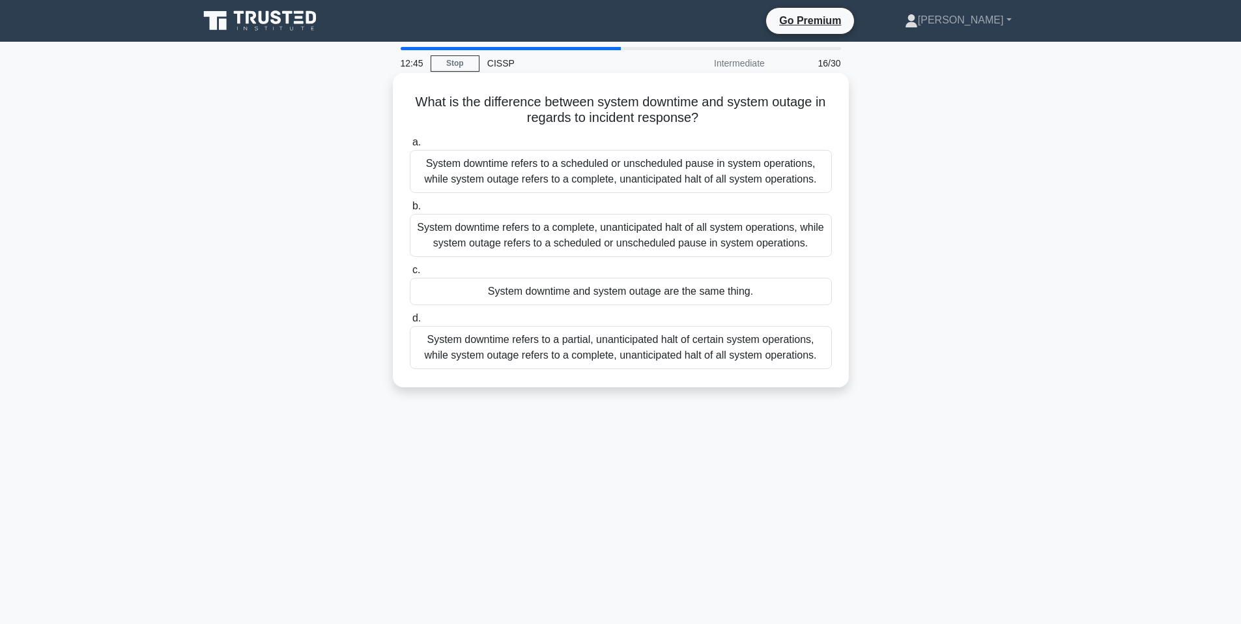
click at [677, 361] on div "System downtime refers to a partial, unanticipated halt of certain system opera…" at bounding box center [621, 347] width 422 height 43
click at [485, 345] on div "System downtime refers to a partial, unanticipated halt of certain system opera…" at bounding box center [621, 347] width 422 height 43
click at [410, 323] on input "d. System downtime refers to a partial, unanticipated halt of certain system op…" at bounding box center [410, 318] width 0 height 8
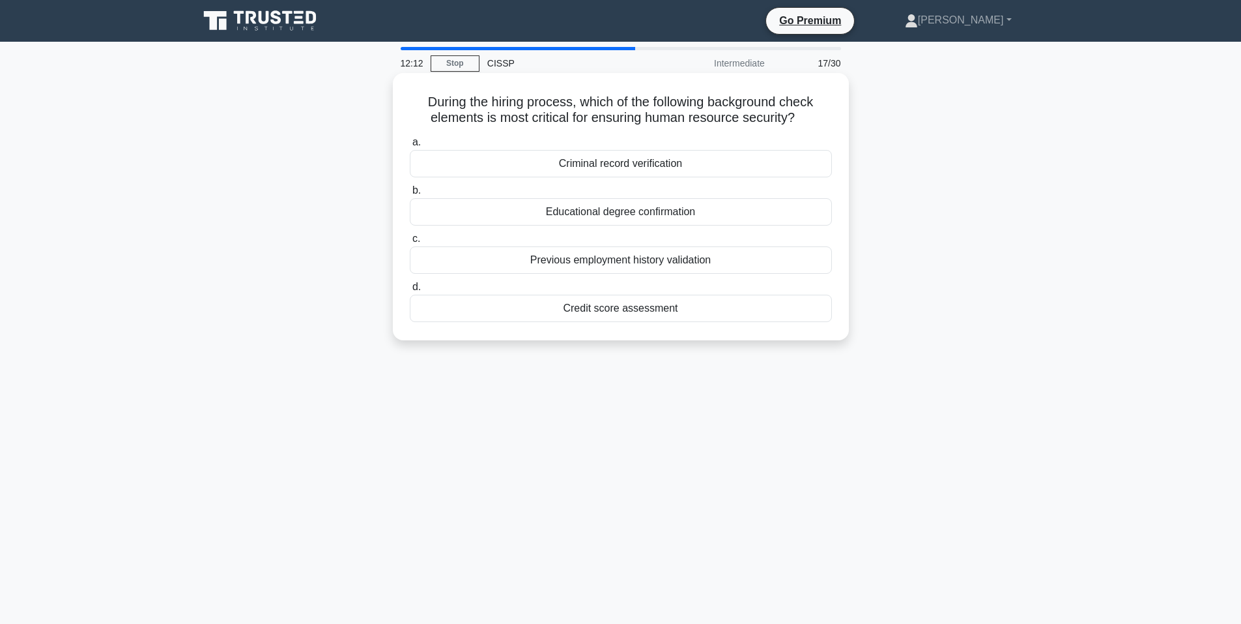
click at [670, 177] on div "Criminal record verification" at bounding box center [621, 163] width 422 height 27
click at [410, 147] on input "a. Criminal record verification" at bounding box center [410, 142] width 0 height 8
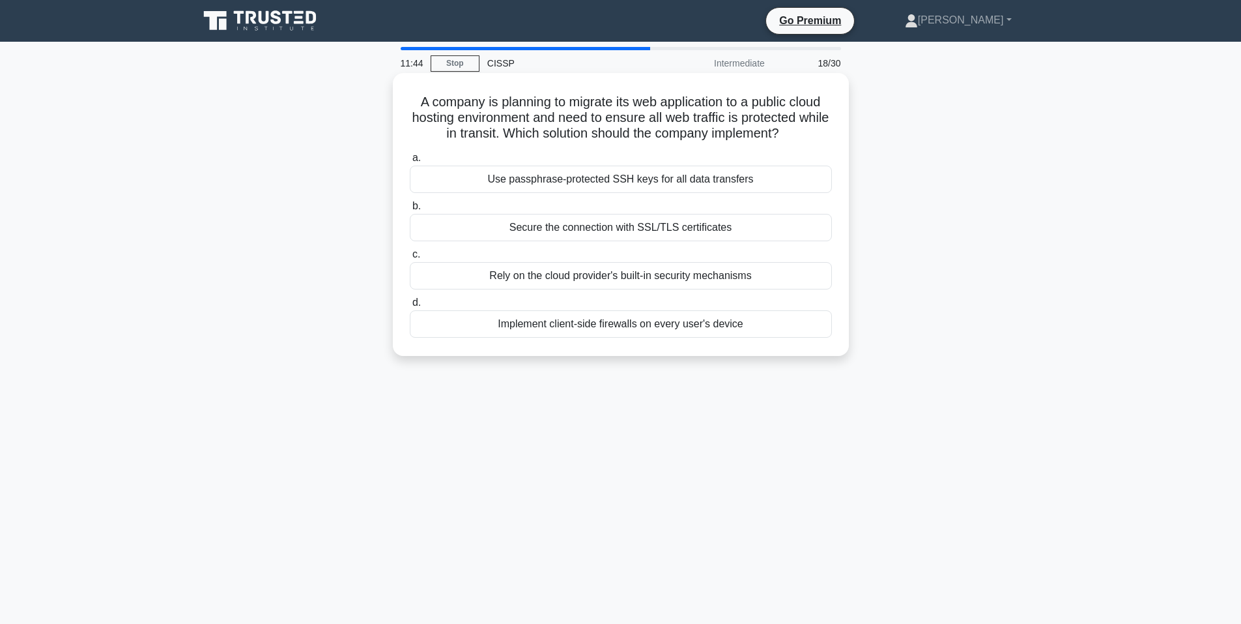
click at [681, 233] on div "Secure the connection with SSL/TLS certificates" at bounding box center [621, 227] width 422 height 27
click at [410, 210] on input "b. Secure the connection with SSL/TLS certificates" at bounding box center [410, 206] width 0 height 8
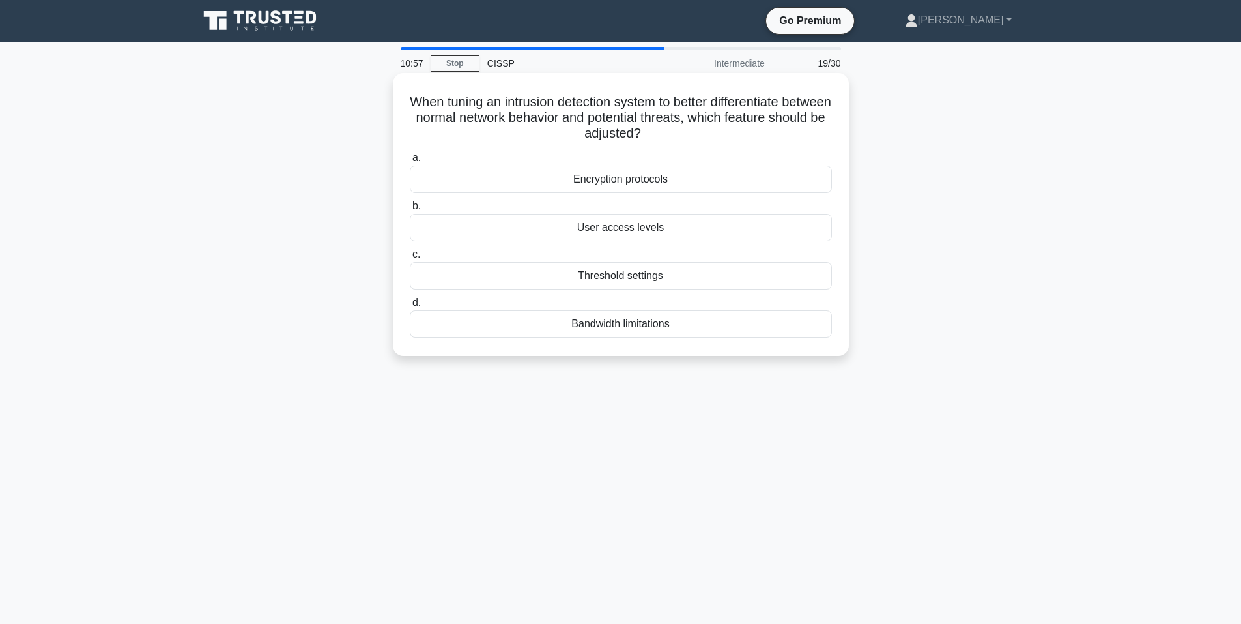
click at [520, 280] on div "Threshold settings" at bounding box center [621, 275] width 422 height 27
click at [410, 259] on input "c. Threshold settings" at bounding box center [410, 254] width 0 height 8
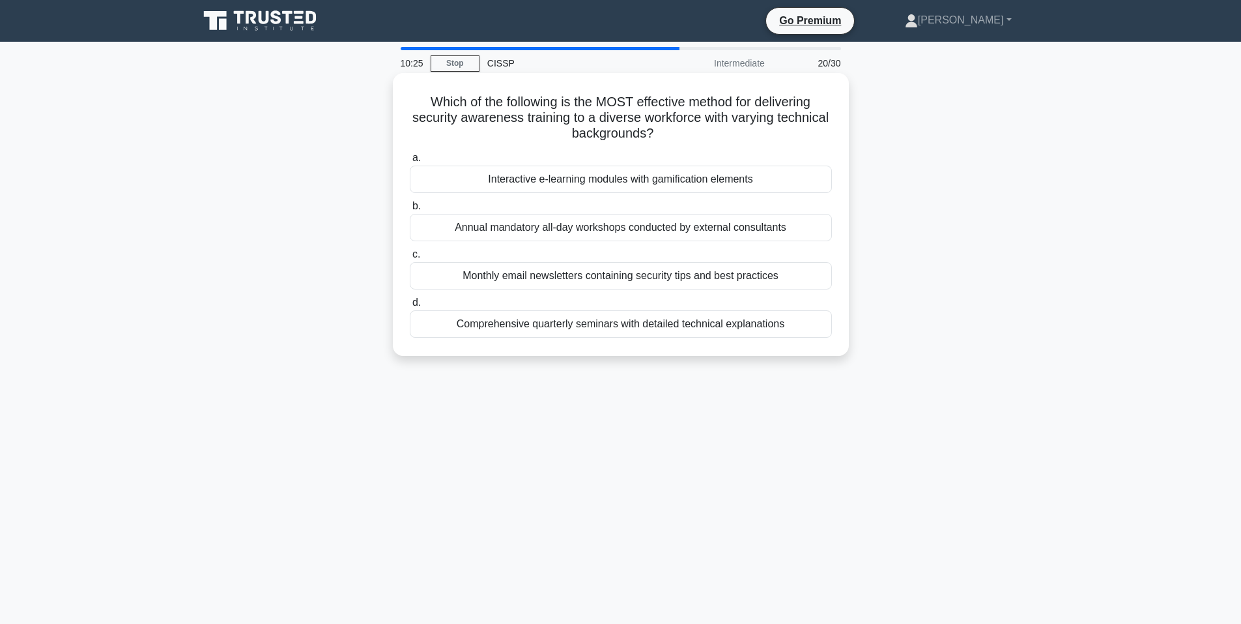
click at [573, 180] on div "Interactive e-learning modules with gamification elements" at bounding box center [621, 178] width 422 height 27
click at [410, 162] on input "a. Interactive e-learning modules with gamification elements" at bounding box center [410, 158] width 0 height 8
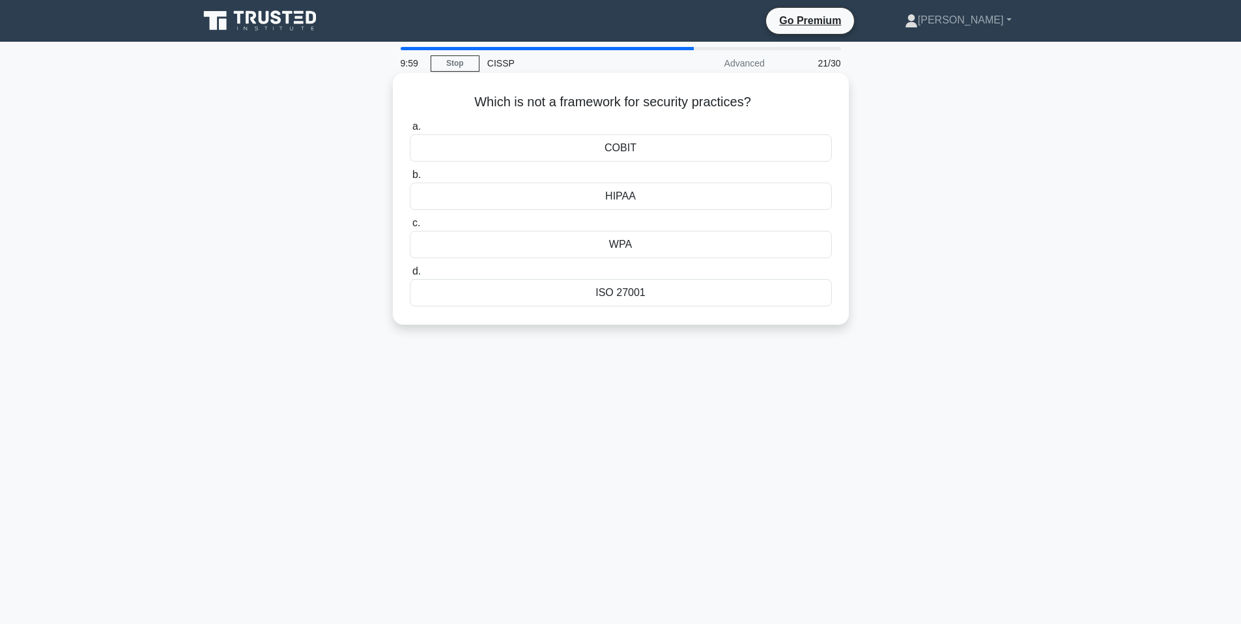
click at [700, 244] on div "WPA" at bounding box center [621, 244] width 422 height 27
click at [410, 227] on input "c. WPA" at bounding box center [410, 223] width 0 height 8
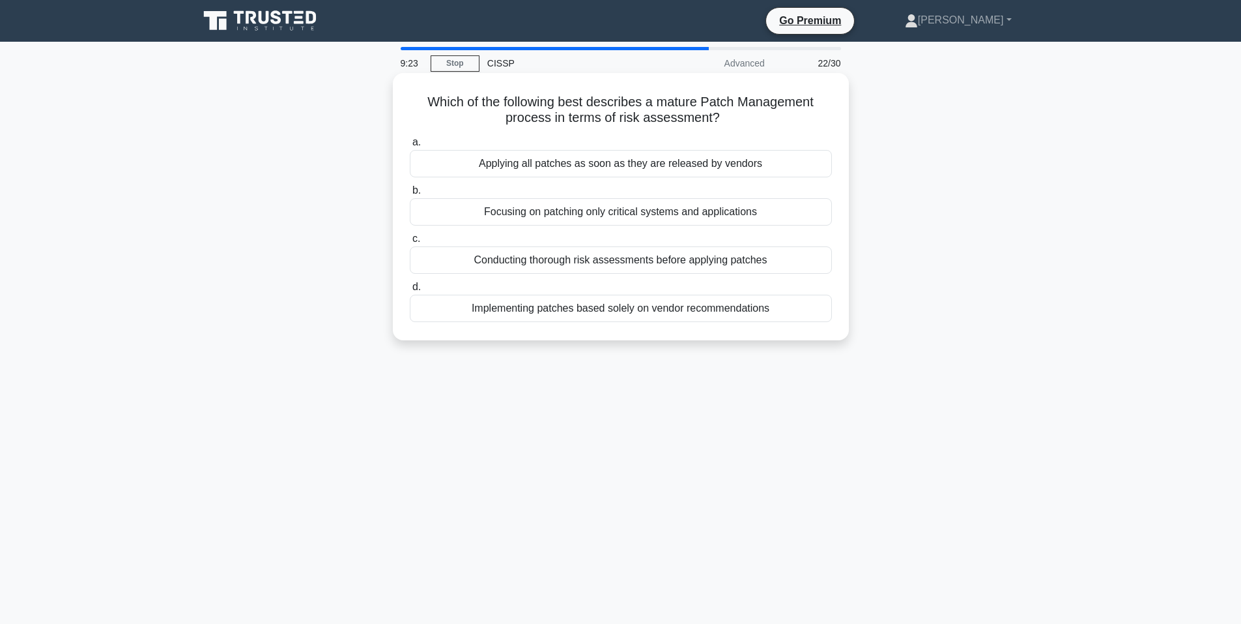
click at [704, 156] on div "Applying all patches as soon as they are released by vendors" at bounding box center [621, 163] width 422 height 27
click at [410, 147] on input "a. Applying all patches as soon as they are released by vendors" at bounding box center [410, 142] width 0 height 8
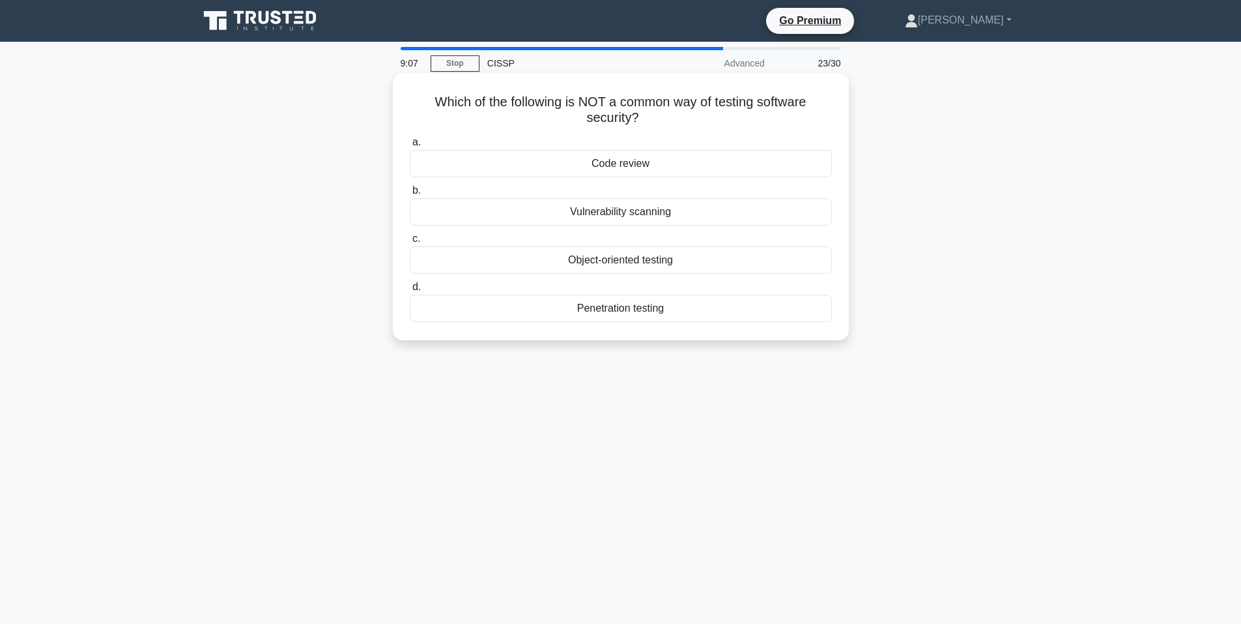
click at [730, 165] on div "Code review" at bounding box center [621, 163] width 422 height 27
click at [410, 147] on input "a. Code review" at bounding box center [410, 142] width 0 height 8
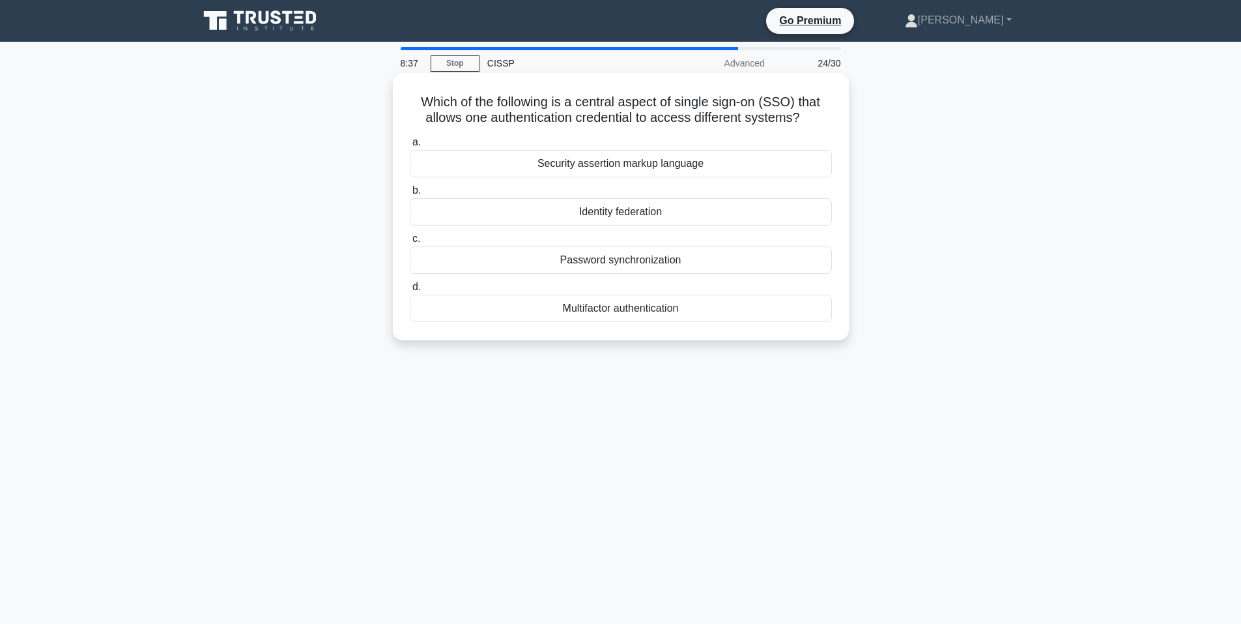
click at [678, 216] on div "Identity federation" at bounding box center [621, 211] width 422 height 27
click at [410, 195] on input "b. Identity federation" at bounding box center [410, 190] width 0 height 8
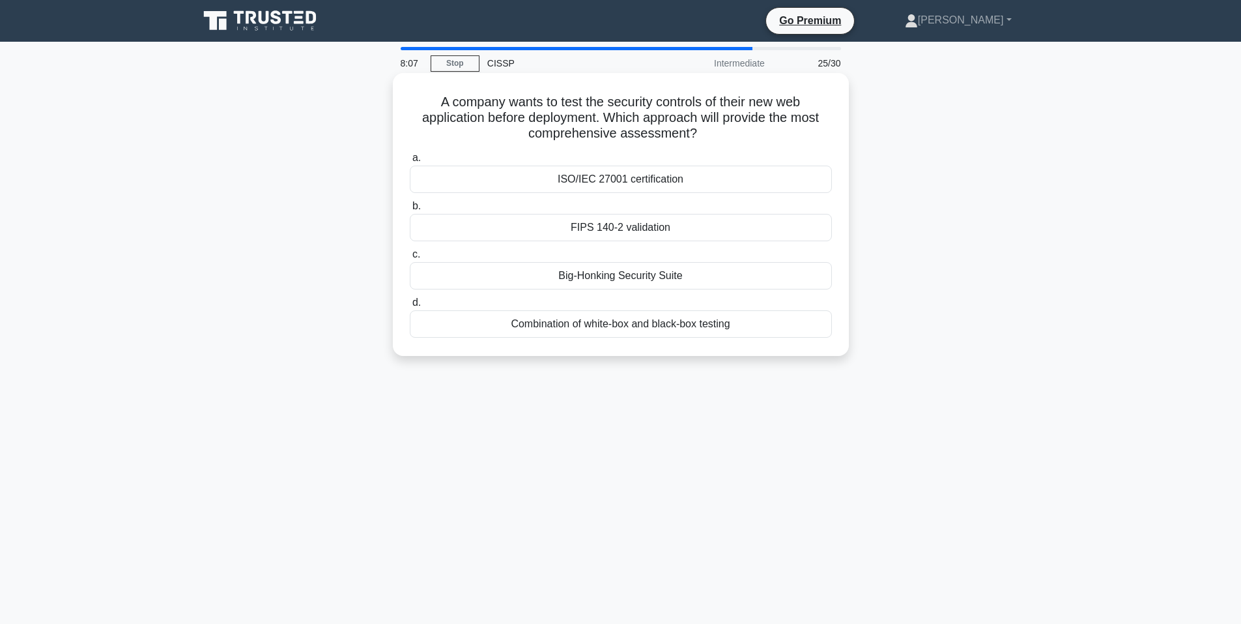
click at [581, 327] on div "Combination of white-box and black-box testing" at bounding box center [621, 323] width 422 height 27
click at [410, 307] on input "d. Combination of white-box and black-box testing" at bounding box center [410, 302] width 0 height 8
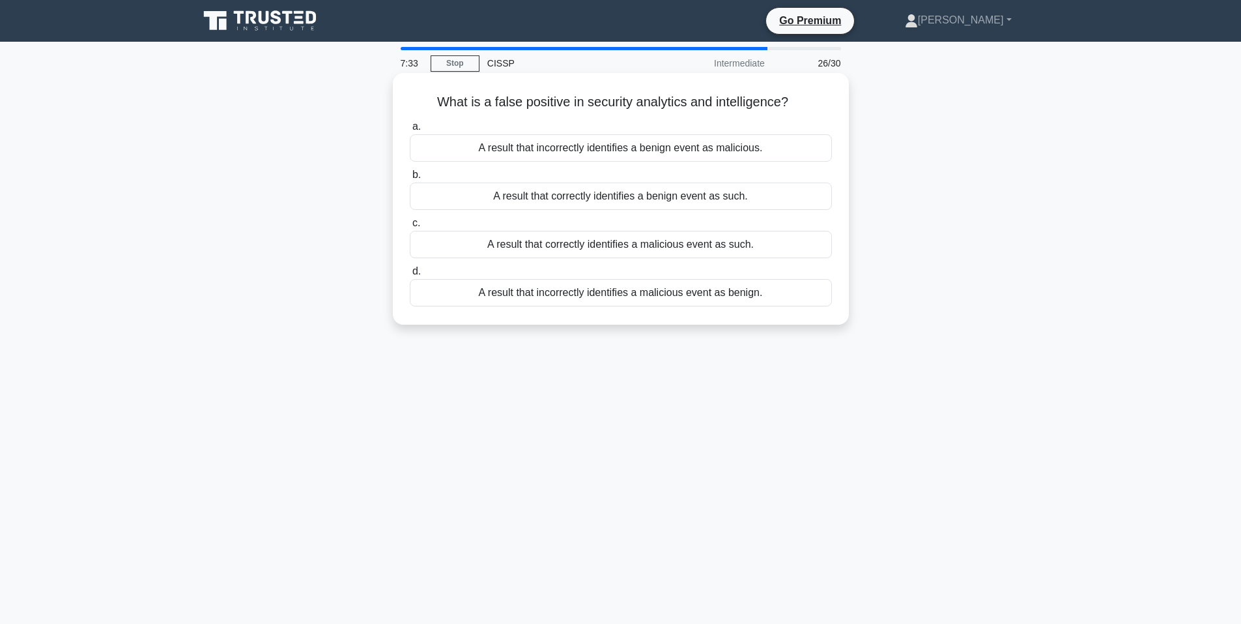
click at [605, 151] on div "A result that incorrectly identifies a benign event as malicious." at bounding box center [621, 147] width 422 height 27
click at [410, 131] on input "a. A result that incorrectly identifies a benign event as malicious." at bounding box center [410, 126] width 0 height 8
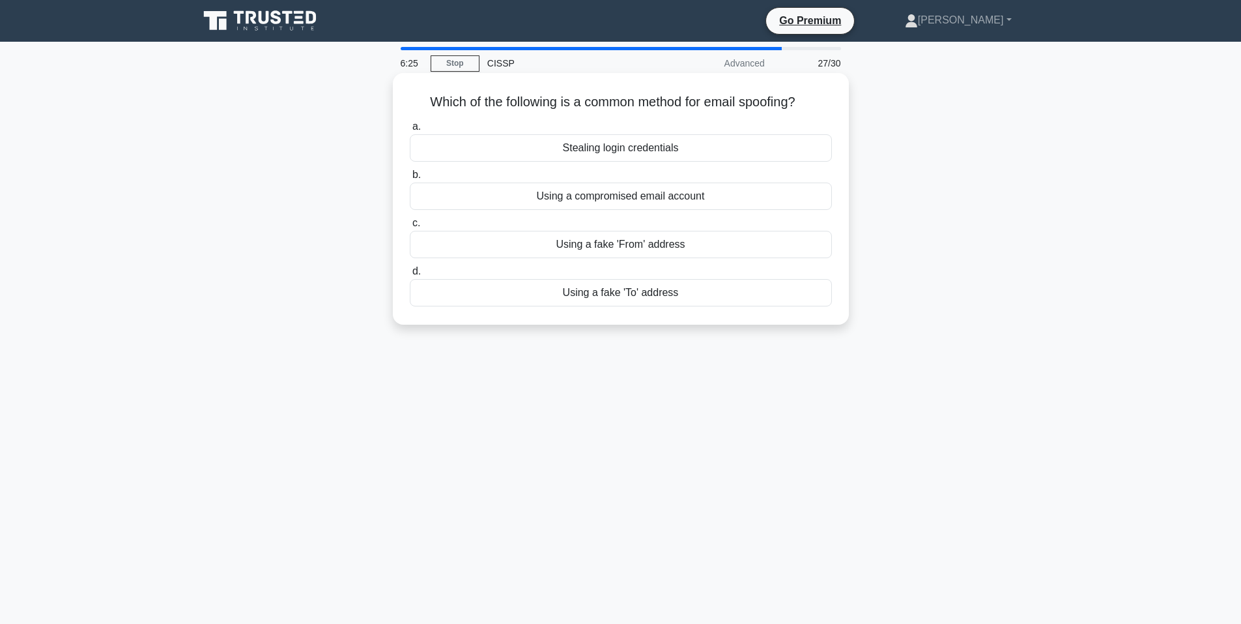
click at [508, 195] on div "Using a compromised email account" at bounding box center [621, 195] width 422 height 27
click at [410, 179] on input "b. Using a compromised email account" at bounding box center [410, 175] width 0 height 8
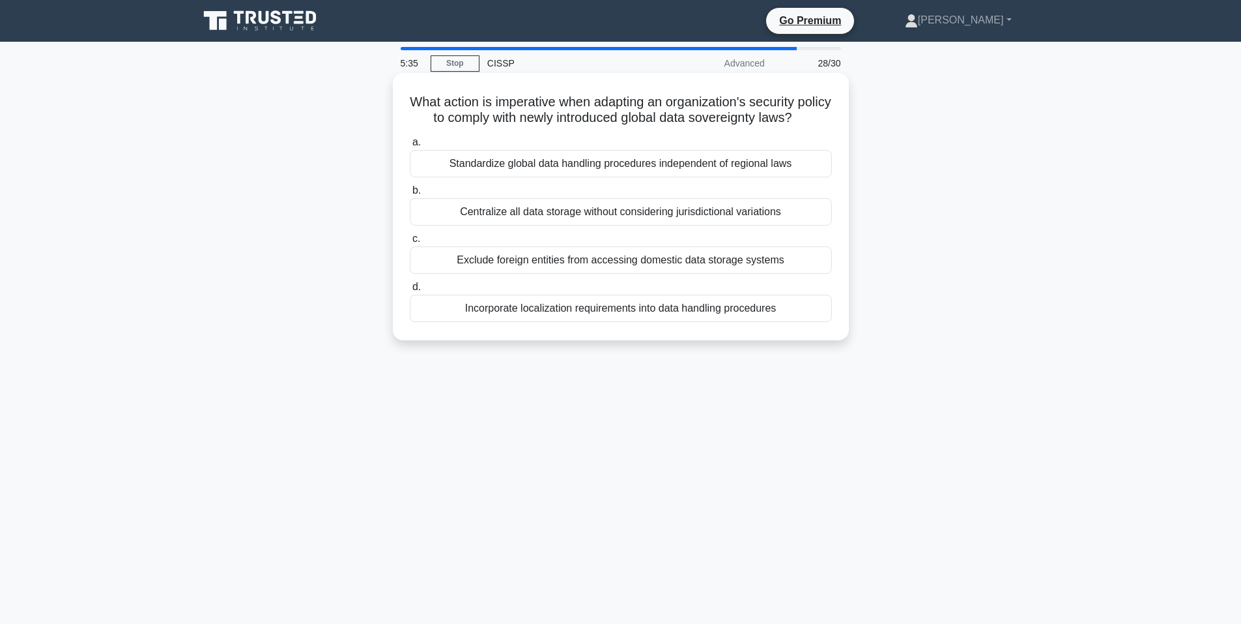
click at [569, 322] on div "Incorporate localization requirements into data handling procedures" at bounding box center [621, 308] width 422 height 27
click at [410, 291] on input "d. Incorporate localization requirements into data handling procedures" at bounding box center [410, 287] width 0 height 8
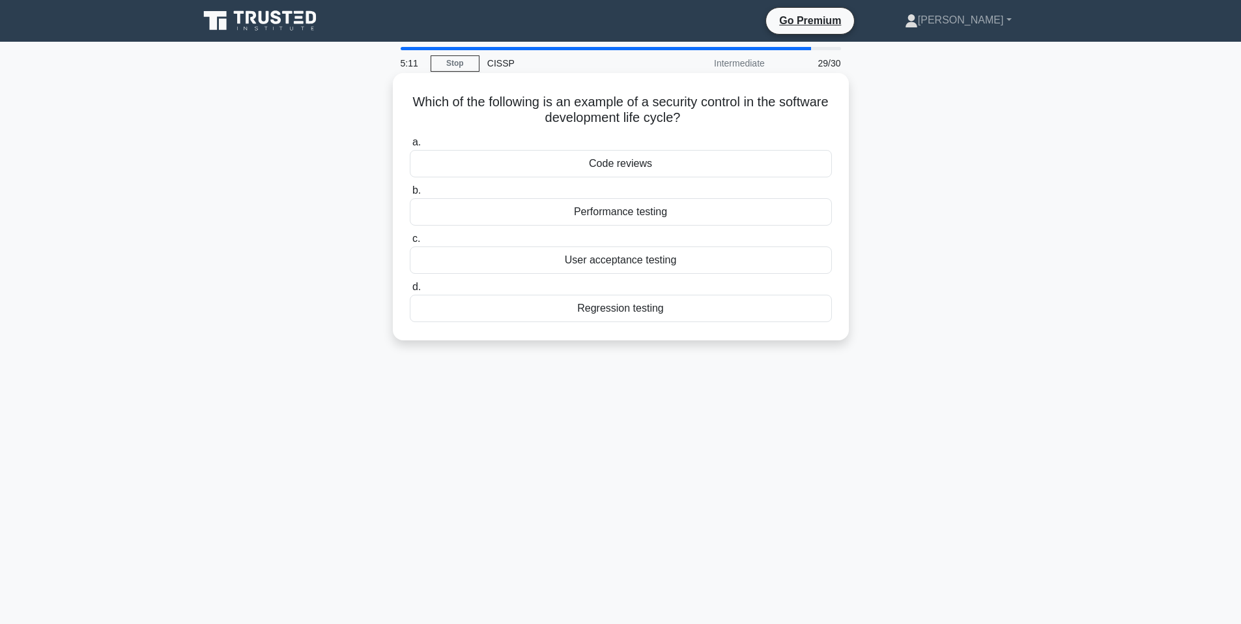
click at [622, 313] on div "Regression testing" at bounding box center [621, 308] width 422 height 27
click at [410, 291] on input "d. Regression testing" at bounding box center [410, 287] width 0 height 8
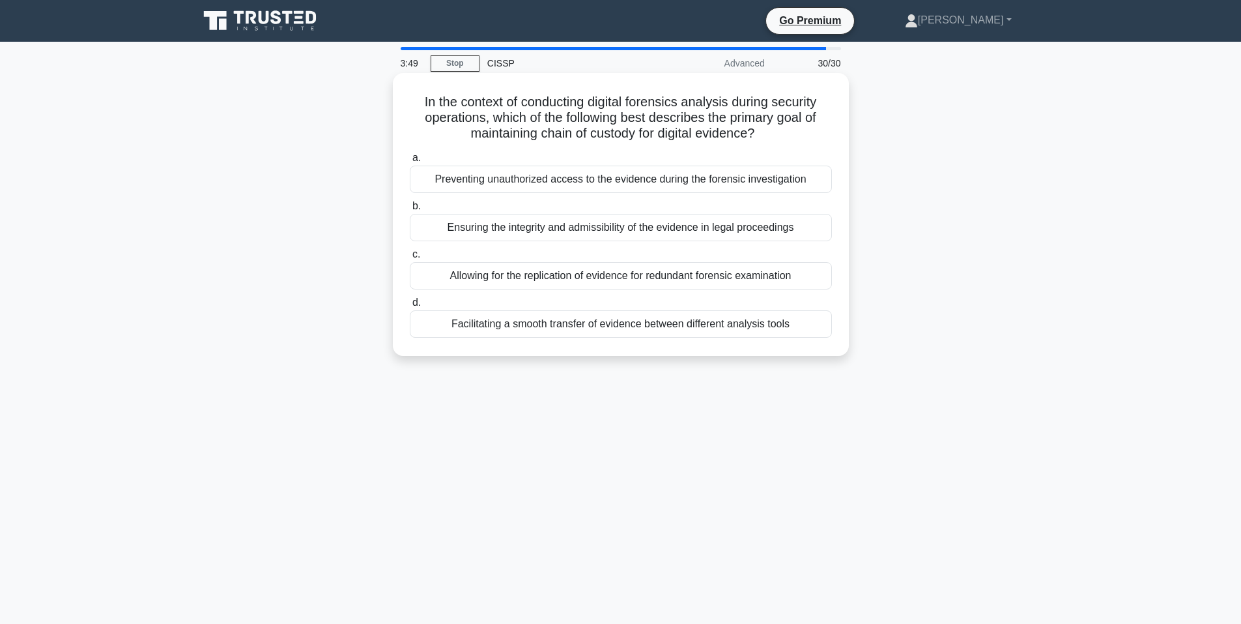
click at [597, 229] on div "Ensuring the integrity and admissibility of the evidence in legal proceedings" at bounding box center [621, 227] width 422 height 27
click at [410, 210] on input "b. Ensuring the integrity and admissibility of the evidence in legal proceedings" at bounding box center [410, 206] width 0 height 8
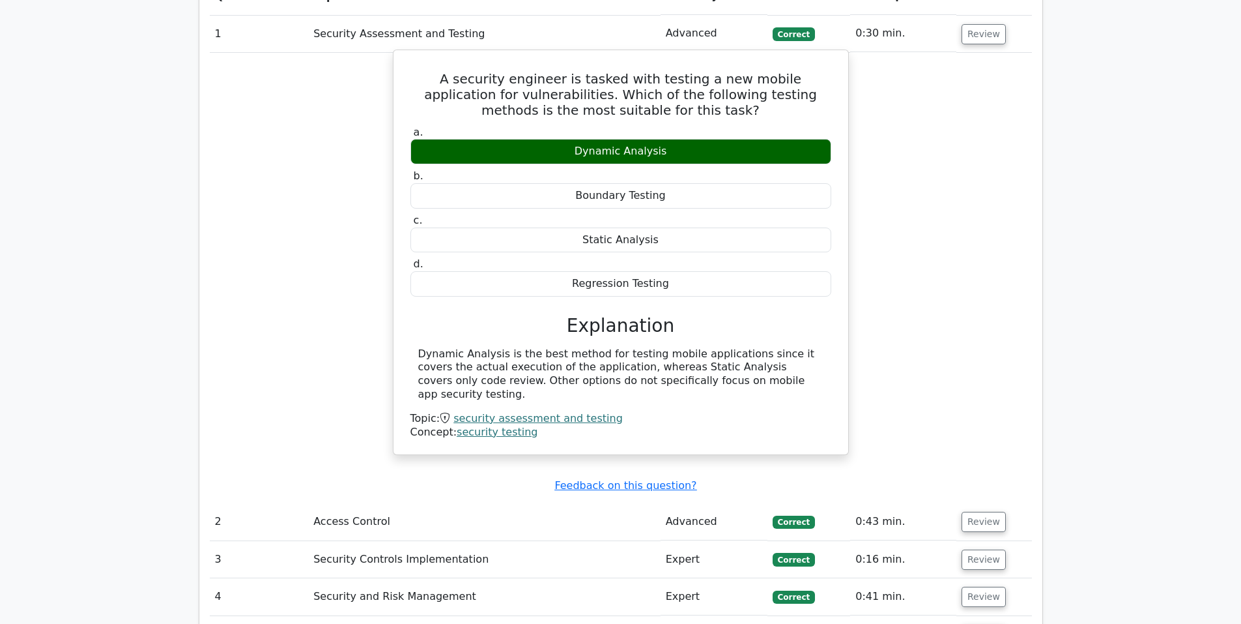
scroll to position [1303, 0]
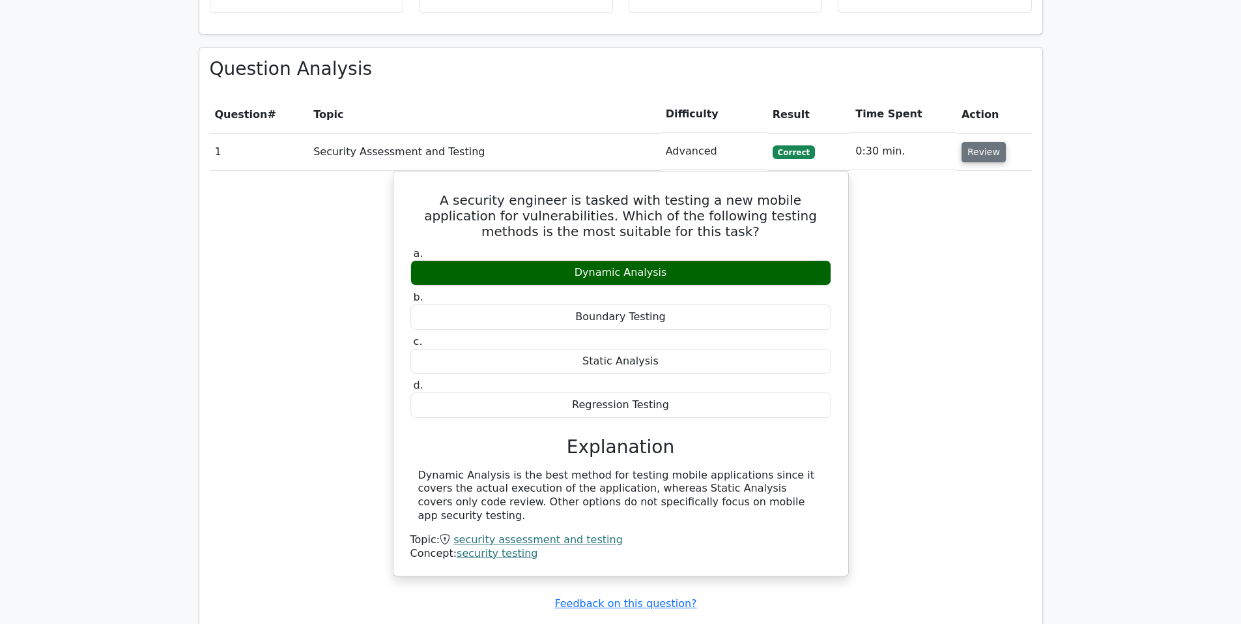
click at [979, 142] on button "Review" at bounding box center [984, 152] width 44 height 20
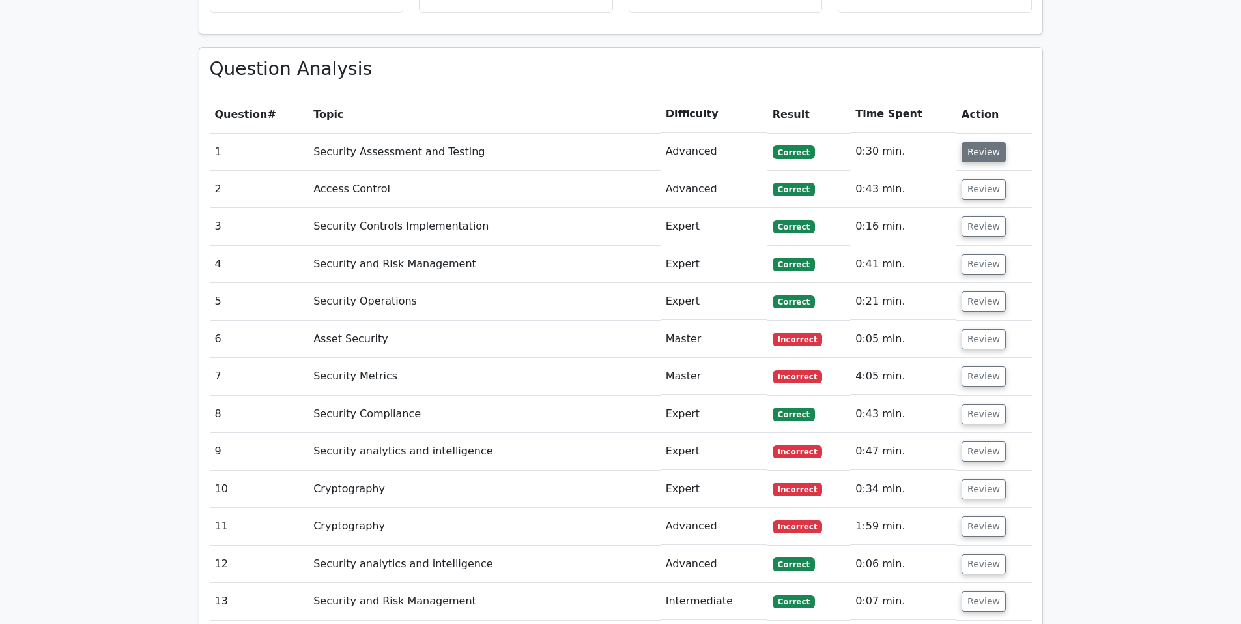
click at [979, 142] on button "Review" at bounding box center [984, 152] width 44 height 20
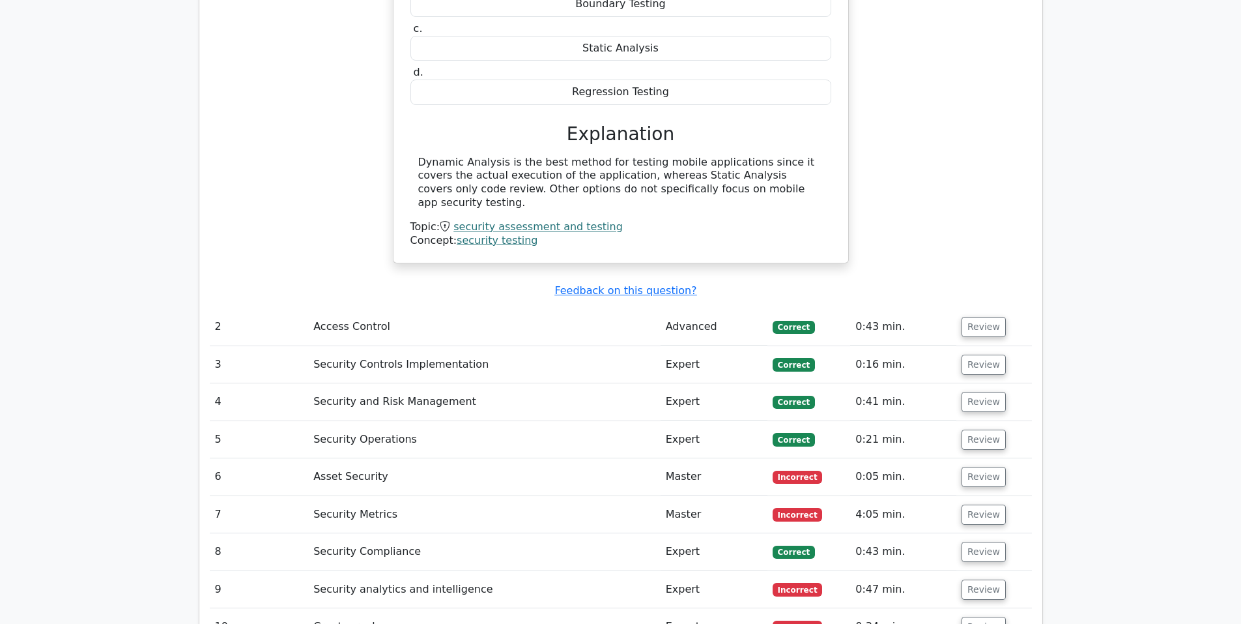
scroll to position [1738, 0]
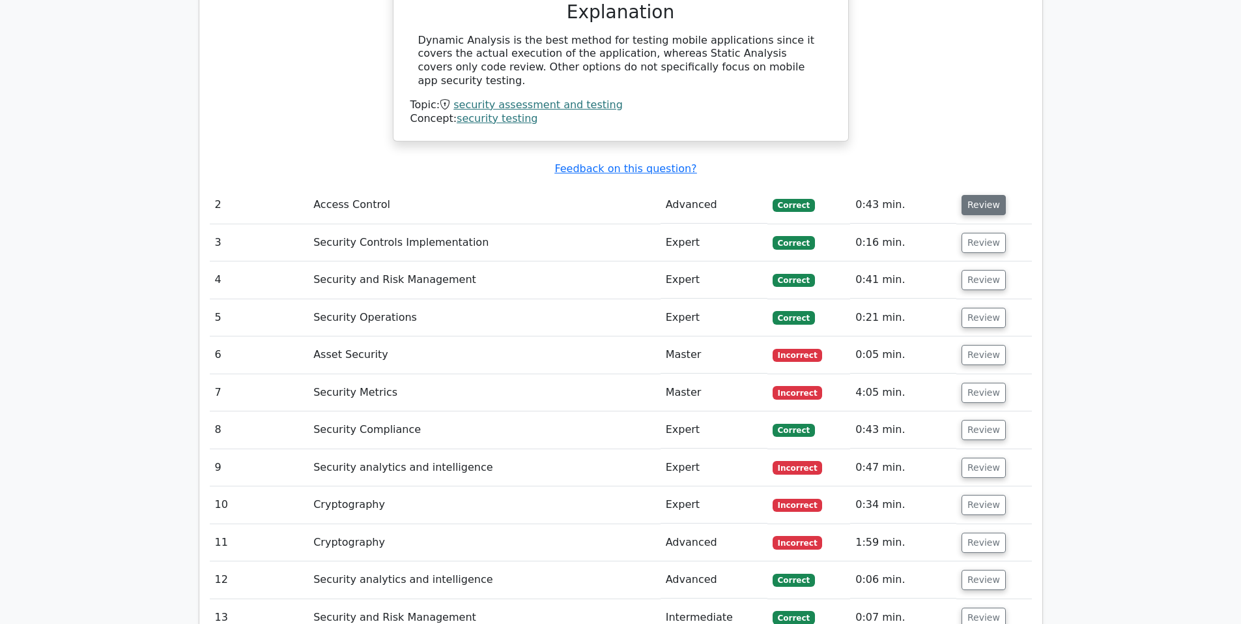
click at [985, 195] on button "Review" at bounding box center [984, 205] width 44 height 20
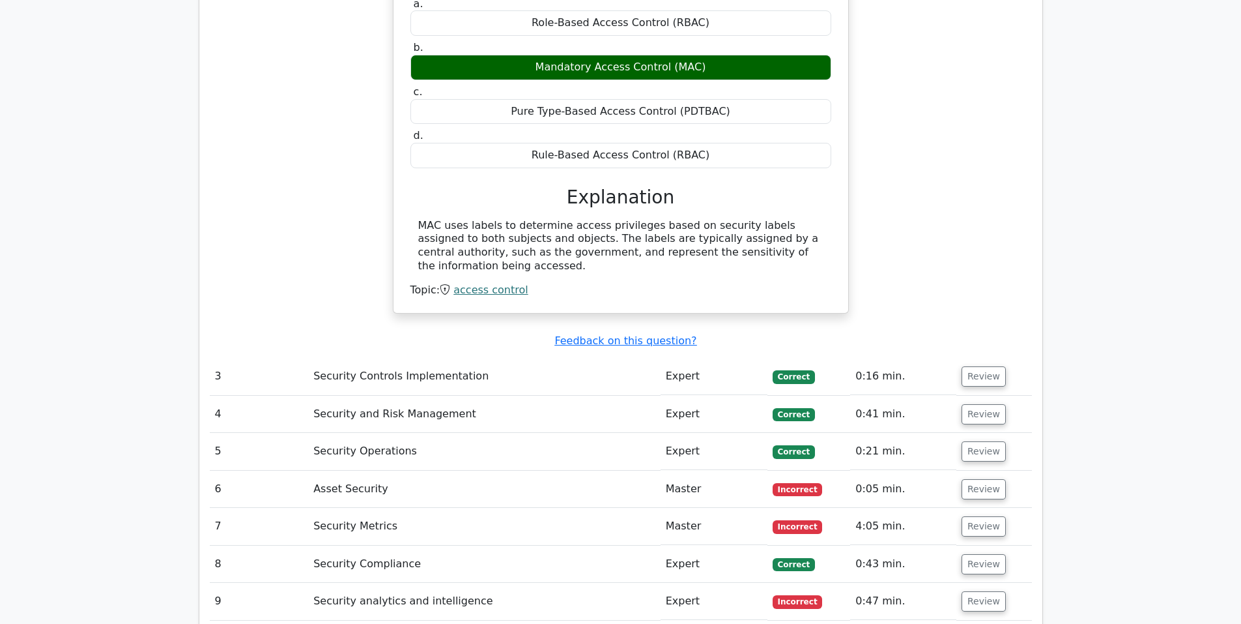
scroll to position [2172, 0]
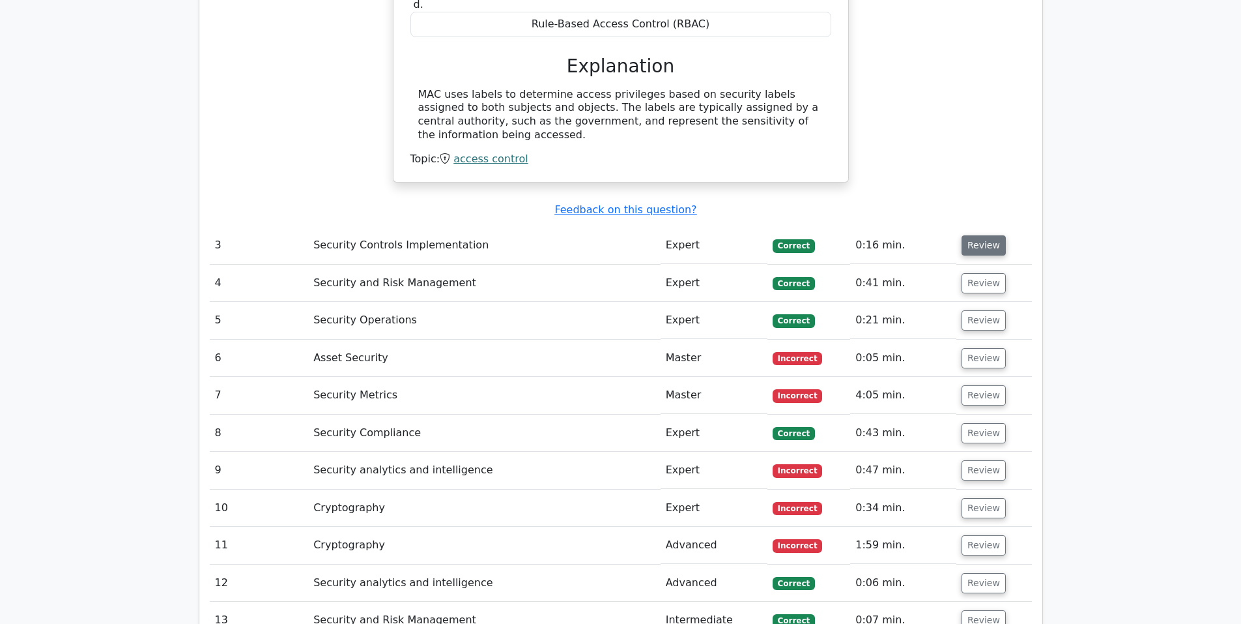
click at [975, 235] on button "Review" at bounding box center [984, 245] width 44 height 20
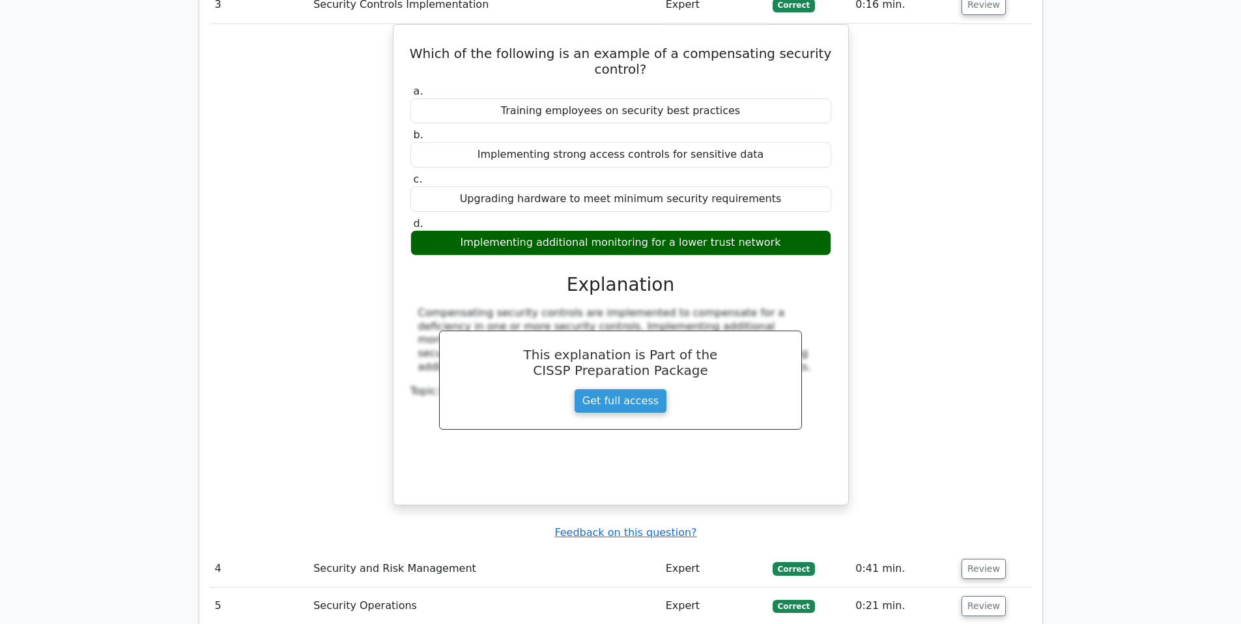
scroll to position [2497, 0]
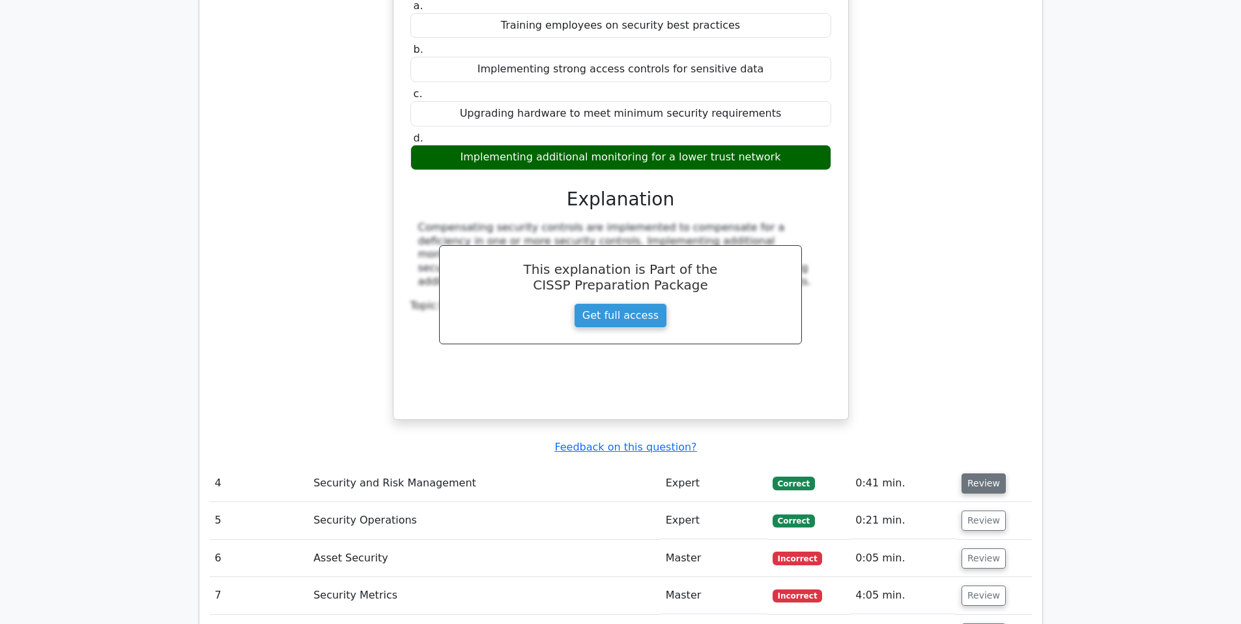
click at [977, 473] on button "Review" at bounding box center [984, 483] width 44 height 20
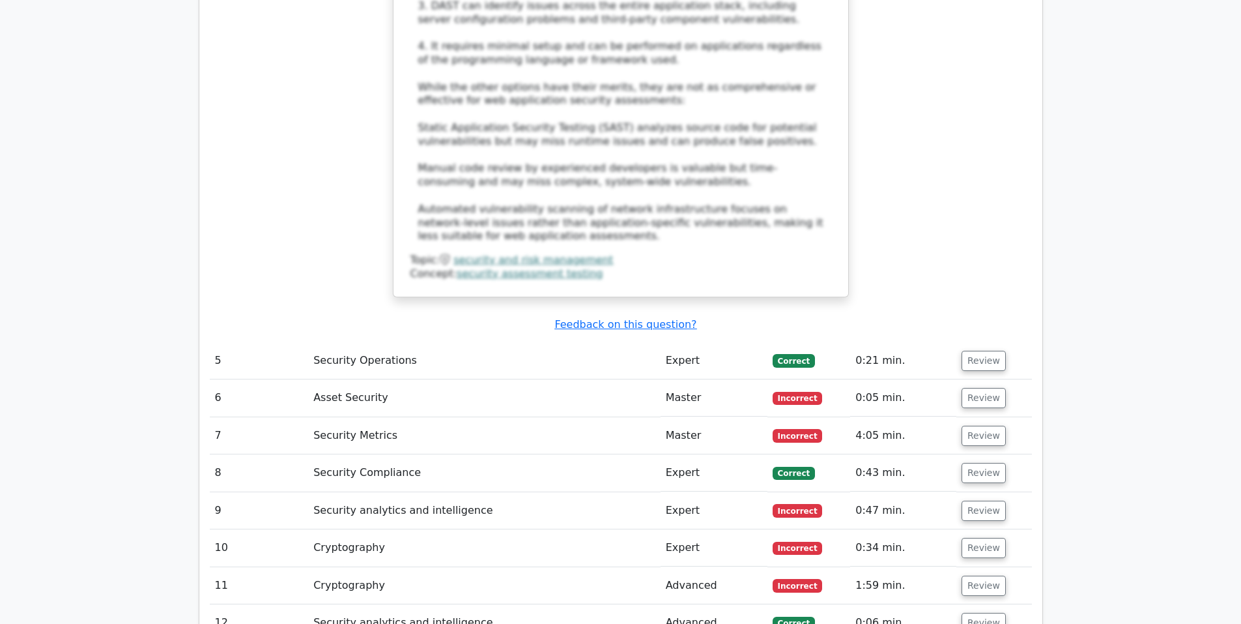
scroll to position [3475, 0]
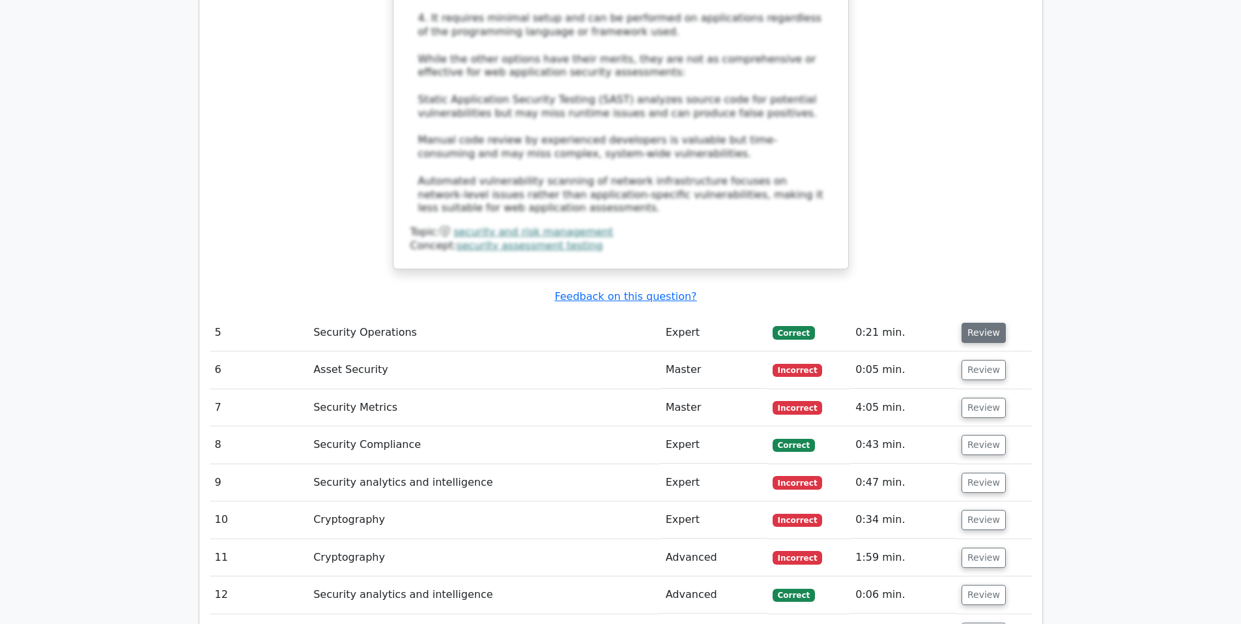
click at [980, 323] on button "Review" at bounding box center [984, 333] width 44 height 20
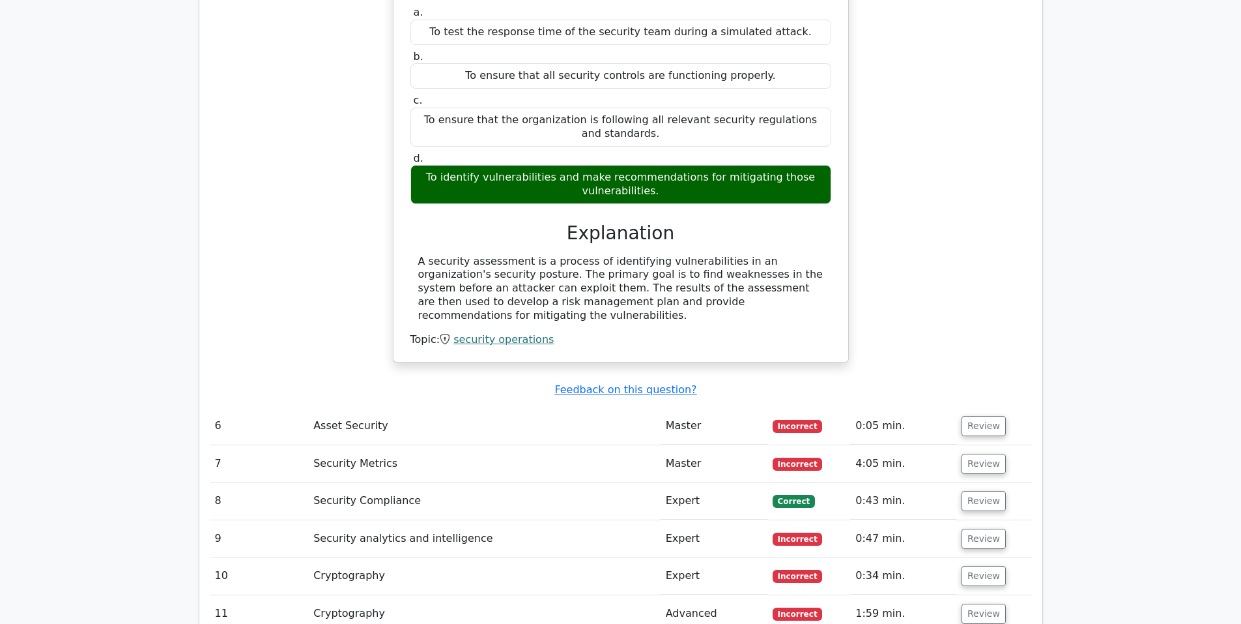
scroll to position [3909, 0]
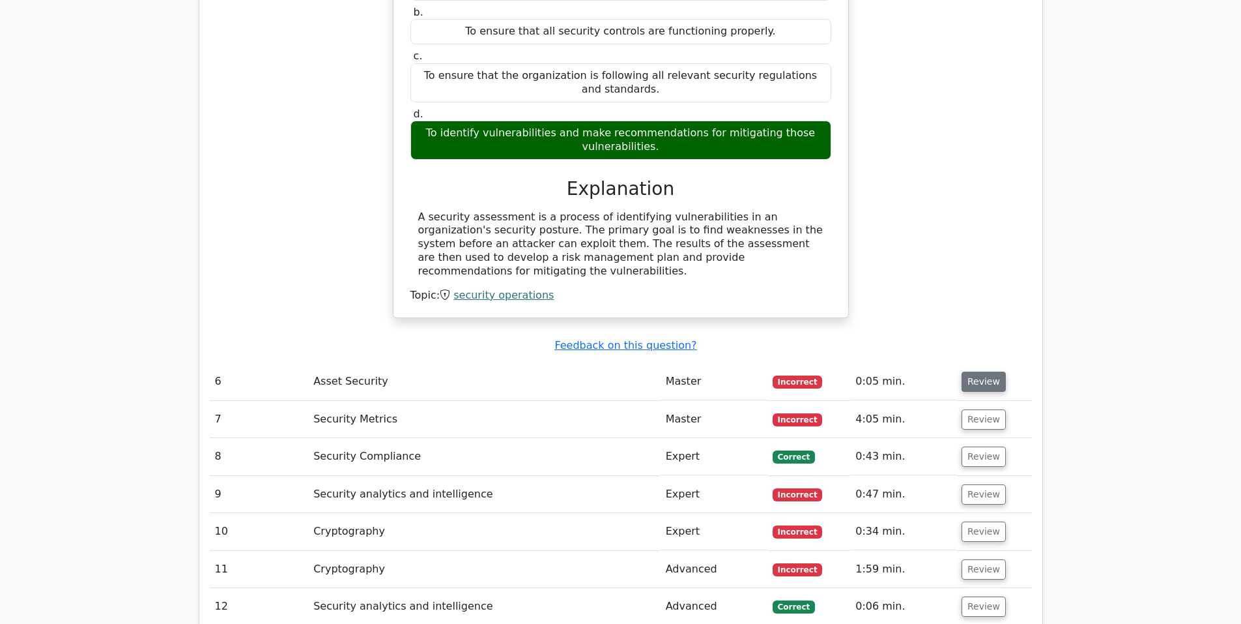
click at [991, 371] on button "Review" at bounding box center [984, 381] width 44 height 20
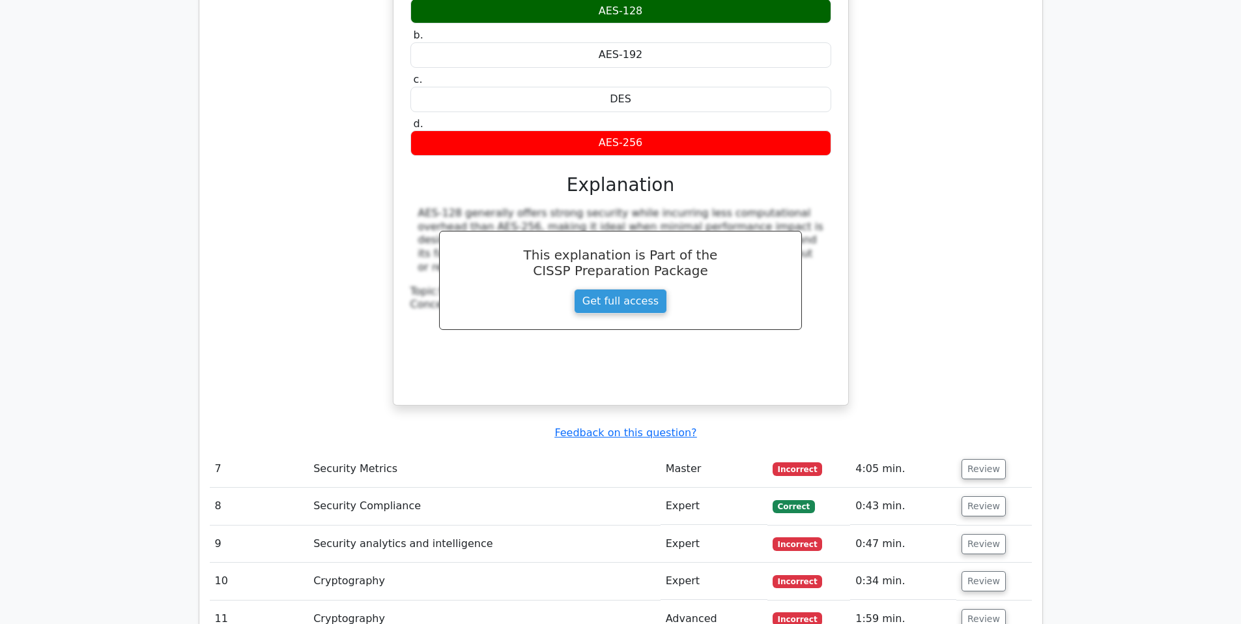
scroll to position [4561, 0]
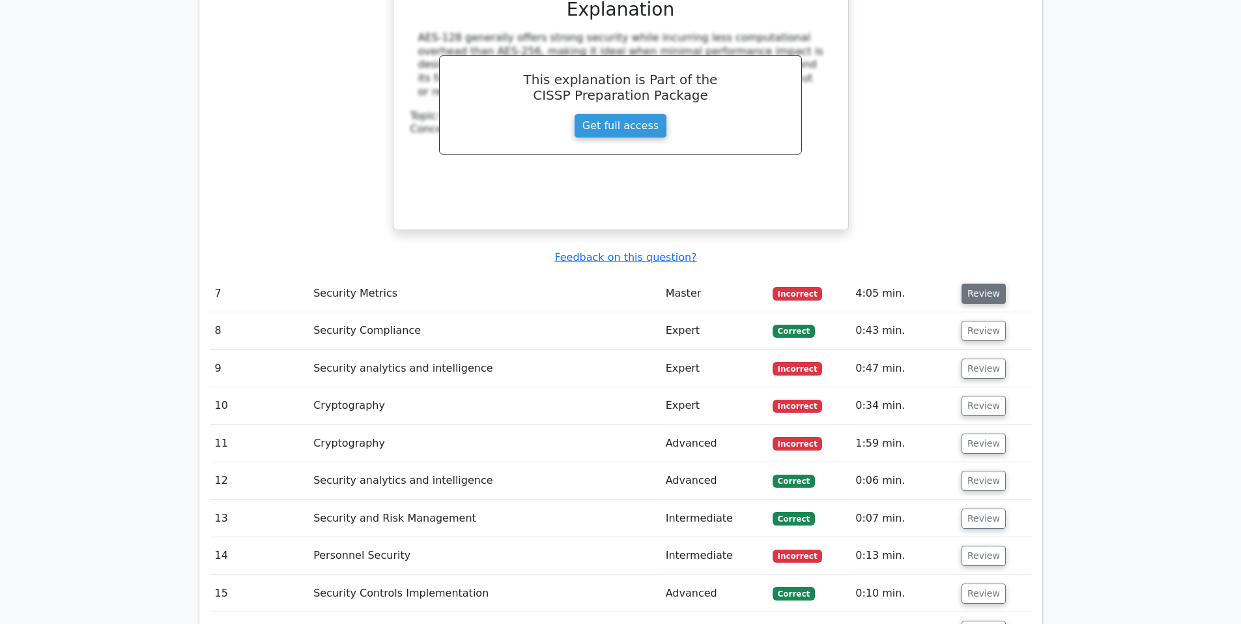
click at [990, 283] on button "Review" at bounding box center [984, 293] width 44 height 20
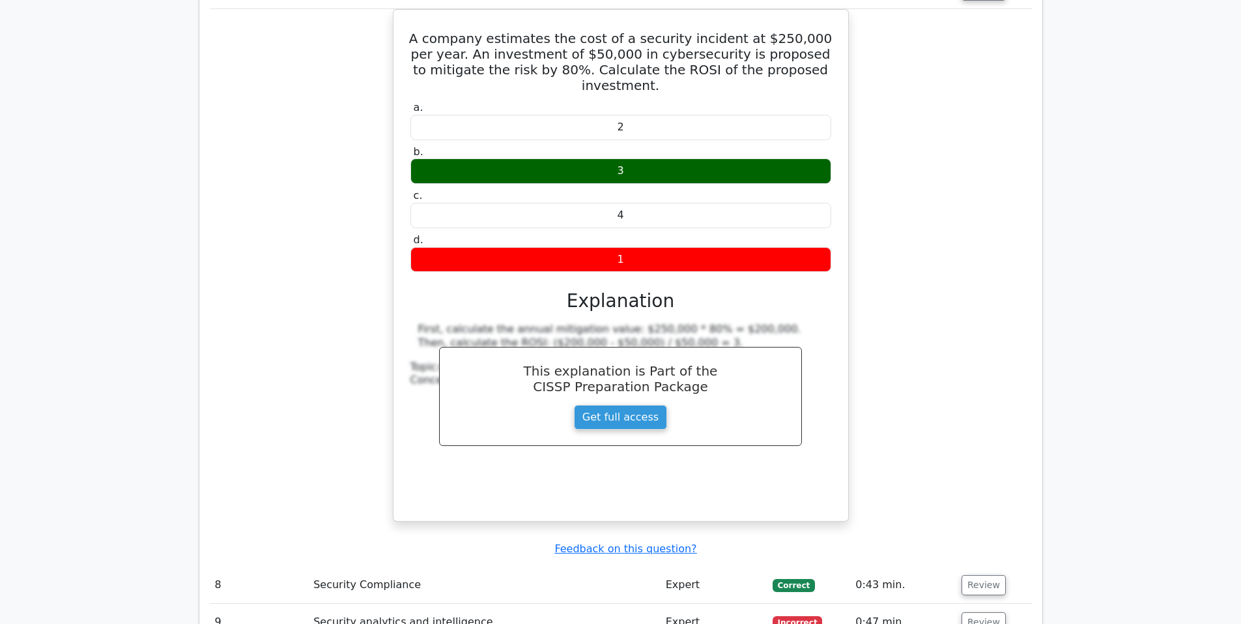
scroll to position [4996, 0]
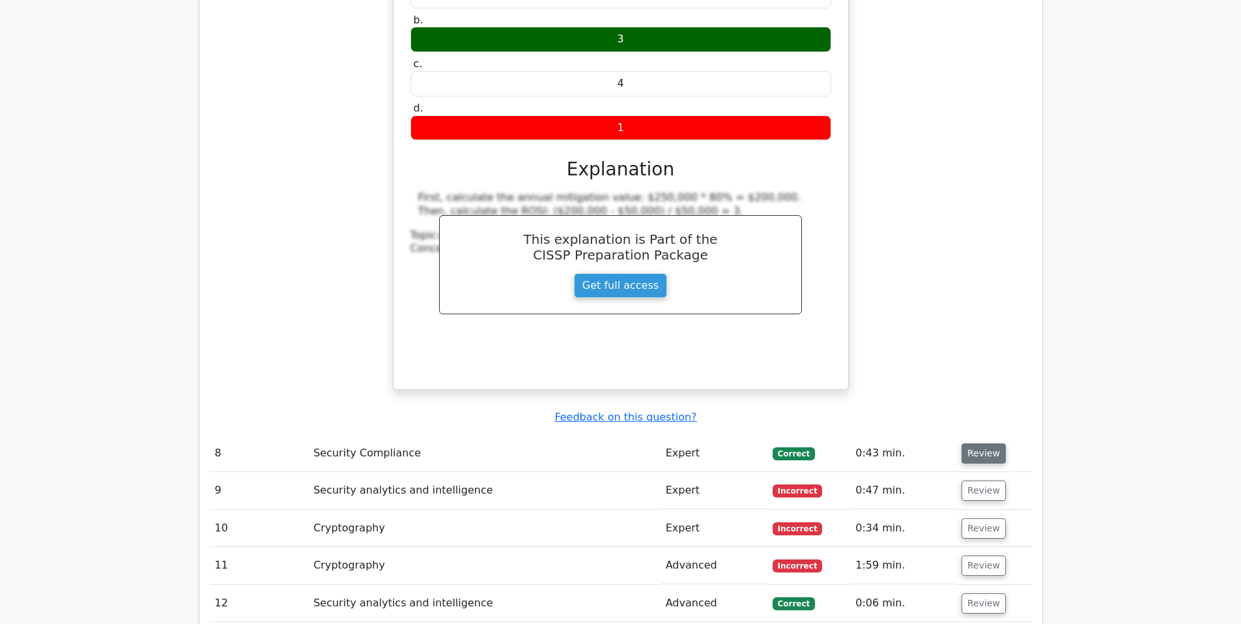
click at [977, 443] on button "Review" at bounding box center [984, 453] width 44 height 20
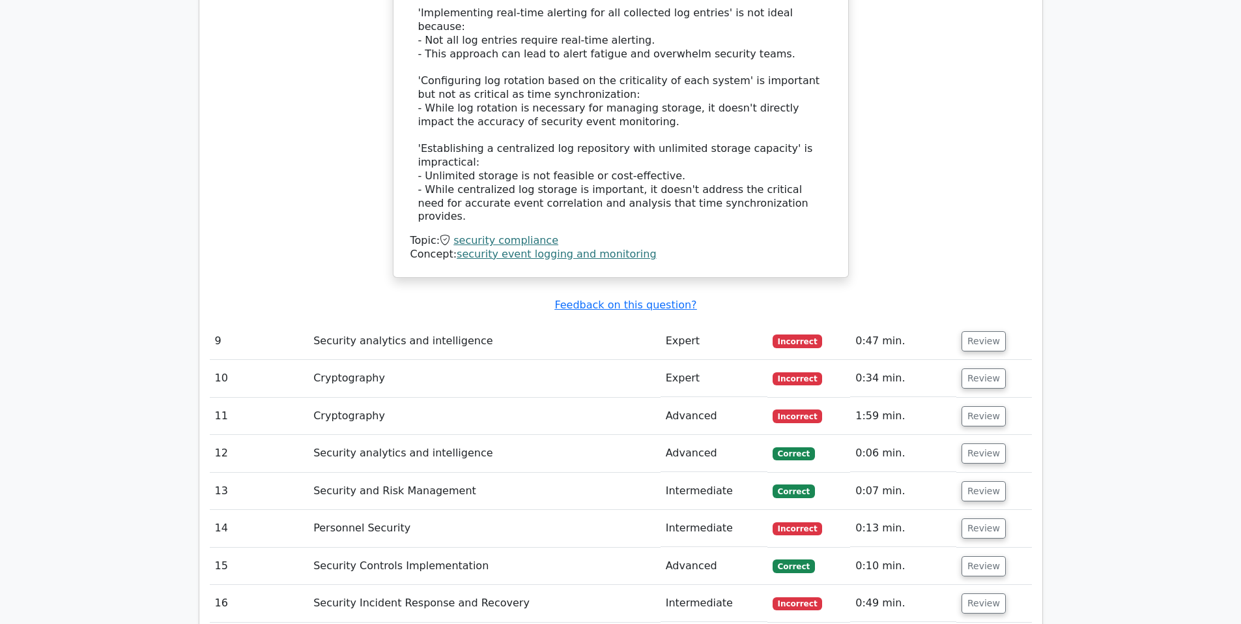
scroll to position [5973, 0]
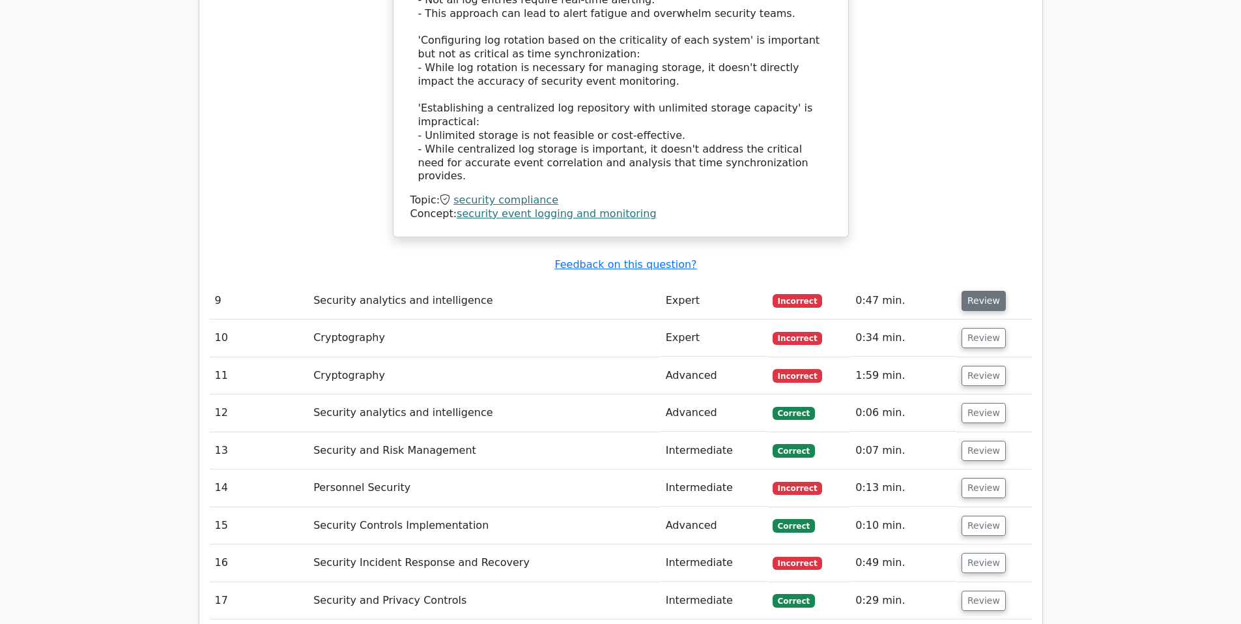
click at [985, 291] on button "Review" at bounding box center [984, 301] width 44 height 20
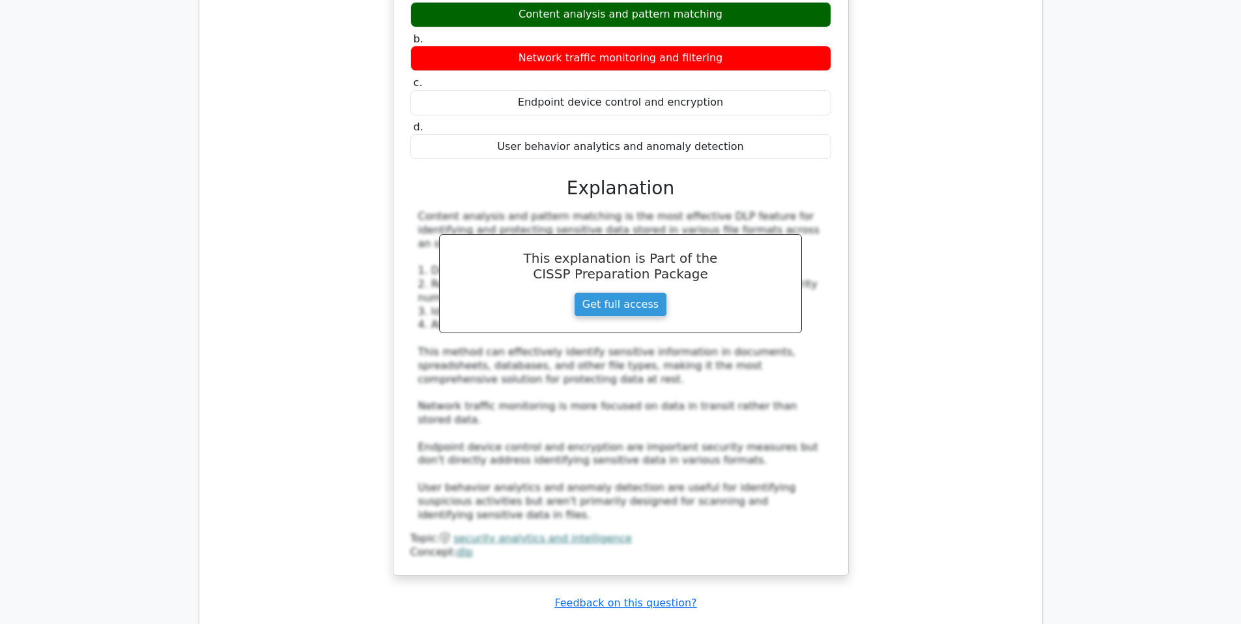
scroll to position [6624, 0]
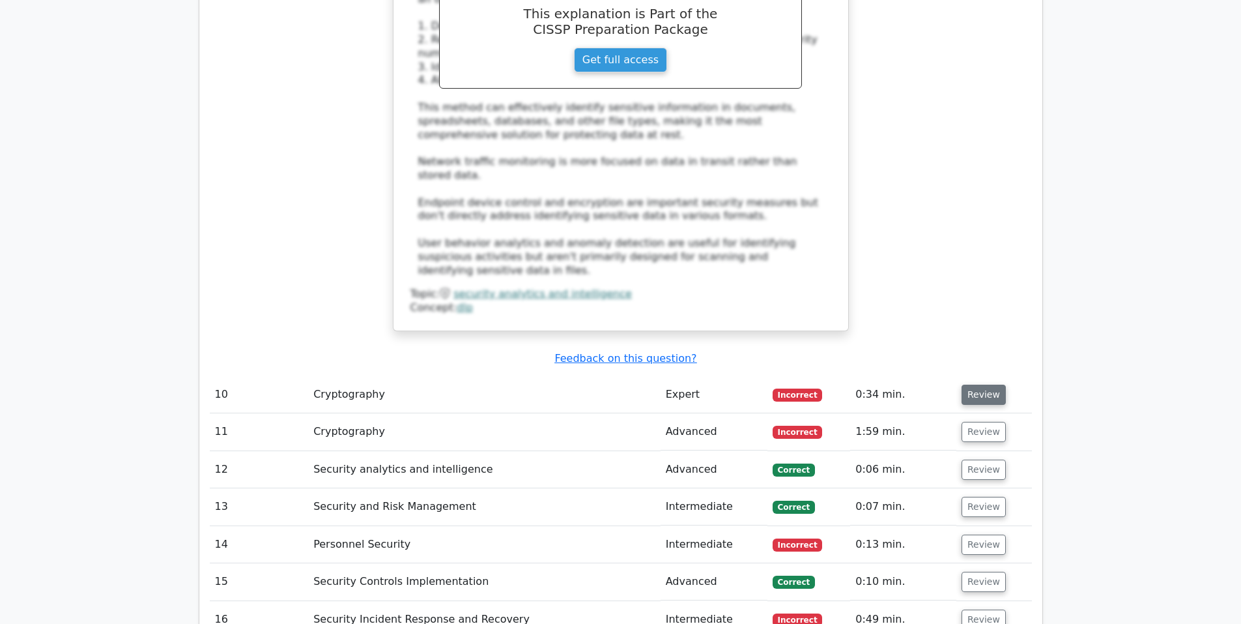
drag, startPoint x: 979, startPoint y: 157, endPoint x: 827, endPoint y: 157, distance: 151.2
click at [978, 384] on button "Review" at bounding box center [984, 394] width 44 height 20
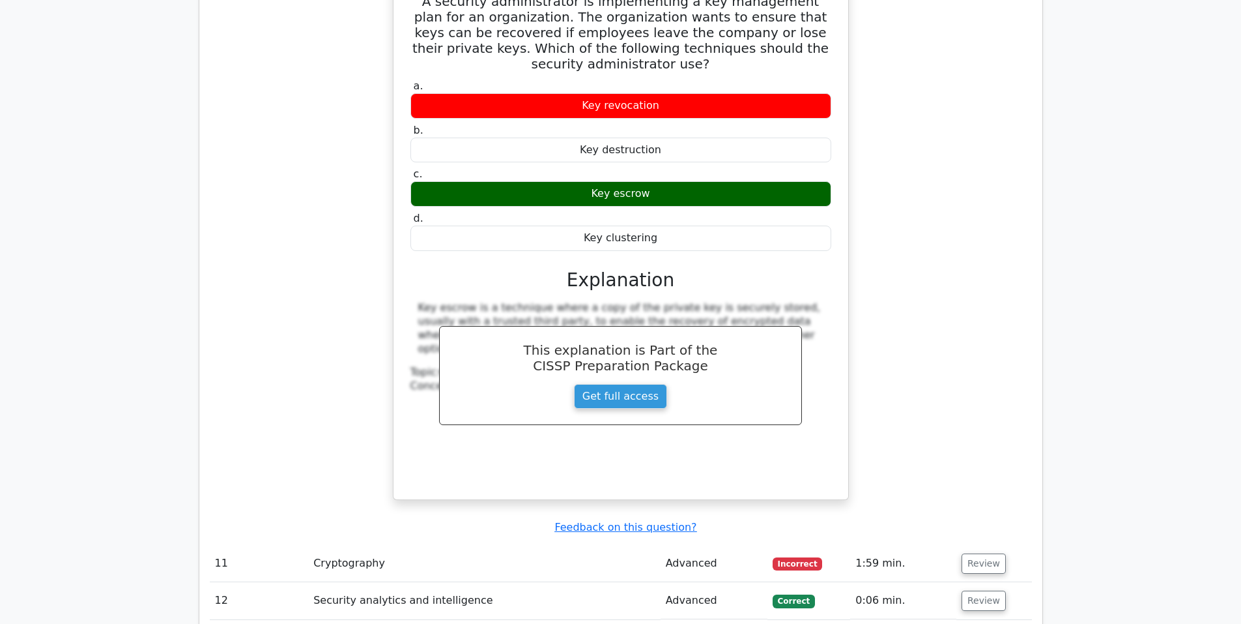
scroll to position [7276, 0]
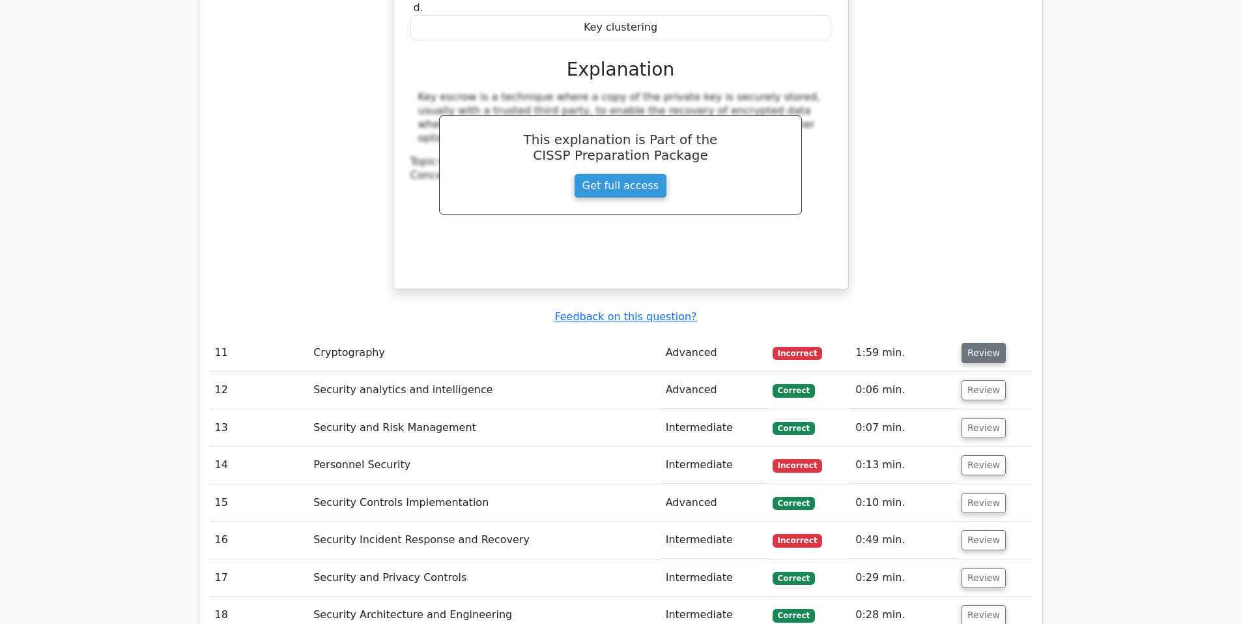
click at [970, 343] on button "Review" at bounding box center [984, 353] width 44 height 20
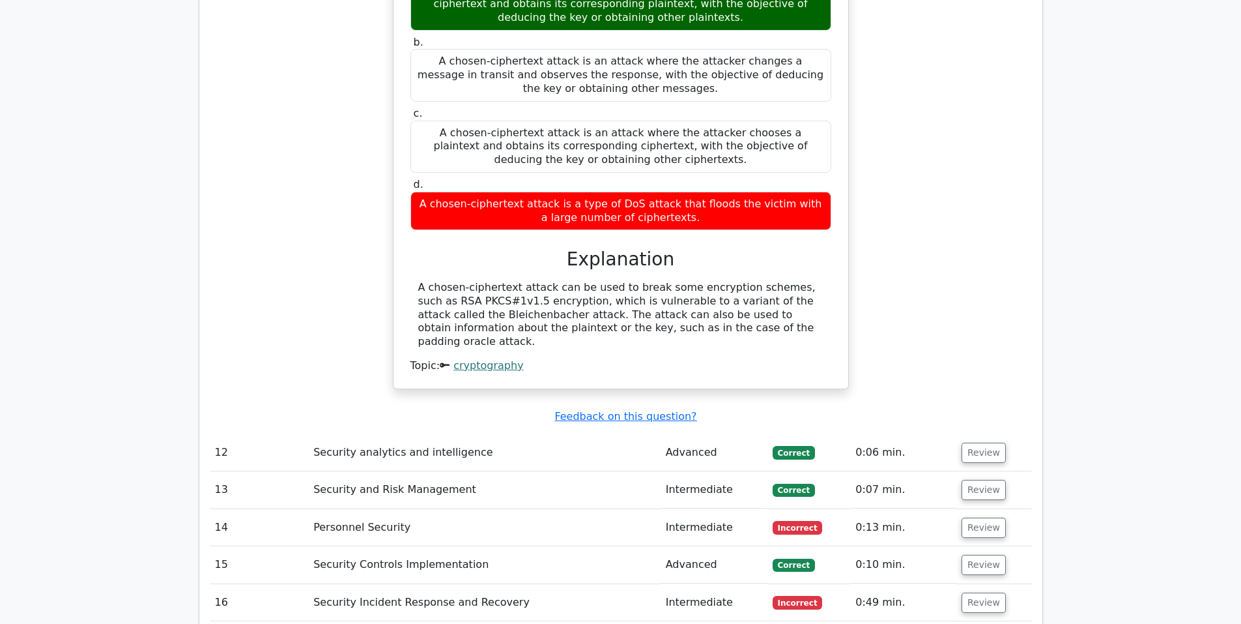
scroll to position [7819, 0]
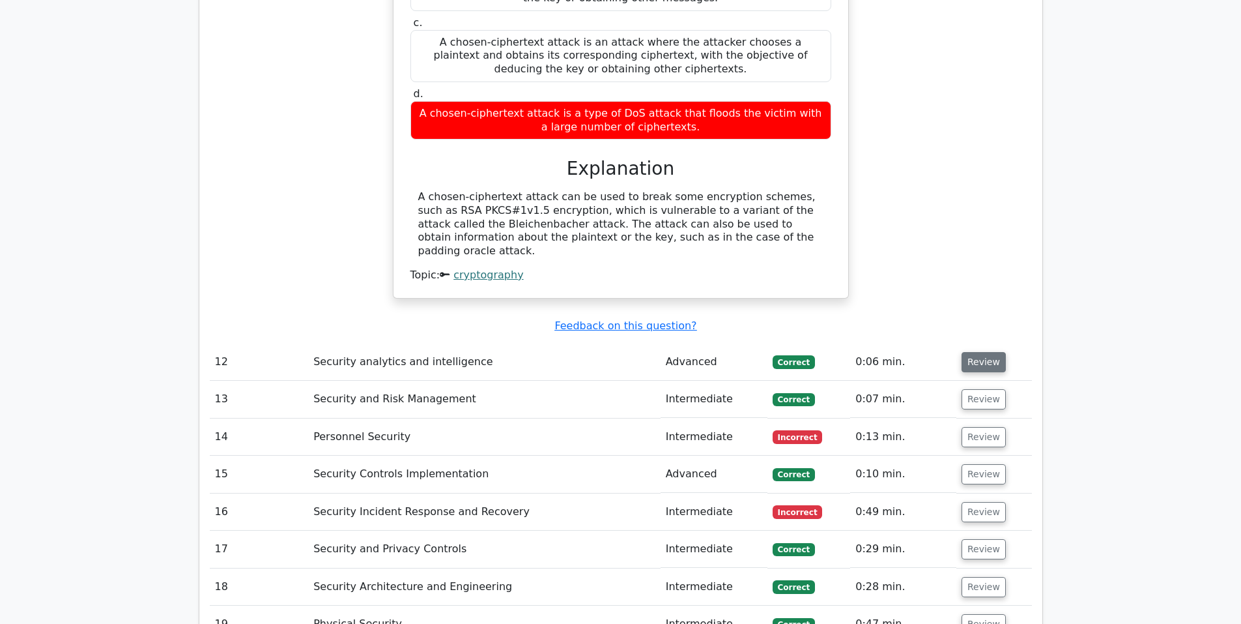
click at [981, 352] on button "Review" at bounding box center [984, 362] width 44 height 20
